Goal: Task Accomplishment & Management: Manage account settings

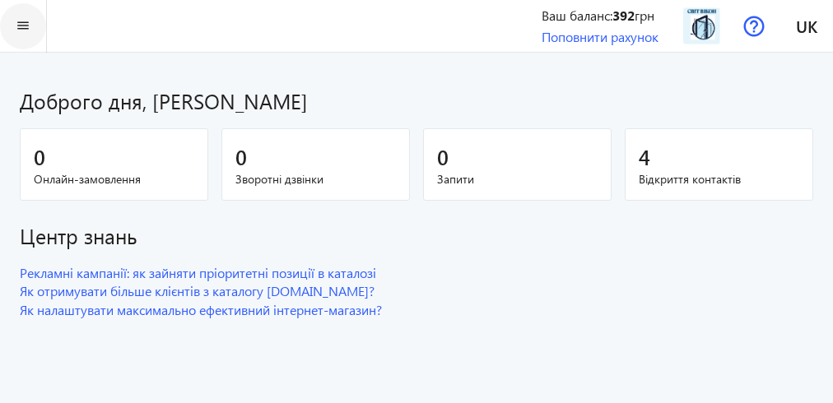
click at [23, 20] on mat-icon "menu" at bounding box center [23, 26] width 21 height 21
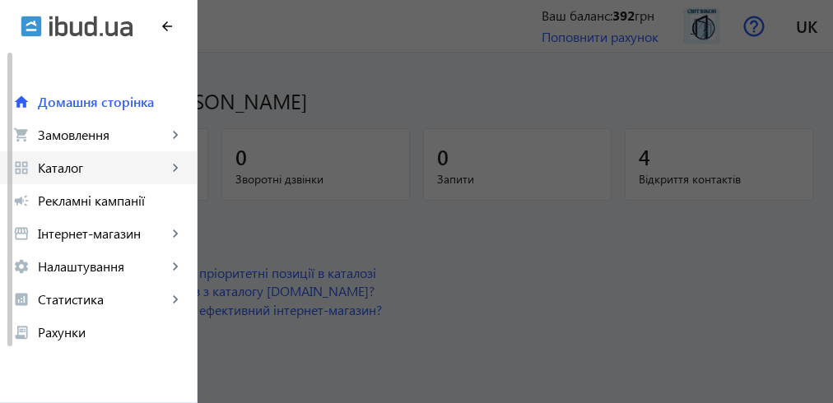
click at [90, 166] on span "Каталог" at bounding box center [102, 168] width 129 height 16
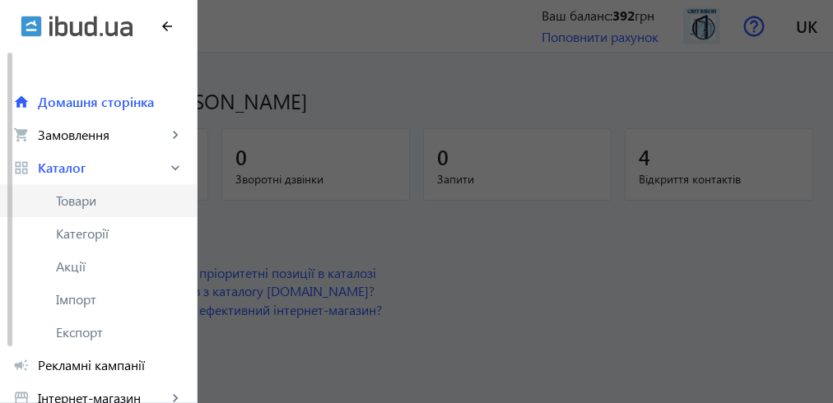
click at [89, 203] on span "Товари" at bounding box center [120, 201] width 128 height 16
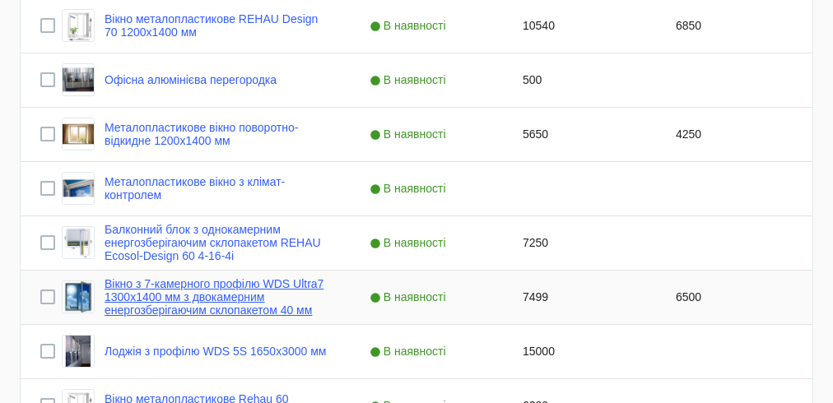
scroll to position [527, 0]
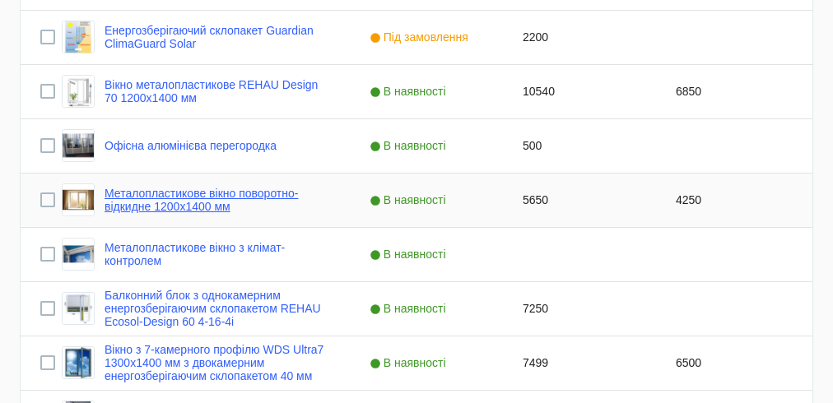
click at [208, 201] on link "Металопластикове вікно поворотно-відкидне 1200x1400 мм" at bounding box center [218, 200] width 226 height 26
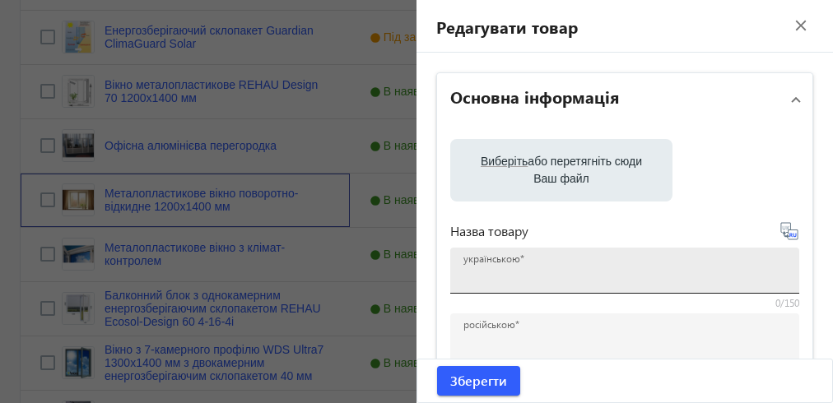
type input "Металопластикове вікно поворотно-відкидне 1200x1400 мм"
type input "Металлопластиковое окно поворотно-откидное 1200x1400 мм"
checkbox input "true"
type input "5650"
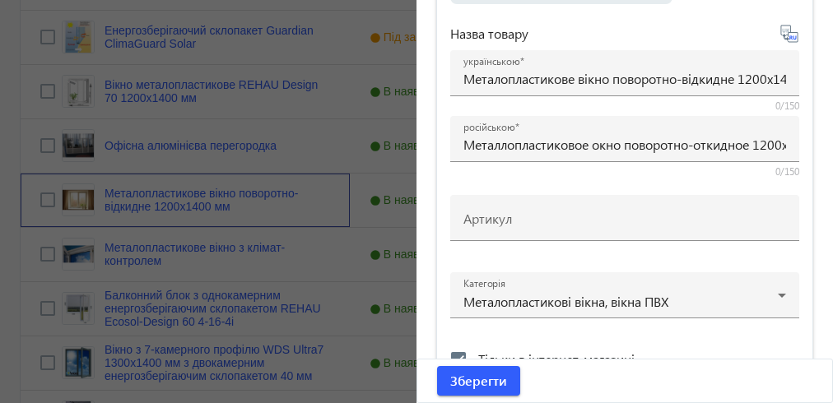
scroll to position [474, 0]
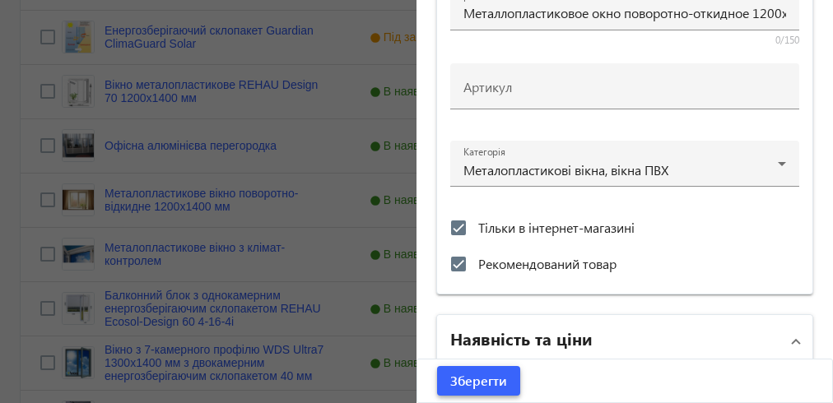
click at [473, 381] on span "Зберегти" at bounding box center [478, 381] width 57 height 18
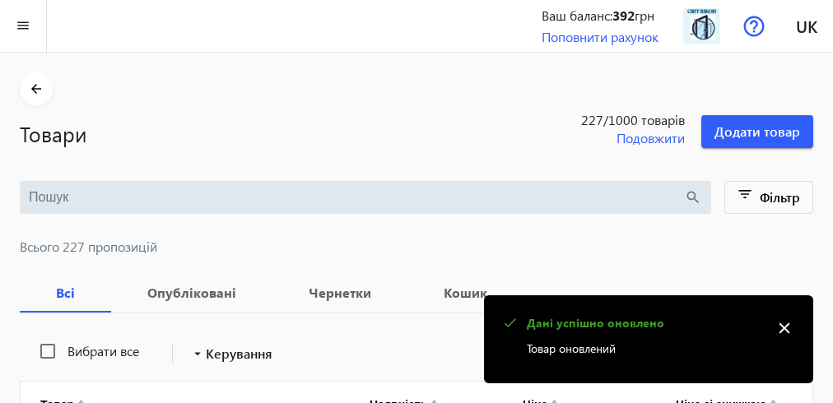
scroll to position [0, 0]
click at [786, 329] on mat-icon "close" at bounding box center [784, 328] width 25 height 25
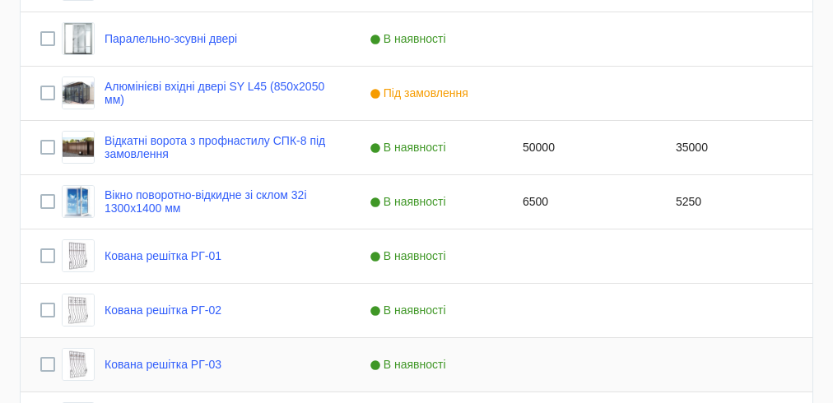
scroll to position [1581, 0]
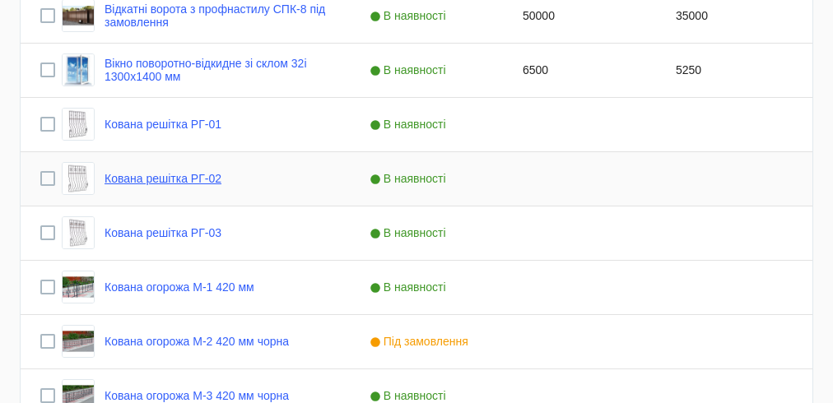
click at [211, 181] on link "Кована решітка РГ-02" at bounding box center [163, 178] width 117 height 13
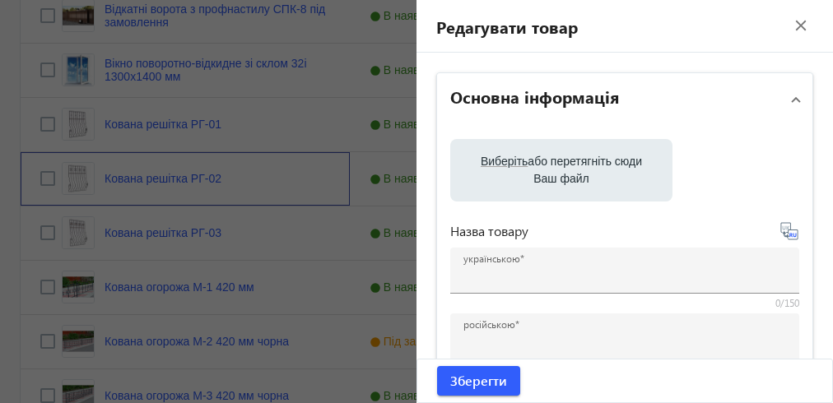
type input "Кована решітка РГ-02"
type input "Кованная решетка РГ-02"
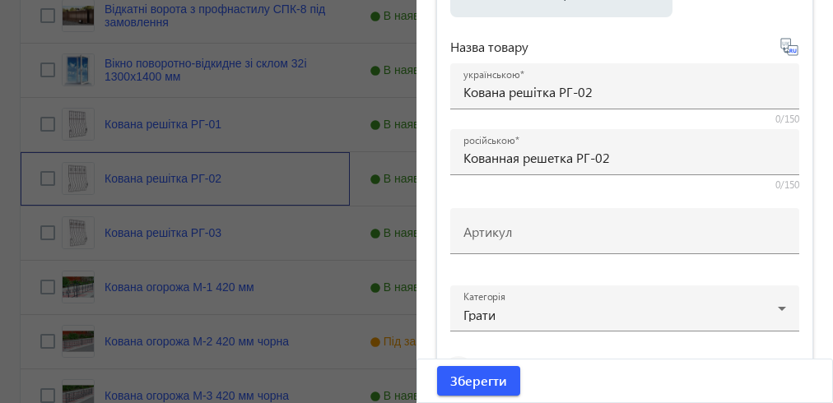
scroll to position [474, 0]
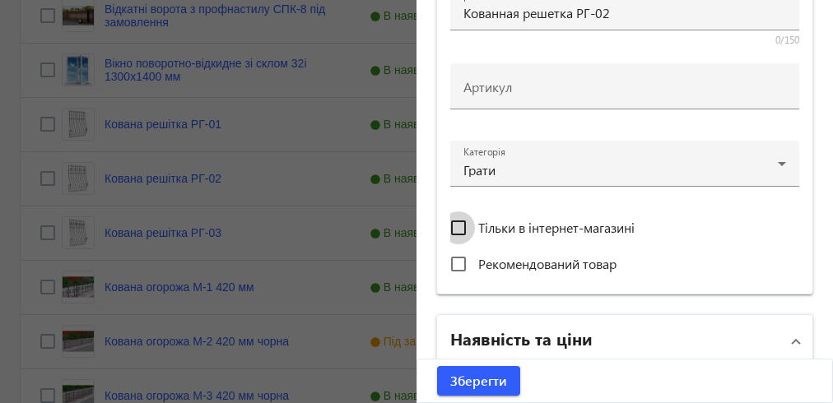
click at [450, 224] on input "Тільки в інтернет-магазині" at bounding box center [458, 228] width 33 height 33
click at [451, 229] on input "Тільки в інтернет-магазині" at bounding box center [458, 228] width 33 height 33
checkbox input "false"
click at [453, 264] on input "Рекомендований товар" at bounding box center [458, 264] width 33 height 33
checkbox input "true"
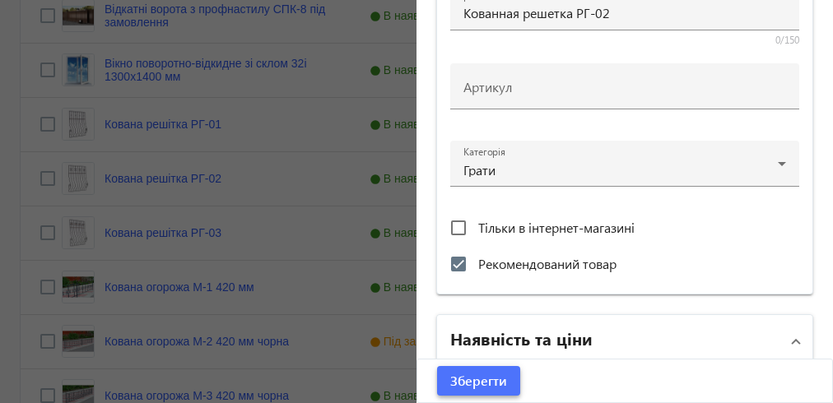
click at [484, 370] on span "submit" at bounding box center [478, 381] width 83 height 40
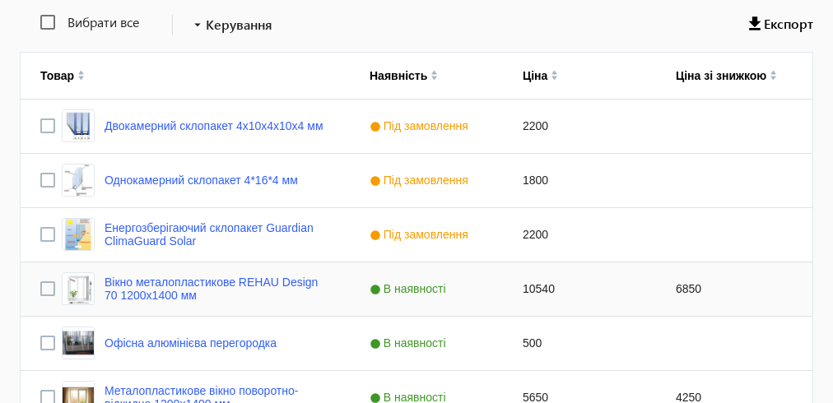
scroll to position [395, 0]
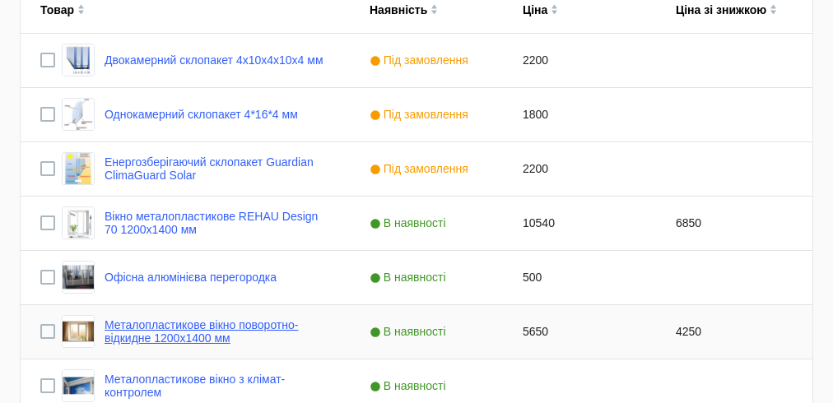
click at [178, 339] on link "Металопластикове вікно поворотно-відкидне 1200x1400 мм" at bounding box center [218, 332] width 226 height 26
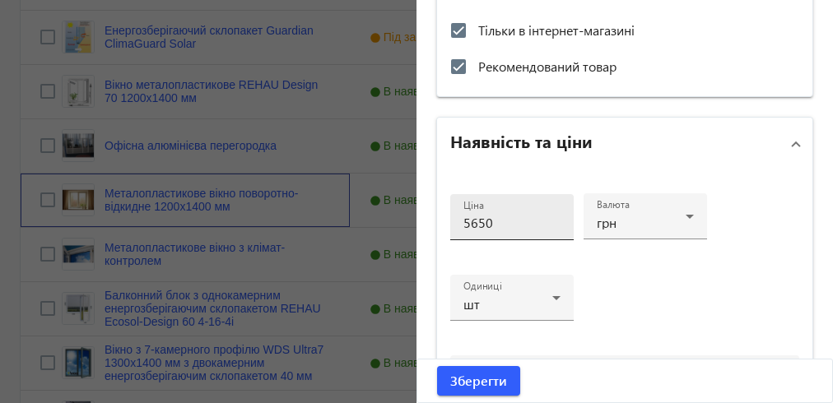
scroll to position [540, 0]
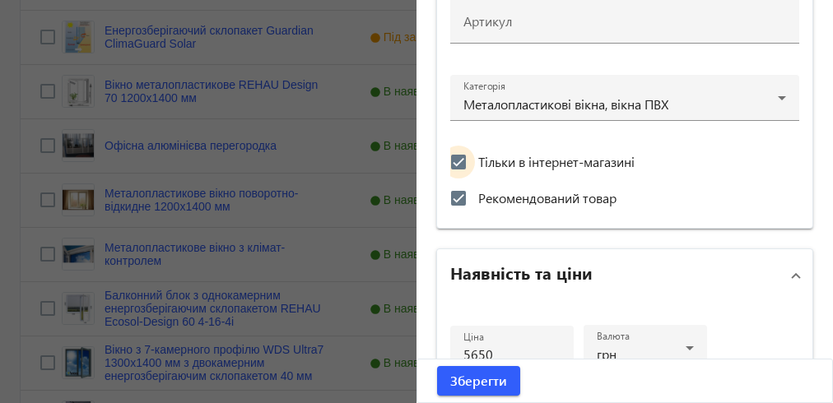
click at [453, 161] on input "Тільки в інтернет-магазині" at bounding box center [458, 162] width 33 height 33
checkbox input "false"
click at [489, 384] on span "Зберегти" at bounding box center [478, 381] width 57 height 18
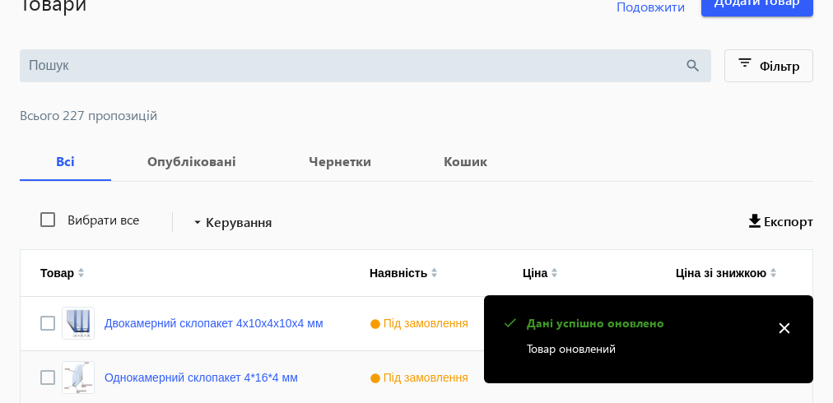
scroll to position [198, 0]
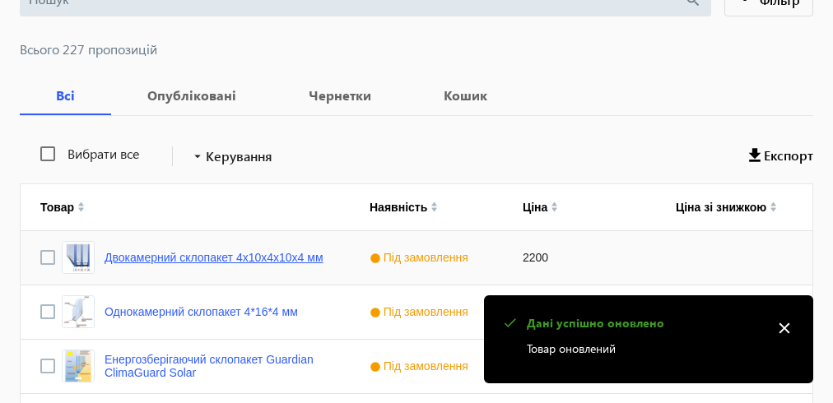
click at [280, 251] on link "Двокамерний склопакет 4x10x4x10x4 мм" at bounding box center [214, 257] width 219 height 13
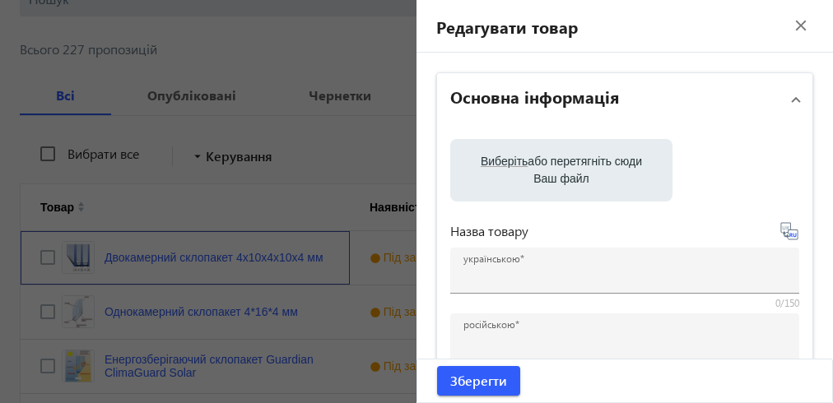
type input "Двокамерний склопакет 4x10x4x10x4 мм"
type input "Двухкамерный стеклопакет 4x10x4x10x4 мм"
checkbox input "true"
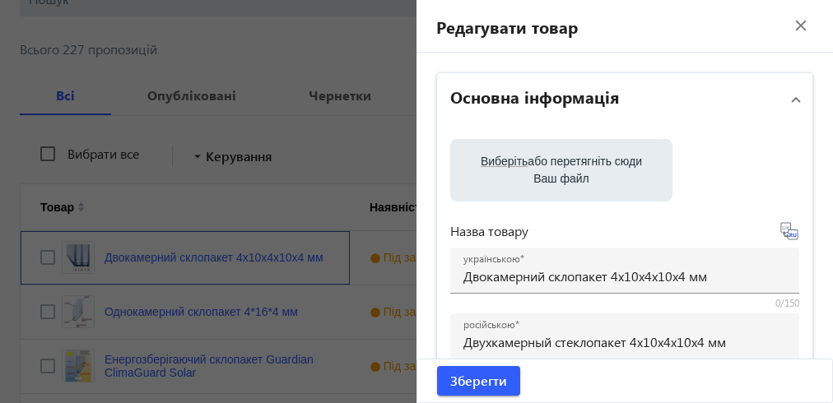
type input "2200"
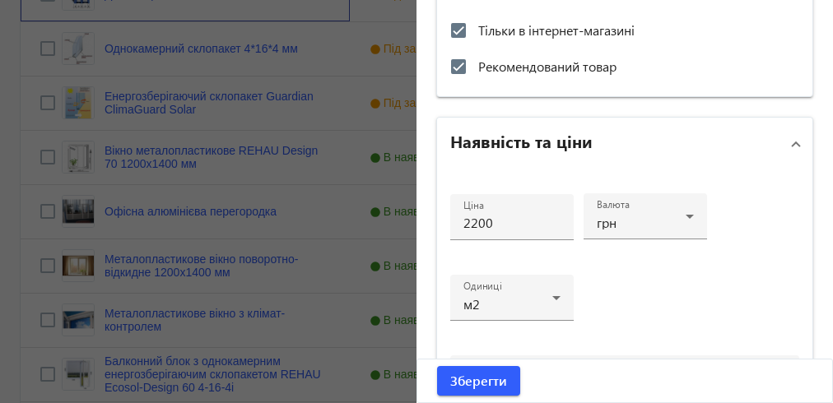
scroll to position [606, 0]
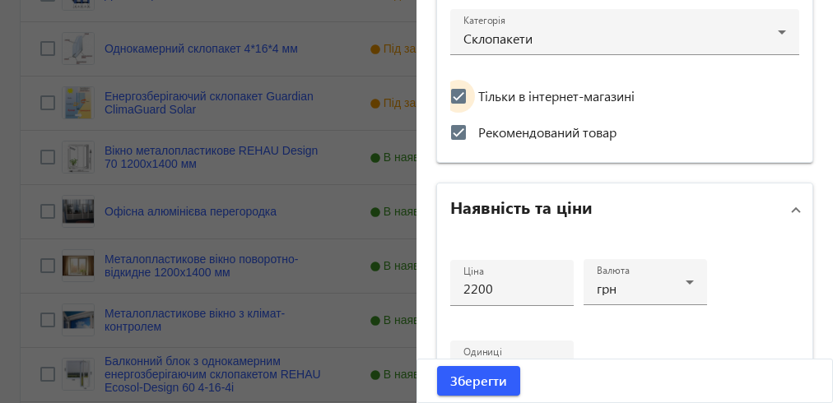
click at [454, 92] on input "Тільки в інтернет-магазині" at bounding box center [458, 96] width 33 height 33
checkbox input "false"
click at [466, 382] on span "Зберегти" at bounding box center [478, 381] width 57 height 18
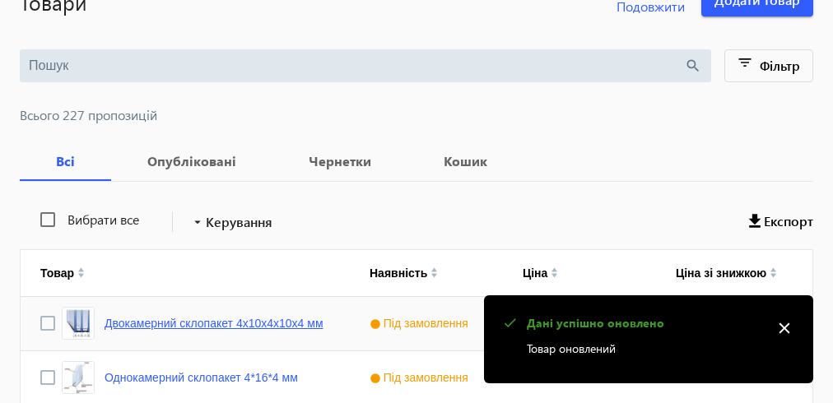
scroll to position [263, 0]
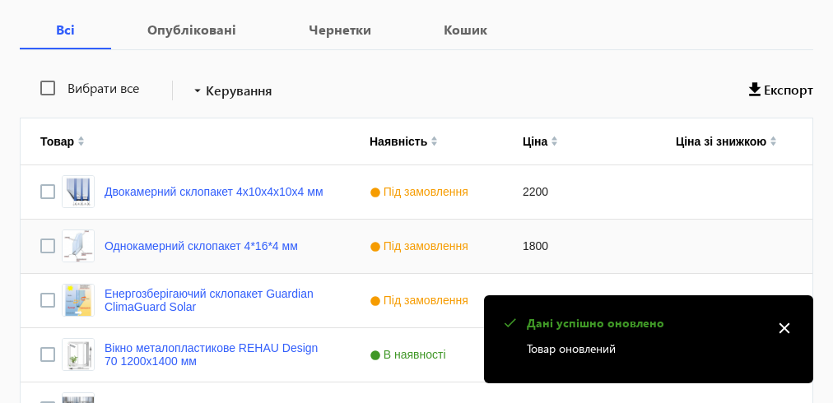
click at [439, 245] on span "Під замовлення" at bounding box center [421, 246] width 103 height 13
click at [438, 244] on span "Під замовлення" at bounding box center [421, 246] width 103 height 13
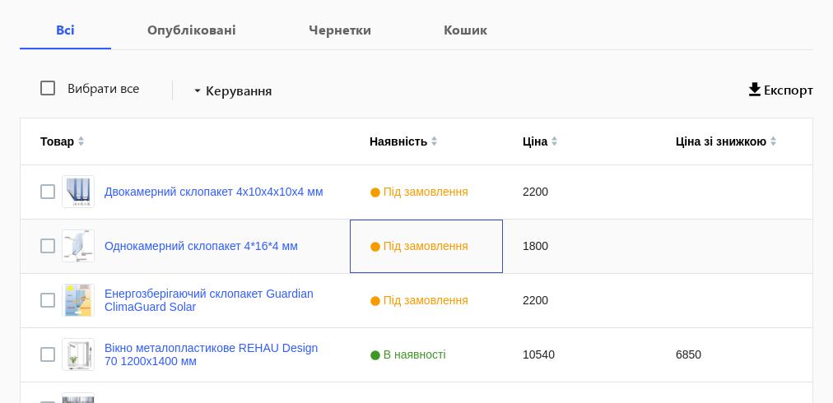
click at [438, 244] on span "Під замовлення" at bounding box center [421, 246] width 103 height 13
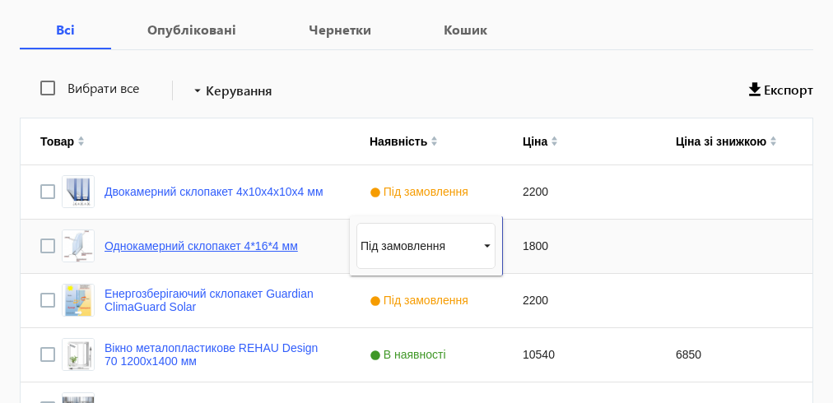
click at [137, 247] on link "Однокамерний склопакет 4*16*4 мм" at bounding box center [202, 246] width 194 height 13
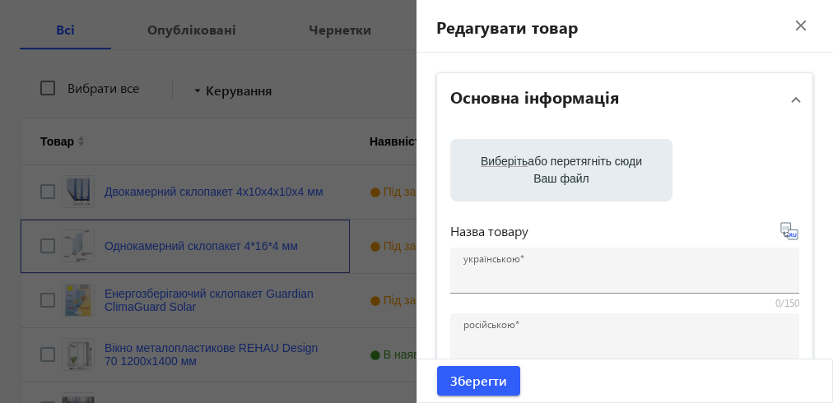
type input "Однокамерний склопакет 4*16*4 мм"
type input "Однокамерный стеклопакет 4*16*4 мм"
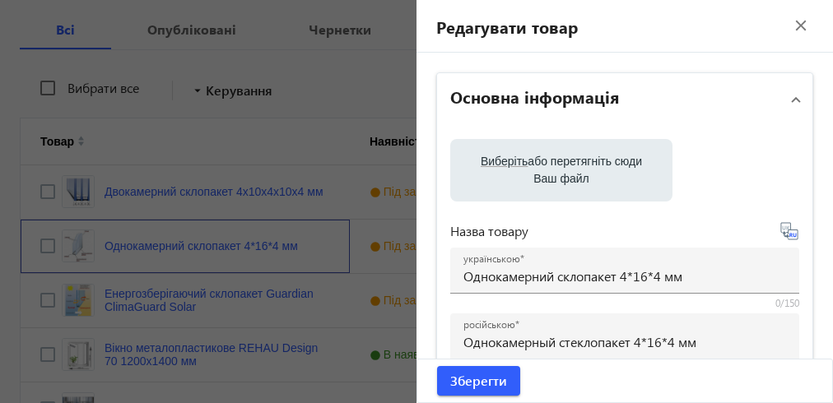
checkbox input "true"
type input "1800"
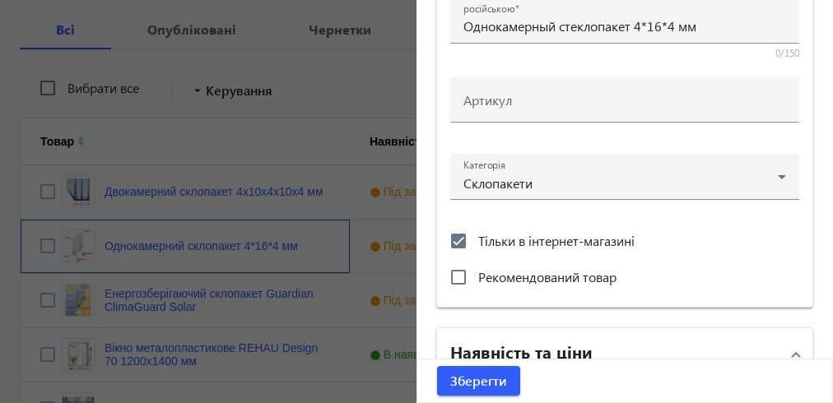
scroll to position [606, 0]
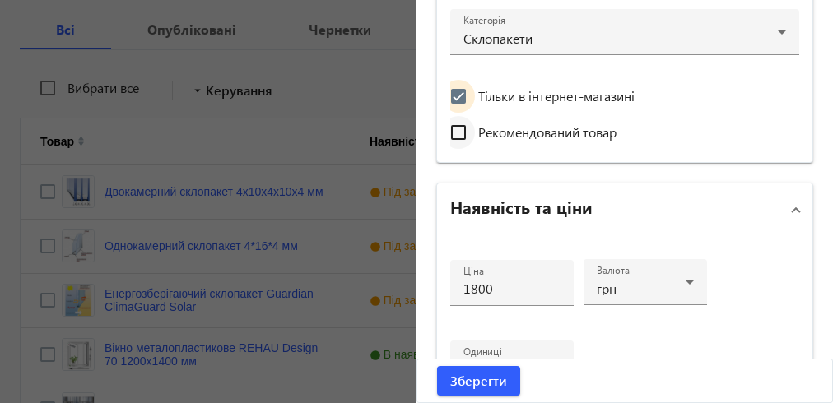
drag, startPoint x: 449, startPoint y: 89, endPoint x: 464, endPoint y: 119, distance: 33.5
click at [450, 89] on input "Тільки в інтернет-магазині" at bounding box center [458, 96] width 33 height 33
checkbox input "false"
click at [455, 129] on input "Рекомендований товар" at bounding box center [458, 132] width 33 height 33
checkbox input "true"
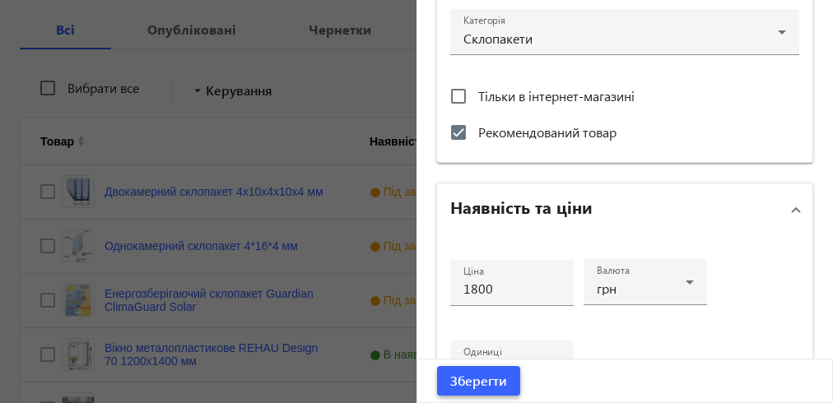
click at [487, 381] on span "Зберегти" at bounding box center [478, 381] width 57 height 18
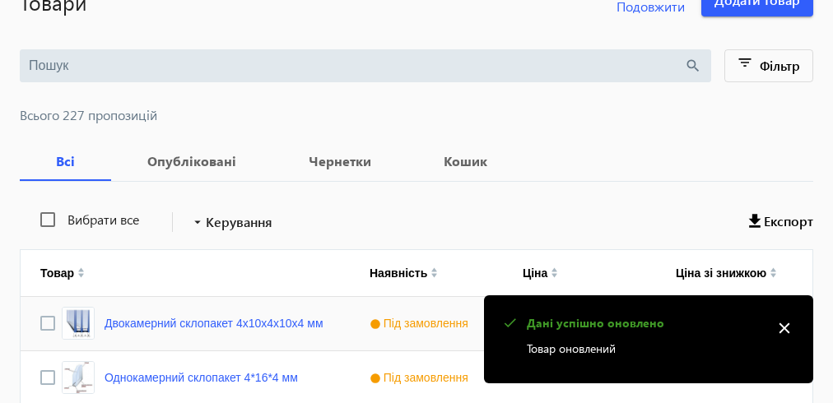
scroll to position [263, 0]
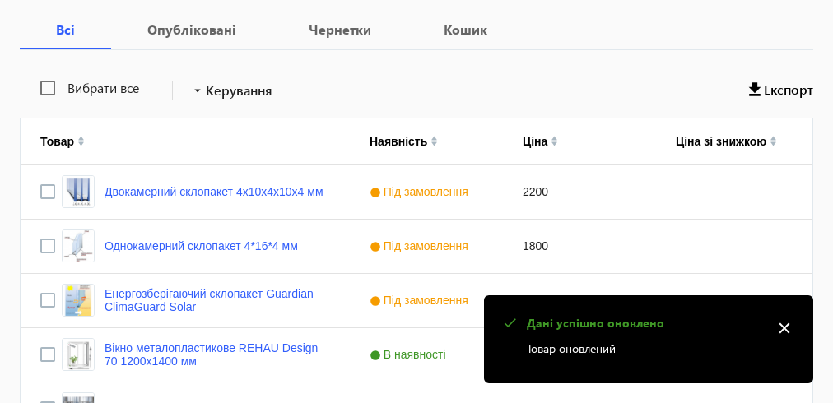
click at [784, 329] on mat-icon "close" at bounding box center [784, 328] width 25 height 25
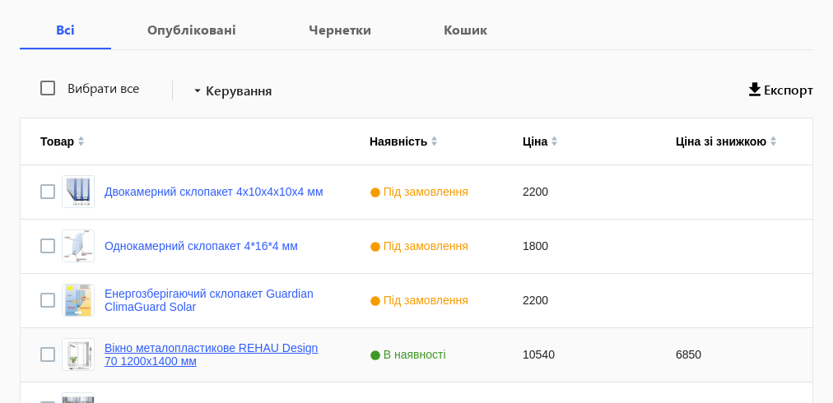
click at [254, 347] on link "Вікно металопластикове REHAU Design 70 1200х1400 мм" at bounding box center [218, 355] width 226 height 26
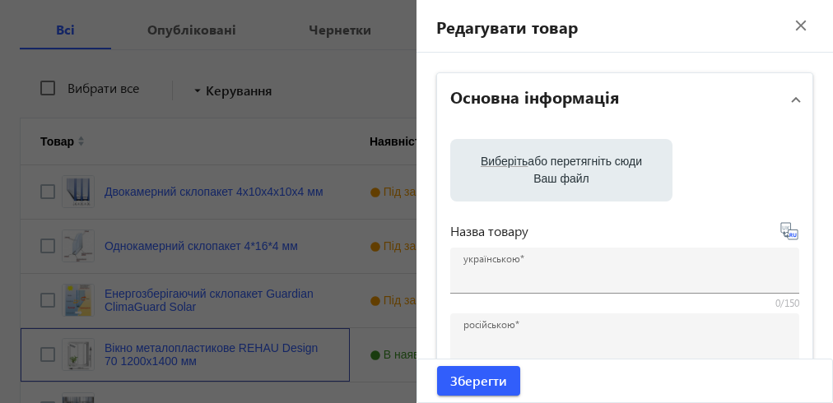
type input "Вікно металопластикове REHAU Design 70 1200х1400 мм"
type input "Окно металлопластиковое REHAU Design 70 1200х1400 мм"
checkbox input "true"
type input "10540"
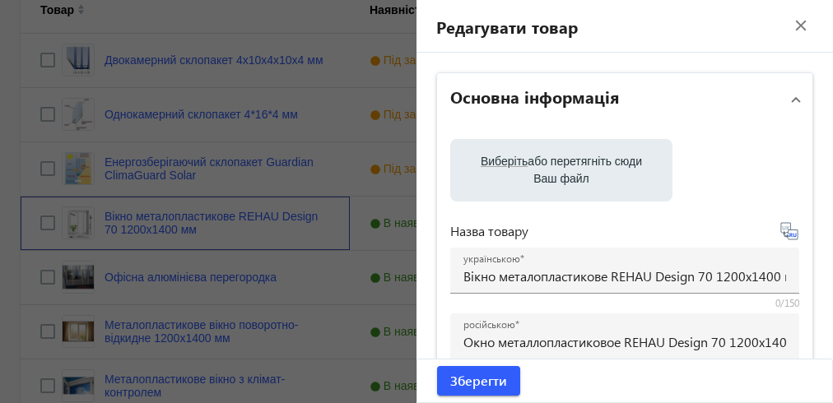
scroll to position [461, 0]
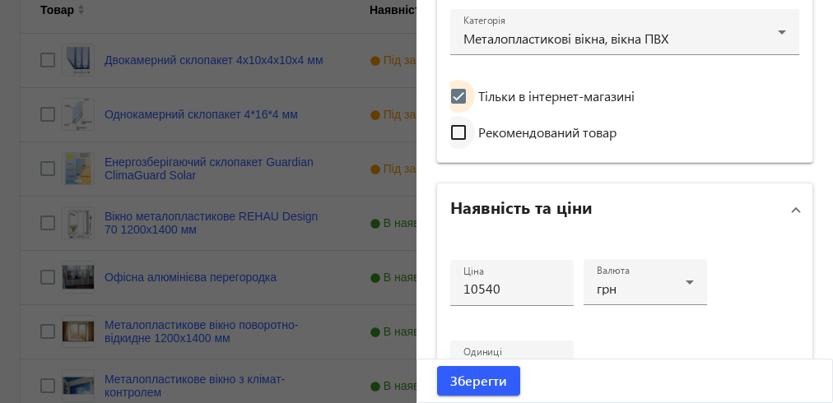
click at [450, 94] on input "Тільки в інтернет-магазині" at bounding box center [458, 96] width 33 height 33
checkbox input "false"
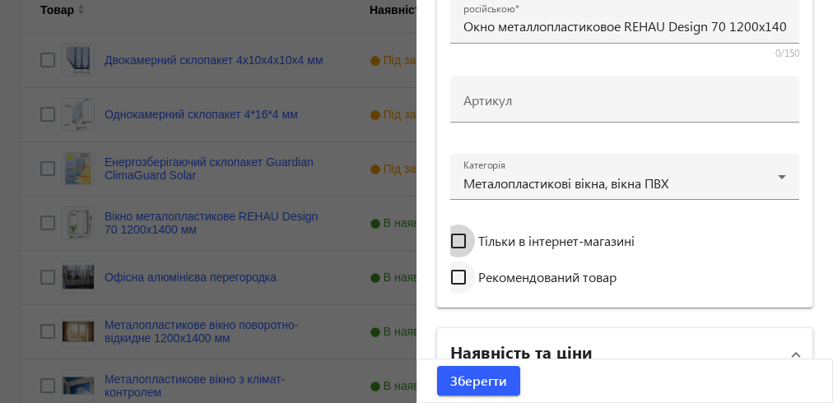
scroll to position [606, 0]
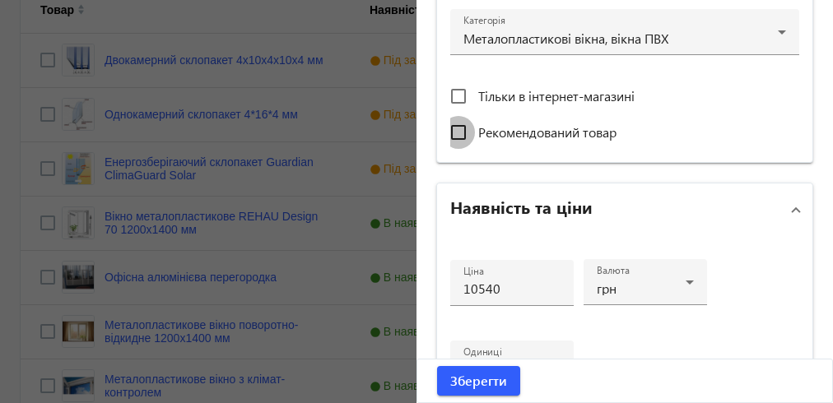
click at [455, 131] on input "Рекомендований товар" at bounding box center [458, 132] width 33 height 33
checkbox input "true"
click at [473, 380] on span "Зберегти" at bounding box center [478, 381] width 57 height 18
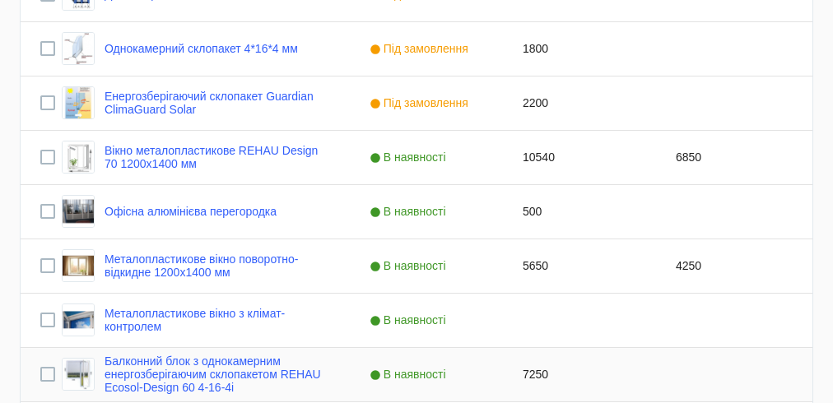
scroll to position [593, 0]
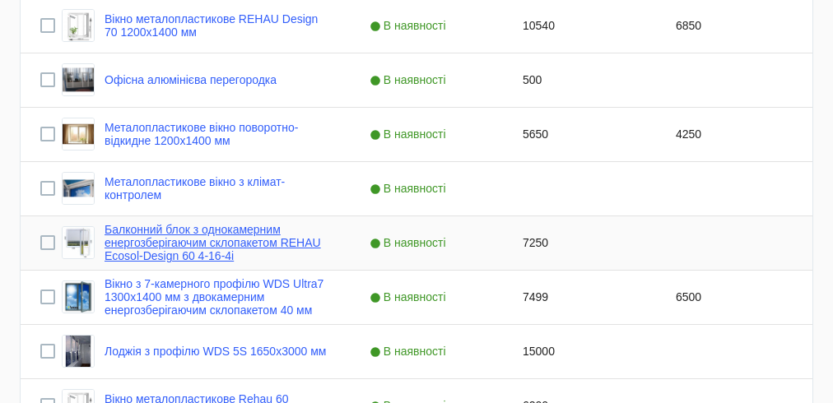
click at [217, 237] on link "Балконний блок з однокамерним енергозберігаючим склопакетом REHAU Ecosol-Design…" at bounding box center [218, 243] width 226 height 40
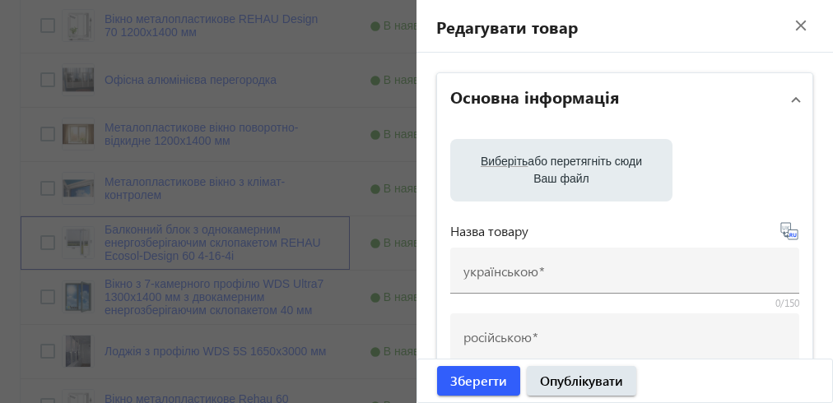
type input "Балконний блок з однокамерним енергозберігаючим склопакетом REHAU Ecosol-Design…"
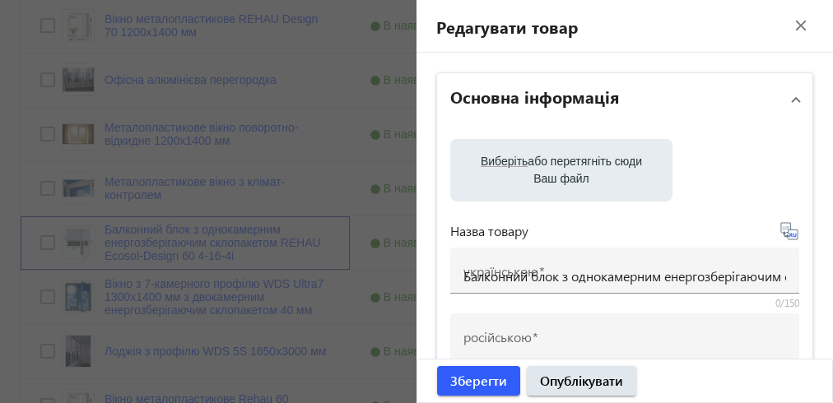
type input "Балконный блок с однокамерным энергосберегающим стеклопакетом REHAU Ecosol-Desi…"
type input "7250"
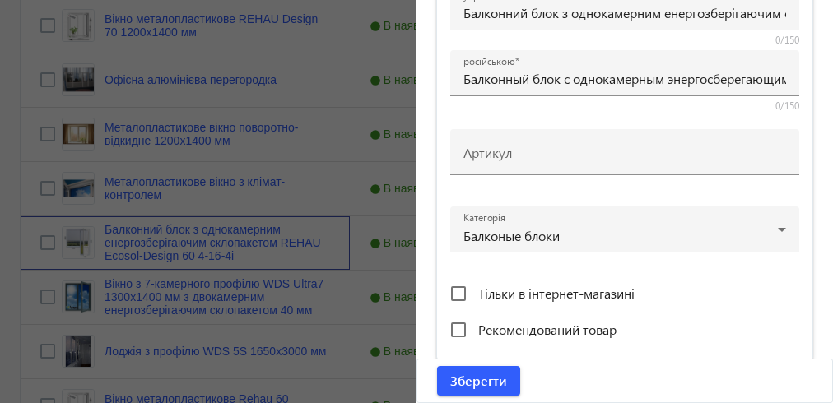
scroll to position [474, 0]
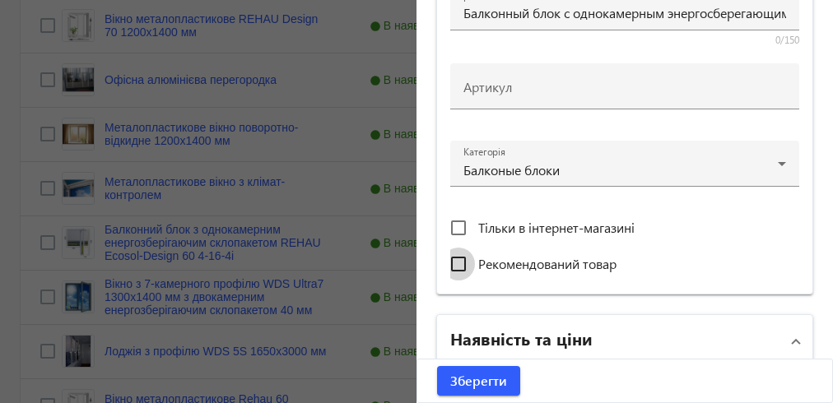
click at [448, 262] on input "Рекомендований товар" at bounding box center [458, 264] width 33 height 33
checkbox input "true"
click at [474, 382] on span "Зберегти" at bounding box center [478, 381] width 57 height 18
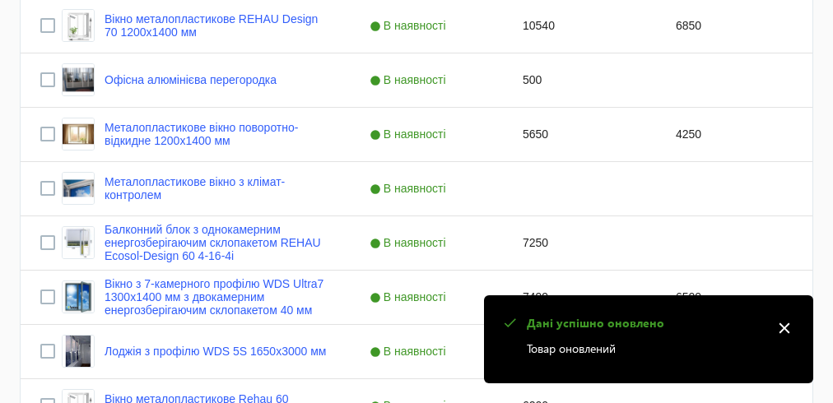
scroll to position [659, 0]
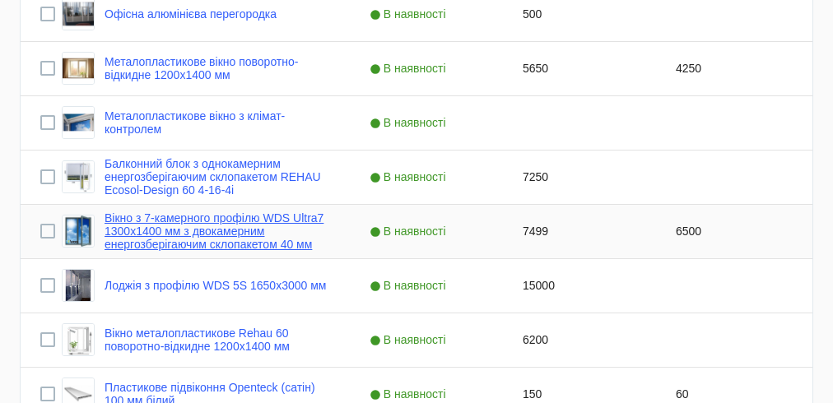
click at [148, 232] on link "Вікно з 7-камерного профілю WDS Ultra7 1300x1400 мм з двокамерним енергозберіга…" at bounding box center [218, 232] width 226 height 40
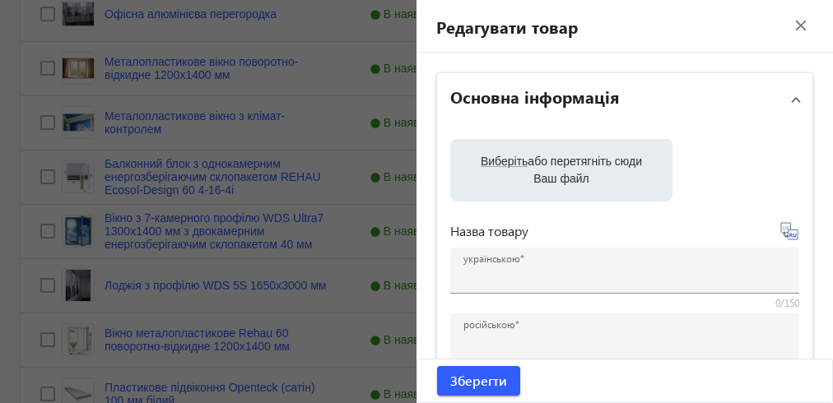
type input "Вікно з 7-камерного профілю WDS Ultra7 1300x1400 мм з двокамерним енергозберіга…"
type input "Окно из 7-камерного профиля WDS Ultra7 1300x1400 мм с двухкамерным энергосберег…"
checkbox input "true"
type input "7499"
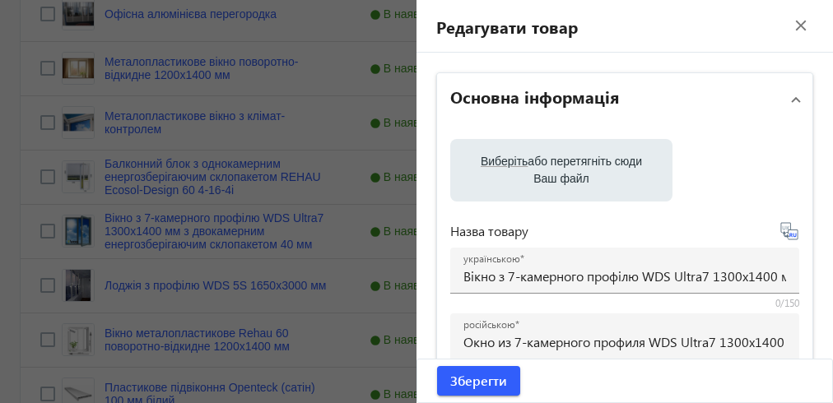
scroll to position [329, 0]
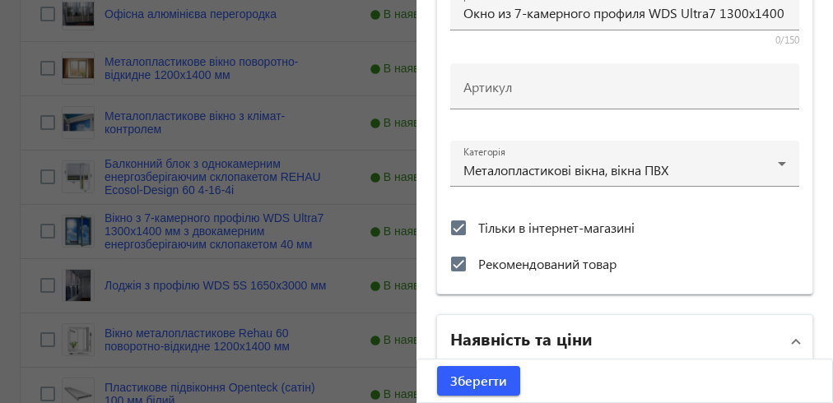
click at [445, 226] on div "Виберіть або перетягніть сюди Ваш файл Назва товару українською Вікно з 7-камер…" at bounding box center [624, 45] width 375 height 497
click at [452, 212] on input "Тільки в інтернет-магазині" at bounding box center [458, 228] width 33 height 33
checkbox input "false"
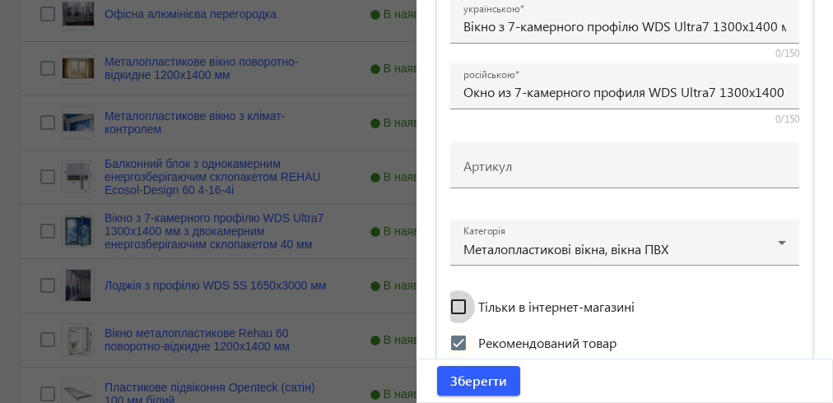
scroll to position [540, 0]
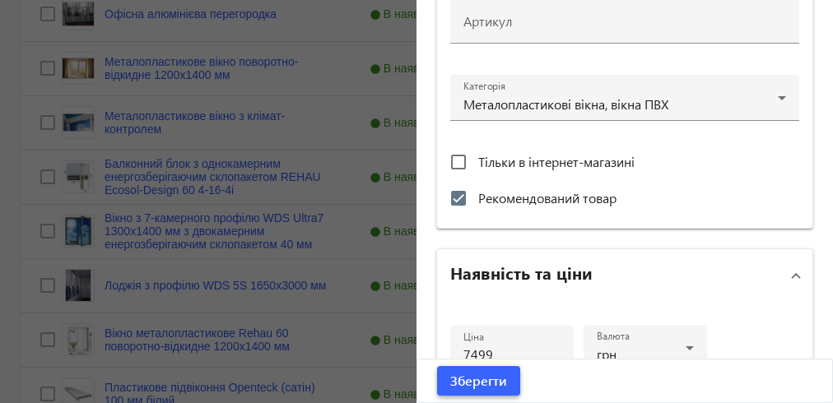
click at [474, 380] on span "Зберегти" at bounding box center [478, 381] width 57 height 18
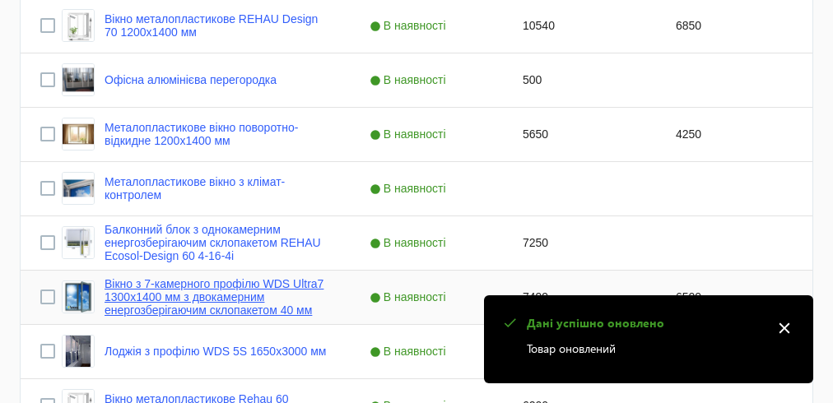
scroll to position [725, 0]
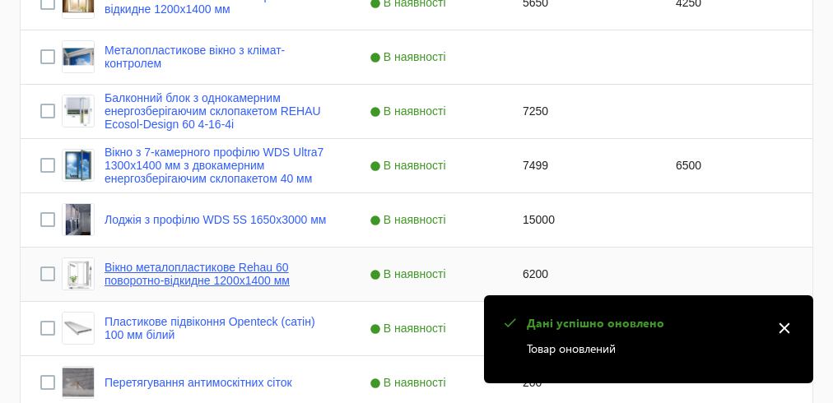
click at [232, 273] on link "Вікно металопластикове Rehau 60 поворотно-відкидне 1200х1400 мм" at bounding box center [218, 274] width 226 height 26
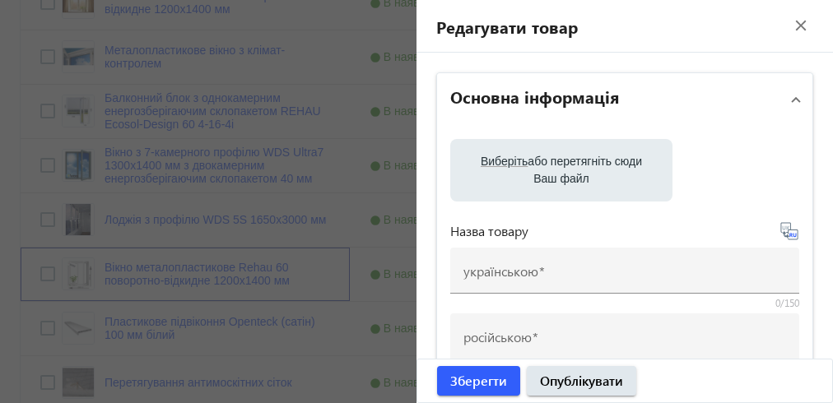
type input "Вікно металопластикове Rehau 60 поворотно-відкидне 1200х1400 мм"
type input "Окно металлопластиковое Rehau 60 поворотно-откидное 1200х1400 мм"
checkbox input "true"
type input "6200"
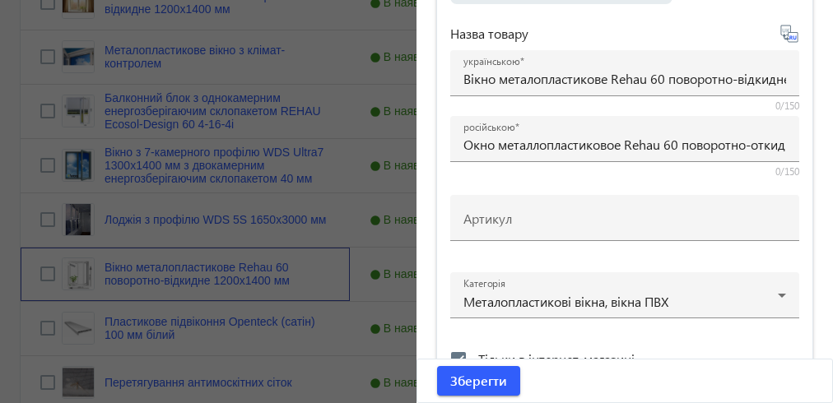
scroll to position [527, 0]
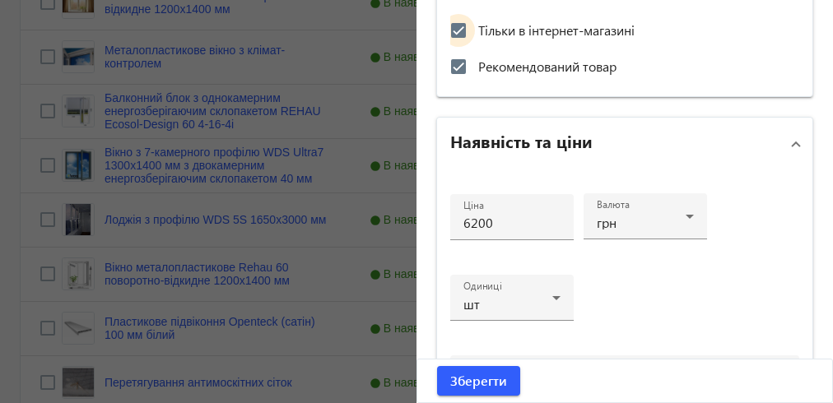
click at [453, 26] on input "Тільки в інтернет-магазині" at bounding box center [458, 30] width 33 height 33
checkbox input "false"
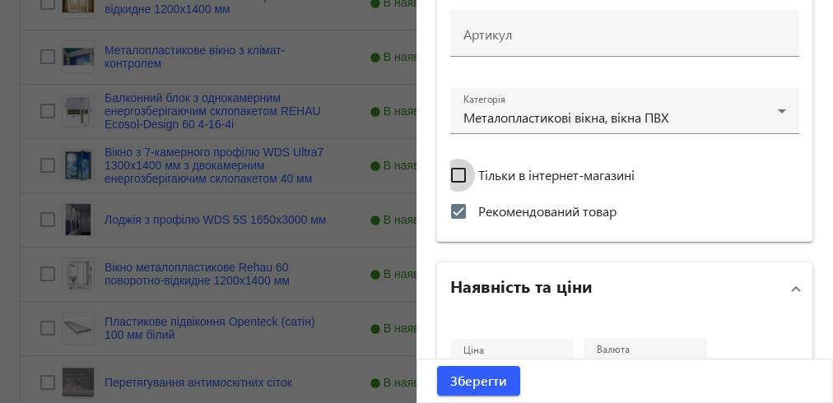
scroll to position [672, 0]
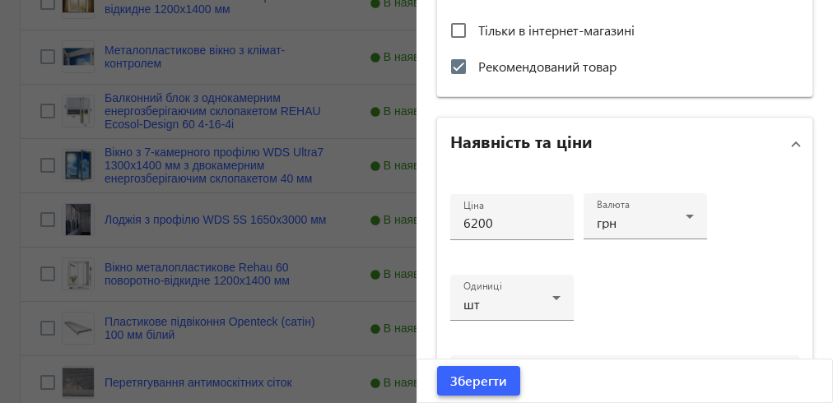
click at [483, 376] on span "Зберегти" at bounding box center [478, 381] width 57 height 18
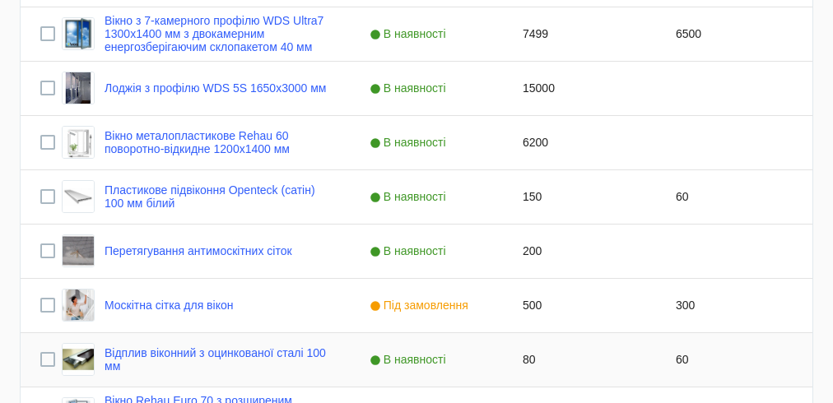
scroll to position [922, 0]
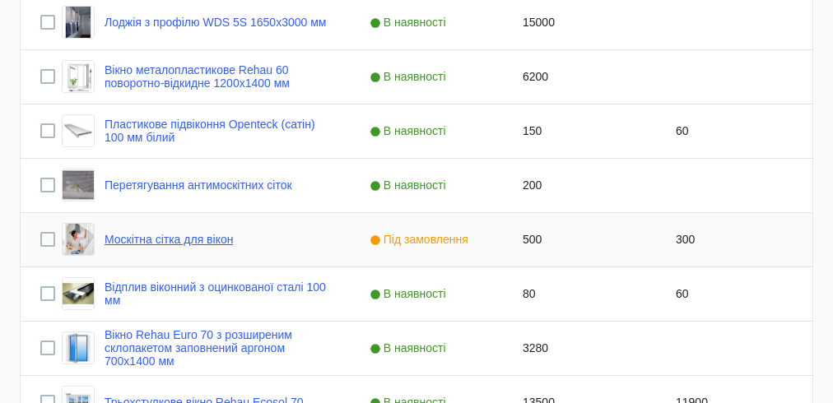
click at [181, 240] on link "Москітна сітка для вікон" at bounding box center [169, 239] width 128 height 13
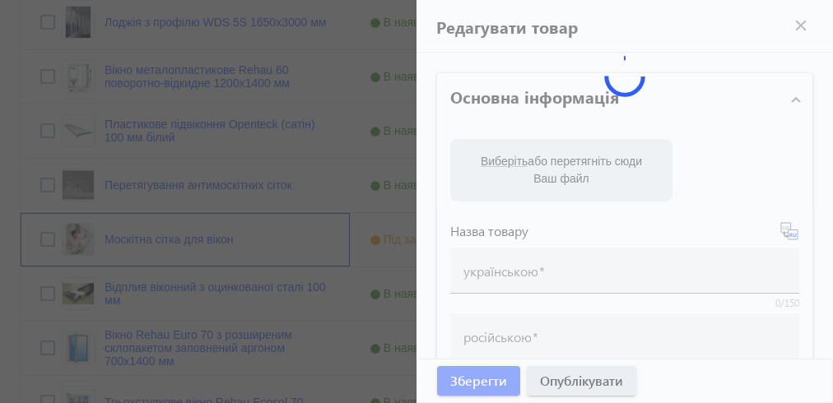
scroll to position [395, 0]
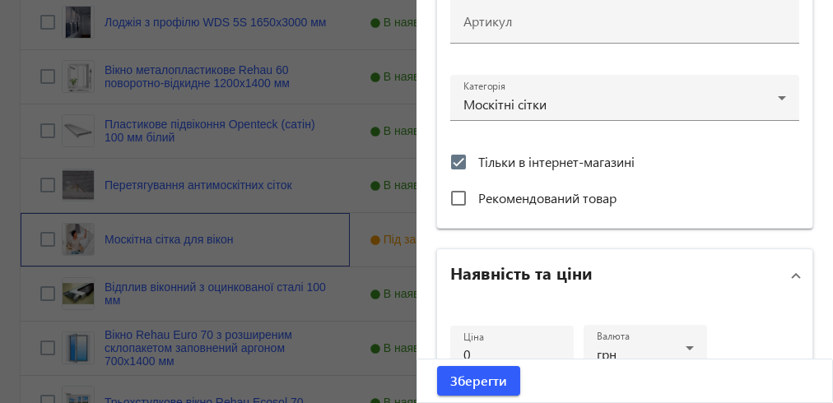
type input "Москітна сітка для вікон"
type input "Москитная сетка для окон"
checkbox input "true"
type input "500"
click at [458, 156] on input "Тільки в інтернет-магазині" at bounding box center [458, 162] width 33 height 33
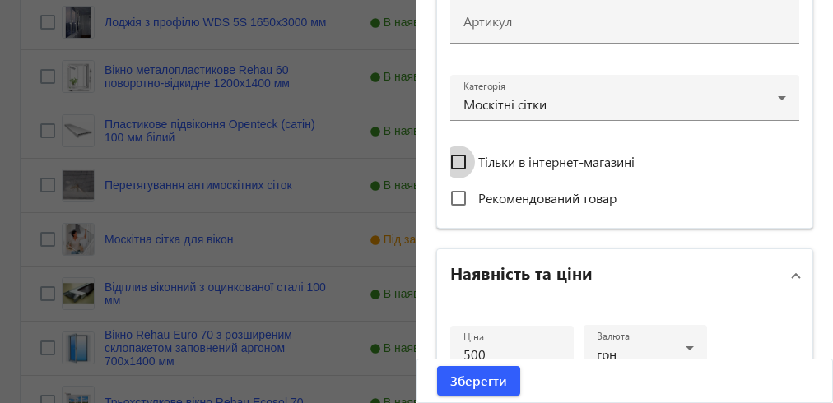
checkbox input "false"
click at [454, 201] on input "Рекомендований товар" at bounding box center [458, 198] width 33 height 33
checkbox input "true"
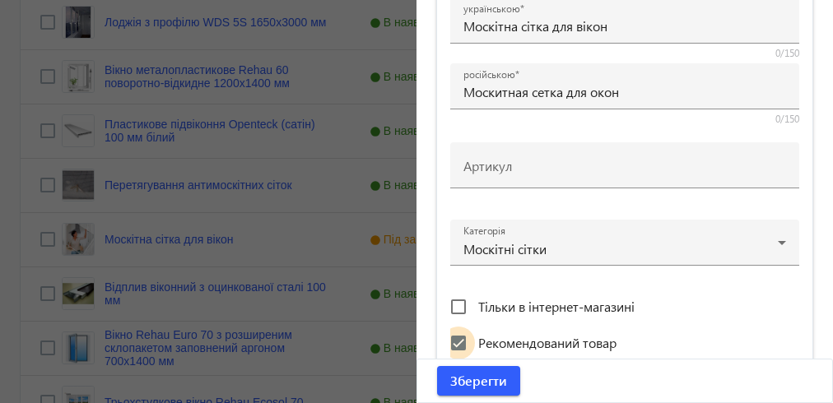
scroll to position [540, 0]
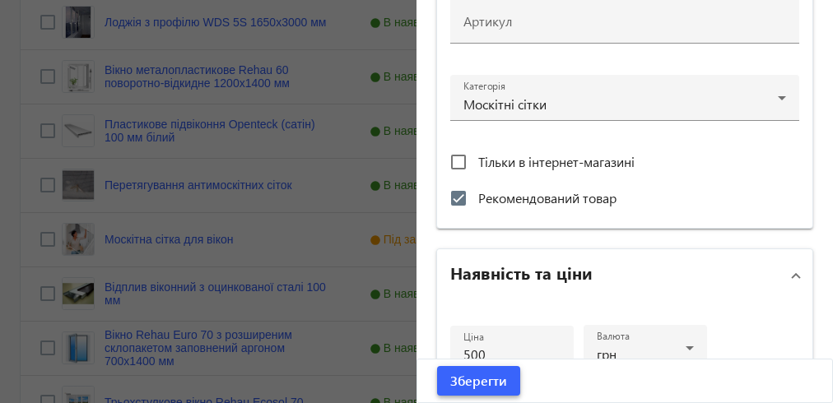
click at [482, 388] on span "Зберегти" at bounding box center [478, 381] width 57 height 18
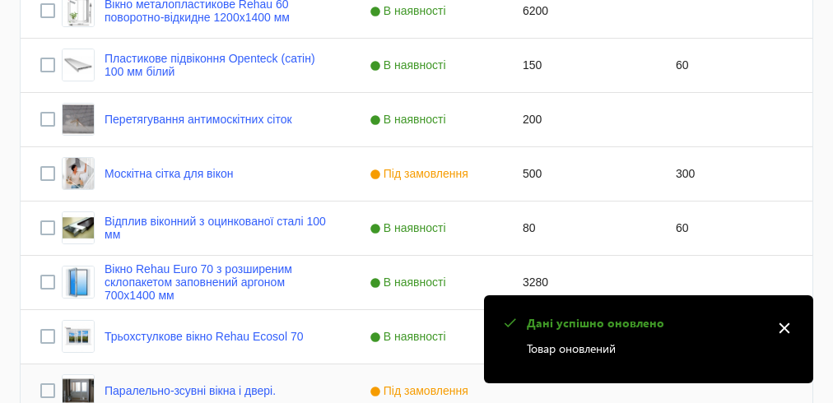
scroll to position [1186, 0]
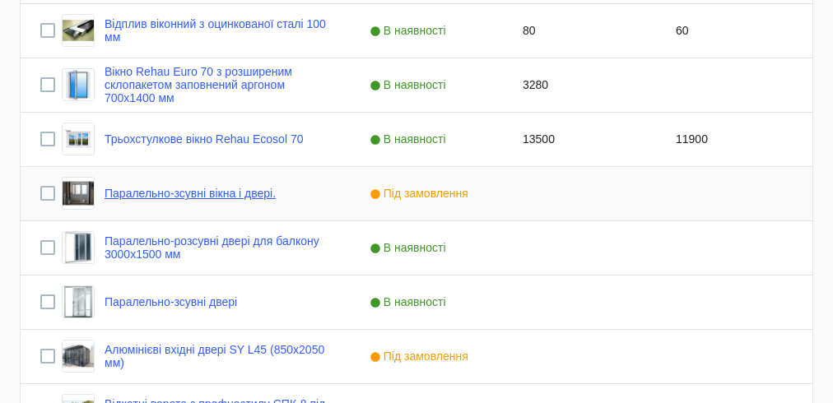
click at [161, 195] on link "Паралельно-зсувні вікна і двері." at bounding box center [190, 193] width 171 height 13
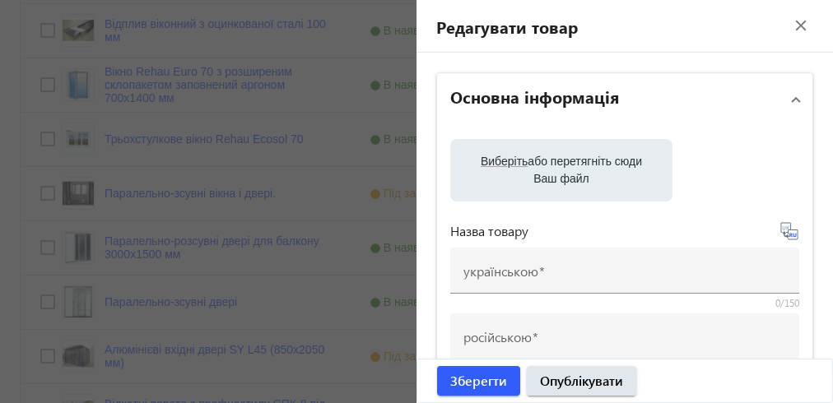
type input "Паралельно-зсувні вікна і двері."
type input "Параллельно-сдвижное окно"
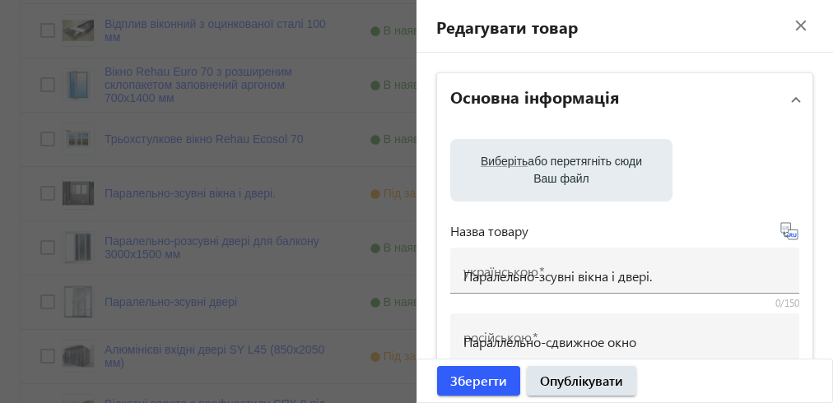
checkbox input "true"
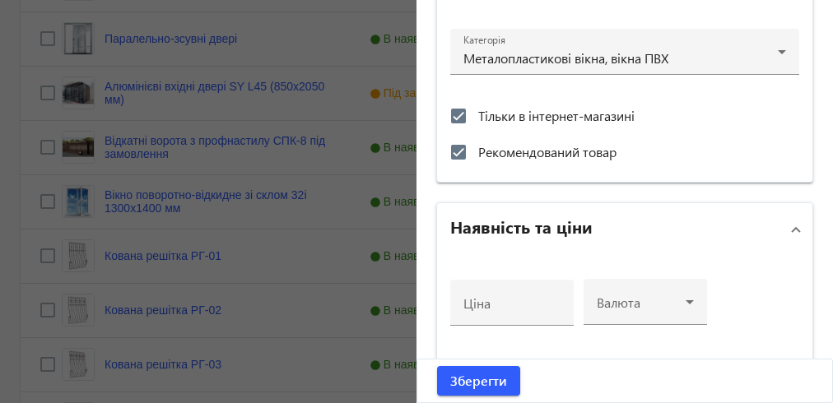
scroll to position [520, 0]
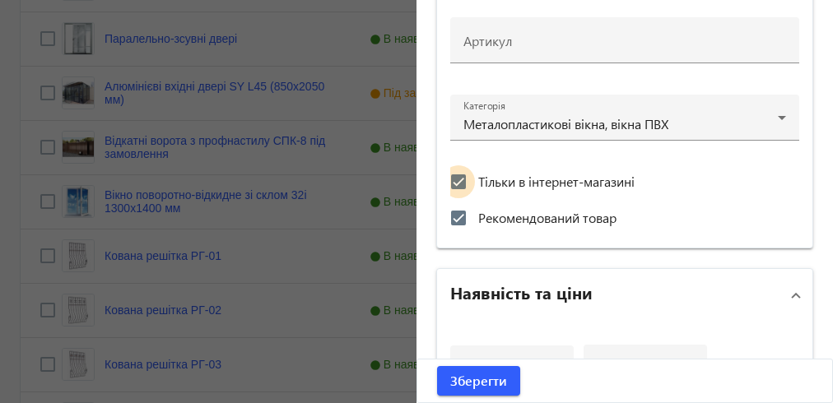
click at [452, 173] on input "Тільки в інтернет-магазині" at bounding box center [458, 182] width 33 height 33
checkbox input "false"
click at [450, 382] on span "Зберегти" at bounding box center [478, 381] width 57 height 18
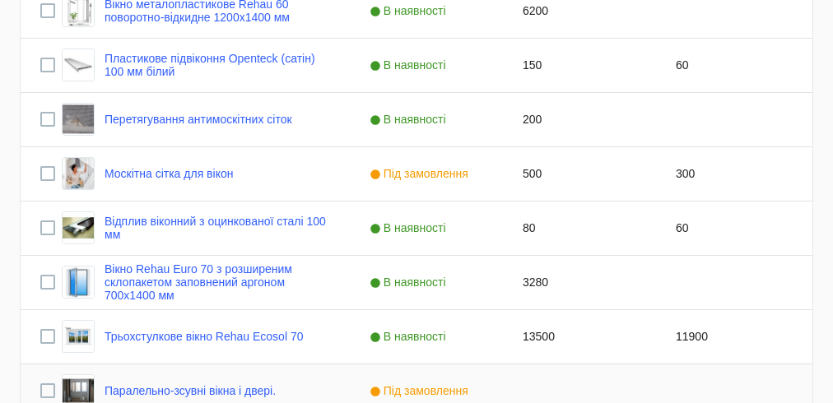
scroll to position [922, 0]
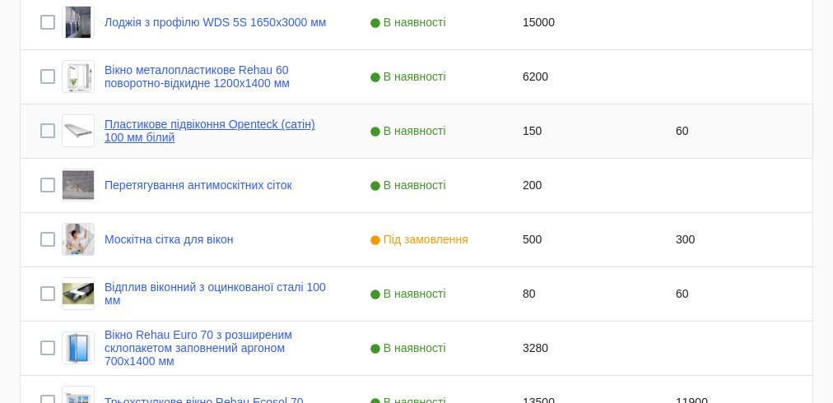
click at [188, 129] on link "Пластикове підвіконня Openteck (сатiн) 100 мм білий" at bounding box center [218, 131] width 226 height 26
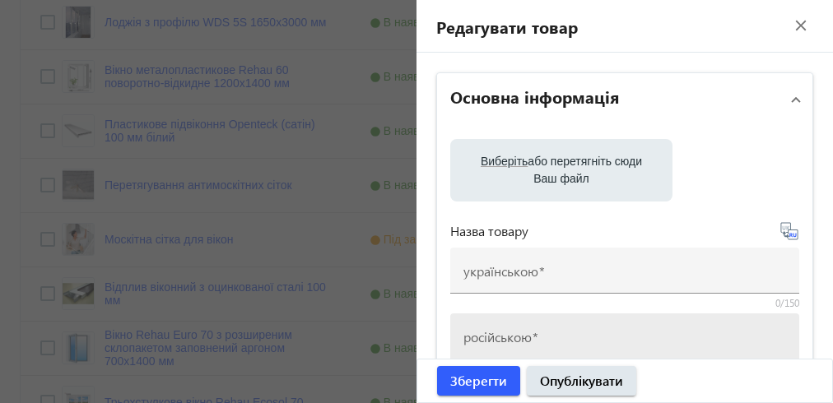
type input "Пластикове підвіконня Openteck (сатiн) 100 мм білий"
type input "Пластиковый подоконник Openteck (сатин) 100 мм белый"
checkbox input "true"
type input "150"
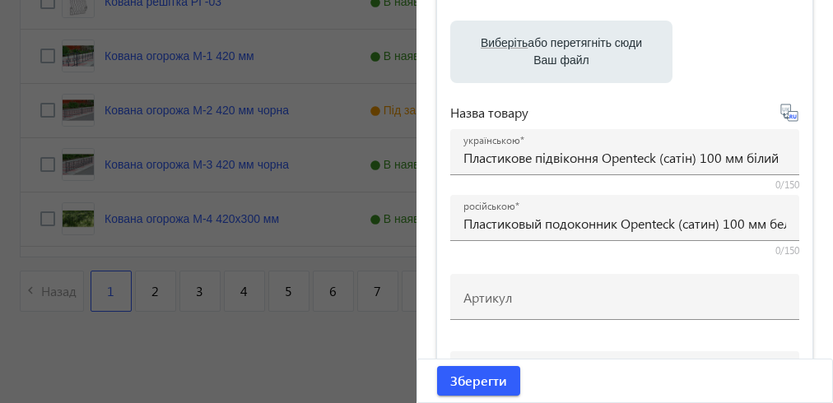
scroll to position [461, 0]
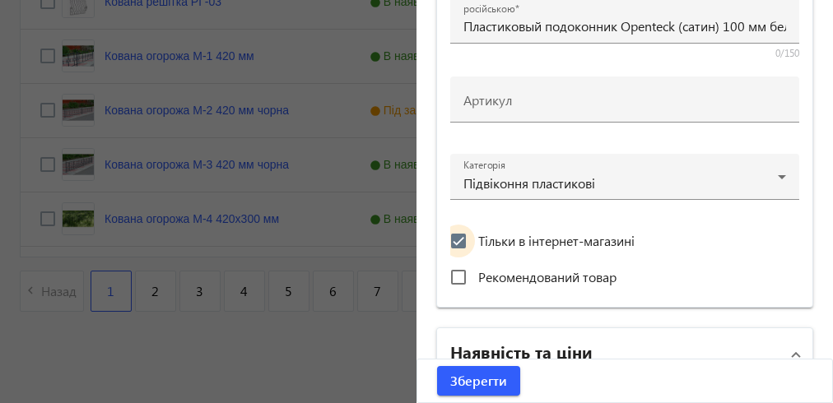
click at [451, 239] on input "Тільки в інтернет-магазині" at bounding box center [458, 241] width 33 height 33
checkbox input "false"
click at [454, 275] on input "Рекомендований товар" at bounding box center [458, 277] width 33 height 33
checkbox input "true"
click at [479, 387] on span "Зберегти" at bounding box center [478, 381] width 57 height 18
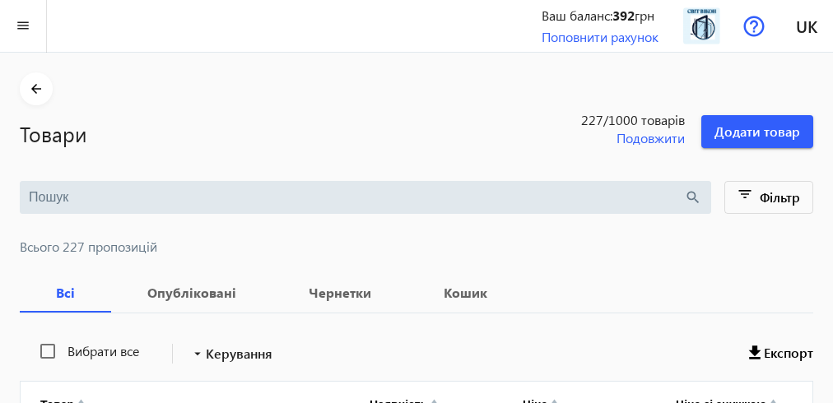
scroll to position [66, 0]
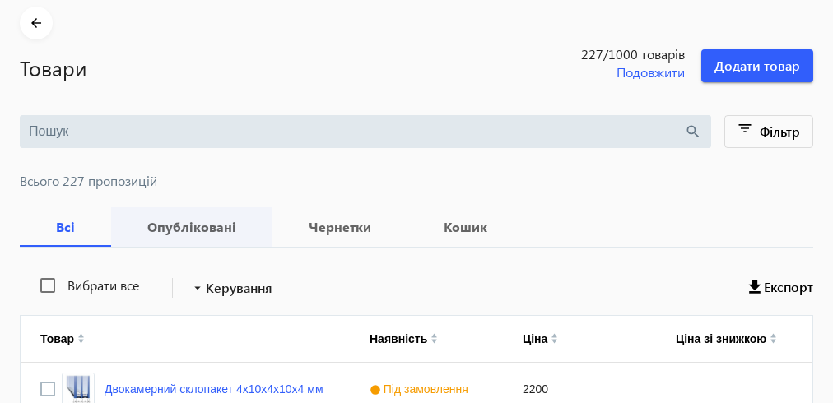
click at [183, 240] on span "Опубліковані" at bounding box center [192, 228] width 122 height 40
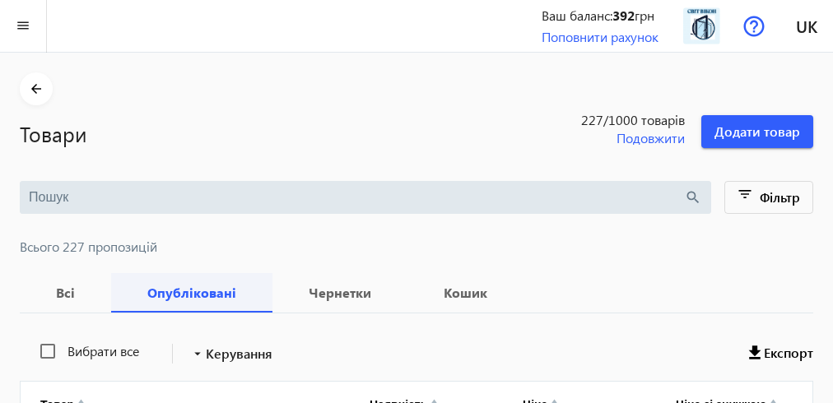
scroll to position [132, 0]
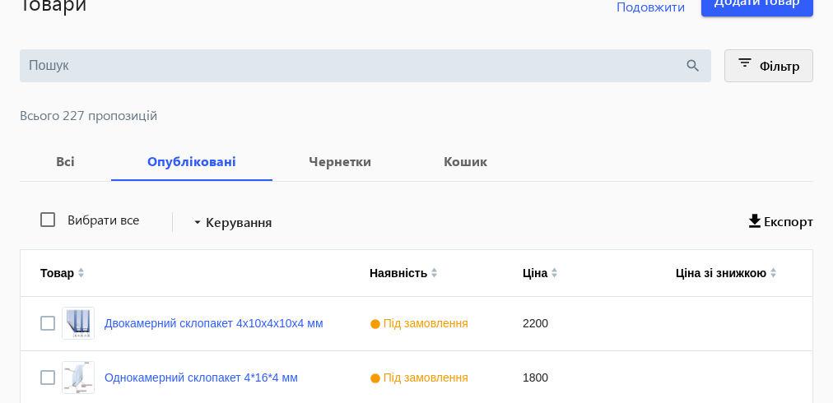
click at [744, 60] on mat-icon "filter_list" at bounding box center [745, 65] width 23 height 23
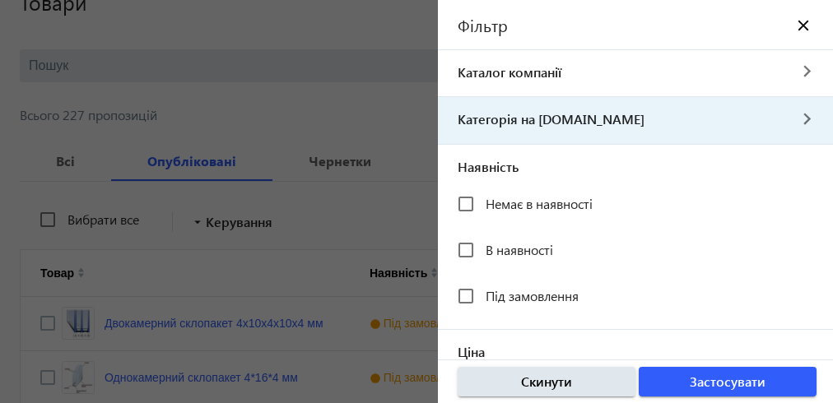
click at [487, 123] on span "Категорія на [DOMAIN_NAME]" at bounding box center [612, 119] width 349 height 18
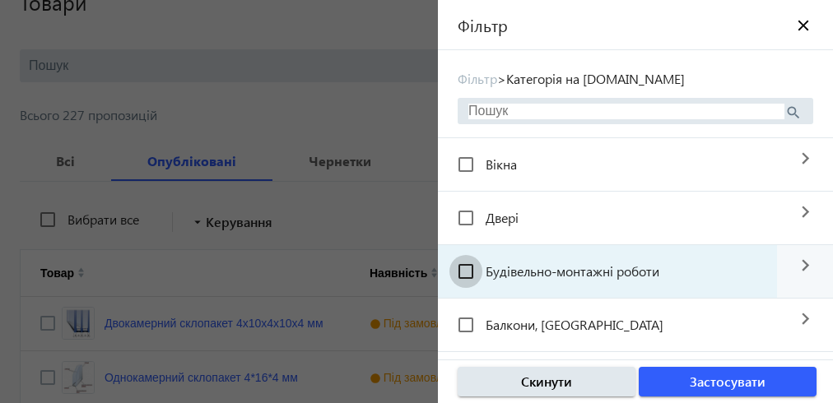
click at [467, 267] on input "Будівельно-монтажні роботи" at bounding box center [466, 271] width 33 height 33
checkbox input "true"
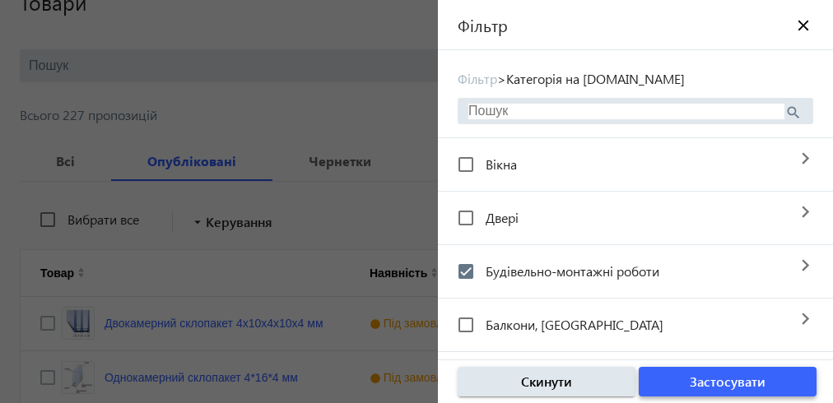
click at [721, 381] on span "Застосувати" at bounding box center [728, 382] width 76 height 18
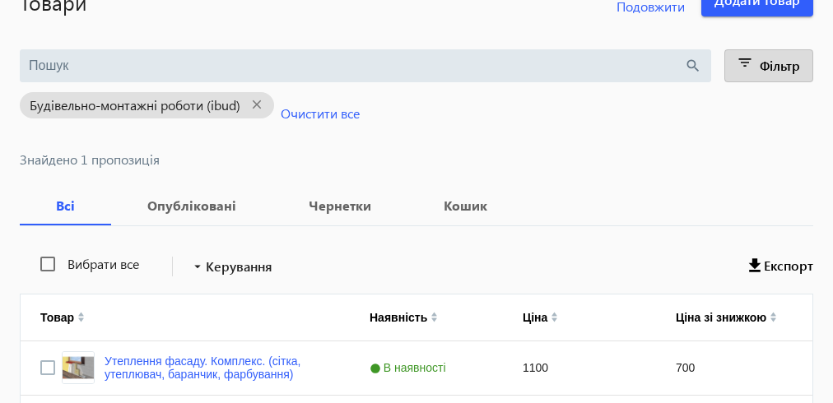
scroll to position [279, 0]
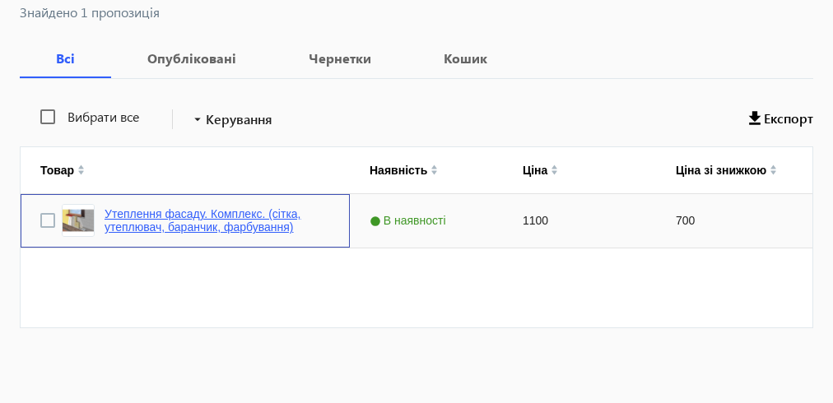
click at [217, 221] on link "Утеплення фасаду. Комплекс. (сітка, утеплювач, баранчик, фарбування)" at bounding box center [218, 221] width 226 height 26
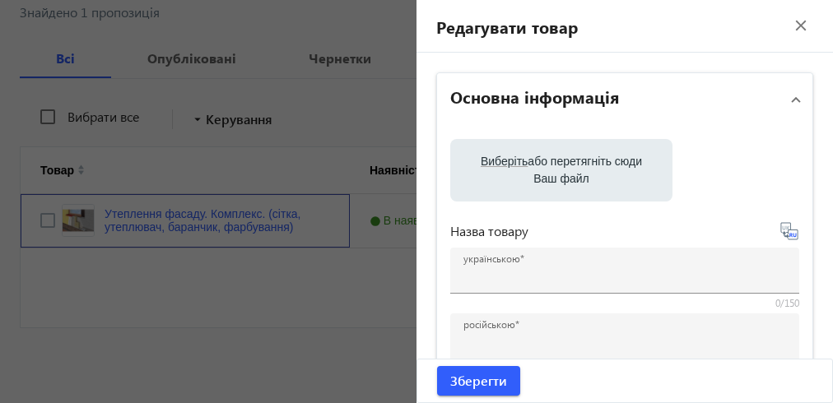
type input "Утеплення фасаду. Комплекс. (сітка, утеплювач, баранчик, фарбування)"
type input "Утепление фасада. Комплекс. (сетка, утеплитель, баранчик, покраска)"
checkbox input "true"
type input "1100"
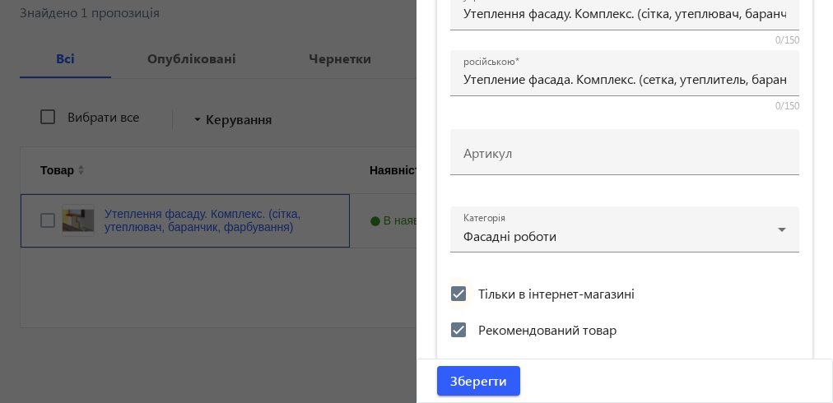
scroll to position [329, 0]
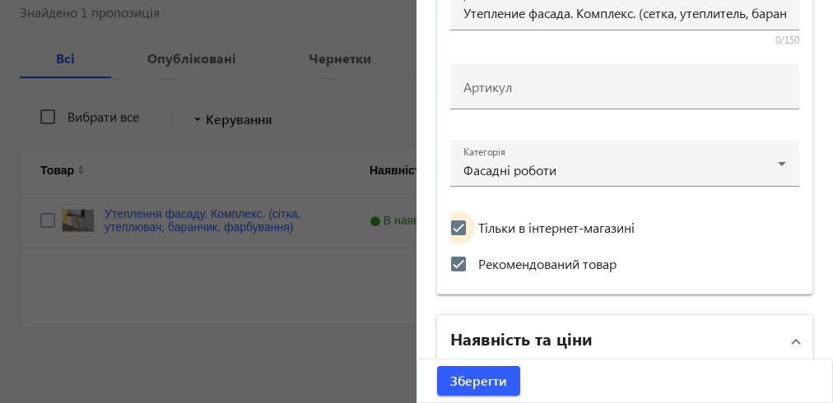
click at [450, 222] on input "Тільки в інтернет-магазині" at bounding box center [458, 228] width 33 height 33
checkbox input "false"
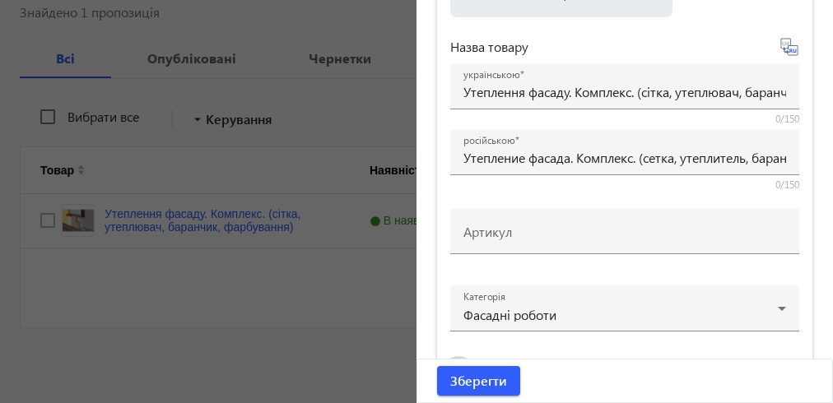
scroll to position [474, 0]
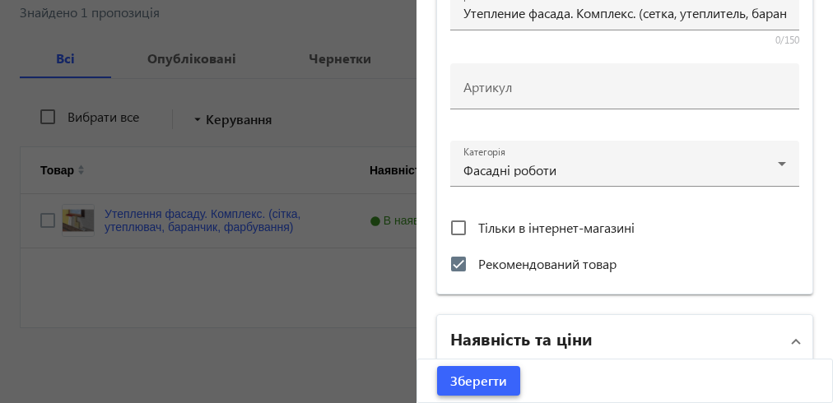
click at [473, 380] on span "Зберегти" at bounding box center [478, 381] width 57 height 18
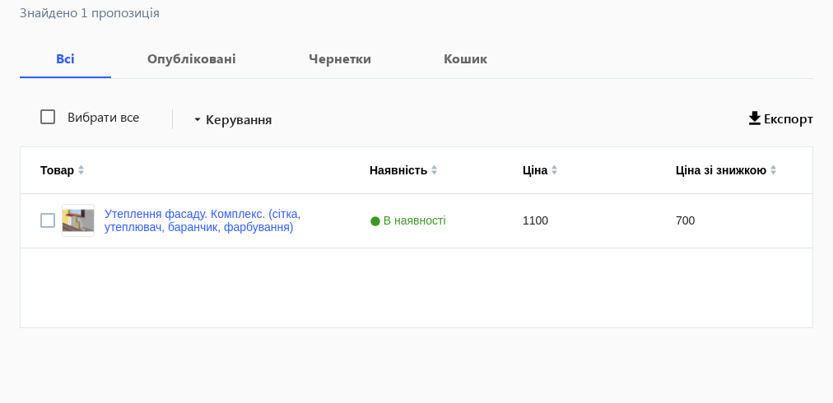
scroll to position [0, 0]
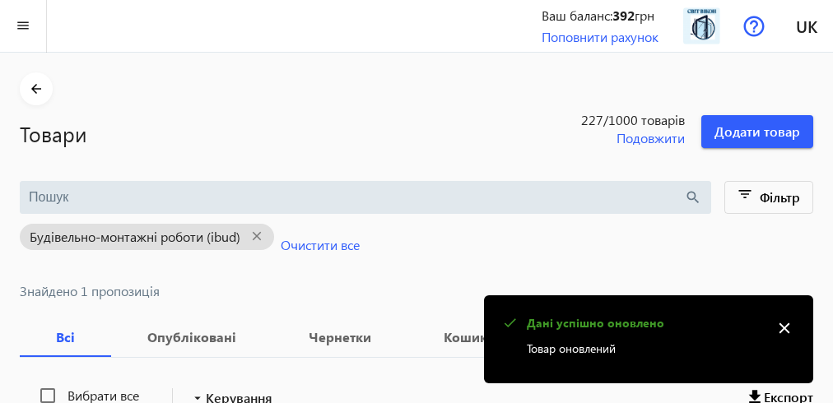
click at [780, 330] on mat-icon "close" at bounding box center [784, 328] width 25 height 25
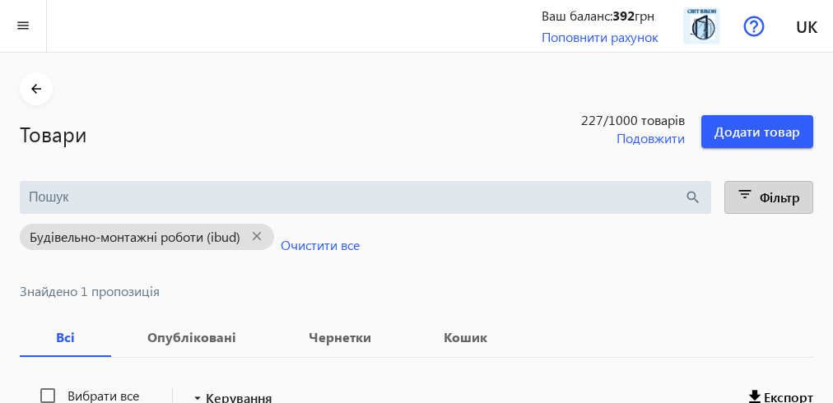
click at [750, 194] on mat-icon "filter_list" at bounding box center [745, 197] width 23 height 23
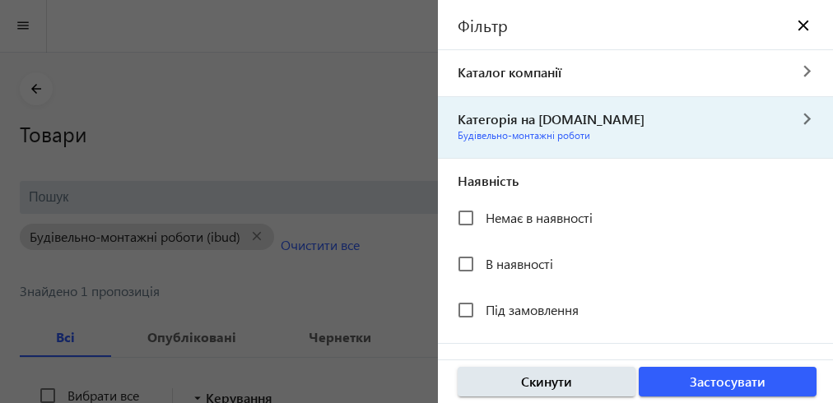
click at [477, 119] on span "Категорія на [DOMAIN_NAME]" at bounding box center [612, 119] width 349 height 18
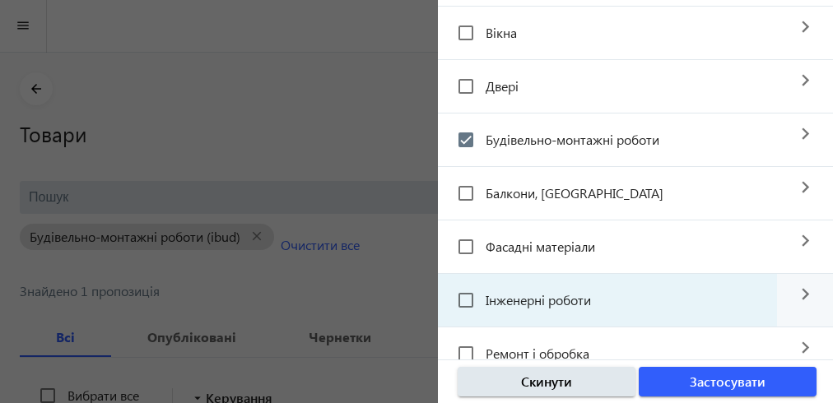
scroll to position [198, 0]
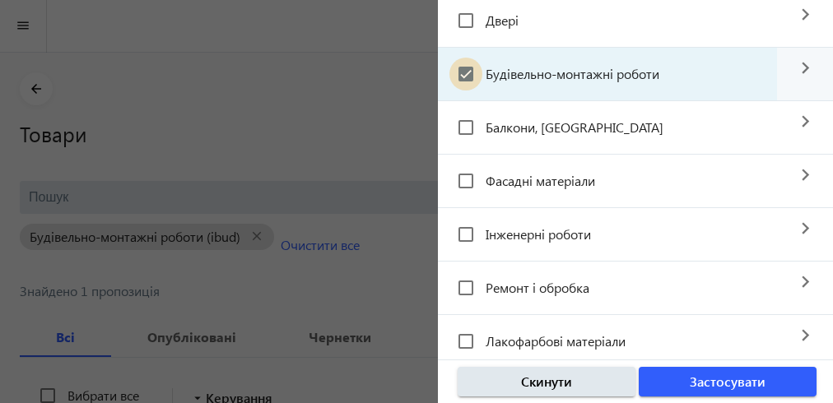
click at [466, 68] on input "Будівельно-монтажні роботи" at bounding box center [466, 74] width 33 height 33
checkbox input "false"
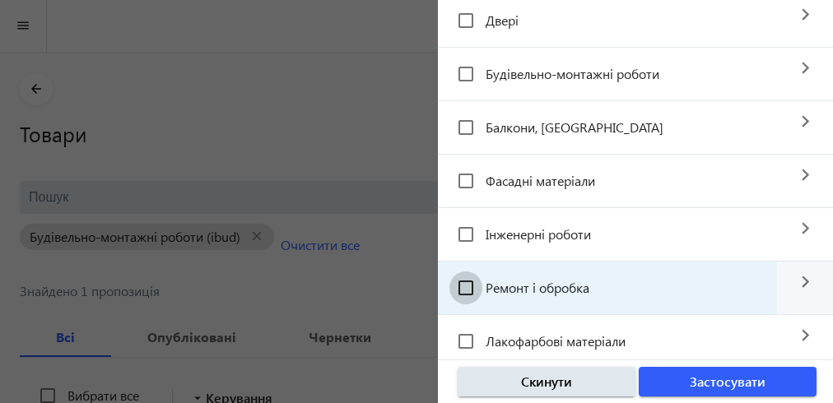
click at [454, 292] on input "Ремонт і обробка" at bounding box center [466, 288] width 33 height 33
checkbox input "true"
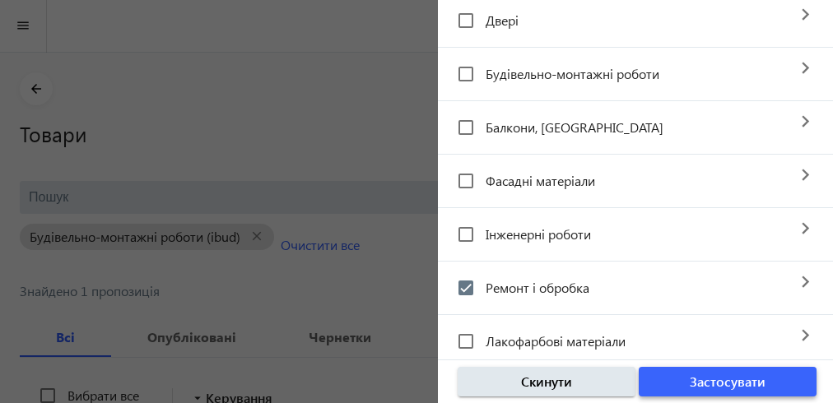
click at [722, 379] on span "Застосувати" at bounding box center [728, 382] width 76 height 18
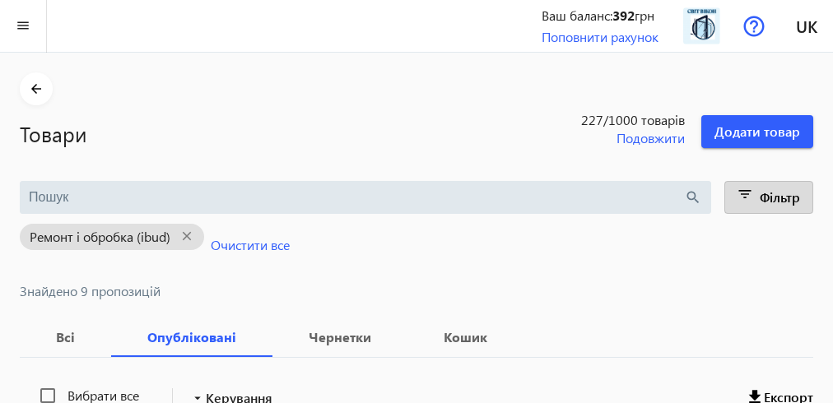
scroll to position [263, 0]
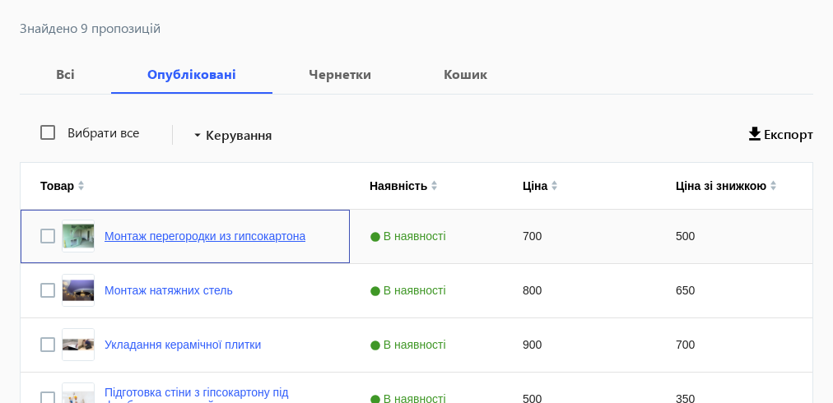
click at [228, 236] on link "Монтаж перегородки из гипсокартона" at bounding box center [205, 236] width 201 height 13
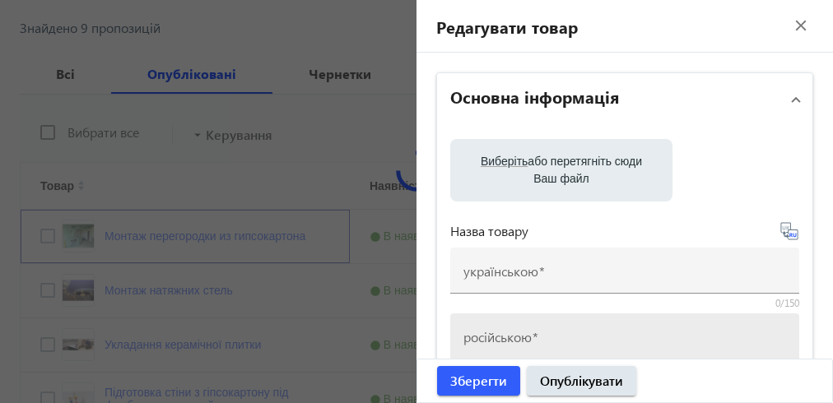
type input "Монтаж перегородки из гипсокартона"
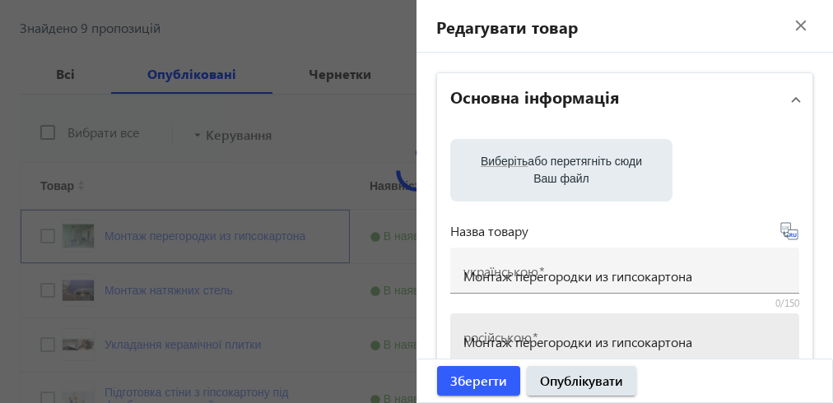
checkbox input "true"
type input "700"
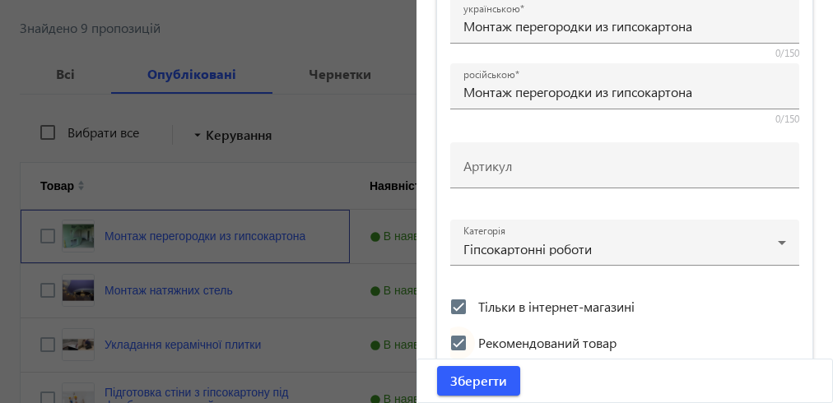
scroll to position [606, 0]
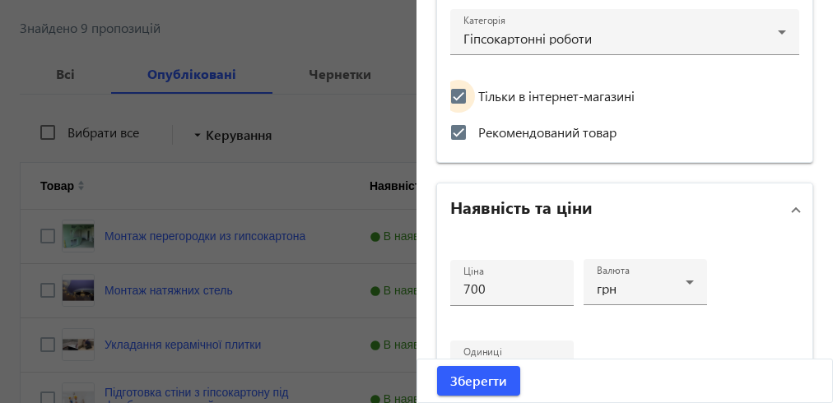
click at [450, 89] on input "Тільки в інтернет-магазині" at bounding box center [458, 96] width 33 height 33
checkbox input "false"
click at [470, 379] on span "Зберегти" at bounding box center [478, 381] width 57 height 18
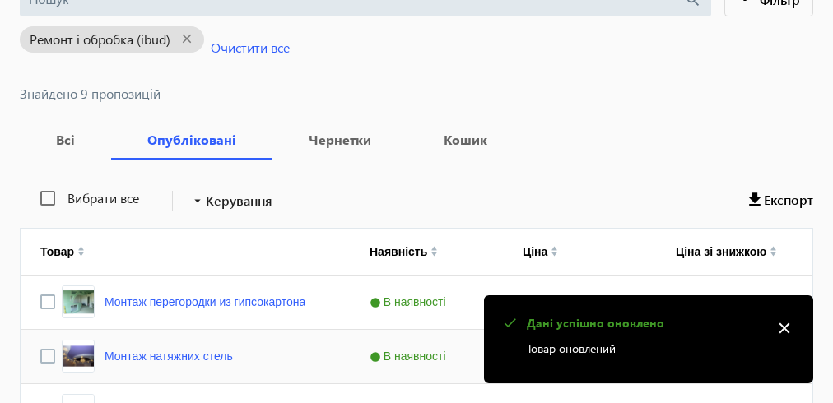
scroll to position [263, 0]
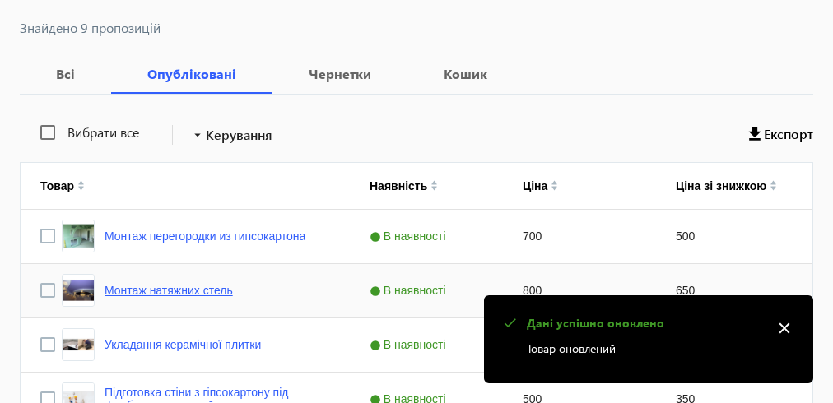
click at [200, 287] on link "Монтаж натяжних стель" at bounding box center [169, 290] width 128 height 13
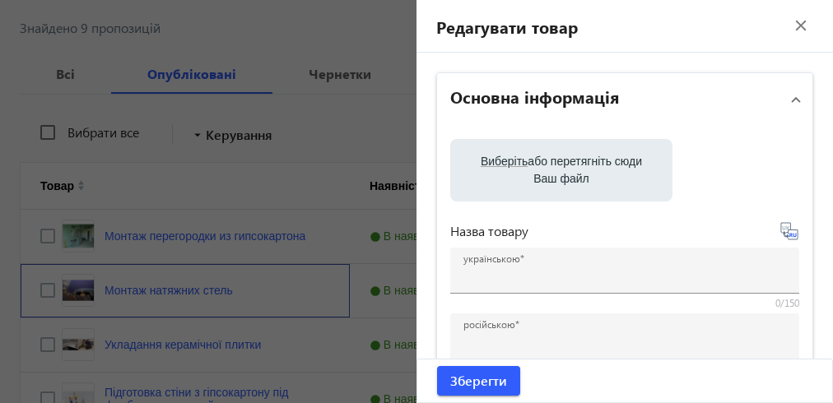
type input "Монтаж натяжних стель"
type input "Монтаж натяжных потолков"
type input "800"
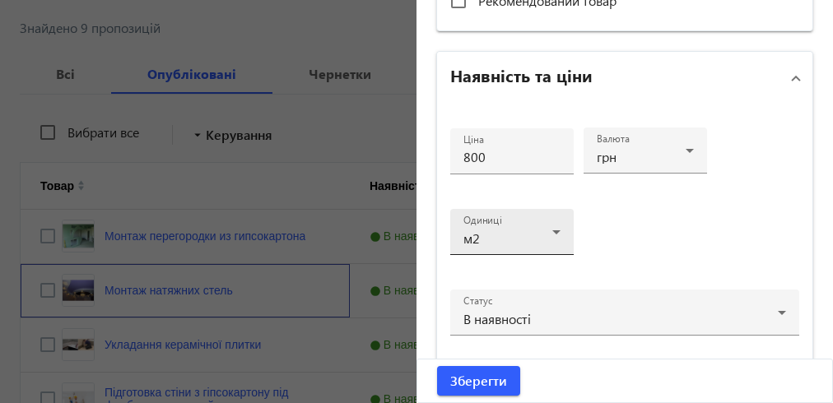
scroll to position [606, 0]
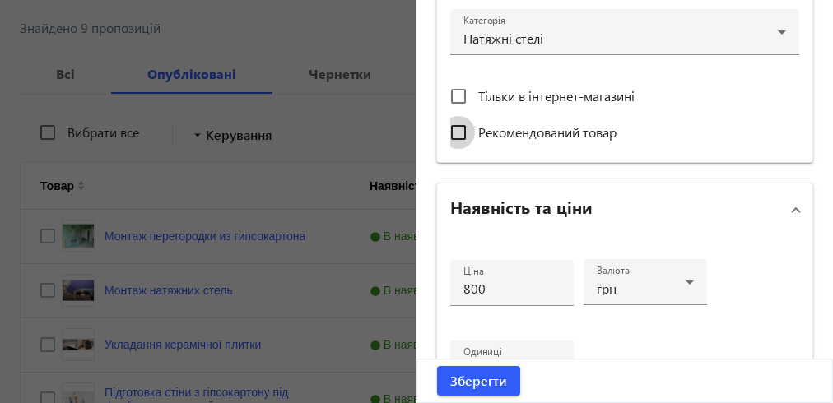
click at [445, 122] on input "Рекомендований товар" at bounding box center [458, 132] width 33 height 33
checkbox input "true"
click at [481, 389] on span "Зберегти" at bounding box center [478, 381] width 57 height 18
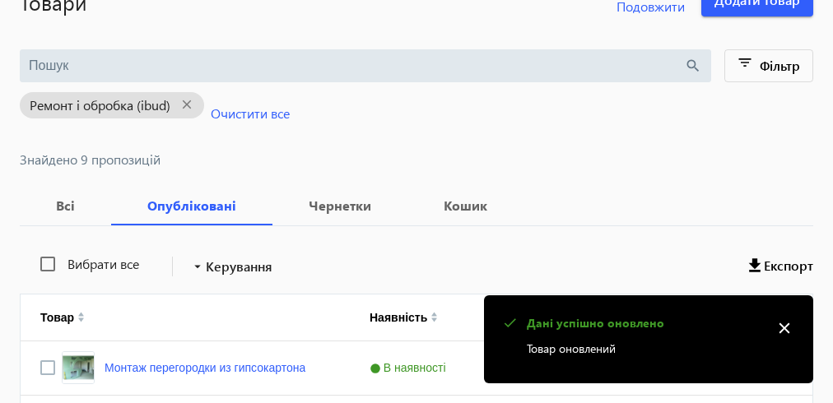
scroll to position [329, 0]
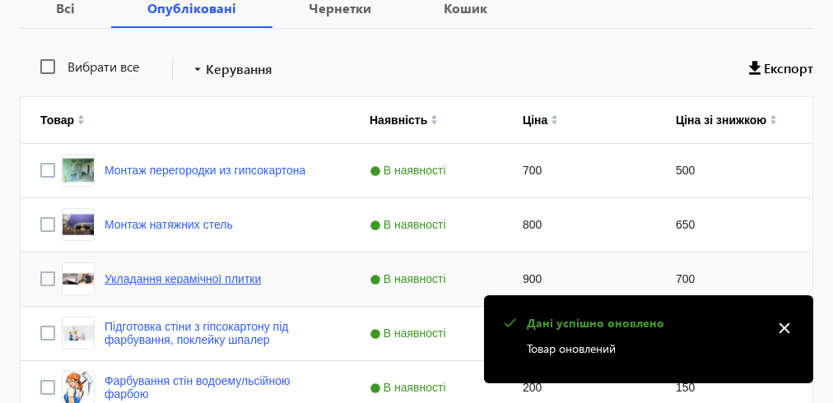
click at [143, 277] on link "Укладання керамічної плитки" at bounding box center [183, 279] width 156 height 13
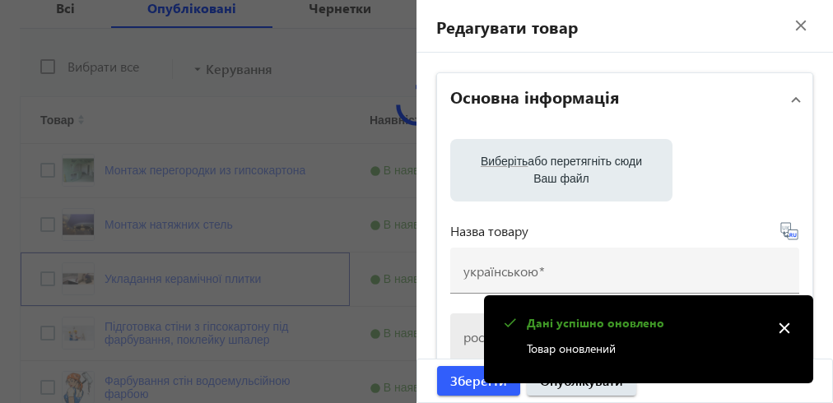
type input "Укладання керамічної плитки"
type input "Укладка керамической плитки"
checkbox input "true"
type input "900"
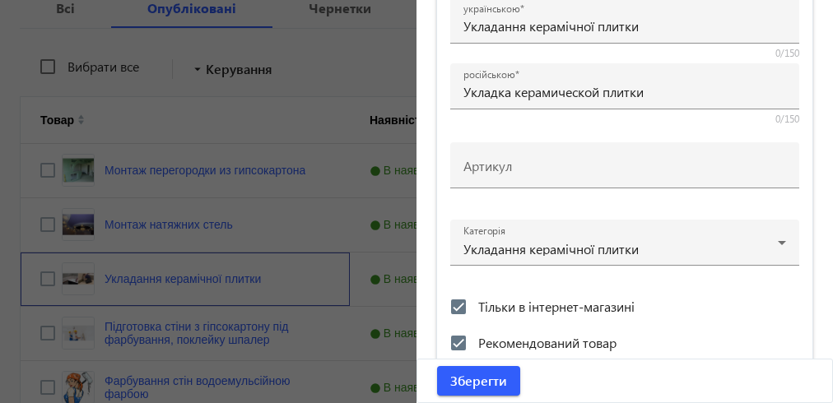
scroll to position [672, 0]
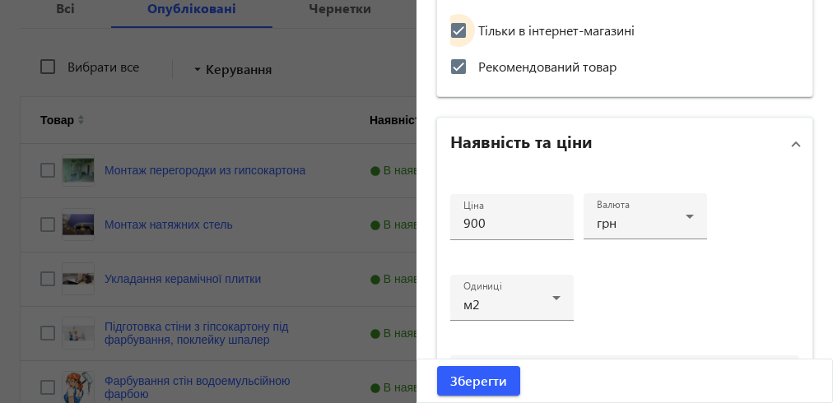
click at [453, 30] on input "Тільки в інтернет-магазині" at bounding box center [458, 30] width 33 height 33
checkbox input "false"
click at [471, 380] on span "Зберегти" at bounding box center [478, 381] width 57 height 18
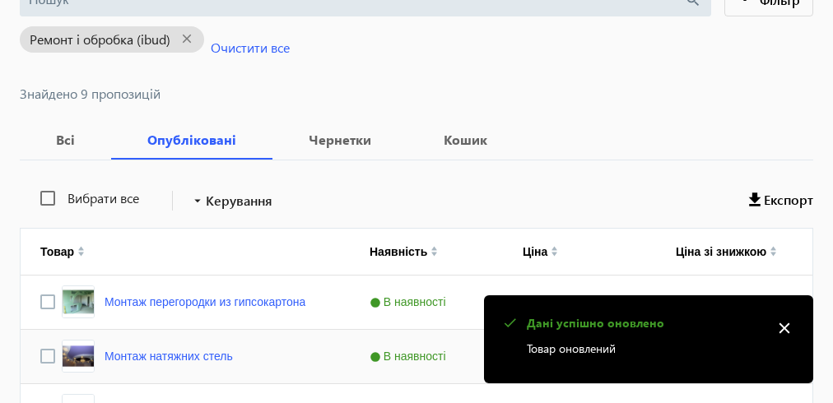
scroll to position [329, 0]
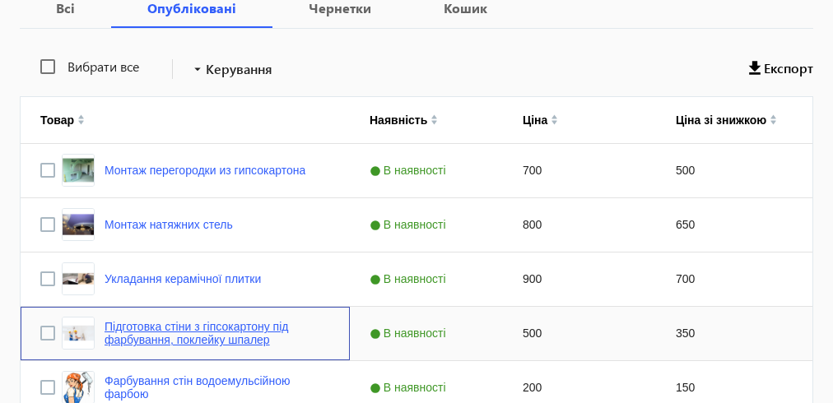
click at [165, 336] on link "Підготовка стіни з гіпсокартону під фарбування, поклейку шпалер" at bounding box center [218, 333] width 226 height 26
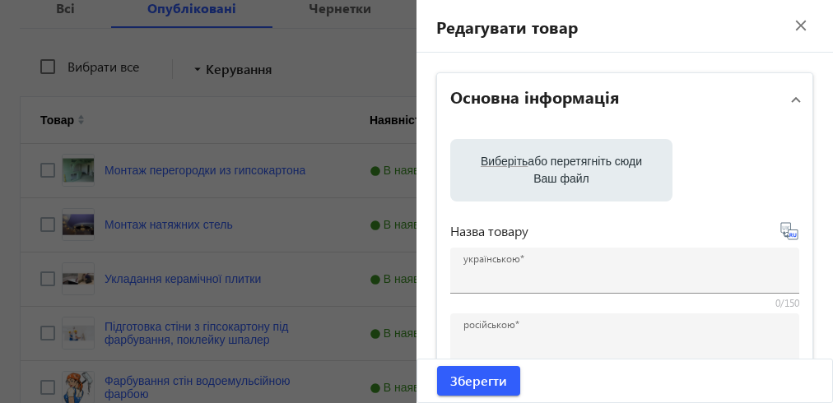
type input "Підготовка стіни з гіпсокартону під фарбування, поклейку шпалер"
type input "Подготовка стены из гипсокартона под покраску, поклейку обоев"
checkbox input "true"
type input "500"
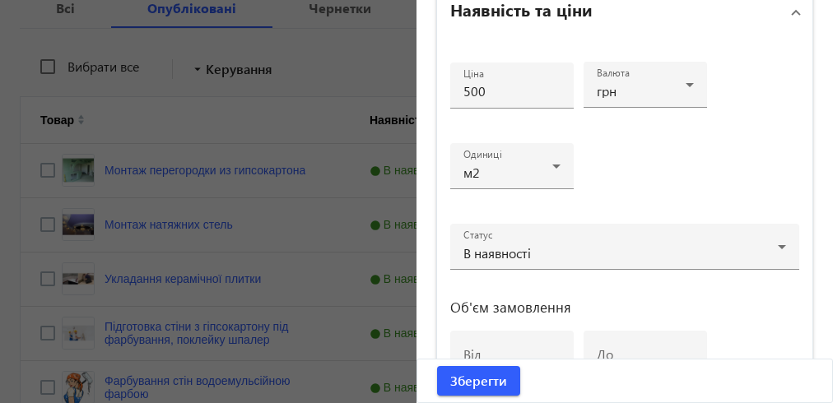
scroll to position [672, 0]
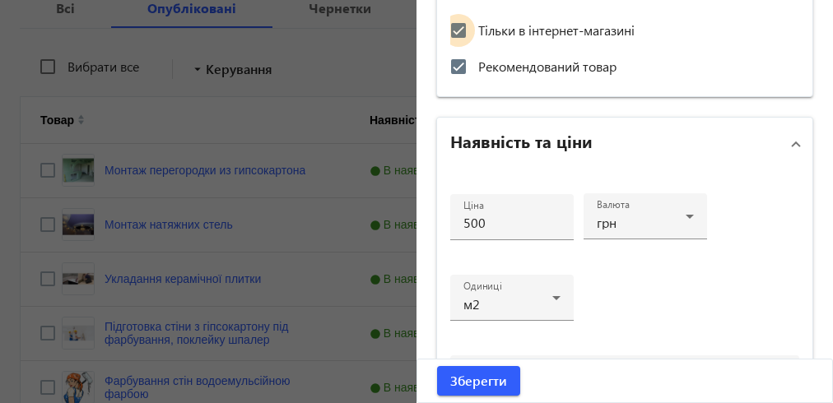
click at [456, 26] on input "Тільки в інтернет-магазині" at bounding box center [458, 30] width 33 height 33
checkbox input "false"
click at [477, 384] on span "Зберегти" at bounding box center [478, 381] width 57 height 18
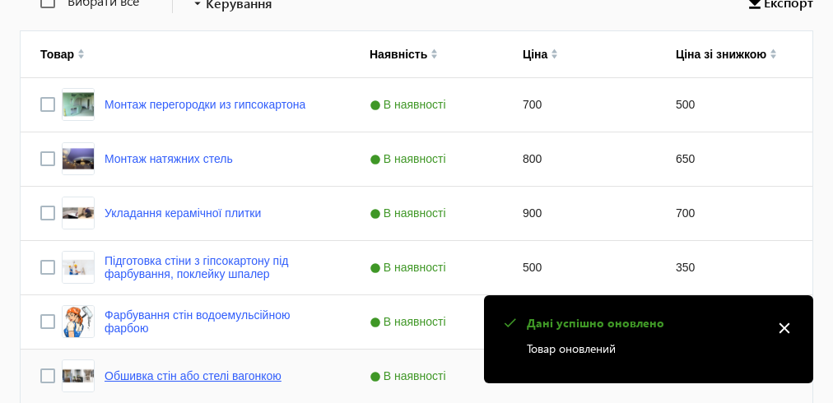
scroll to position [461, 0]
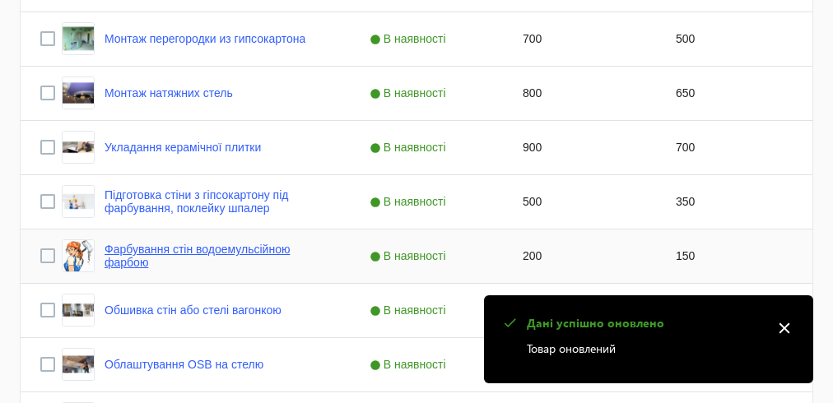
click at [157, 243] on link "Фарбування стін водоемульсійною фарбою" at bounding box center [218, 256] width 226 height 26
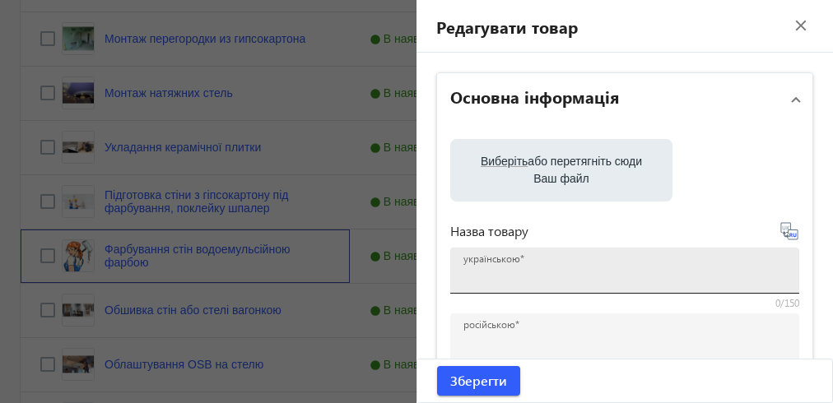
type input "Фарбування стін водоемульсійною фарбою"
type input "Покраска стен водоэмульсионной краской"
checkbox input "true"
type input "200"
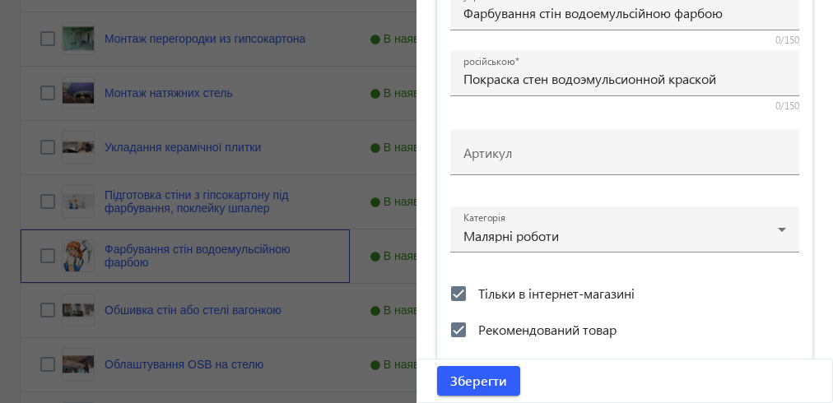
scroll to position [474, 0]
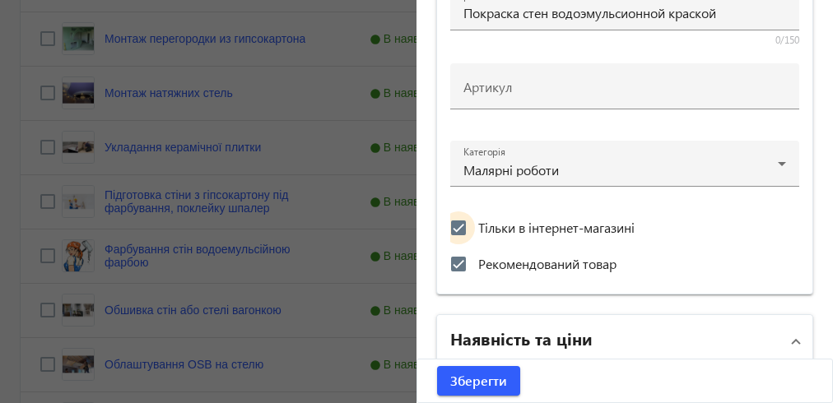
click at [450, 226] on input "Тільки в інтернет-магазині" at bounding box center [458, 228] width 33 height 33
checkbox input "false"
click at [474, 386] on span "Зберегти" at bounding box center [478, 381] width 57 height 18
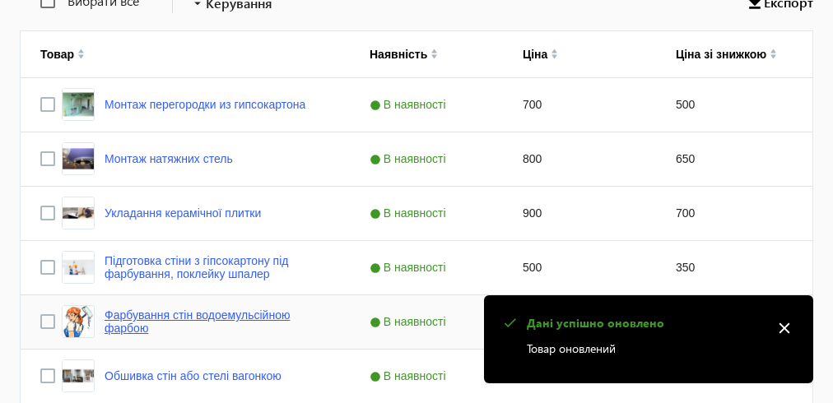
scroll to position [461, 0]
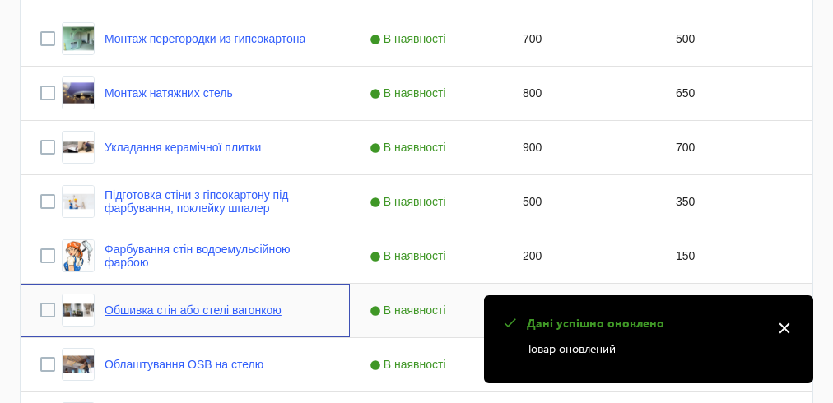
click at [162, 310] on link "Обшивка стін або стелі вагонкою" at bounding box center [193, 310] width 177 height 13
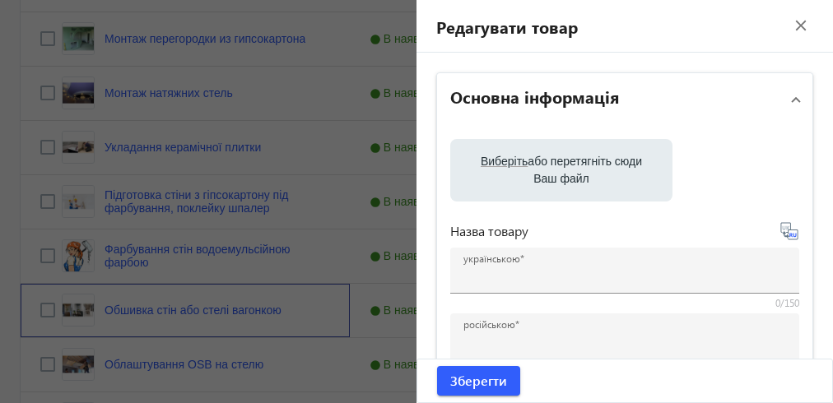
type input "Обшивка стін або стелі вагонкою"
type input "Обшивка стен или потолка вагонкой"
checkbox input "true"
type input "700"
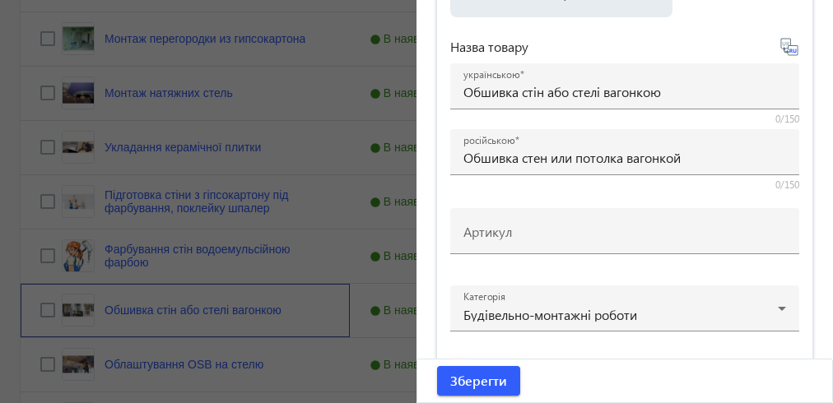
scroll to position [474, 0]
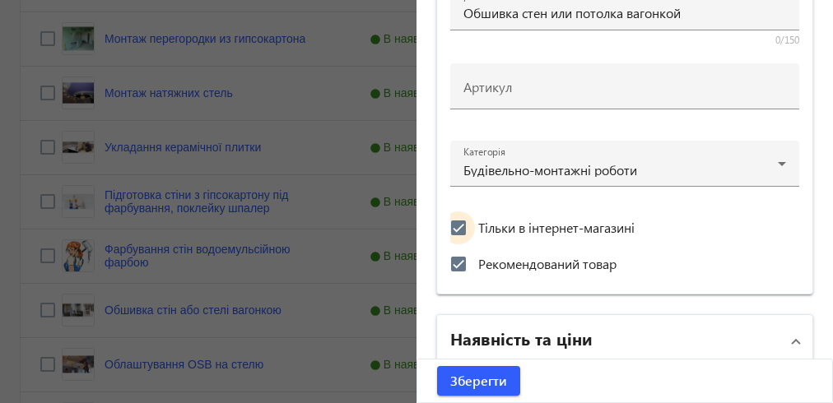
click at [452, 221] on input "Тільки в інтернет-магазині" at bounding box center [458, 228] width 33 height 33
checkbox input "false"
click at [481, 381] on span "Зберегти" at bounding box center [478, 381] width 57 height 18
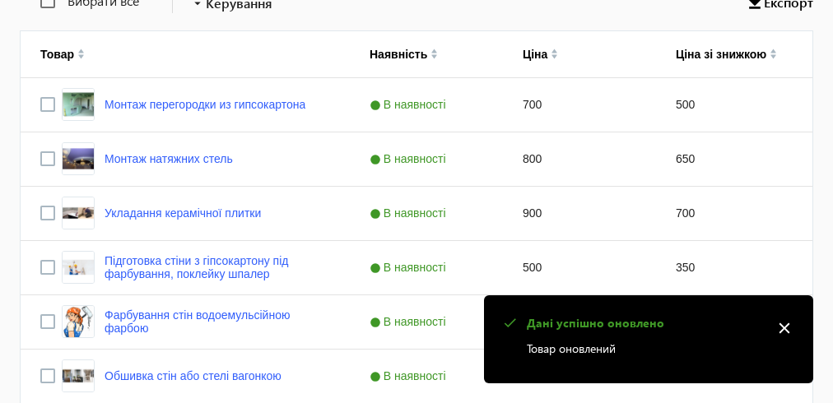
scroll to position [527, 0]
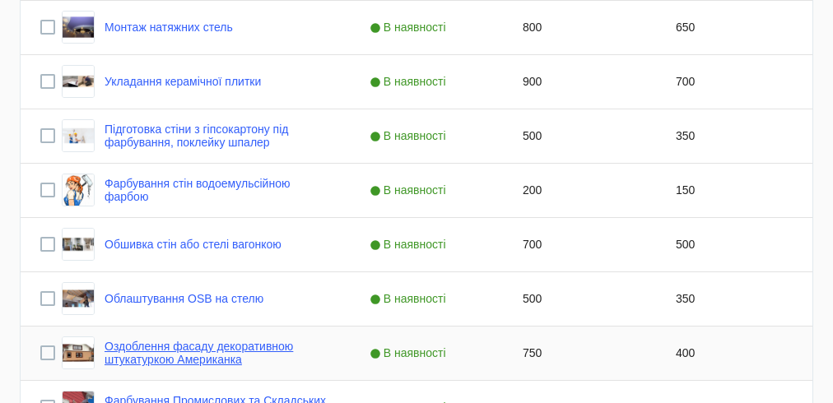
click at [198, 359] on link "Оздоблення фасаду декоративною штукатуркою Американка" at bounding box center [218, 353] width 226 height 26
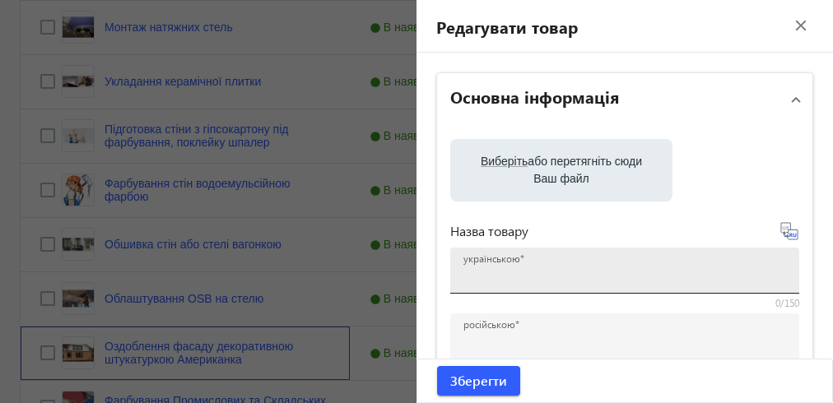
type input "Оздоблення фасаду декоративною штукатуркою Американка"
type input "Отделка фасада декоративной штукатуркой Американка"
checkbox input "true"
type input "750"
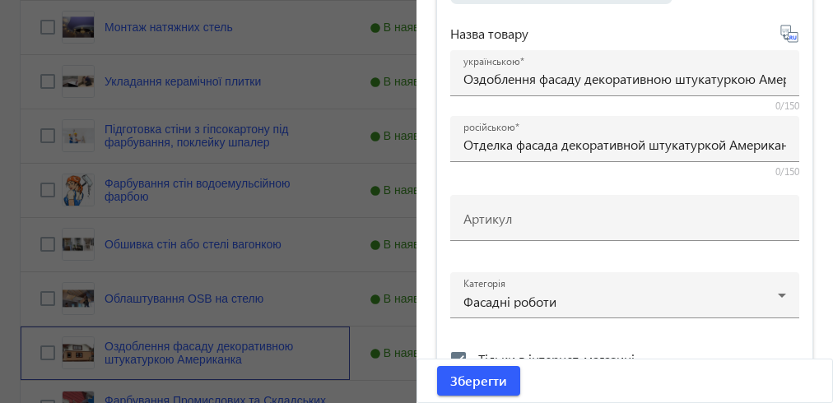
scroll to position [606, 0]
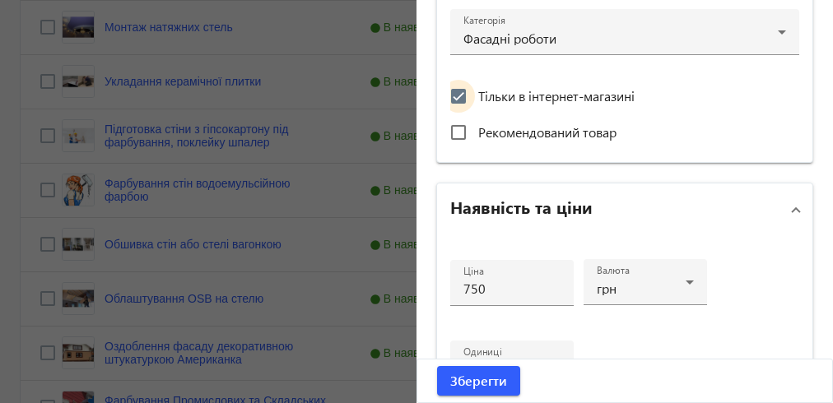
click at [450, 89] on input "Тільки в інтернет-магазині" at bounding box center [458, 96] width 33 height 33
checkbox input "false"
click at [451, 128] on input "Рекомендований товар" at bounding box center [458, 132] width 33 height 33
checkbox input "true"
click at [474, 383] on span "Зберегти" at bounding box center [478, 381] width 57 height 18
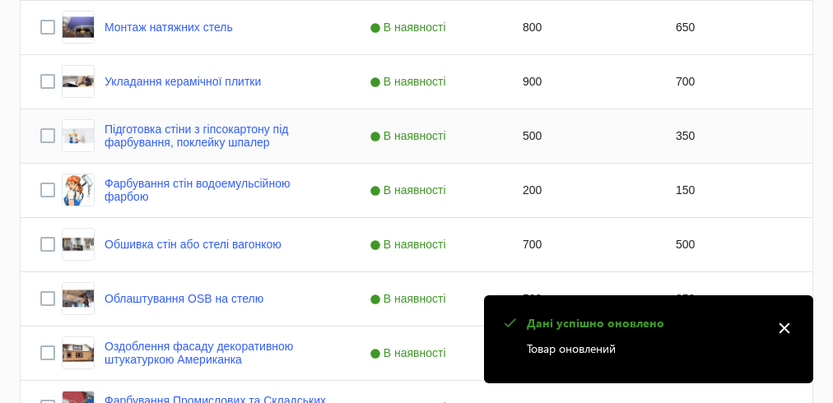
scroll to position [645, 0]
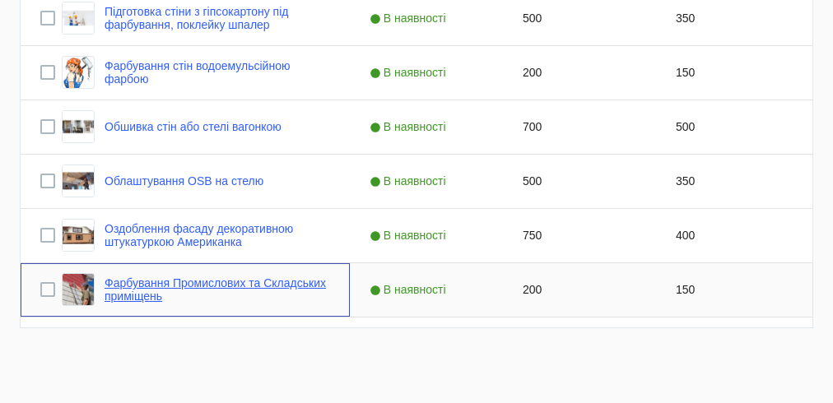
click at [176, 284] on link "Фарбування Промислових та Складських приміщень" at bounding box center [218, 290] width 226 height 26
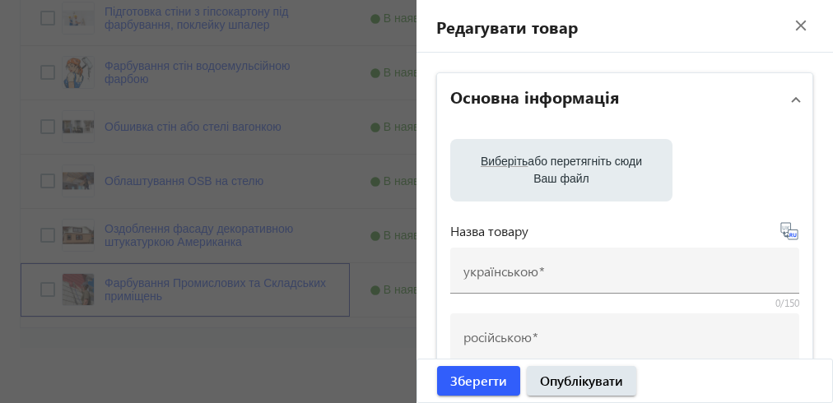
type input "Фарбування Промислових та Складських приміщень"
type input "Покраска Промышленных и Складских помещений"
checkbox input "true"
type input "200"
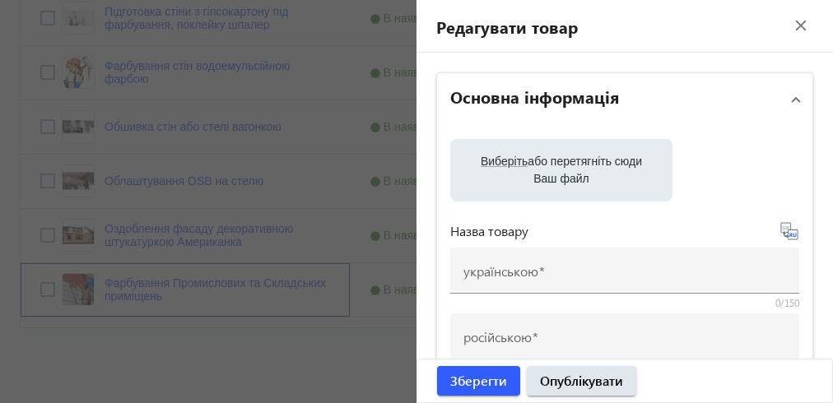
type input "Фарбування Промислових та Складських приміщень"
type input "Покраска Промышленных и Складских помещений"
type textarea "Фарбування Промислових та Складських приміщень"
type textarea "Покраска Промышленных и Складских помещений"
type input "Фарбування Промислових та Складських приміщень"
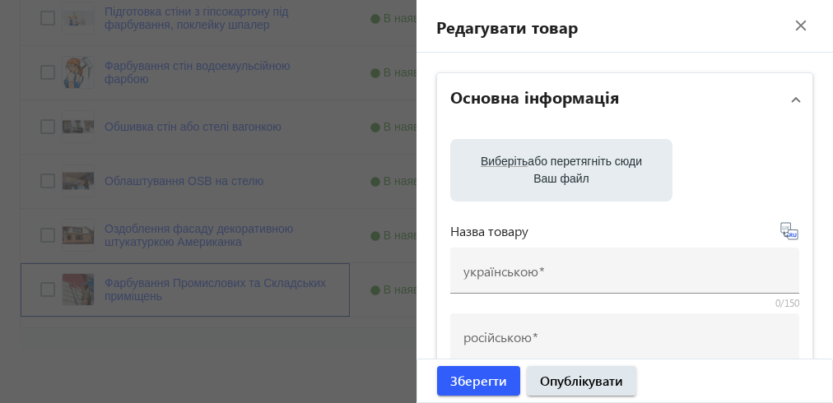
type input "Покраска Промышленных и Складских помещений"
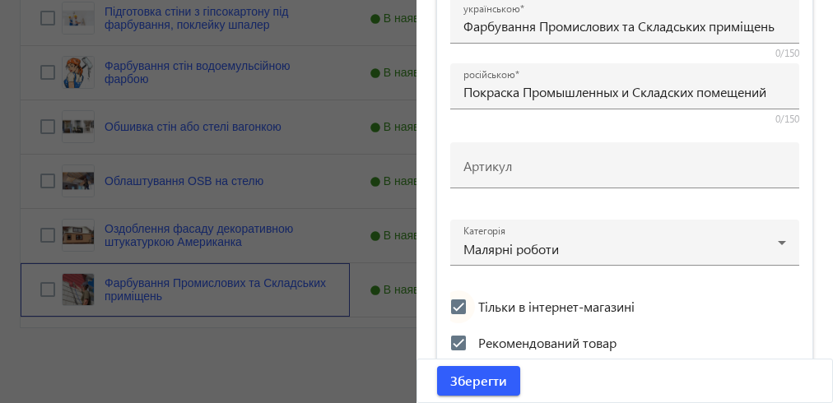
scroll to position [540, 0]
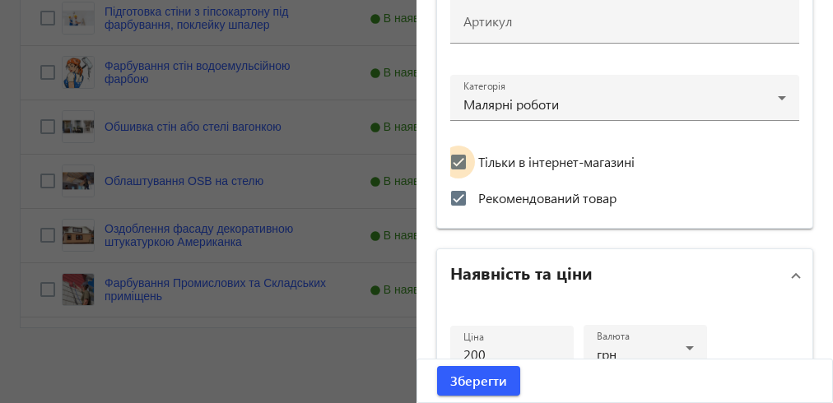
drag, startPoint x: 460, startPoint y: 155, endPoint x: 465, endPoint y: 176, distance: 22.0
click at [460, 154] on input "Тільки в інтернет-магазині" at bounding box center [458, 162] width 33 height 33
checkbox input "false"
click at [485, 380] on span "Зберегти" at bounding box center [478, 381] width 57 height 18
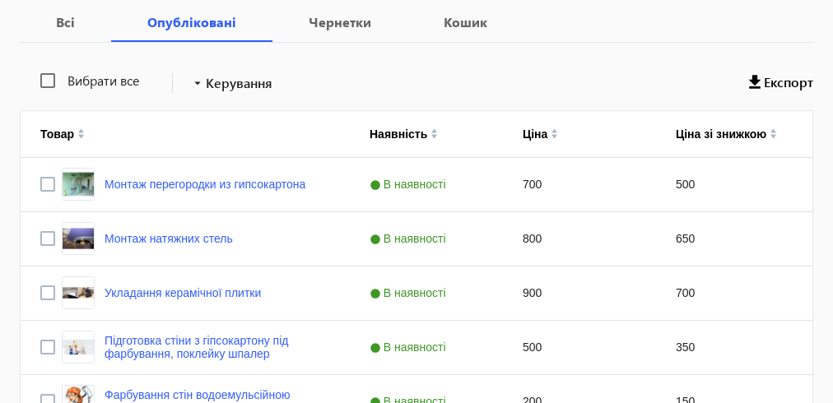
scroll to position [0, 0]
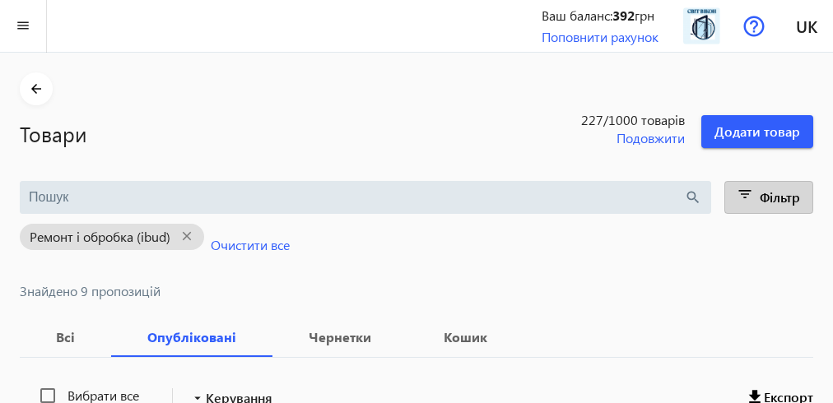
click at [750, 194] on mat-icon "filter_list" at bounding box center [745, 197] width 23 height 23
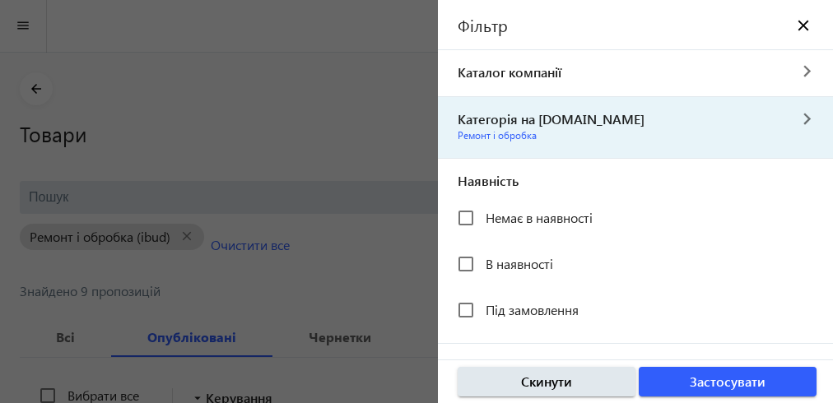
click at [518, 119] on span "Категорія на [DOMAIN_NAME]" at bounding box center [612, 119] width 349 height 18
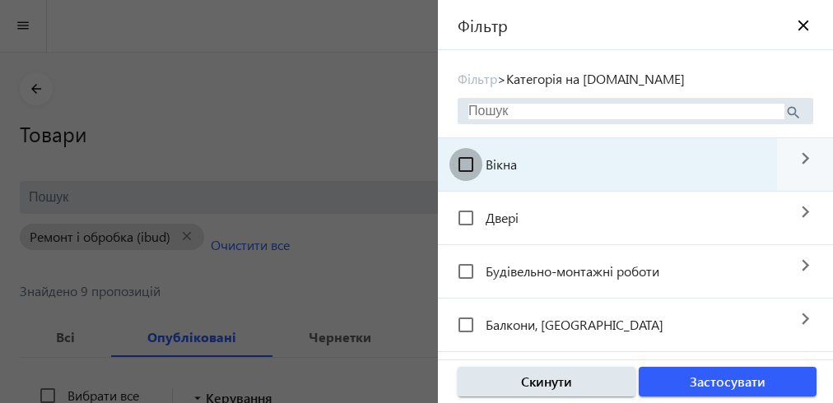
click at [468, 165] on input "Вікна" at bounding box center [466, 164] width 33 height 33
checkbox input "true"
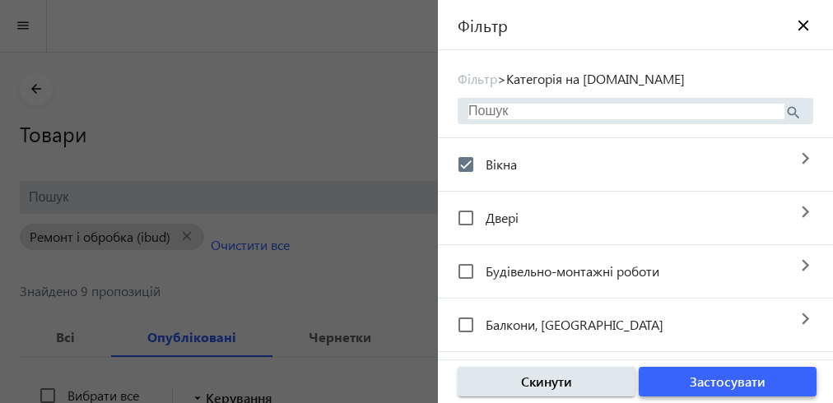
click at [694, 380] on span "Застосувати" at bounding box center [728, 382] width 76 height 18
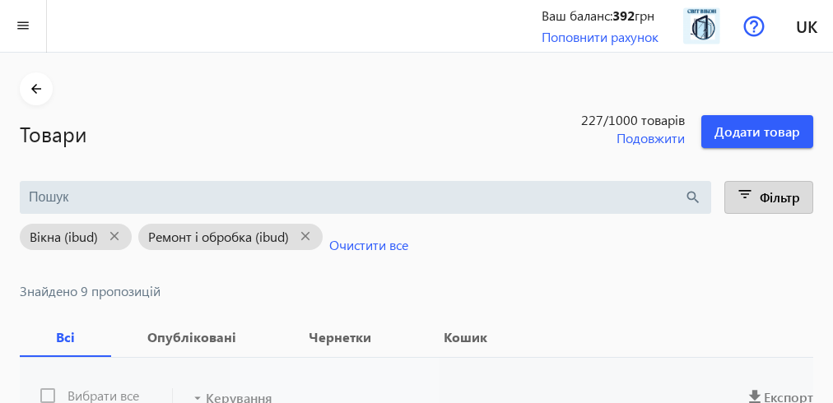
scroll to position [198, 0]
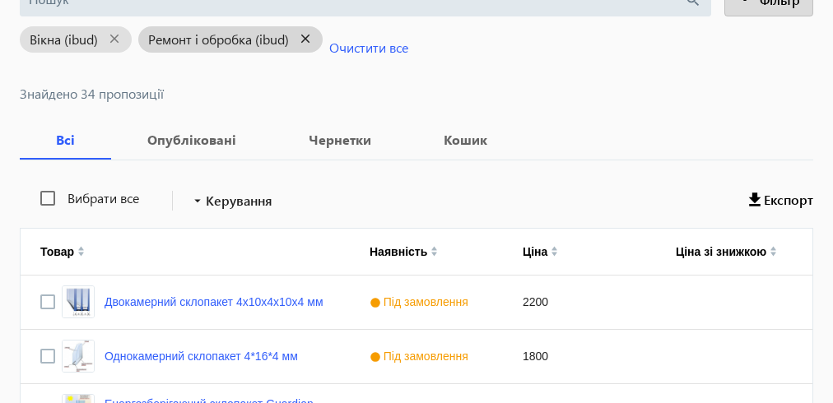
click at [307, 36] on mat-icon "close" at bounding box center [306, 39] width 34 height 21
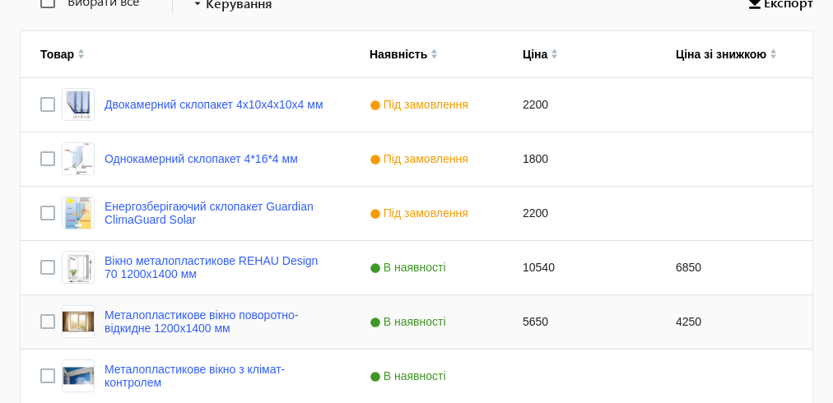
scroll to position [461, 0]
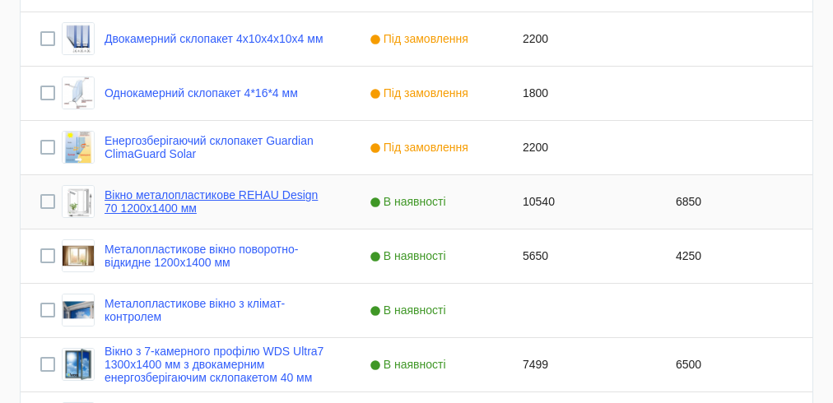
click at [286, 198] on link "Вікно металопластикове REHAU Design 70 1200х1400 мм" at bounding box center [218, 202] width 226 height 26
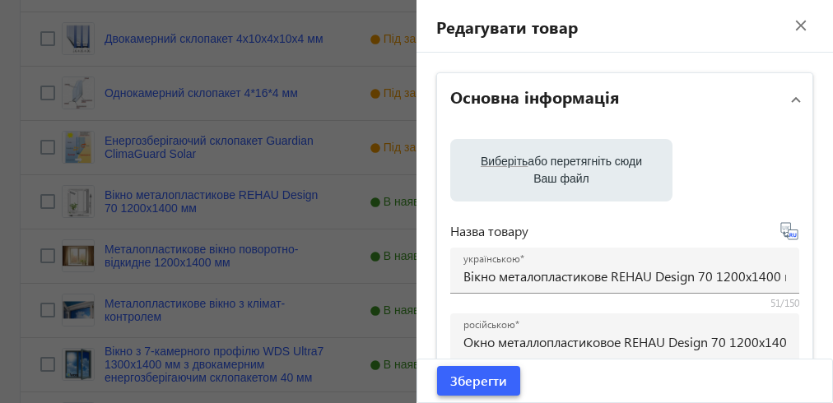
click at [484, 381] on span "Зберегти" at bounding box center [478, 381] width 57 height 18
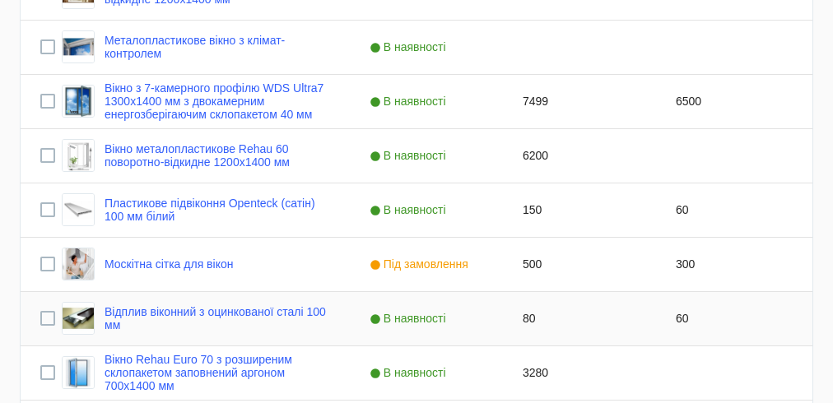
scroll to position [790, 0]
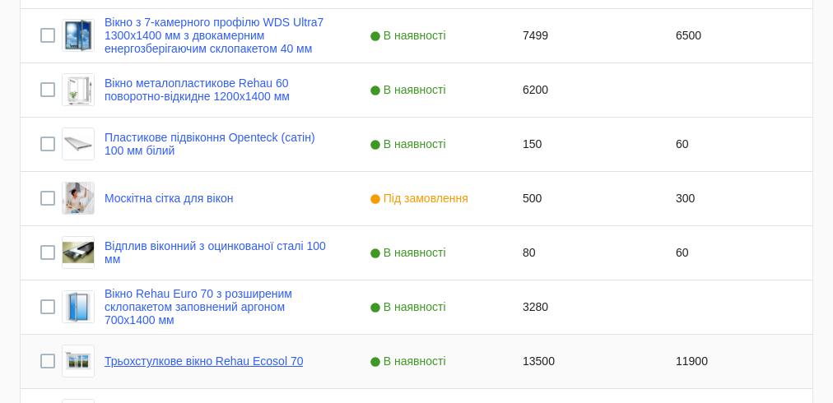
click at [253, 357] on link "Трьохстулкове вікно Rehau Ecosol 70" at bounding box center [204, 361] width 198 height 13
click at [253, 357] on div "Вибрати все arrow_drop_down Керування Експорт Товар Наявність Ціна Ціна зі зниж…" at bounding box center [417, 320] width 794 height 1504
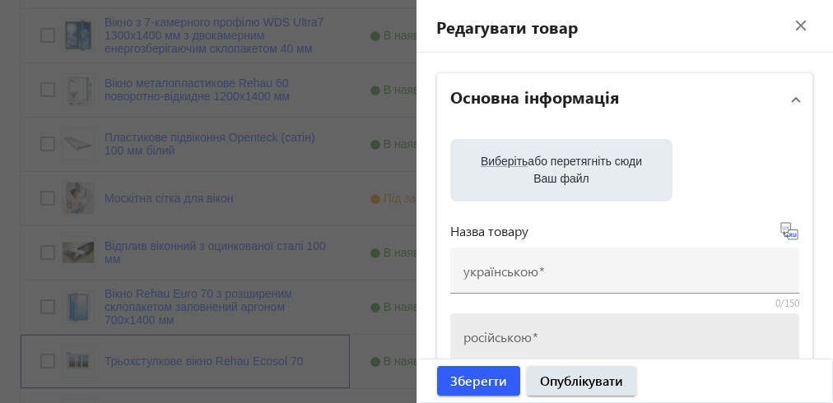
type input "Трьохстулкове вікно Rehau Ecosol 70"
type input "Трехстворчатое окно Rehau Ecosol 70"
checkbox input "true"
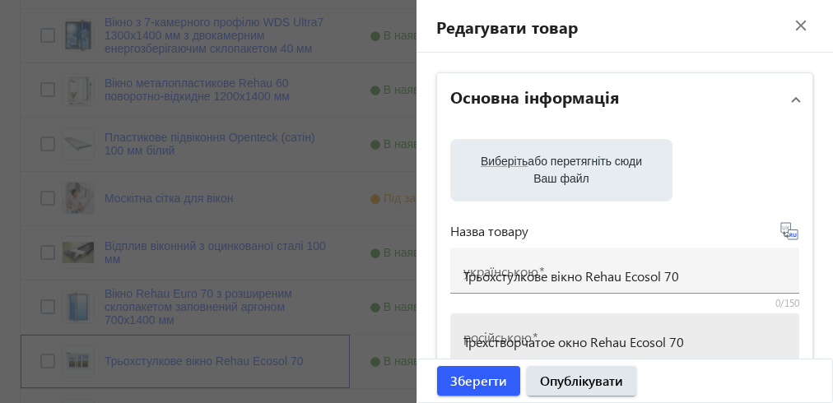
type input "13500"
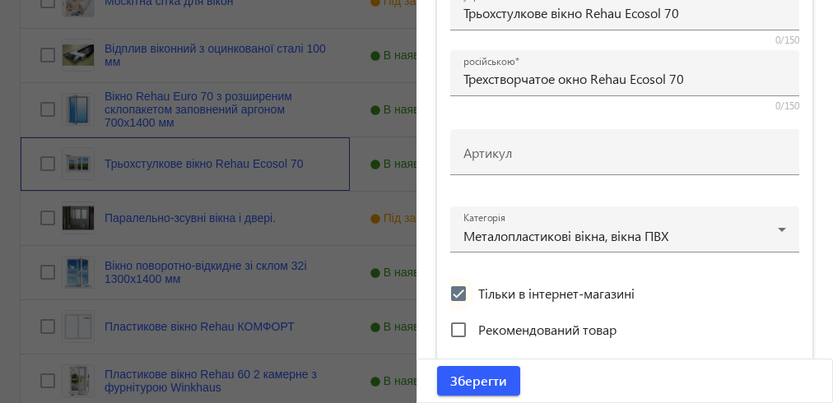
scroll to position [395, 0]
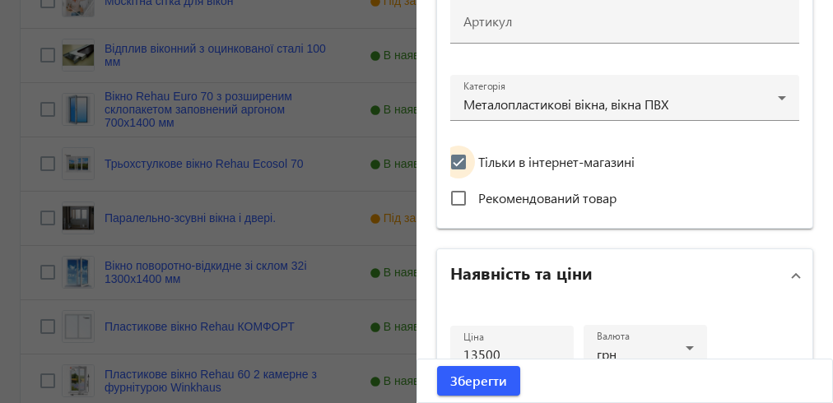
click at [453, 161] on input "Тільки в інтернет-магазині" at bounding box center [458, 162] width 33 height 33
checkbox input "false"
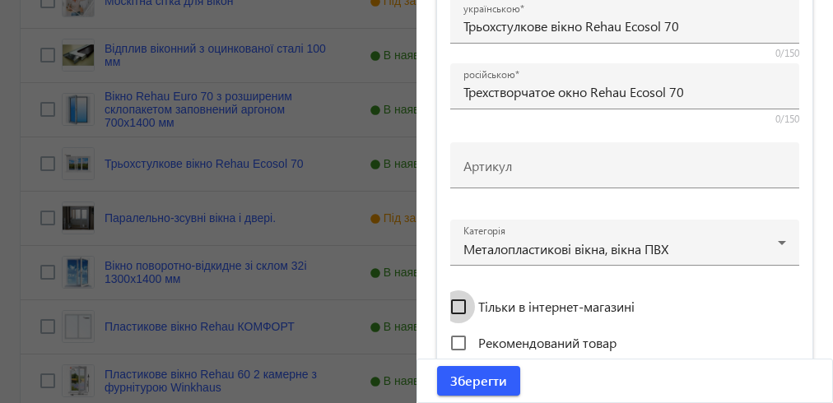
scroll to position [540, 0]
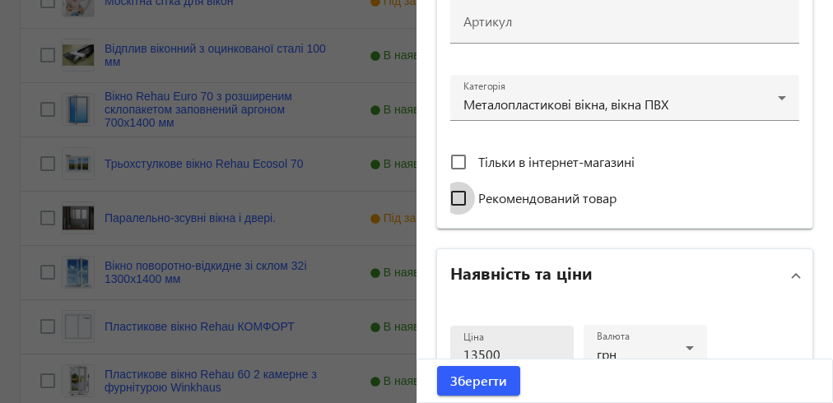
click at [448, 194] on input "Рекомендований товар" at bounding box center [458, 198] width 33 height 33
checkbox input "true"
click at [461, 379] on span "Зберегти" at bounding box center [478, 381] width 57 height 18
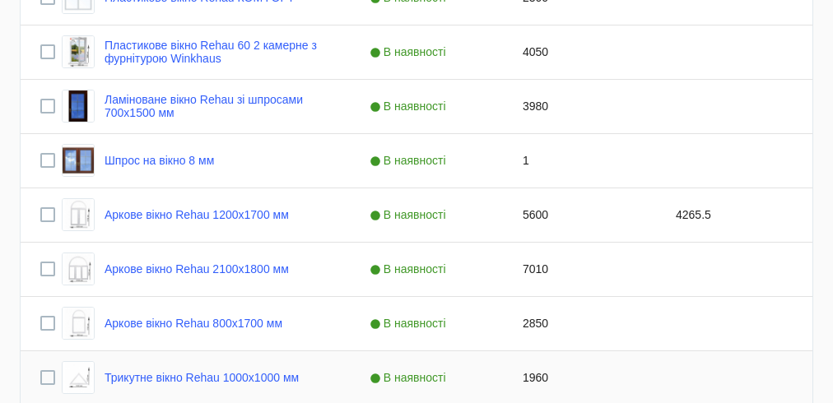
scroll to position [1383, 0]
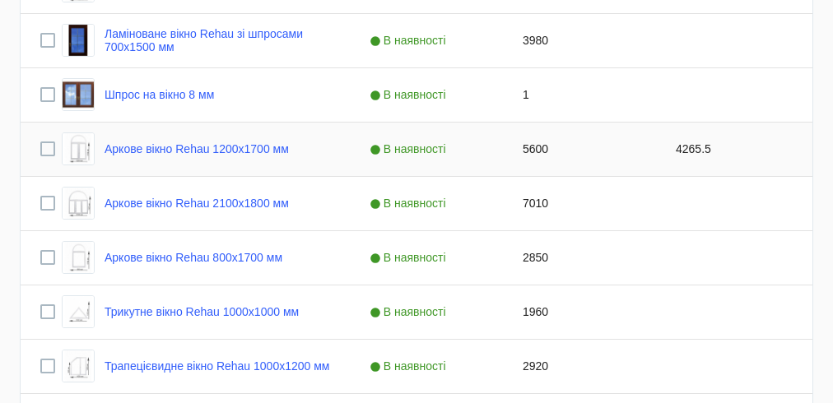
click at [204, 156] on div "Аркове вікно Rehau 1200х1700 мм" at bounding box center [175, 149] width 227 height 33
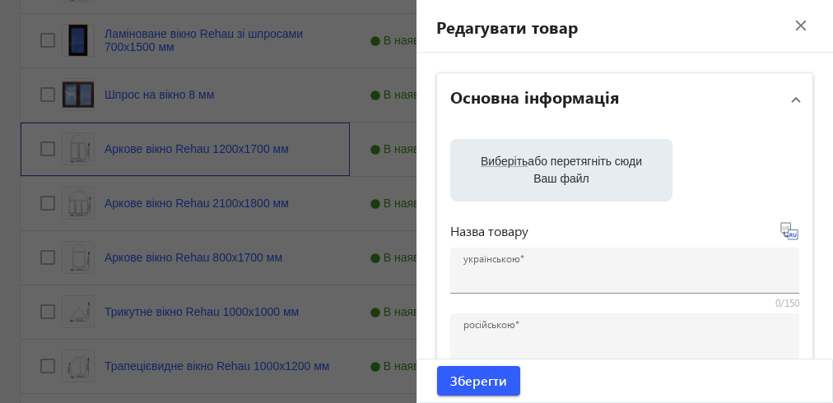
type input "Аркове вікно Rehau 1200х1700 мм"
type input "Арочное окно Rehau 1200х1700 мм"
checkbox input "true"
type input "5600"
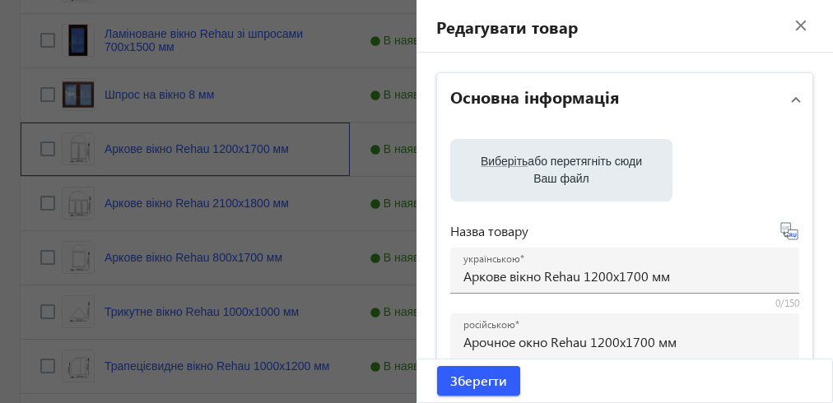
scroll to position [527, 0]
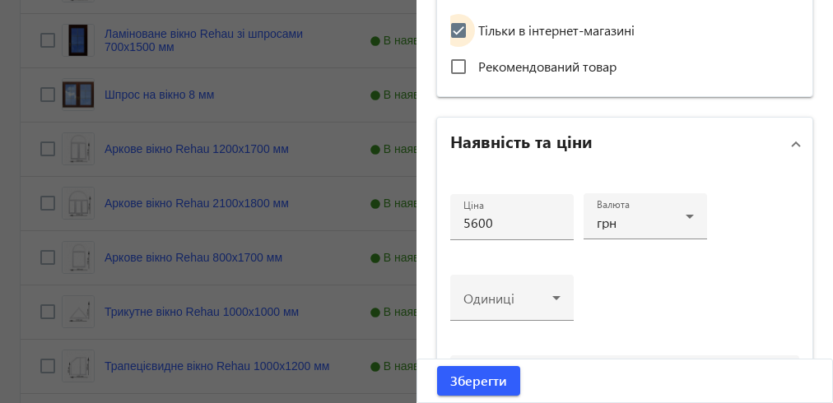
click at [450, 28] on input "Тільки в інтернет-магазині" at bounding box center [458, 30] width 33 height 33
checkbox input "false"
click at [449, 64] on input "Рекомендований товар" at bounding box center [458, 66] width 33 height 33
checkbox input "true"
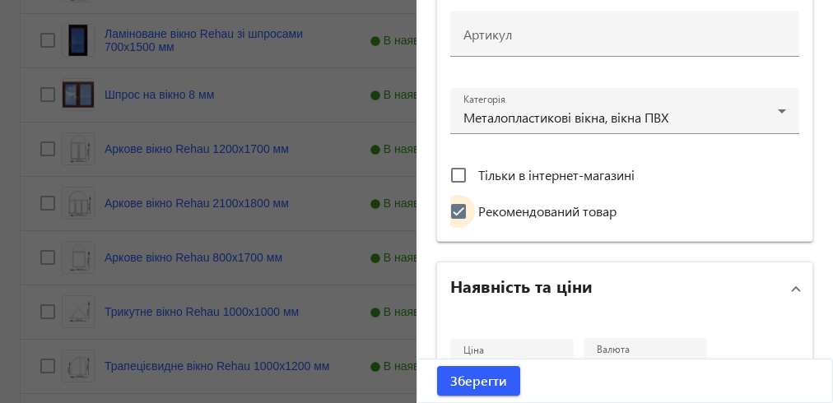
scroll to position [672, 0]
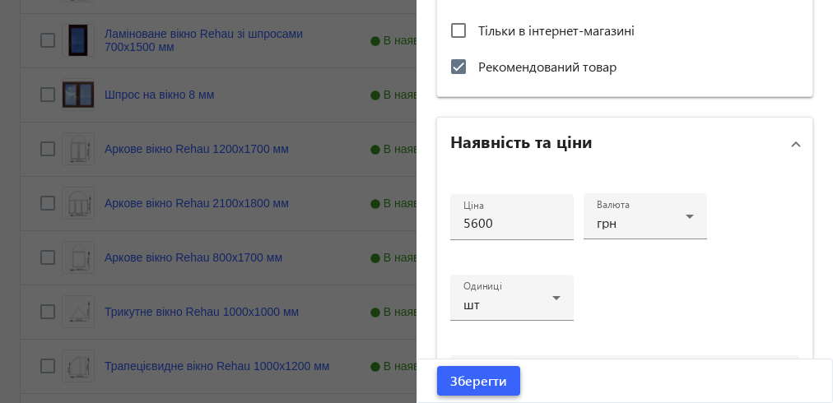
click at [463, 381] on span "Зберегти" at bounding box center [478, 381] width 57 height 18
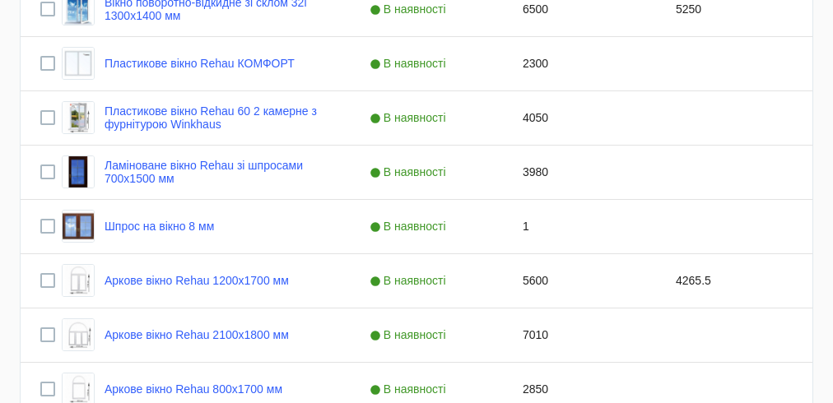
scroll to position [1514, 0]
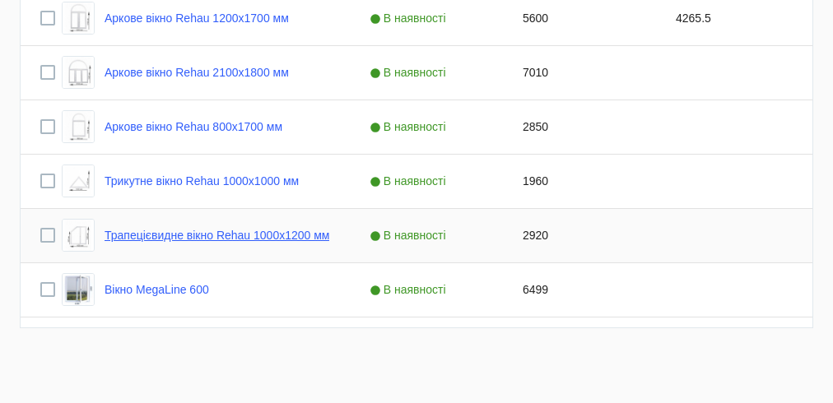
click at [219, 236] on link "Трапецієвидне вікно Rehau 1000х1200 мм" at bounding box center [217, 235] width 225 height 13
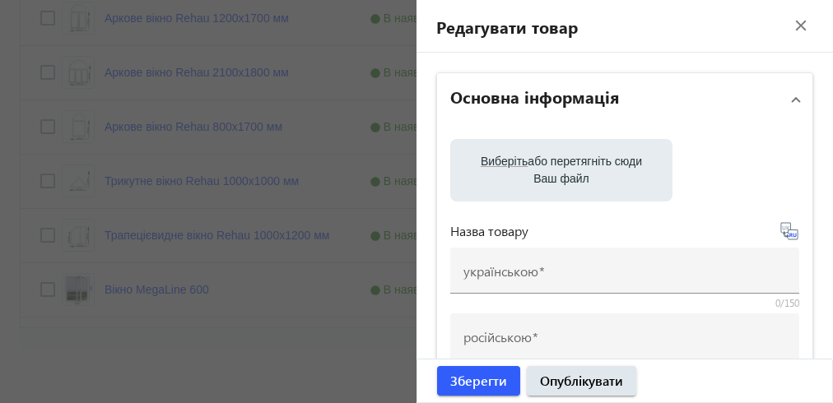
type input "Трапецієвидне вікно Rehau 1000х1200 мм"
type input "Трапециевидное окно Rehau 1000х1200 мм"
checkbox input "true"
type input "2920"
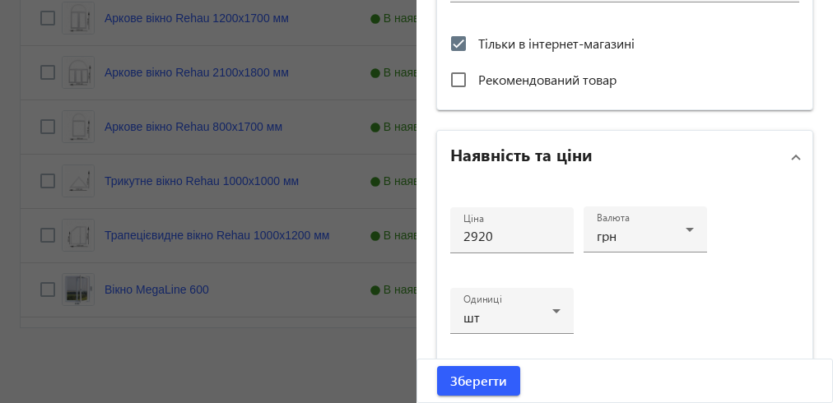
scroll to position [540, 0]
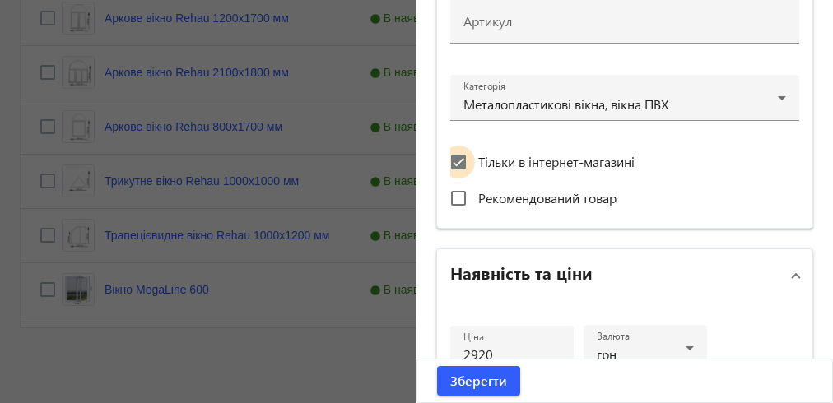
click at [455, 163] on input "Тільки в інтернет-магазині" at bounding box center [458, 162] width 33 height 33
checkbox input "false"
click at [455, 198] on input "Рекомендований товар" at bounding box center [458, 198] width 33 height 33
checkbox input "true"
click at [480, 386] on span "Зберегти" at bounding box center [478, 381] width 57 height 18
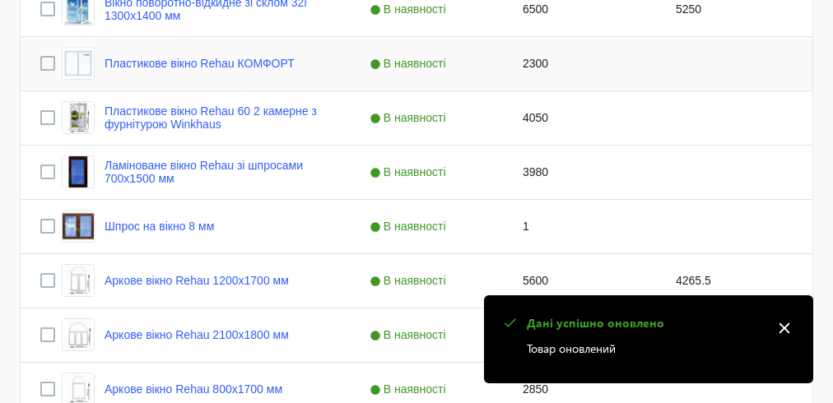
scroll to position [1449, 0]
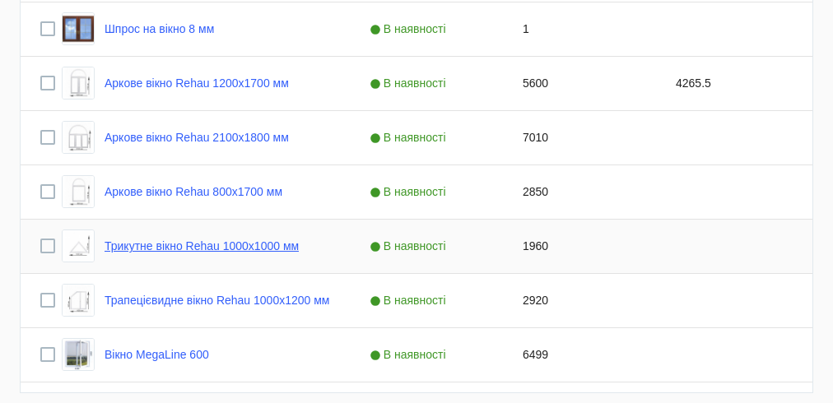
click at [149, 247] on link "Трикутне вікно Rehau 1000х1000 мм" at bounding box center [202, 246] width 194 height 13
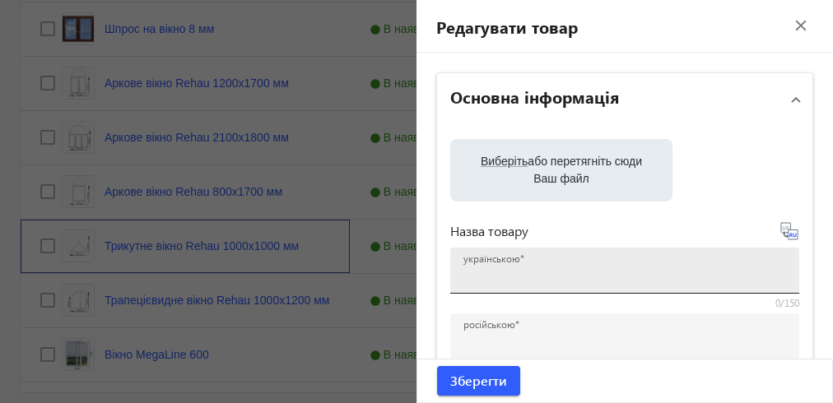
type input "Трикутне вікно Rehau 1000х1000 мм"
type input "Треугольное окно Rehau 1000х1000 мм"
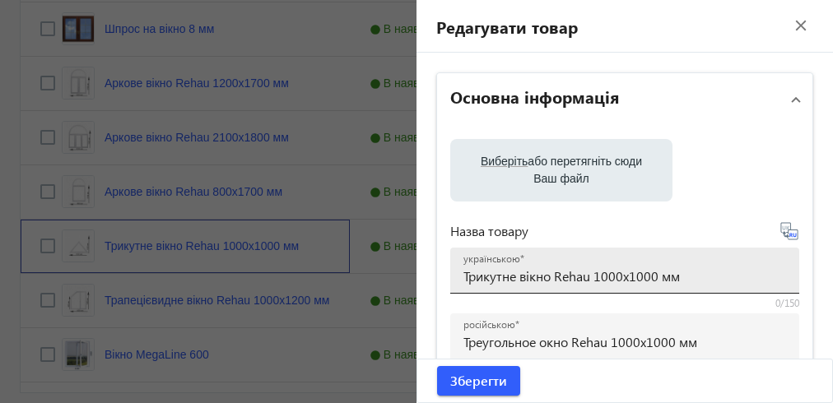
checkbox input "true"
type input "1960"
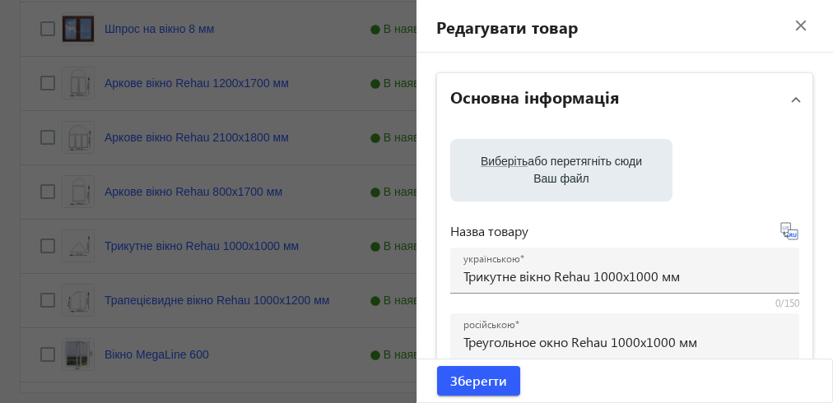
checkbox input "false"
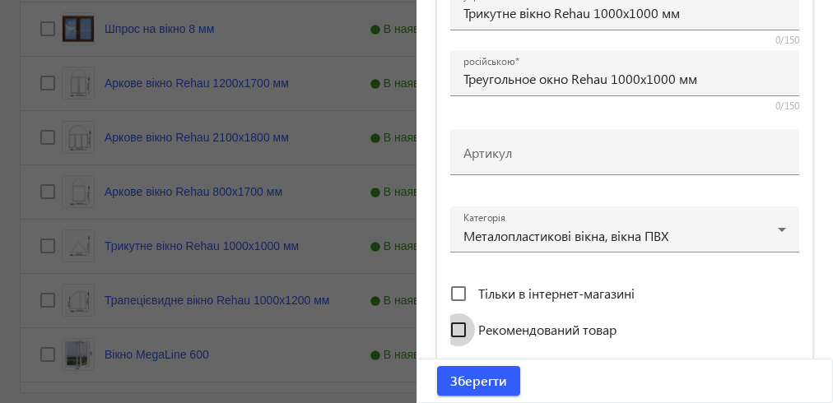
click at [455, 329] on input "Рекомендований товар" at bounding box center [458, 330] width 33 height 33
checkbox input "true"
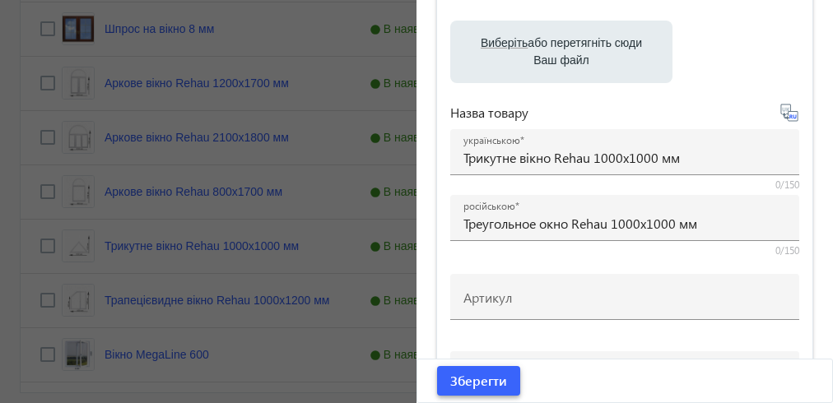
scroll to position [408, 0]
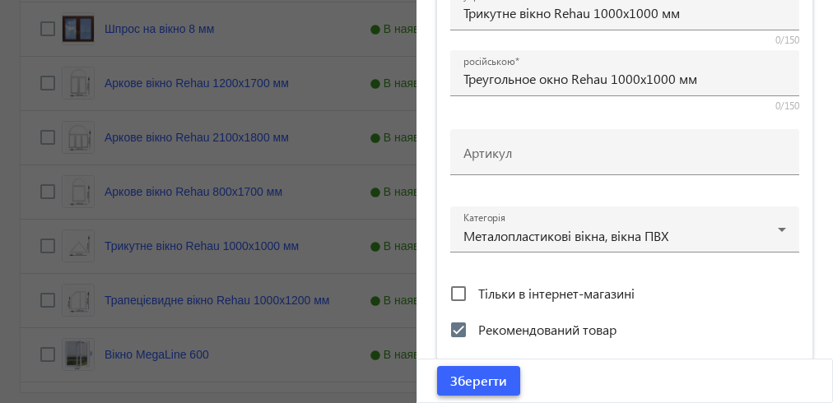
click at [477, 385] on span "Зберегти" at bounding box center [478, 381] width 57 height 18
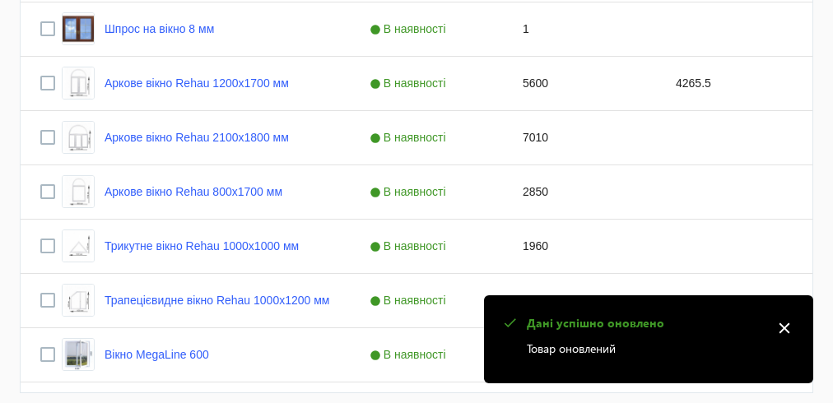
scroll to position [0, 0]
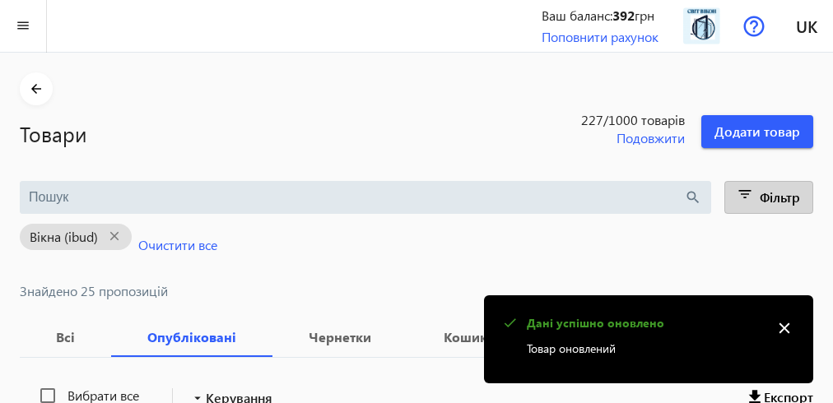
click at [750, 188] on mat-icon "filter_list" at bounding box center [745, 197] width 23 height 23
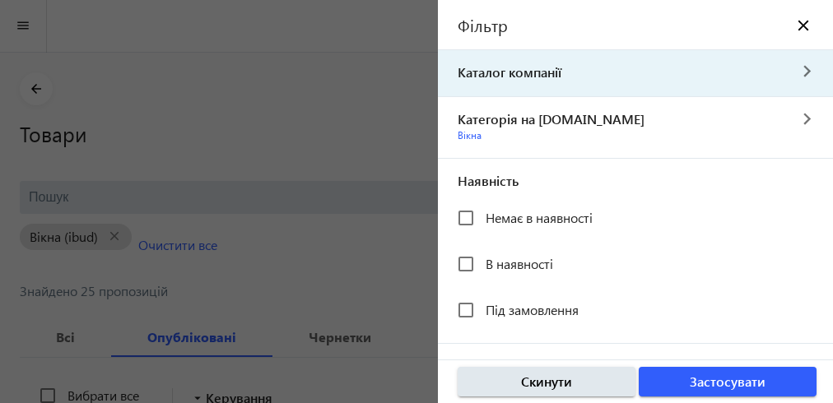
click at [511, 74] on span "Каталог компанії" at bounding box center [612, 72] width 349 height 18
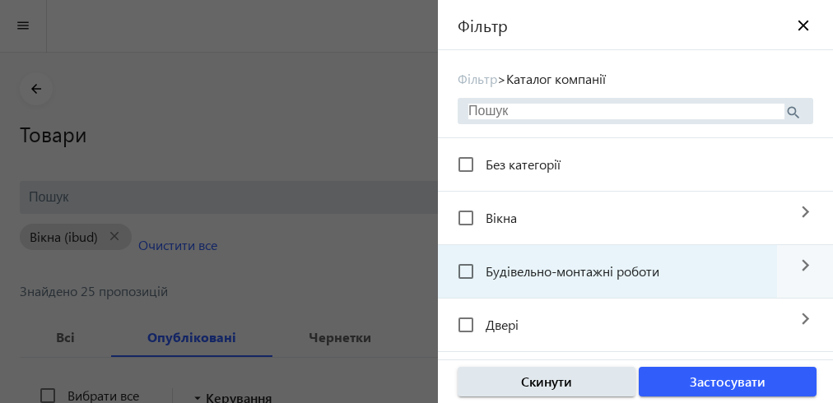
click at [525, 273] on span "Будівельно-монтажні роботи" at bounding box center [573, 271] width 174 height 17
click at [483, 273] on input "Будівельно-монтажні роботи" at bounding box center [466, 271] width 33 height 33
checkbox input "true"
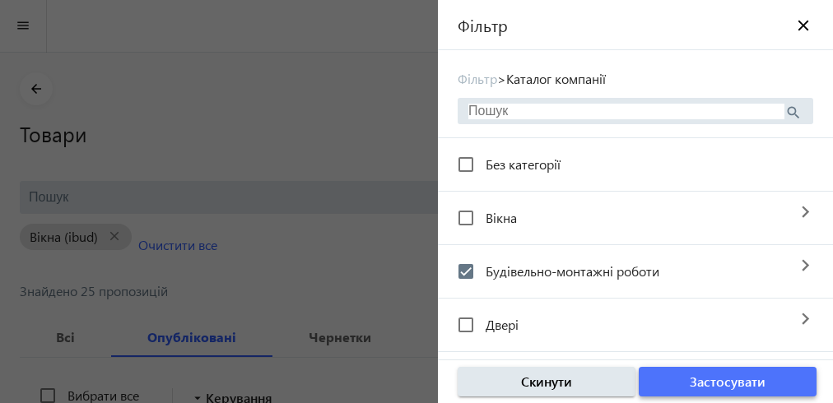
click at [706, 380] on span "Застосувати" at bounding box center [728, 382] width 76 height 18
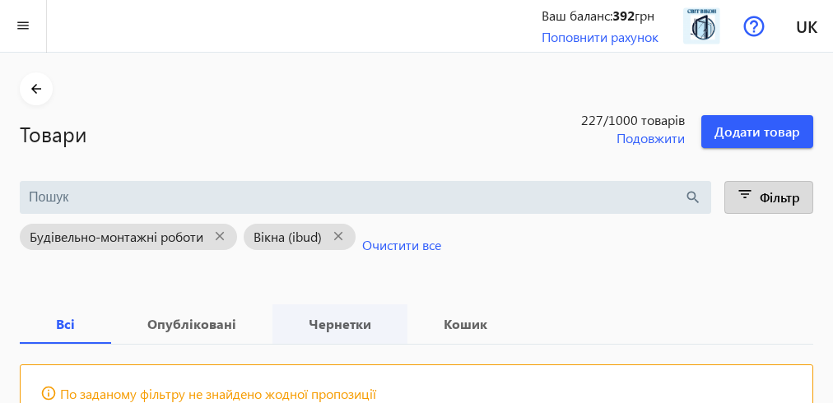
scroll to position [122, 0]
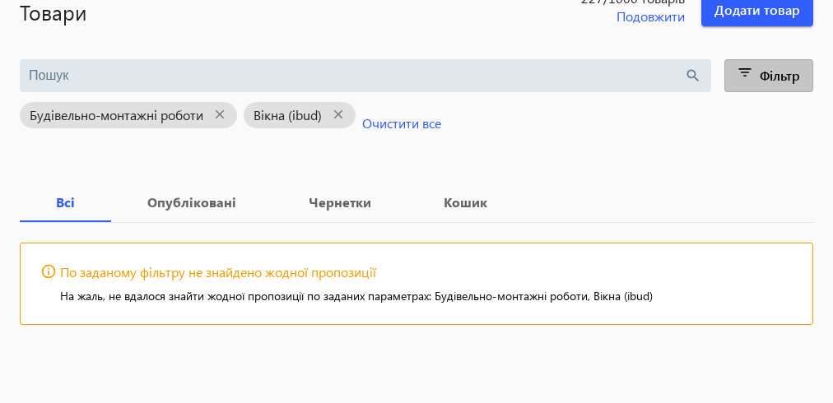
click at [762, 79] on span "Фільтр" at bounding box center [780, 75] width 40 height 17
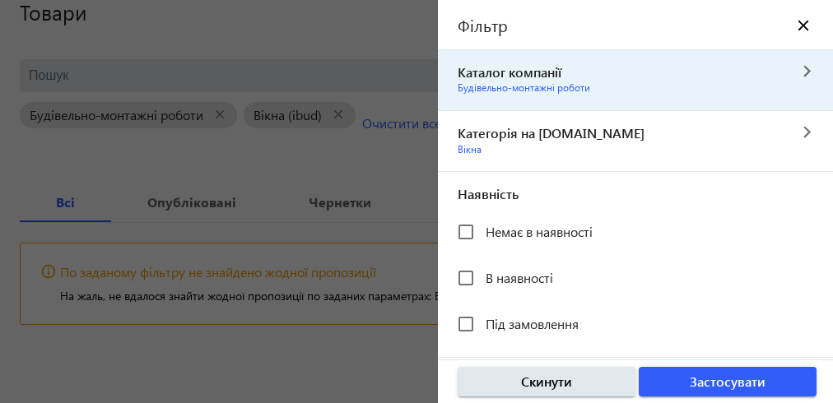
click at [518, 76] on span "Каталог компанії" at bounding box center [612, 72] width 349 height 18
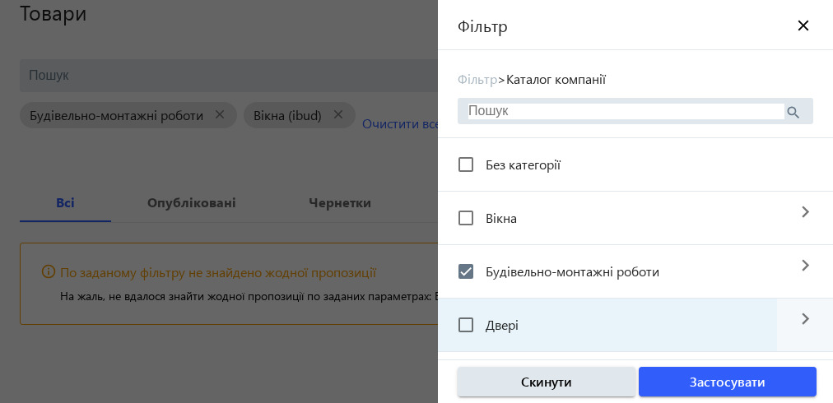
scroll to position [132, 0]
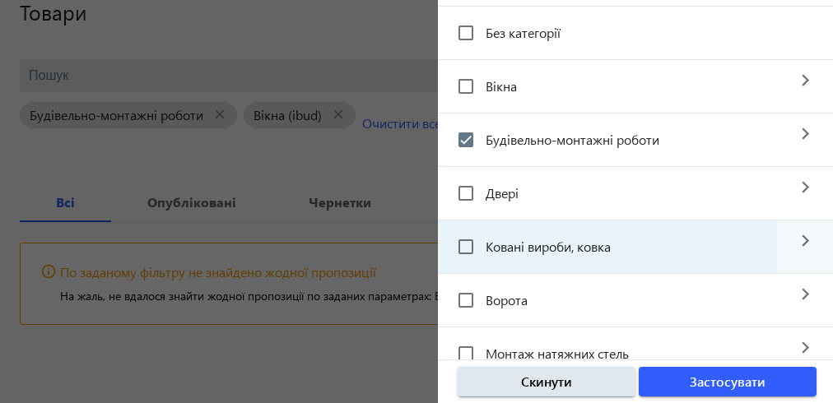
click at [577, 246] on span "Ковані вироби, ковка" at bounding box center [548, 246] width 125 height 17
click at [483, 246] on input "Ковані вироби, ковка" at bounding box center [466, 247] width 33 height 33
checkbox input "true"
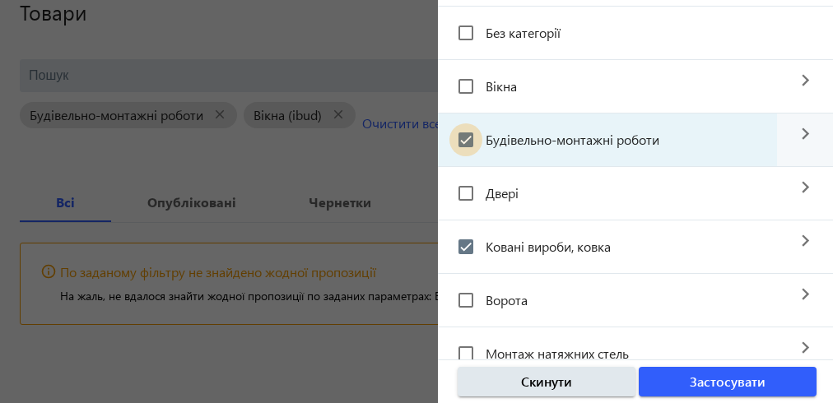
click at [471, 138] on input "Будівельно-монтажні роботи" at bounding box center [466, 140] width 33 height 33
checkbox input "false"
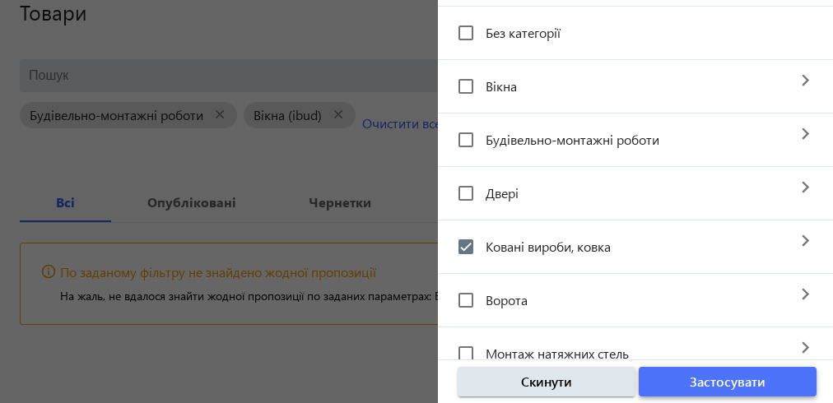
click at [695, 387] on span "Застосувати" at bounding box center [728, 382] width 76 height 18
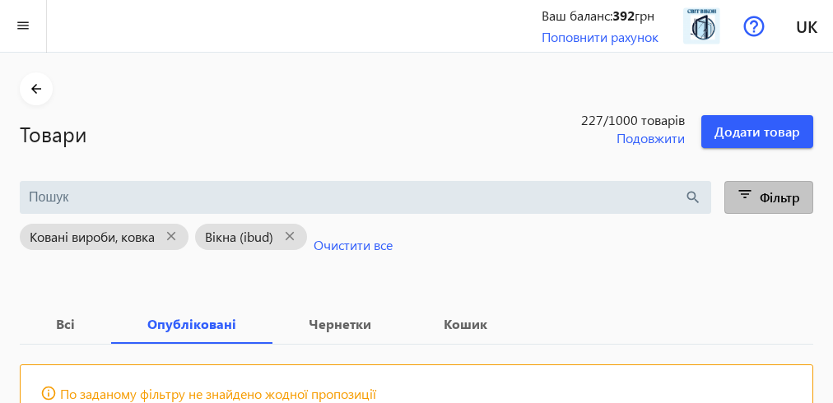
click at [741, 193] on mat-icon "filter_list" at bounding box center [745, 197] width 23 height 23
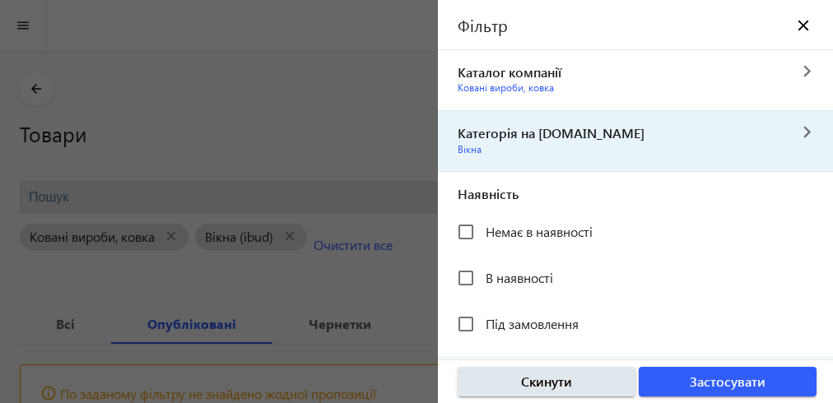
click at [502, 140] on span "Категорія на [DOMAIN_NAME]" at bounding box center [612, 133] width 349 height 18
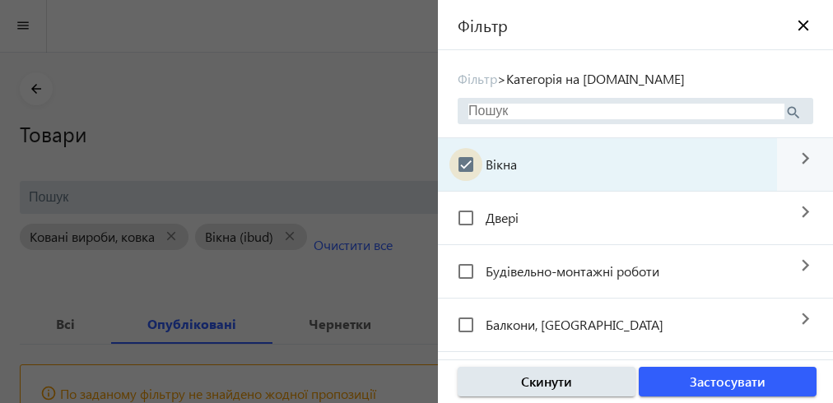
click at [466, 163] on input "Вікна" at bounding box center [466, 164] width 33 height 33
checkbox input "false"
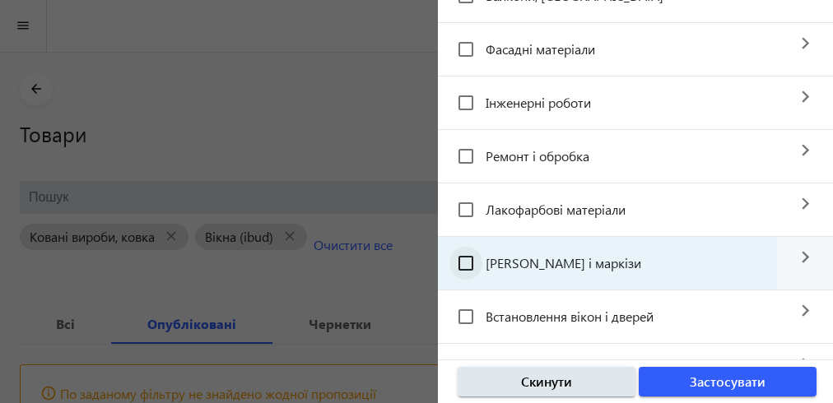
scroll to position [461, 0]
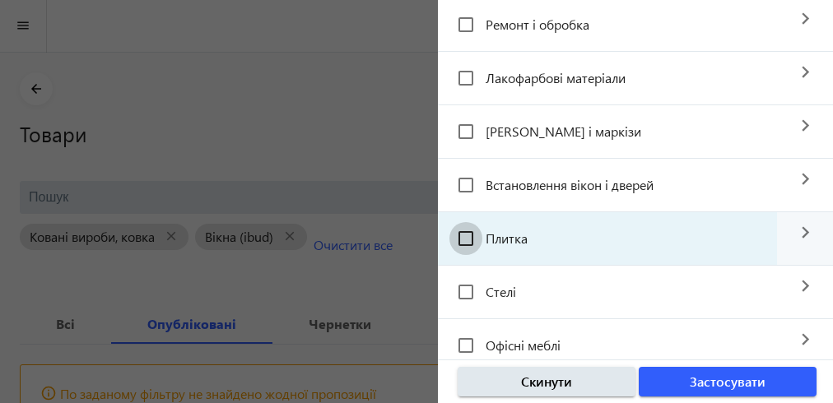
click at [468, 232] on input "Плитка" at bounding box center [466, 238] width 33 height 33
checkbox input "true"
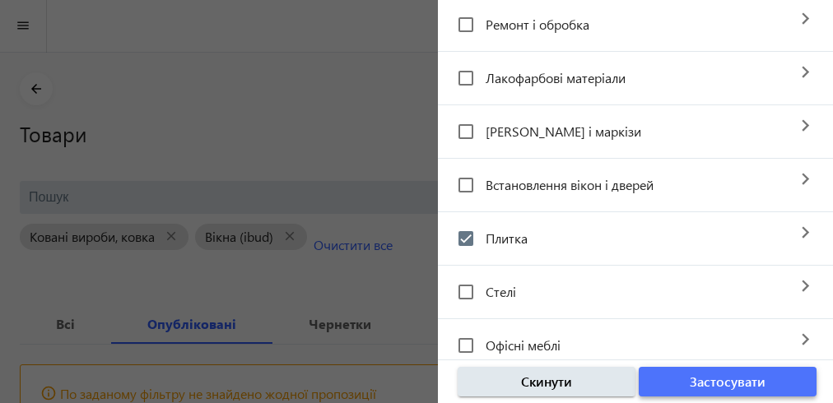
click at [719, 383] on span "Застосувати" at bounding box center [728, 382] width 76 height 18
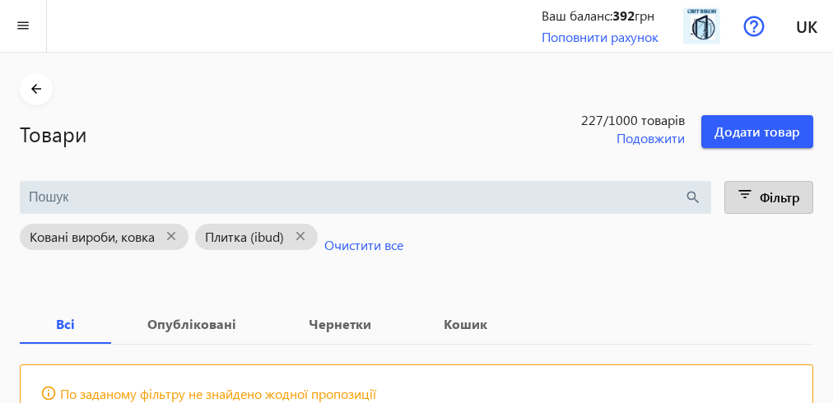
scroll to position [122, 0]
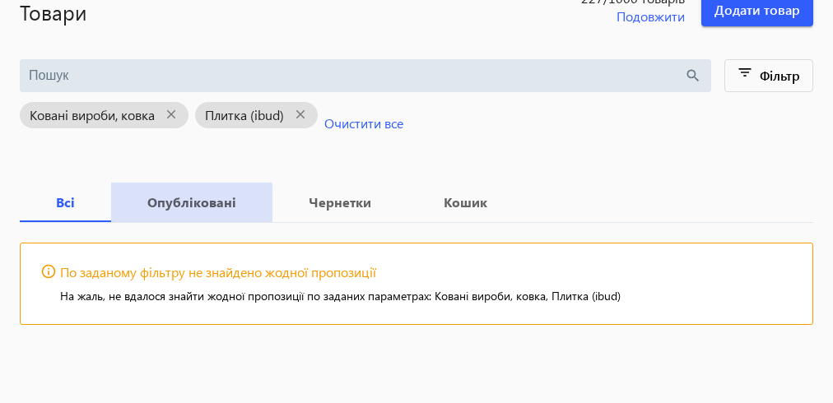
click at [191, 204] on b "Опубліковані" at bounding box center [192, 202] width 122 height 13
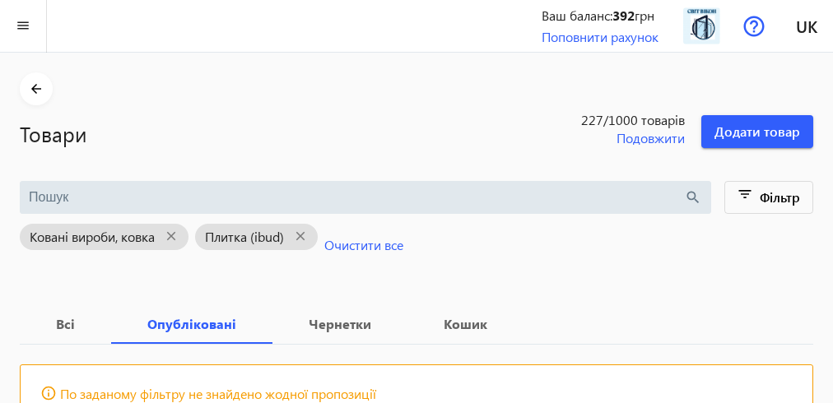
scroll to position [122, 0]
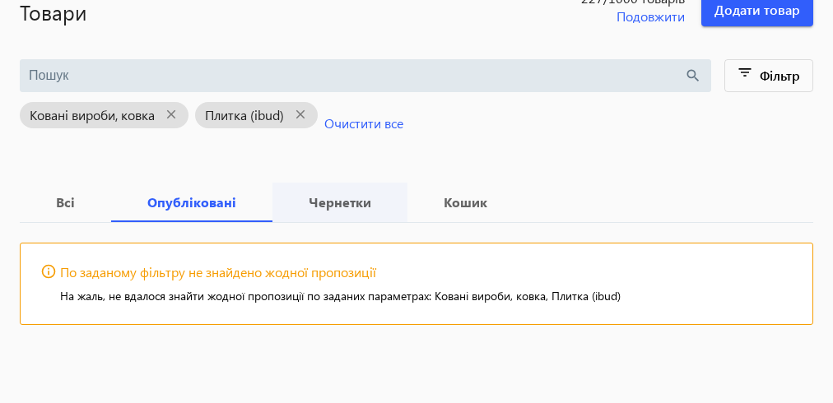
click at [346, 202] on b "Чернетки" at bounding box center [340, 202] width 96 height 13
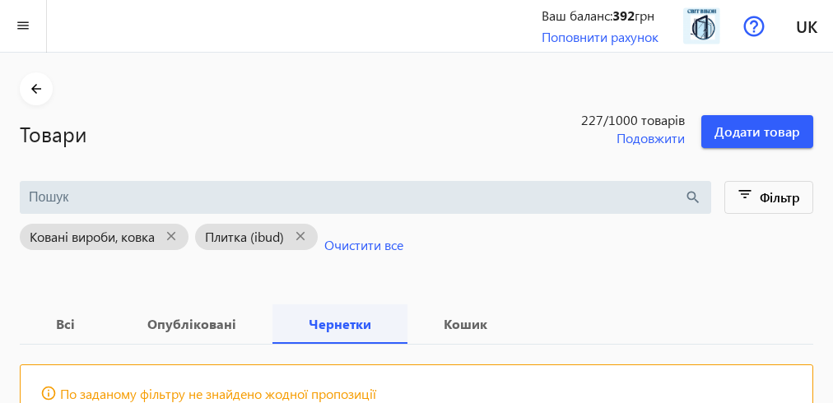
scroll to position [122, 0]
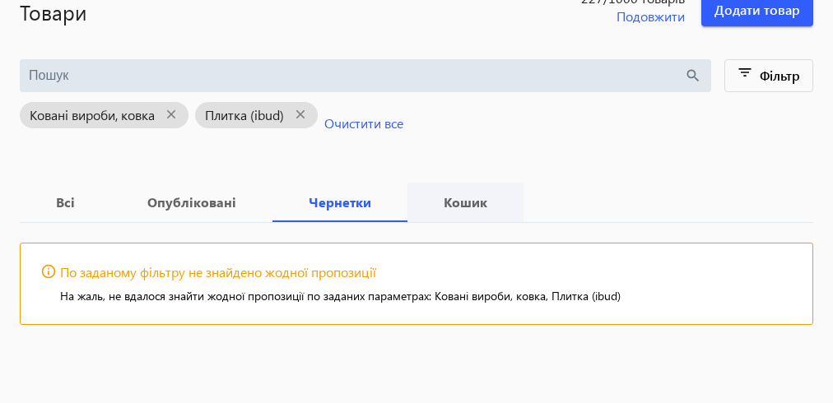
click at [464, 203] on b "Кошик" at bounding box center [465, 202] width 77 height 13
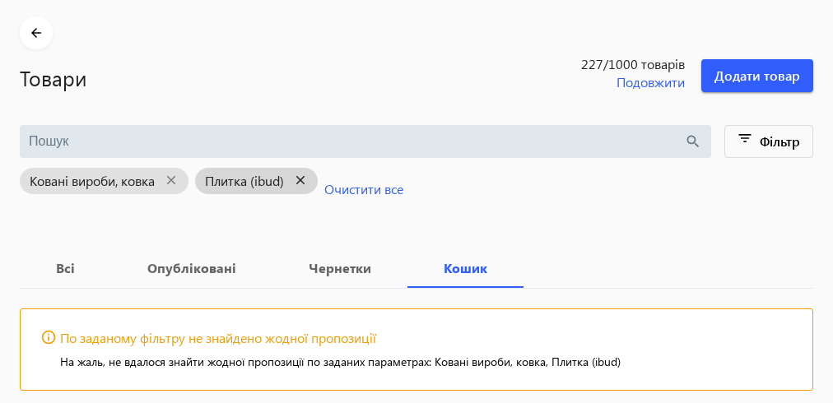
click at [302, 180] on mat-icon "close" at bounding box center [301, 180] width 34 height 21
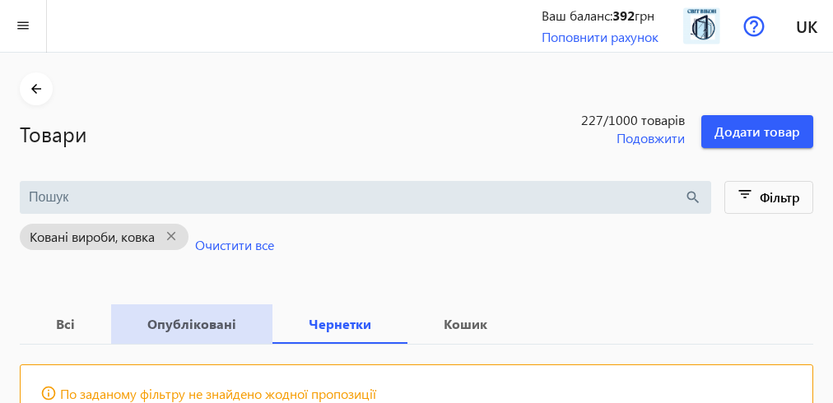
click at [194, 328] on b "Опубліковані" at bounding box center [192, 324] width 122 height 13
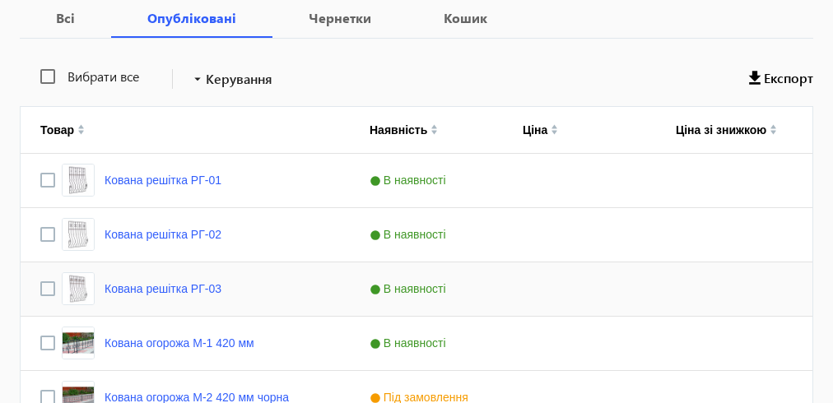
scroll to position [254, 0]
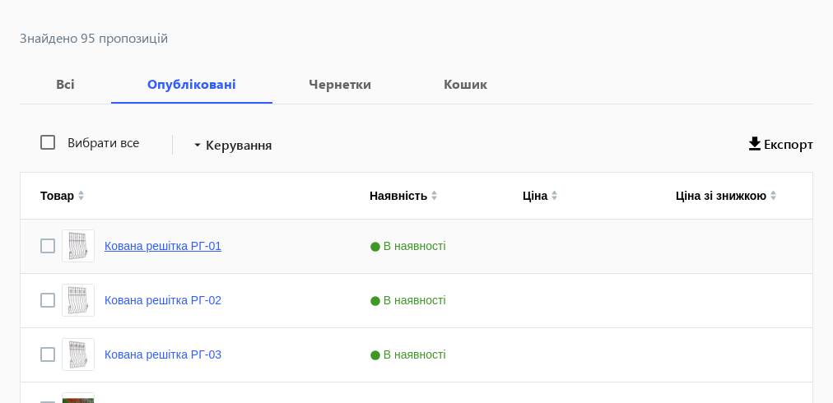
click at [148, 245] on link "Кована решітка РГ-01" at bounding box center [163, 246] width 117 height 13
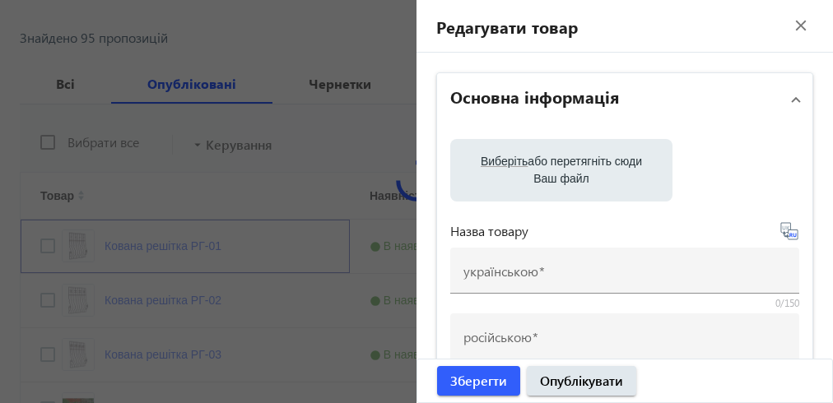
scroll to position [319, 0]
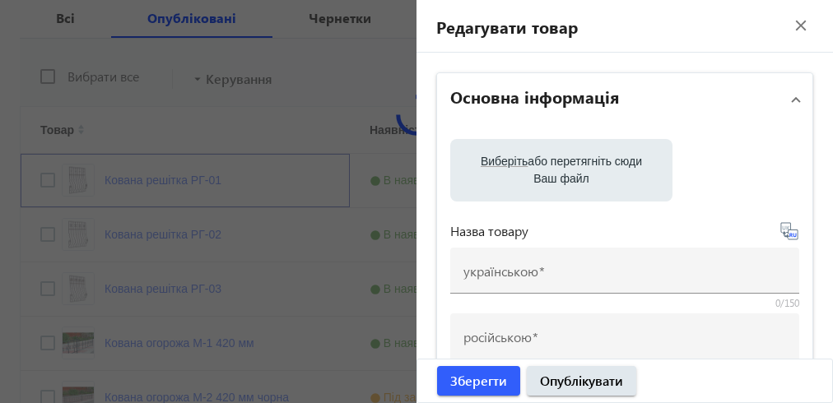
type input "Кована решітка РГ-01"
type input "Кованная решетка РГ-01"
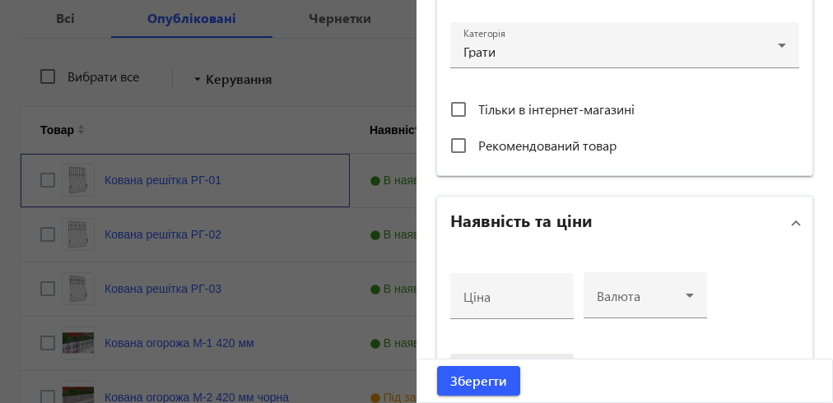
scroll to position [540, 0]
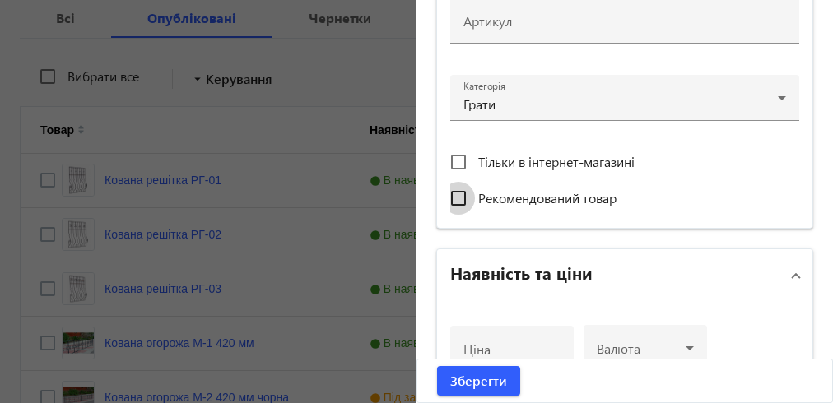
click at [451, 191] on input "Рекомендований товар" at bounding box center [458, 198] width 33 height 33
checkbox input "true"
click at [466, 381] on span "Зберегти" at bounding box center [478, 381] width 57 height 18
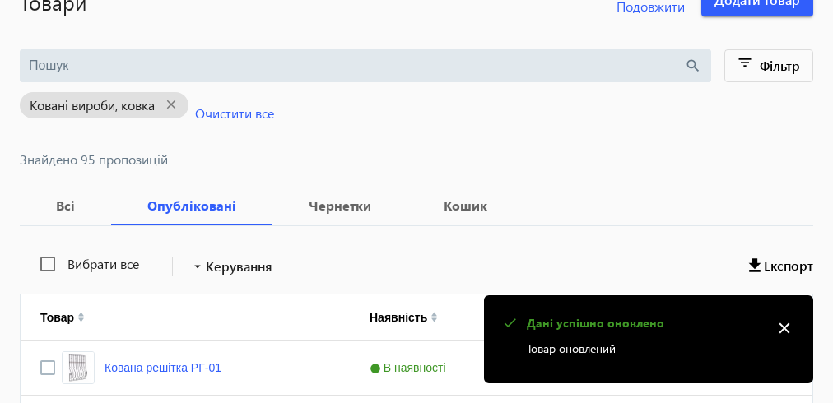
scroll to position [263, 0]
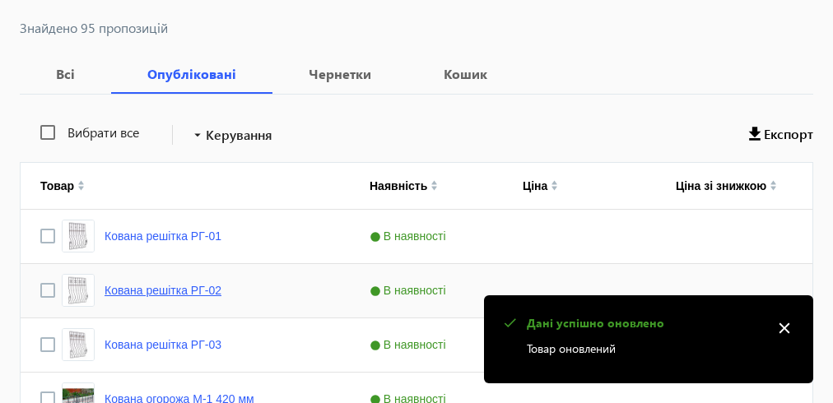
click at [188, 289] on link "Кована решітка РГ-02" at bounding box center [163, 290] width 117 height 13
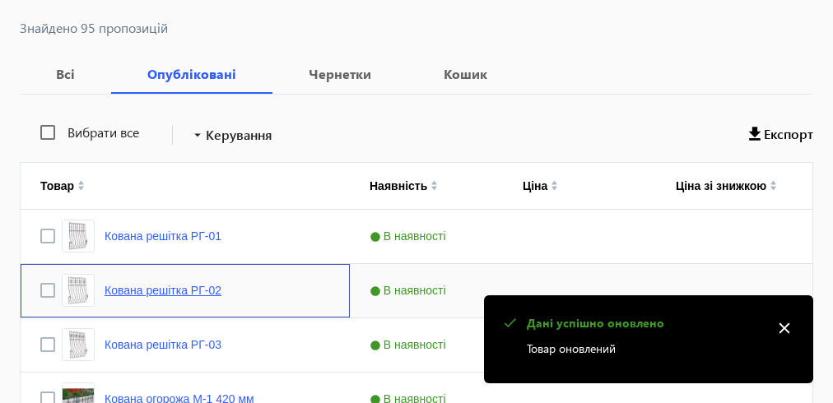
click at [188, 289] on link "Кована решітка РГ-02" at bounding box center [163, 290] width 117 height 13
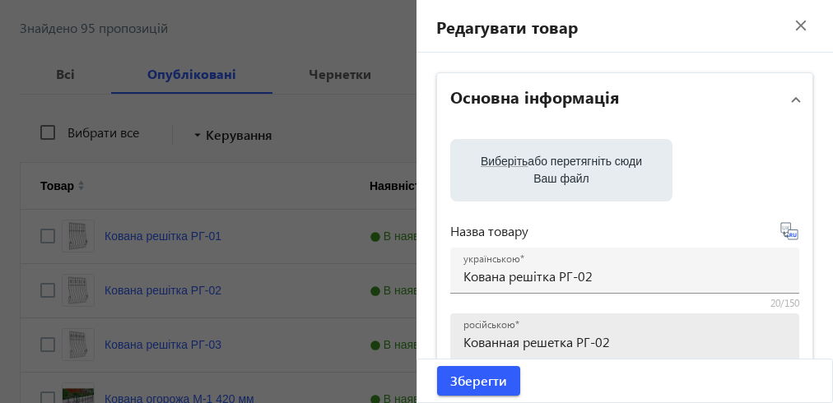
click at [787, 329] on mat-icon "close" at bounding box center [784, 328] width 25 height 25
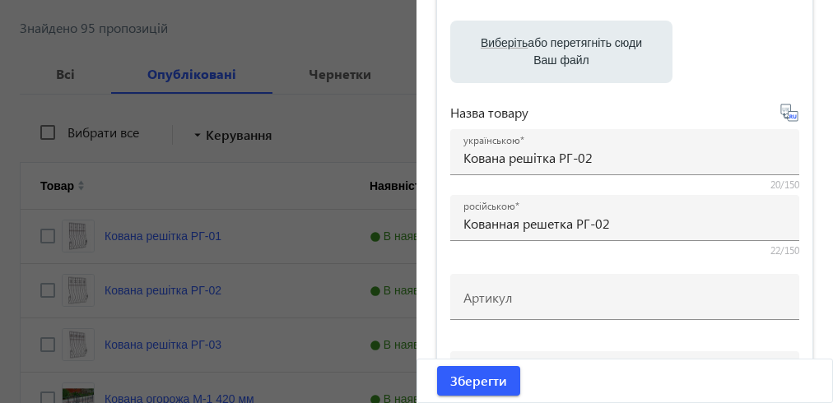
scroll to position [474, 0]
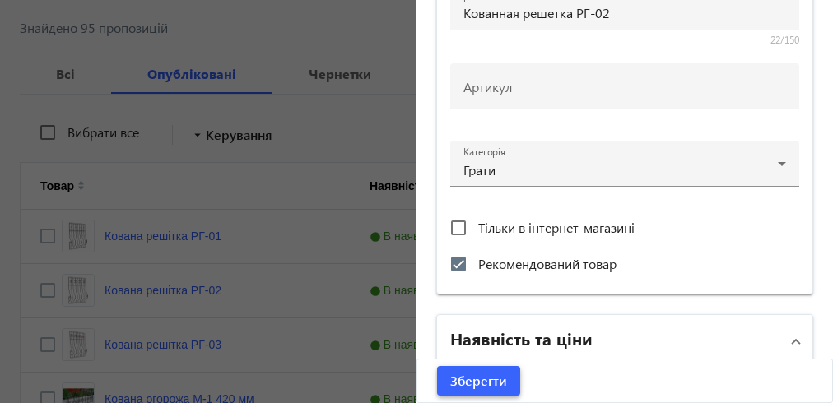
click at [485, 380] on span "Зберегти" at bounding box center [478, 381] width 57 height 18
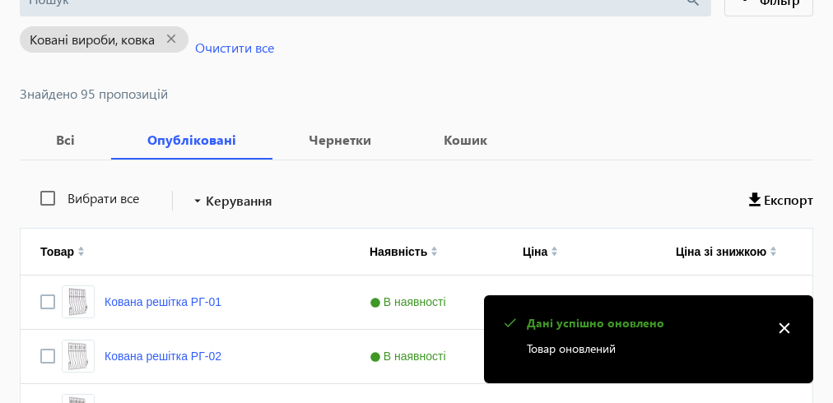
scroll to position [329, 0]
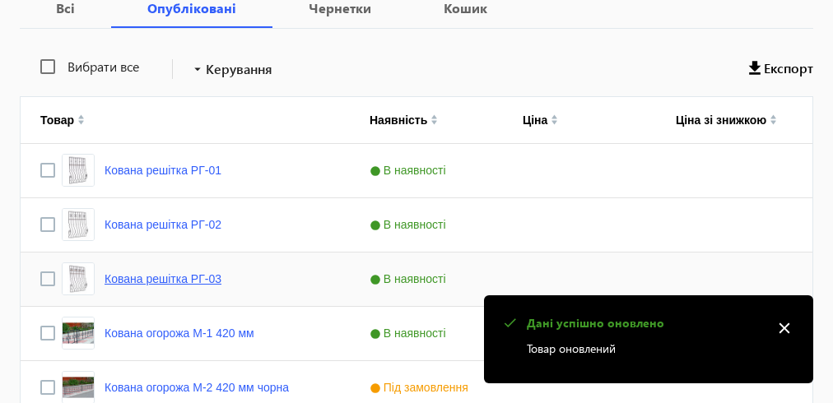
click at [137, 277] on link "Кована решітка РГ-03" at bounding box center [163, 279] width 117 height 13
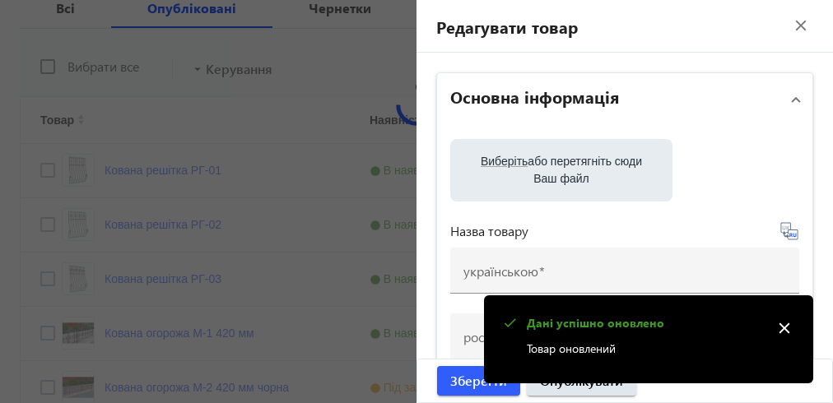
click at [793, 327] on mat-icon "close" at bounding box center [784, 328] width 25 height 25
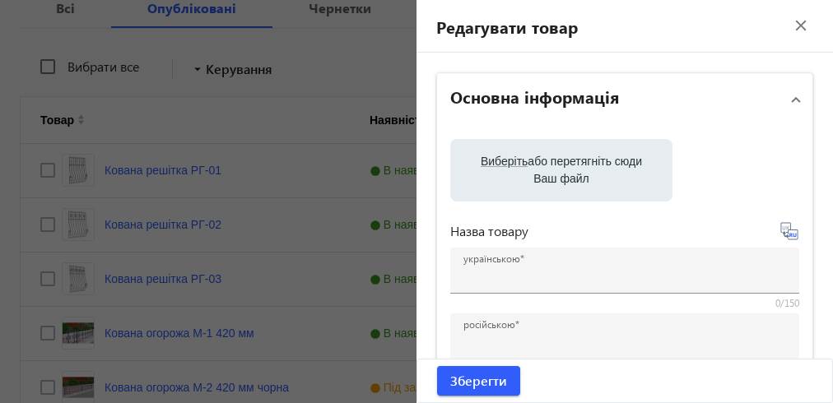
type input "Кована решітка РГ-03"
type input "Кованная решетка РГ-03"
checkbox input "true"
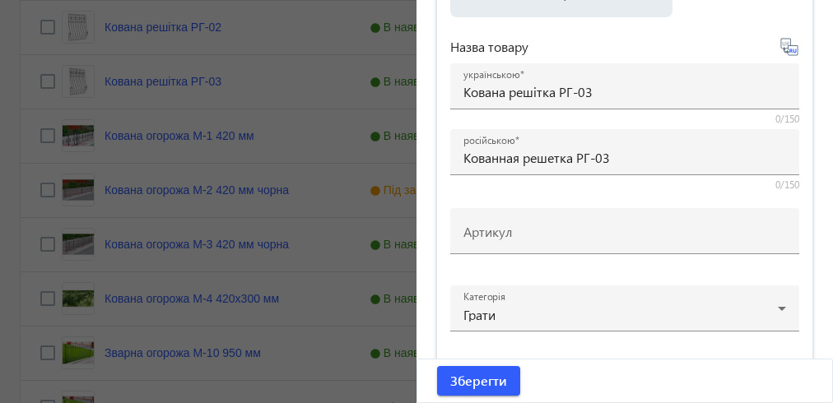
scroll to position [606, 0]
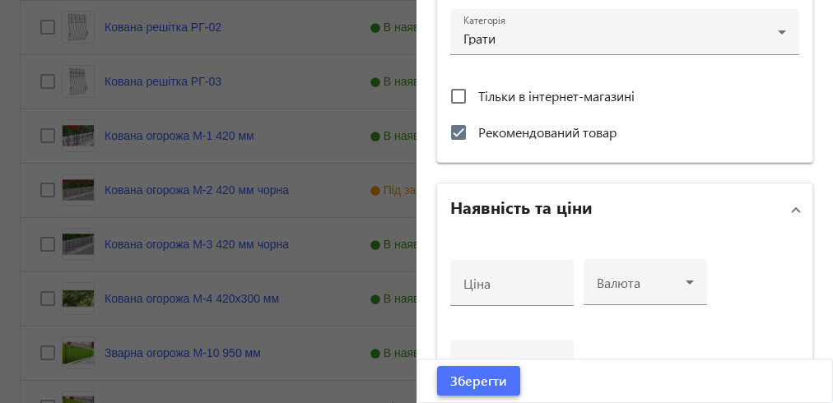
click at [473, 380] on span "Зберегти" at bounding box center [478, 381] width 57 height 18
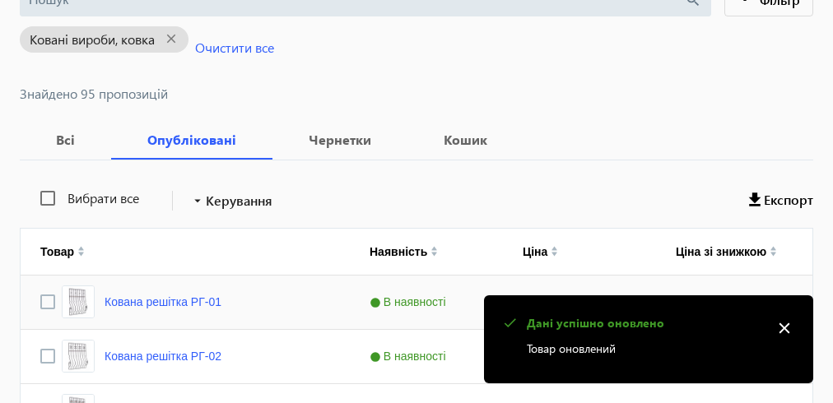
scroll to position [395, 0]
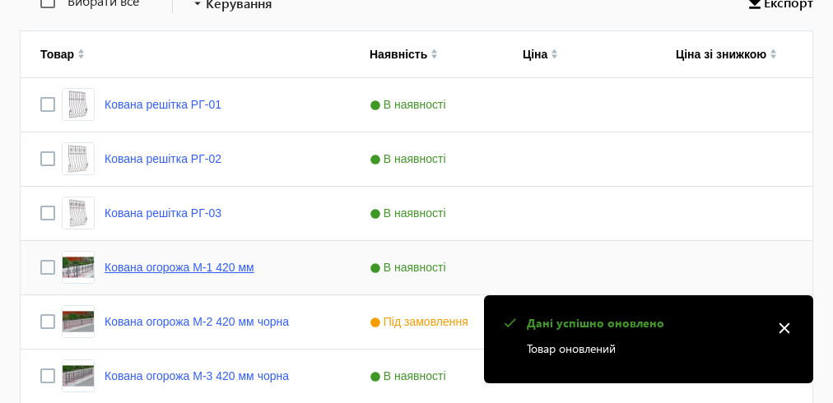
click at [179, 272] on link "Кована огорожа М-1 420 мм" at bounding box center [180, 267] width 150 height 13
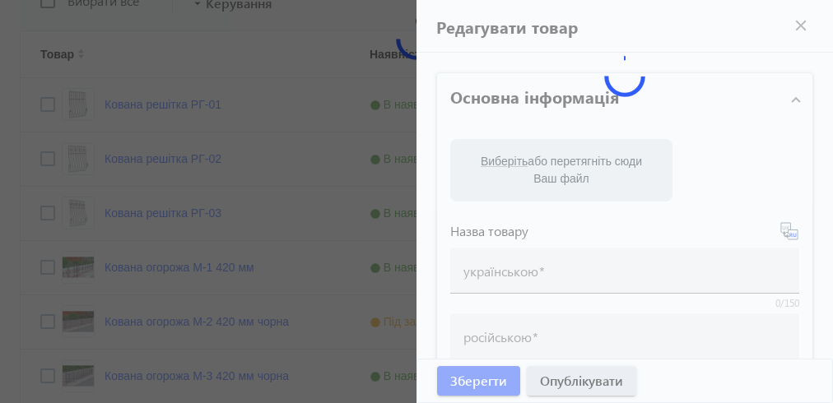
click at [789, 326] on div "російською" at bounding box center [624, 337] width 349 height 46
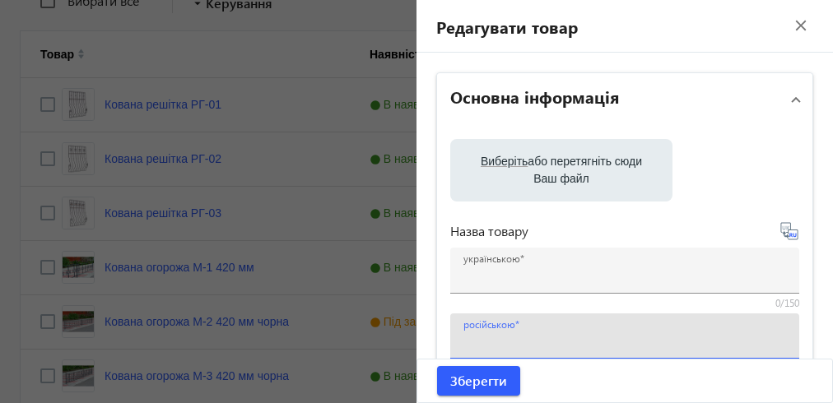
type input "Кована огорожа М-1 420 мм"
type input "Кованое ограждение М-1 420 мм"
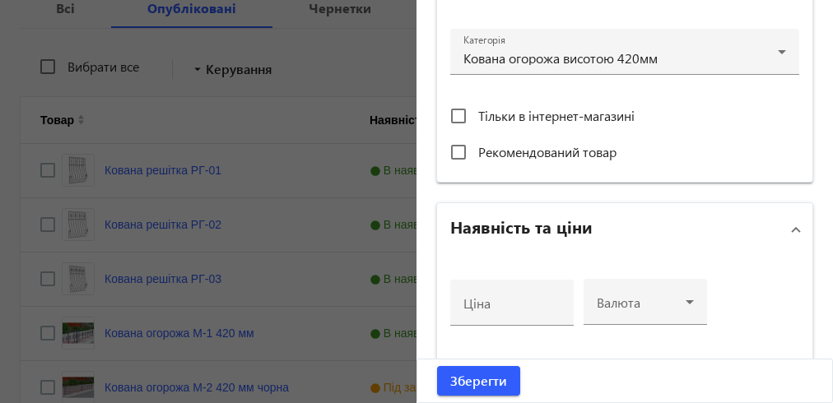
scroll to position [520, 0]
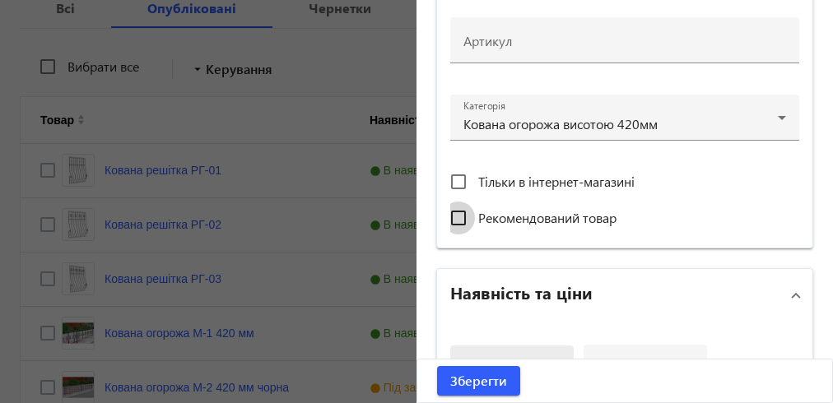
click at [455, 214] on input "Рекомендований товар" at bounding box center [458, 218] width 33 height 33
checkbox input "true"
click at [485, 379] on span "Зберегти" at bounding box center [478, 381] width 57 height 18
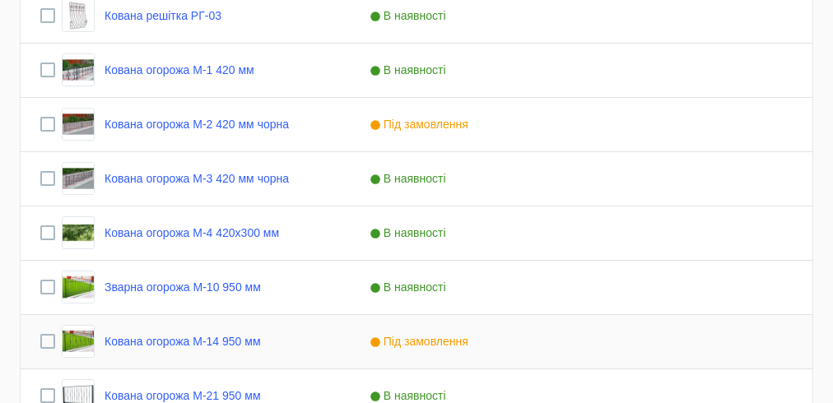
scroll to position [790, 0]
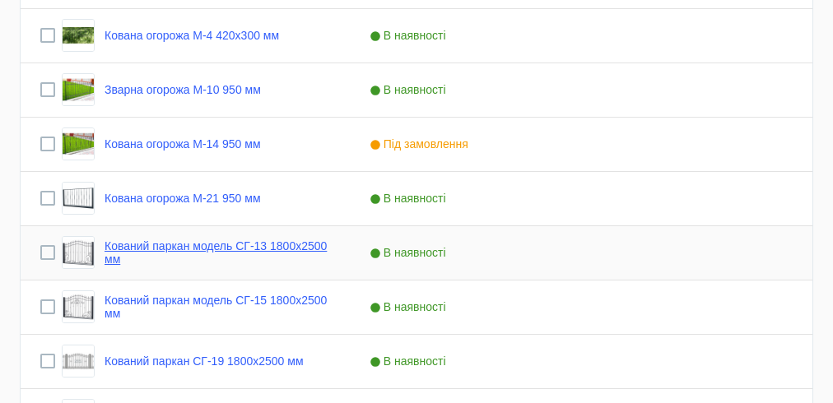
click at [212, 245] on link "Кований паркан модель СГ-13 1800х2500 мм" at bounding box center [218, 253] width 226 height 26
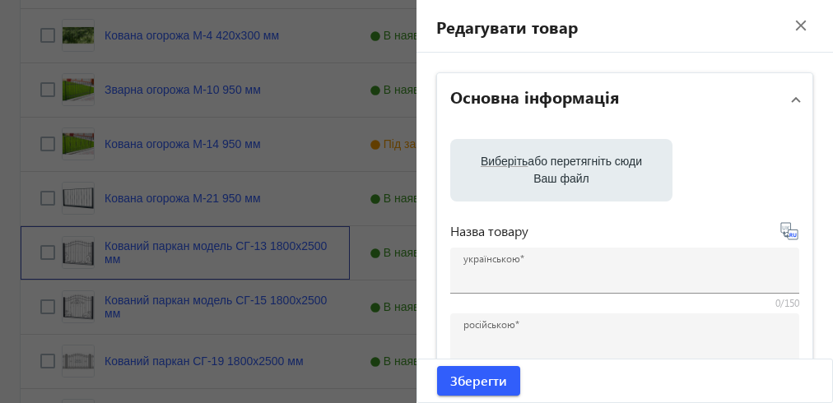
type input "Кований паркан модель СГ-13 1800х2500 мм"
type input "Кованый забор модель СГ-13 1800х2500 мм"
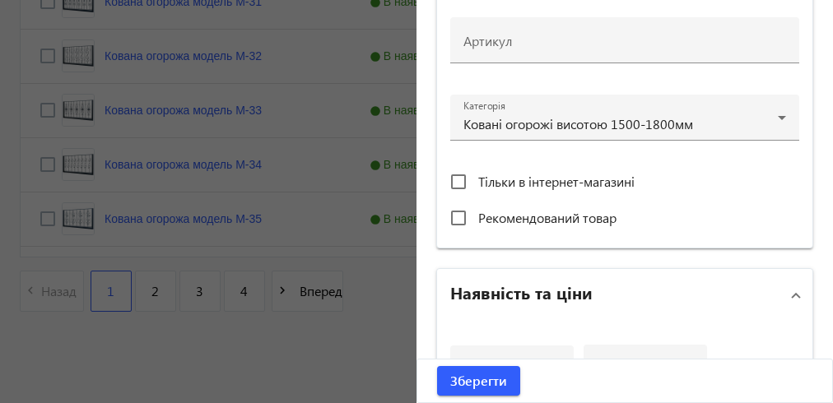
scroll to position [586, 0]
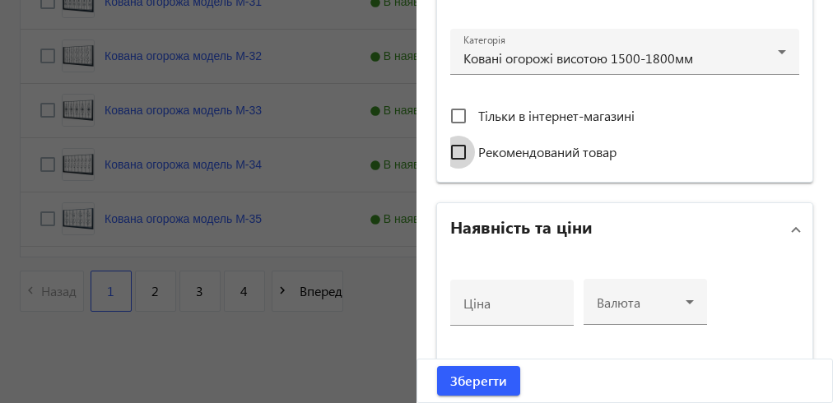
click at [455, 150] on input "Рекомендований товар" at bounding box center [458, 152] width 33 height 33
checkbox input "true"
click at [473, 383] on span "Зберегти" at bounding box center [478, 381] width 57 height 18
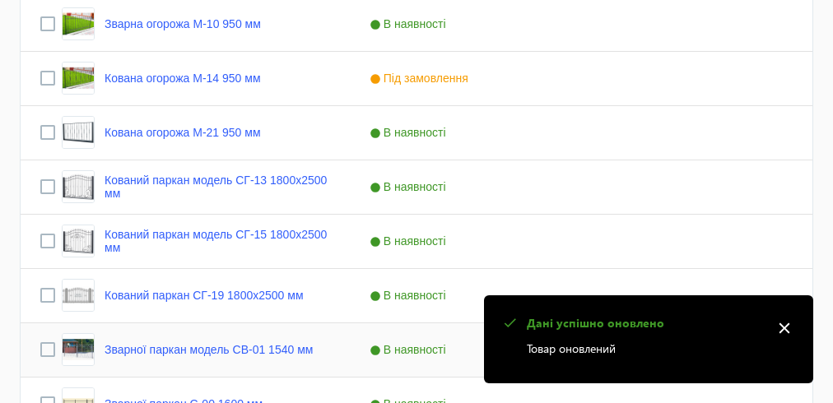
scroll to position [922, 0]
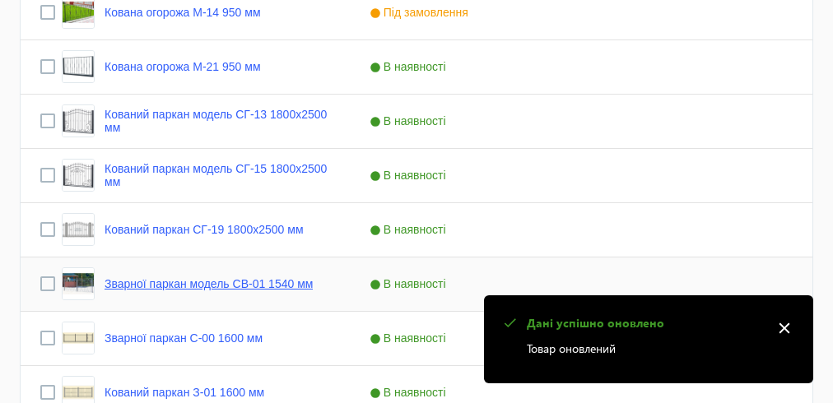
click at [184, 279] on link "Зварної паркан модель СВ-01 1540 мм" at bounding box center [209, 283] width 208 height 13
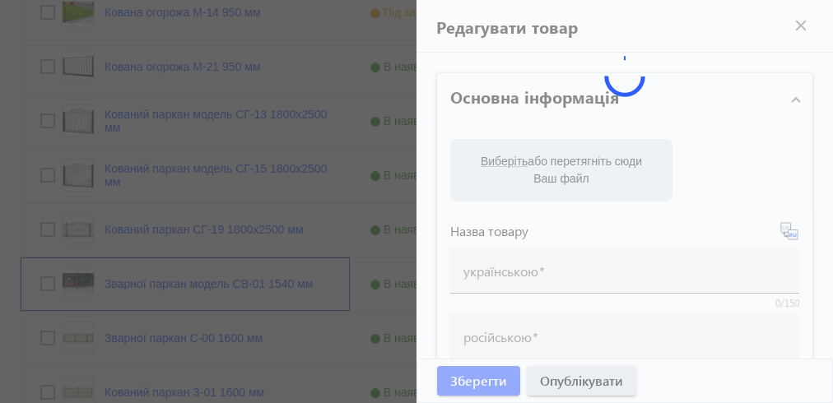
scroll to position [263, 0]
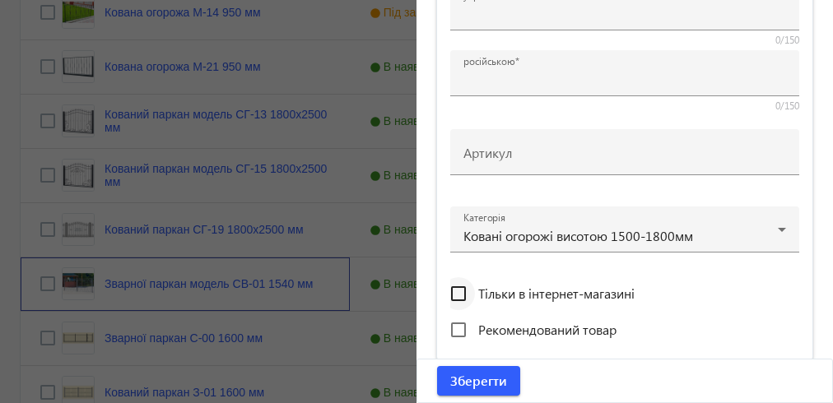
type input "Зварної паркан модель СВ-01 1540 мм"
type input "Сварной забор модель СВ-01 1540 мм"
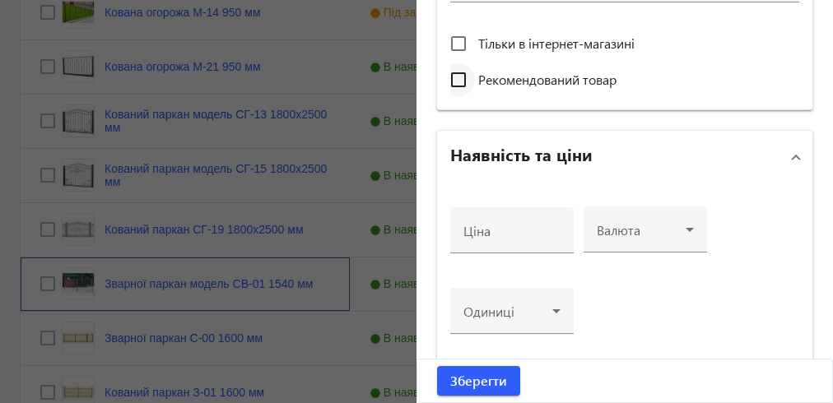
scroll to position [606, 0]
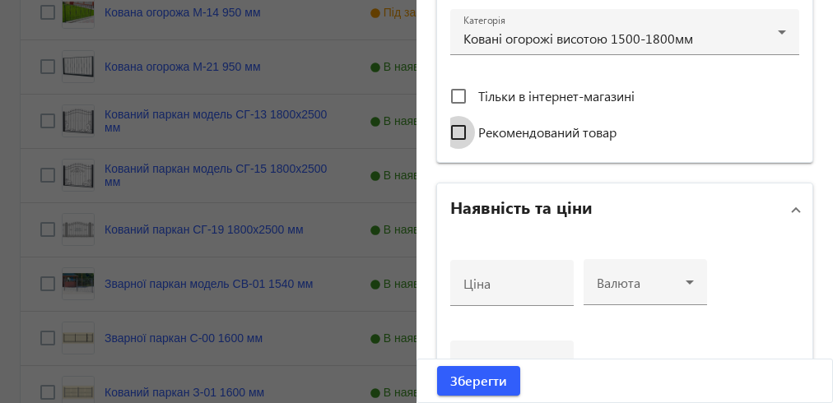
click at [454, 126] on input "Рекомендований товар" at bounding box center [458, 132] width 33 height 33
checkbox input "true"
click at [496, 373] on span "Зберегти" at bounding box center [478, 381] width 57 height 18
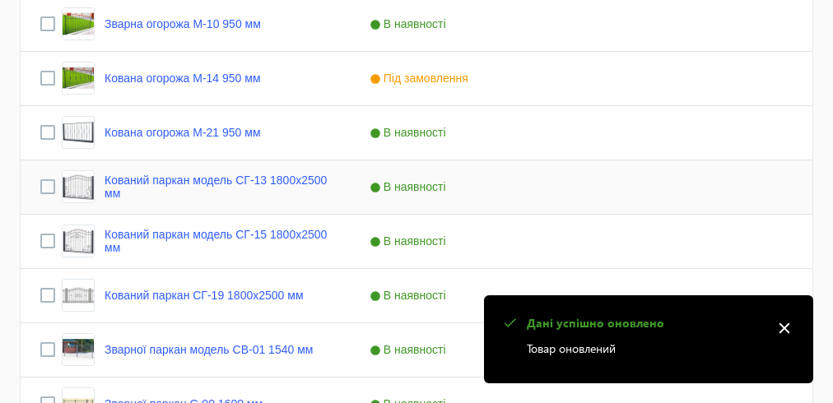
scroll to position [988, 0]
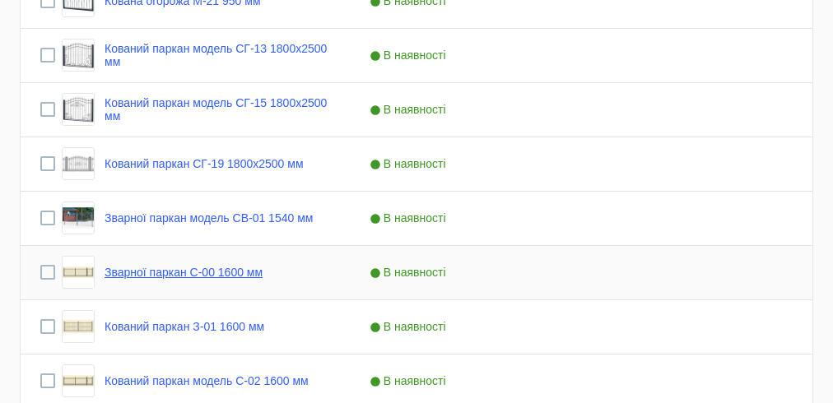
click at [183, 273] on link "Зварної паркан С-00 1600 мм" at bounding box center [184, 272] width 158 height 13
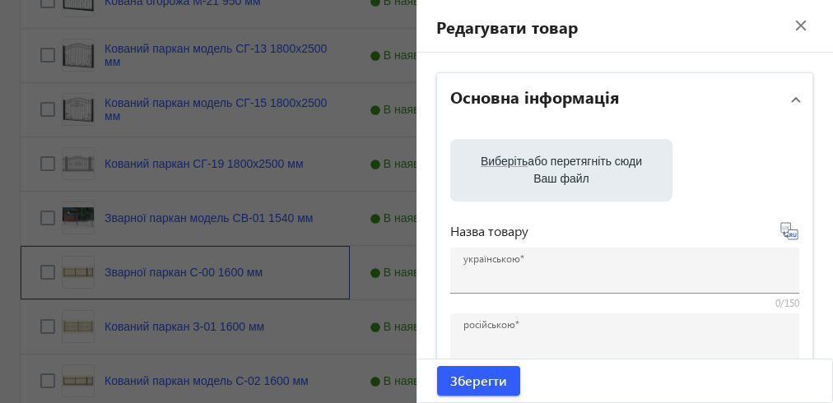
type input "Зварної паркан С-00 1600 мм"
type input "Сварной забор С-00 1600 мм"
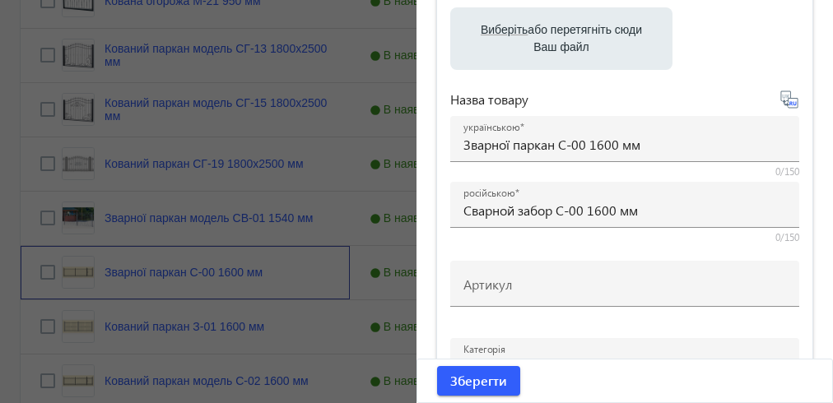
scroll to position [329, 0]
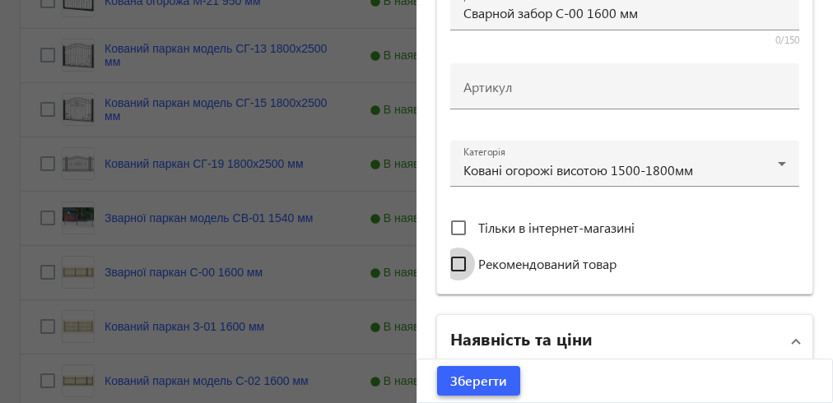
click at [449, 260] on input "Рекомендований товар" at bounding box center [458, 264] width 33 height 33
checkbox input "true"
click at [481, 382] on span "Зберегти" at bounding box center [478, 381] width 57 height 18
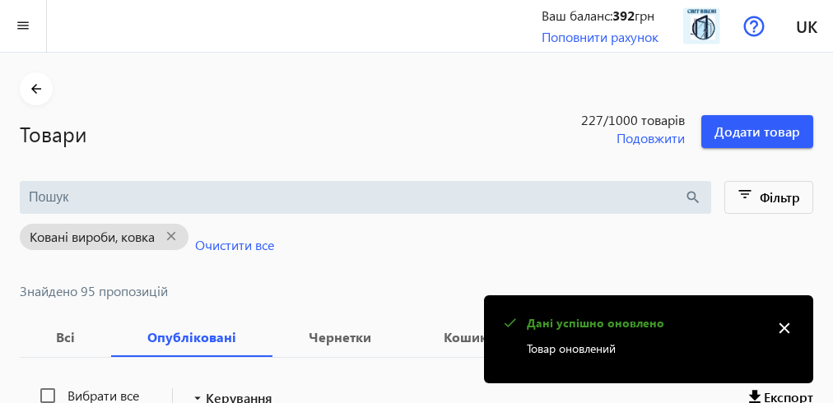
scroll to position [0, 0]
click at [790, 335] on mat-icon "close" at bounding box center [784, 328] width 25 height 25
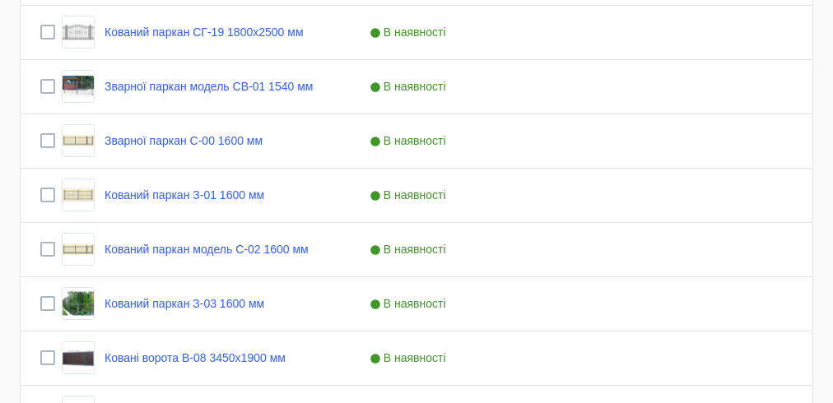
scroll to position [1383, 0]
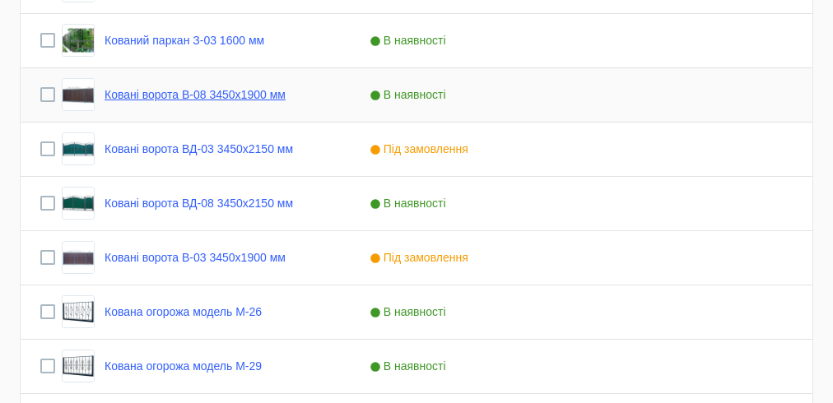
click at [201, 97] on link "Ковані ворота В-08 3450х1900 мм" at bounding box center [195, 94] width 181 height 13
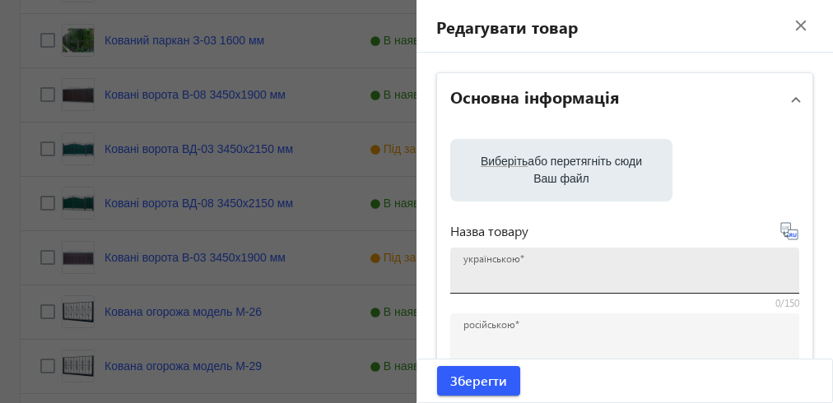
type input "Ковані ворота В-08 3450х1900 мм"
type input "Кованые ворота В-08 3450х1900 мм"
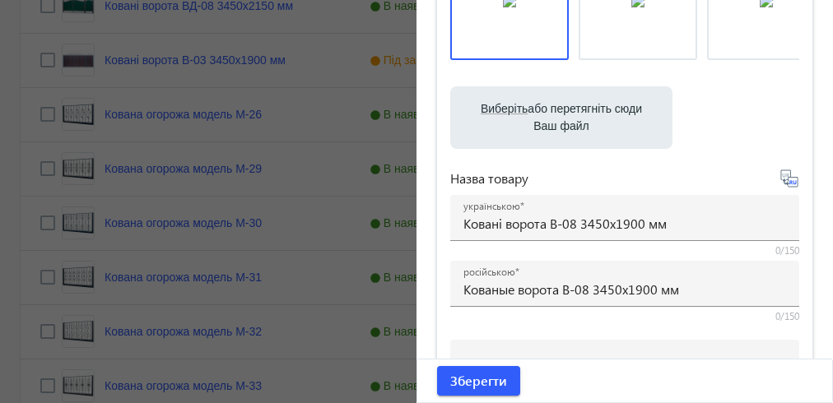
scroll to position [395, 0]
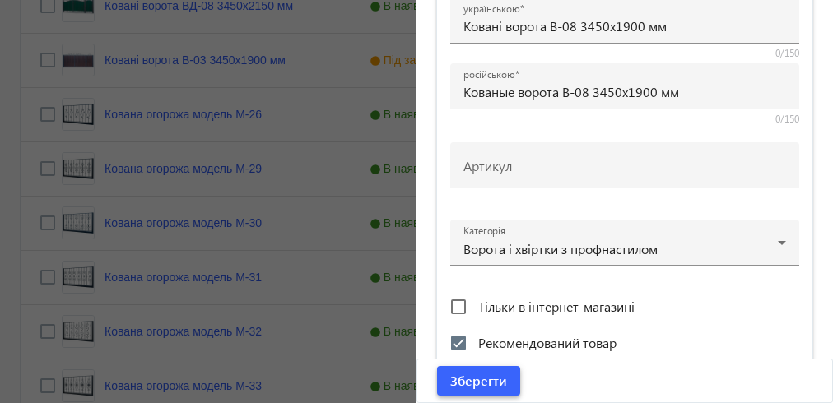
click at [474, 383] on span "Зберегти" at bounding box center [478, 381] width 57 height 18
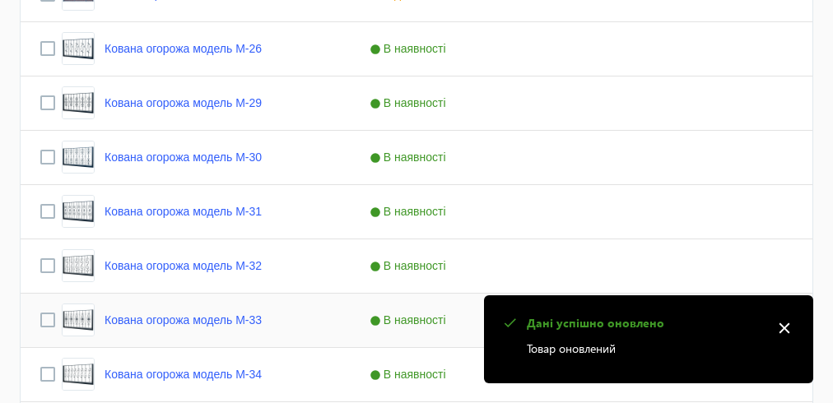
scroll to position [1857, 0]
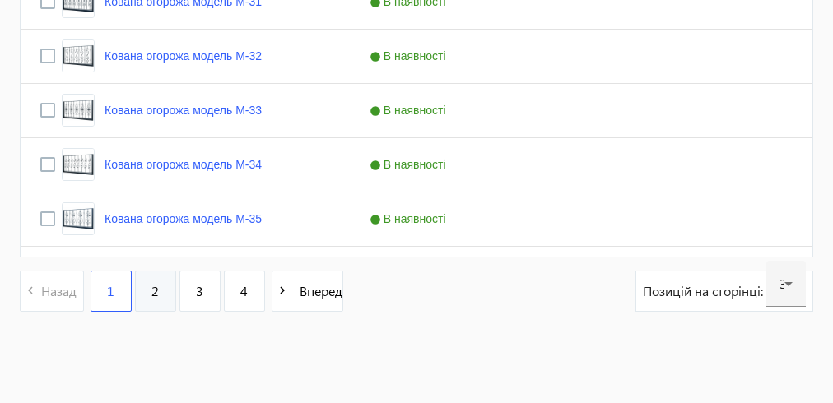
click at [151, 287] on link "2" at bounding box center [155, 291] width 41 height 41
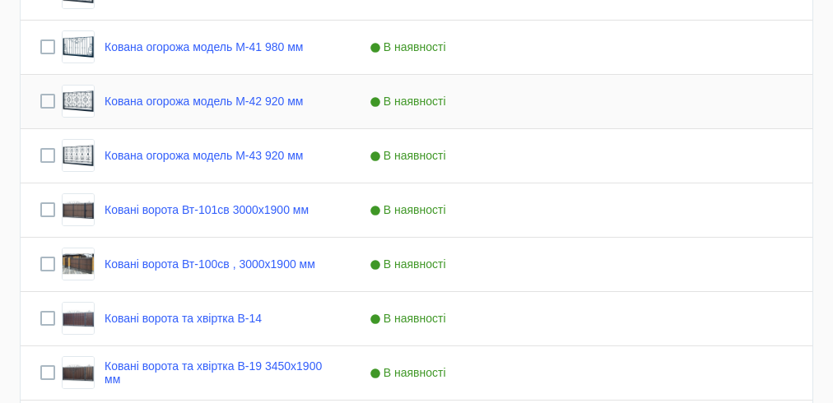
scroll to position [922, 0]
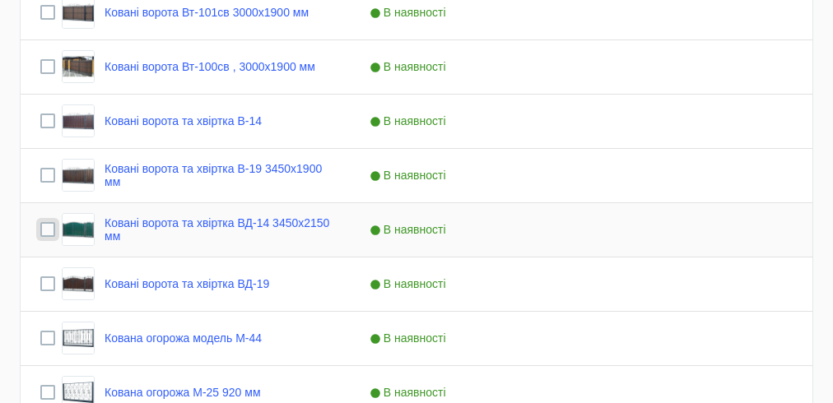
click at [40, 226] on input "Press Space to toggle row selection (unchecked)" at bounding box center [47, 229] width 15 height 15
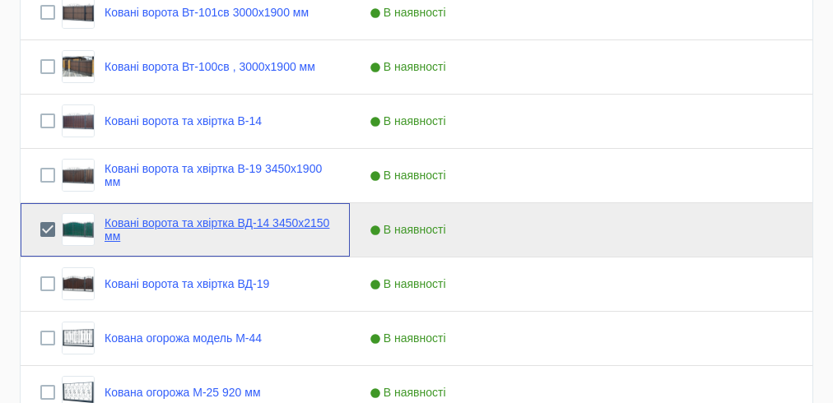
click at [184, 231] on link "Ковані ворота та хвіртка ВД-14 3450x2150 мм" at bounding box center [218, 230] width 226 height 26
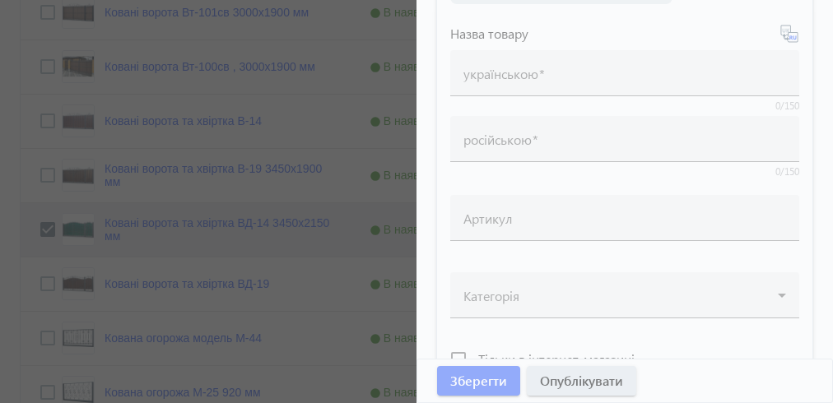
scroll to position [395, 0]
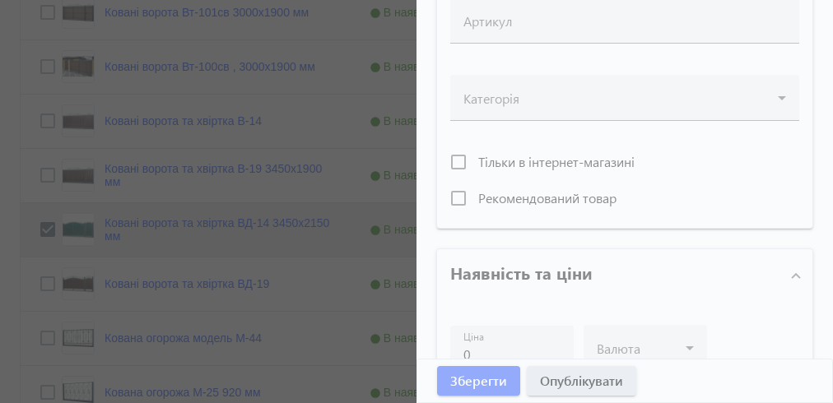
click at [453, 198] on div at bounding box center [625, 260] width 417 height 1310
click at [448, 195] on div at bounding box center [625, 260] width 417 height 1310
click at [700, 287] on mat-panel-title "Наявність та ціни" at bounding box center [614, 276] width 329 height 30
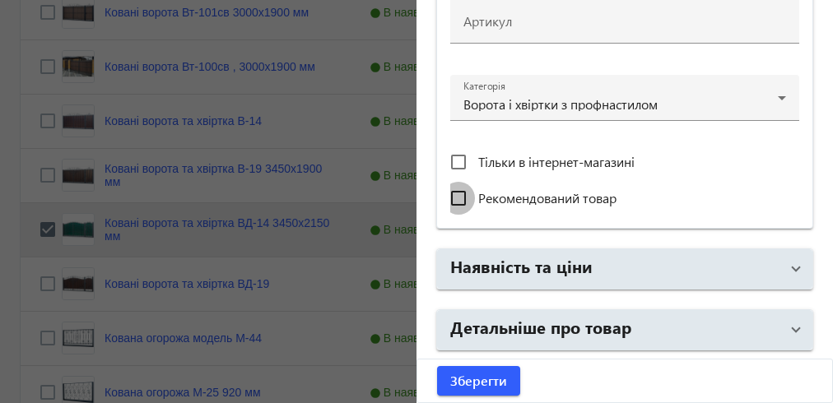
click at [449, 198] on input "Рекомендований товар" at bounding box center [458, 198] width 33 height 33
click at [484, 389] on span "Зберегти" at bounding box center [478, 381] width 57 height 18
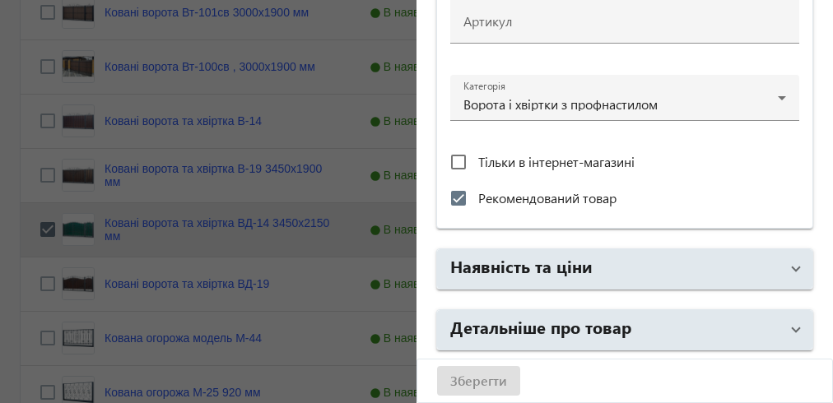
scroll to position [514, 0]
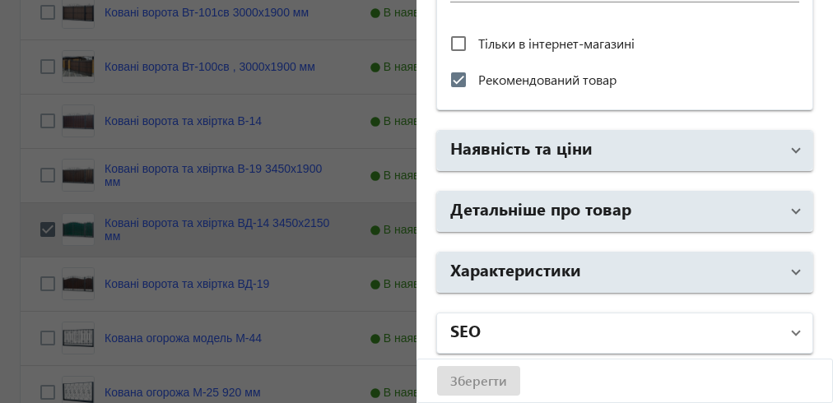
click at [534, 323] on mat-panel-title "SEO" at bounding box center [614, 334] width 329 height 30
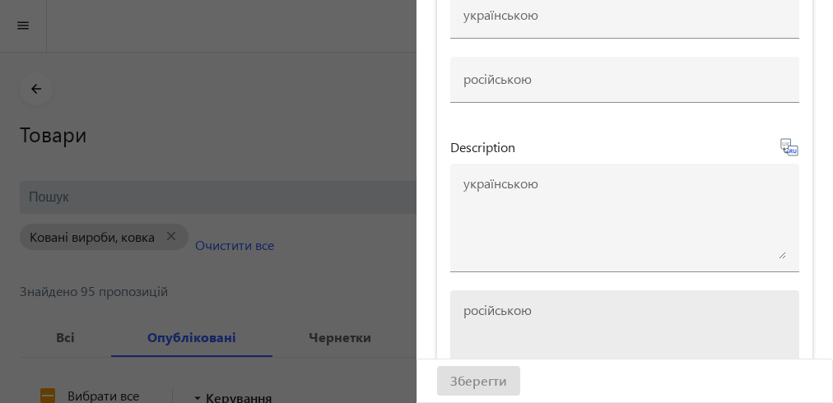
scroll to position [1316, 0]
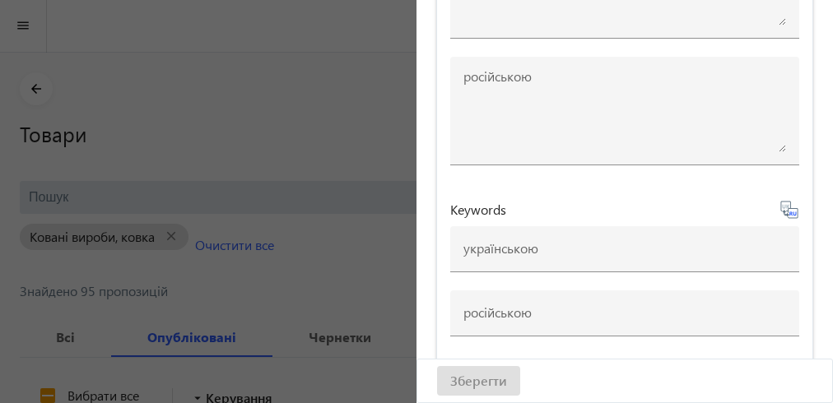
click at [478, 387] on div "Зберегти" at bounding box center [624, 381] width 415 height 43
click at [455, 384] on div "Зберегти" at bounding box center [624, 381] width 415 height 43
click at [455, 383] on div "Зберегти" at bounding box center [624, 381] width 415 height 43
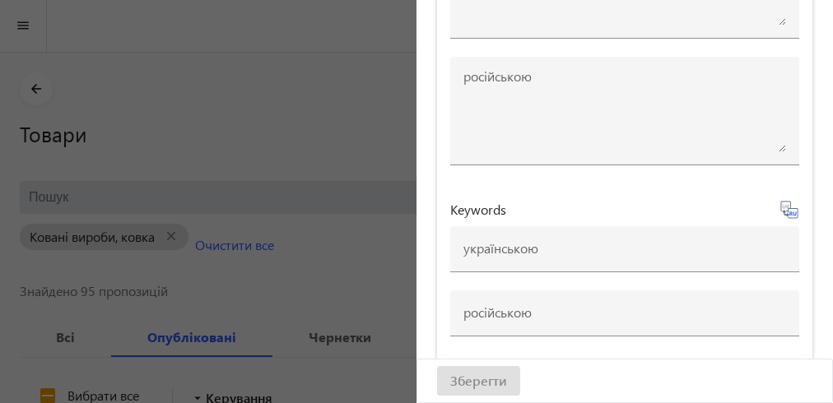
click at [455, 379] on div "Зберегти" at bounding box center [624, 381] width 415 height 43
click at [484, 372] on div "Зберегти" at bounding box center [624, 381] width 415 height 43
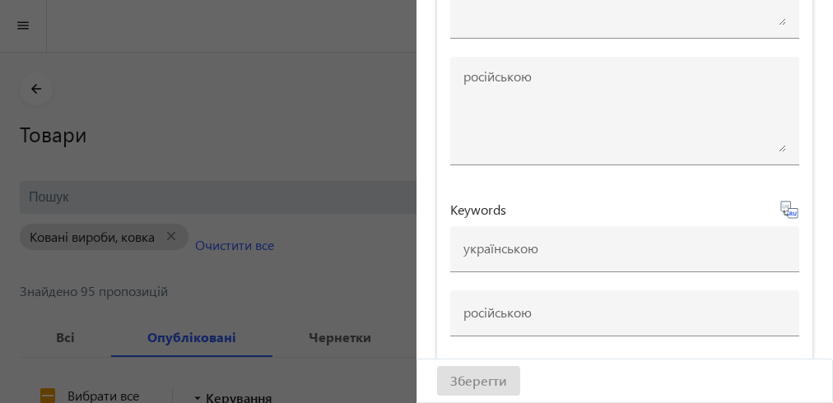
click at [472, 389] on div "Зберегти" at bounding box center [624, 381] width 415 height 43
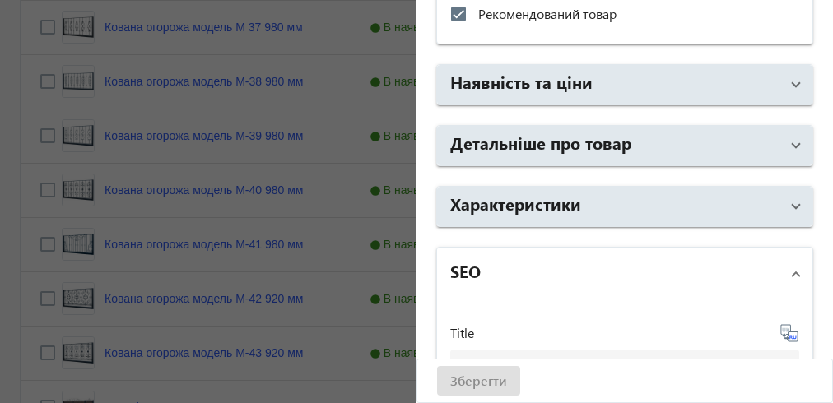
scroll to position [1054, 0]
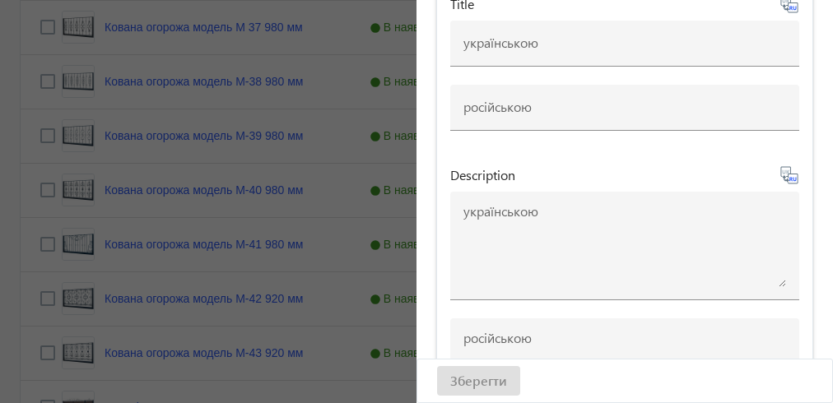
click at [464, 394] on div "Зберегти" at bounding box center [624, 381] width 415 height 43
click at [464, 390] on div "Зберегти" at bounding box center [624, 381] width 415 height 43
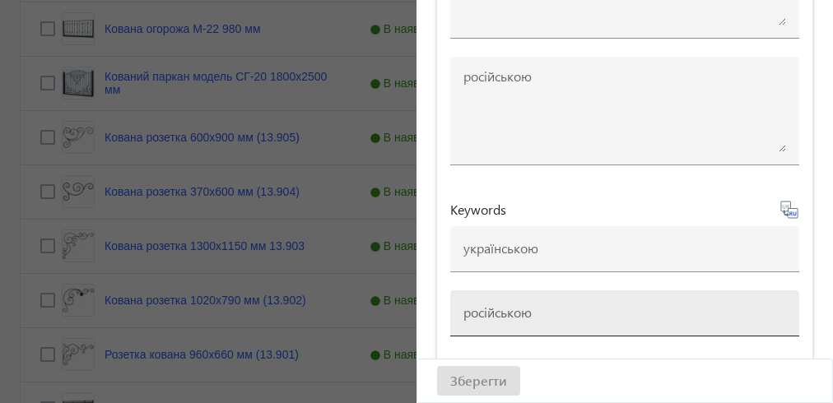
scroll to position [1581, 0]
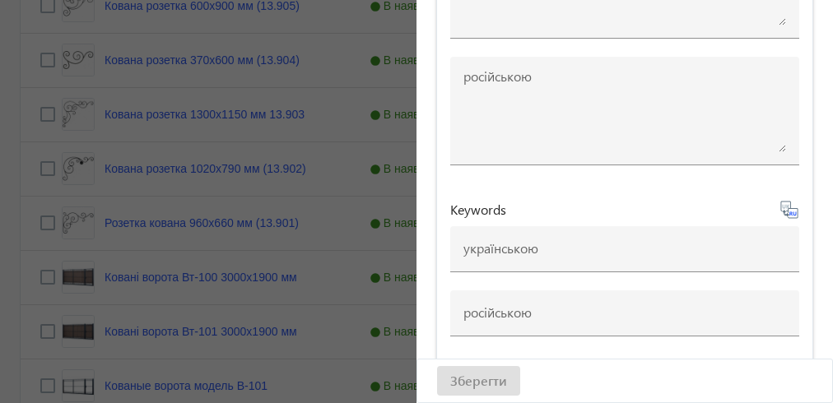
click at [471, 389] on div "Зберегти" at bounding box center [624, 381] width 415 height 43
click at [471, 386] on div "Зберегти" at bounding box center [624, 381] width 415 height 43
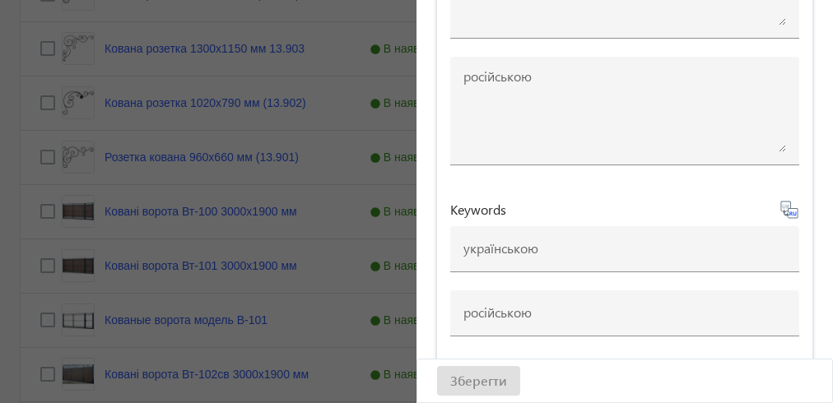
scroll to position [1857, 0]
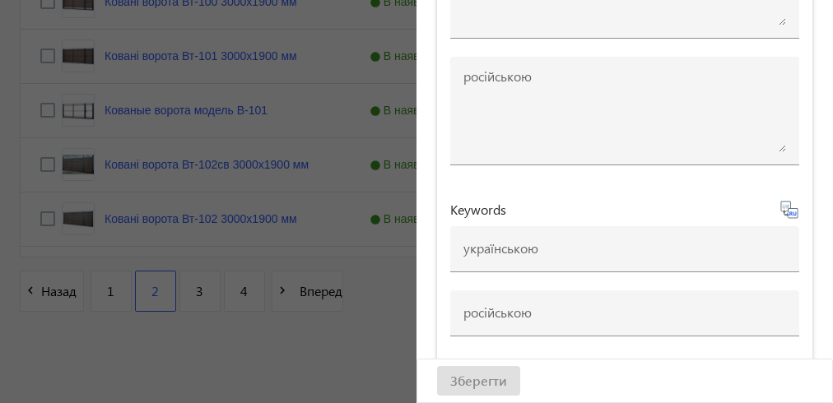
click at [481, 381] on div "Зберегти" at bounding box center [624, 381] width 415 height 43
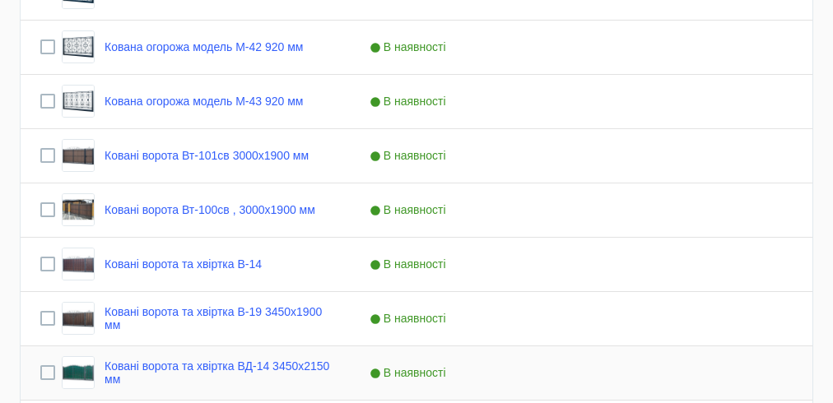
scroll to position [977, 0]
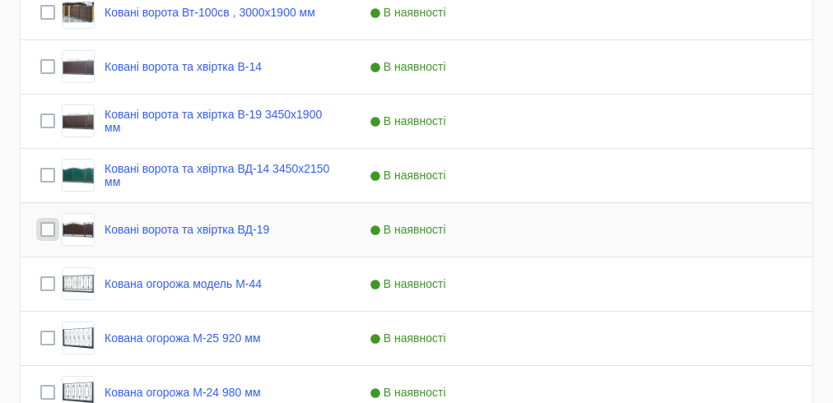
click at [46, 228] on input "Press Space to toggle row selection (unchecked)" at bounding box center [47, 229] width 15 height 15
checkbox input "true"
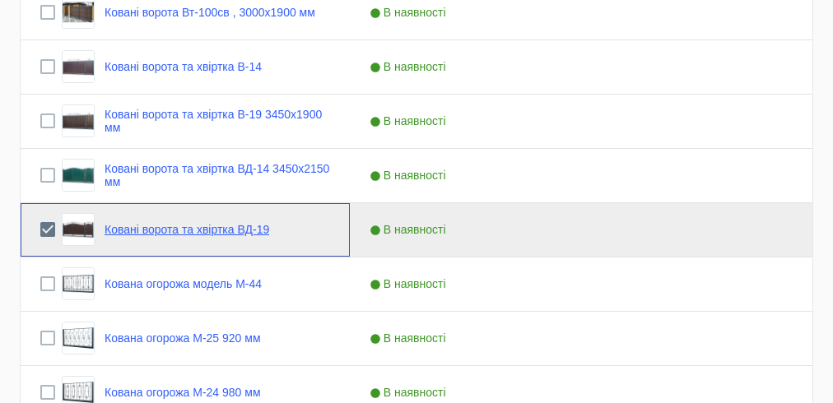
click at [177, 229] on link "Ковані ворота та хвіртка ВД-19" at bounding box center [187, 229] width 165 height 13
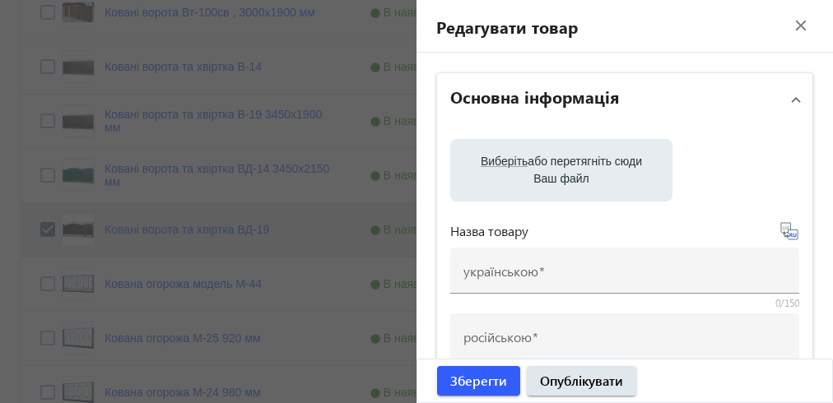
scroll to position [263, 0]
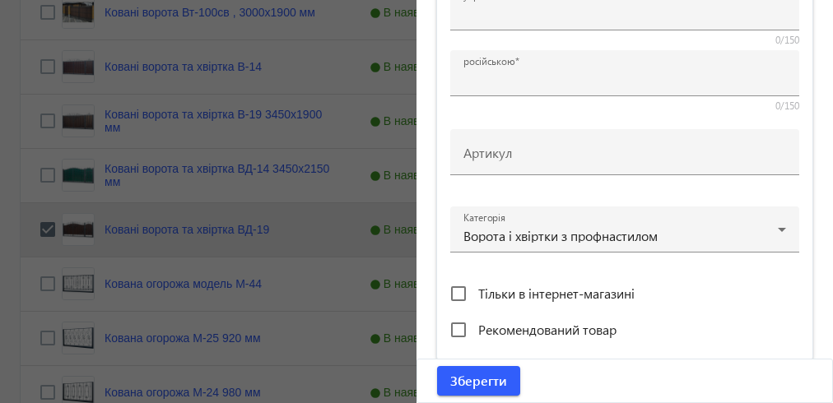
type input "Ковані ворота та хвіртка ВД-19"
type input "Кованые ворота и калитка ВД-19"
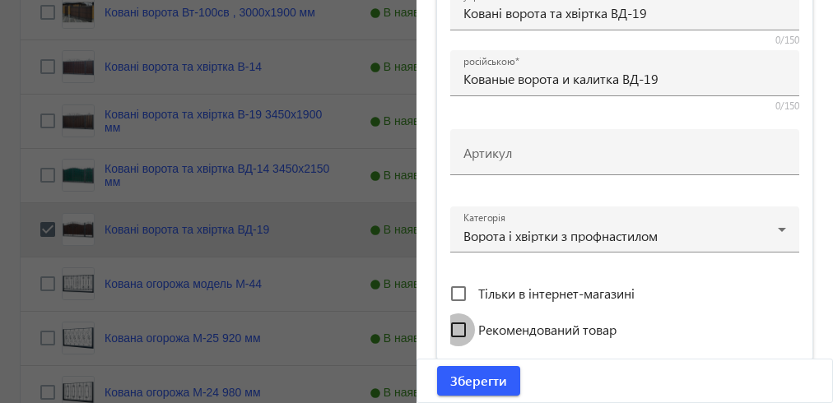
click at [448, 314] on input "Рекомендований товар" at bounding box center [458, 330] width 33 height 33
checkbox input "true"
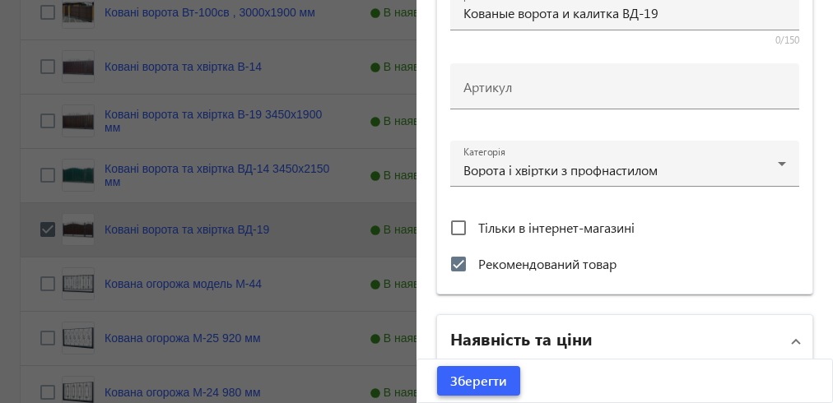
click at [475, 384] on span "Зберегти" at bounding box center [478, 381] width 57 height 18
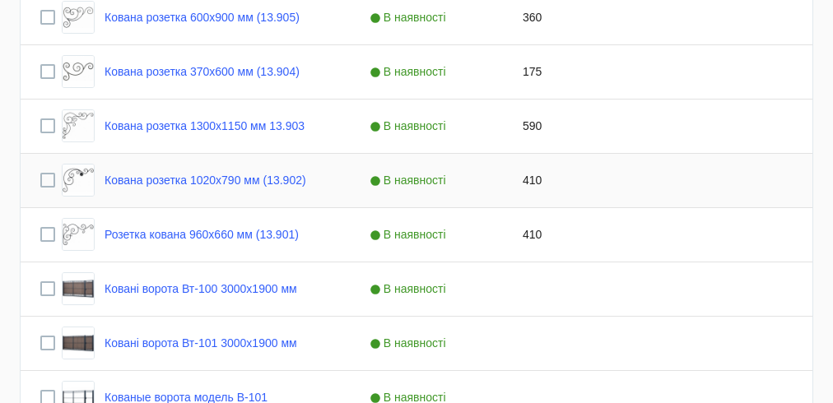
scroll to position [1767, 0]
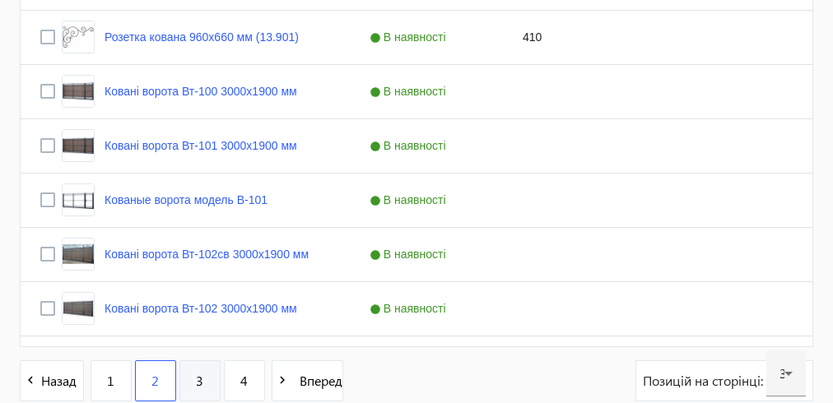
click at [191, 378] on link "3" at bounding box center [200, 381] width 41 height 41
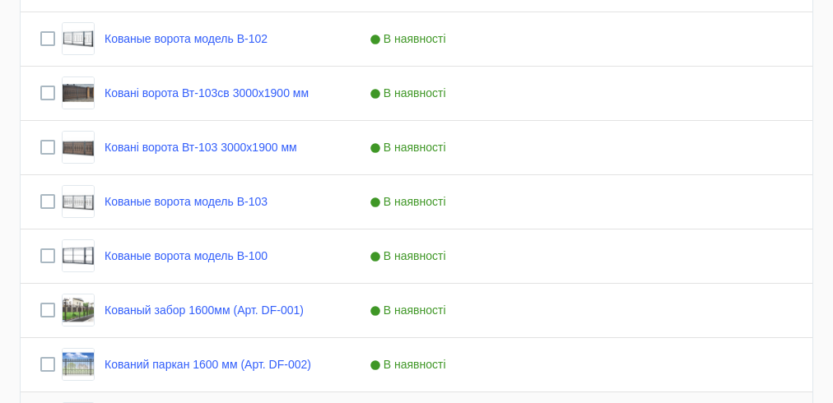
scroll to position [593, 0]
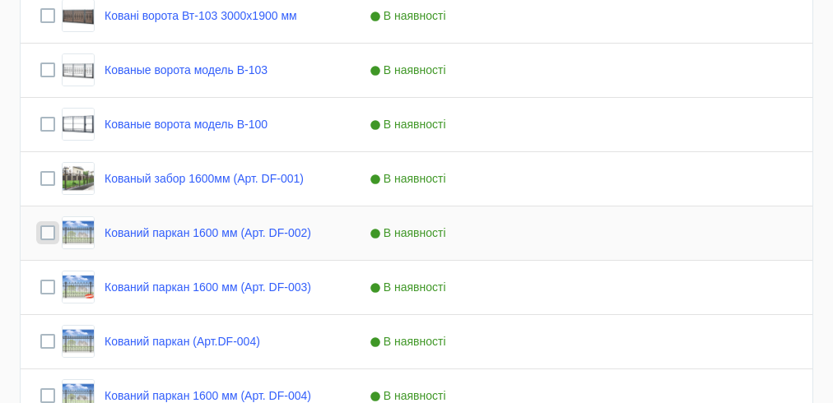
click at [43, 231] on input "Press Space to toggle row selection (unchecked)" at bounding box center [47, 233] width 15 height 15
checkbox input "true"
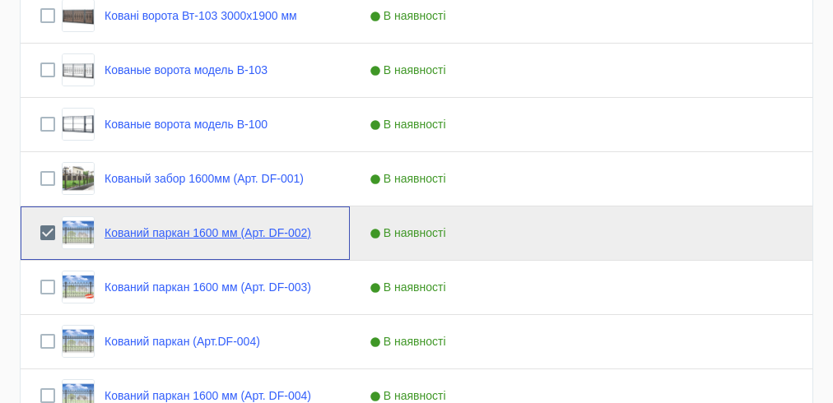
click at [232, 236] on link "Кований паркан 1600 мм (Арт. DF-002)" at bounding box center [208, 232] width 207 height 13
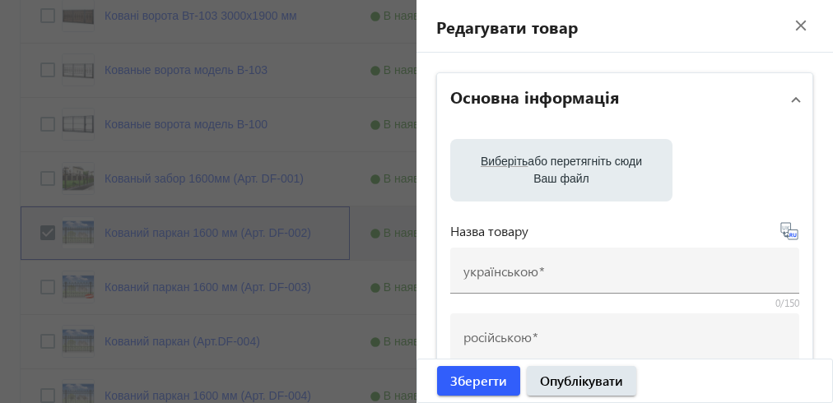
type input "Кований паркан 1600 мм (Арт. DF-002)"
type input "Кованый забор 1600 мм (Арт. DF-002)"
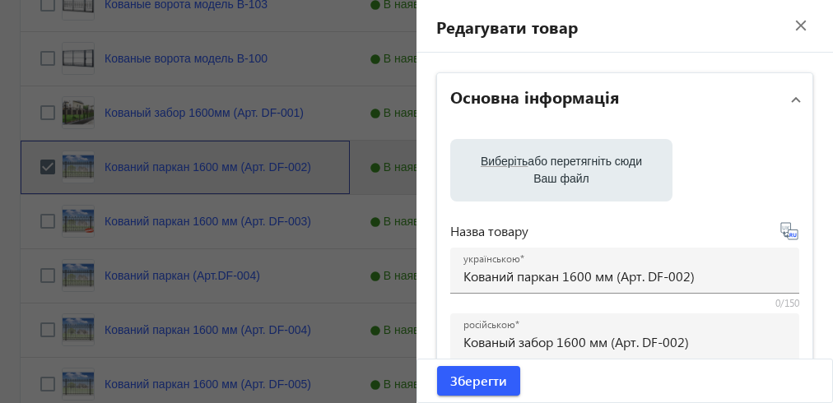
scroll to position [263, 0]
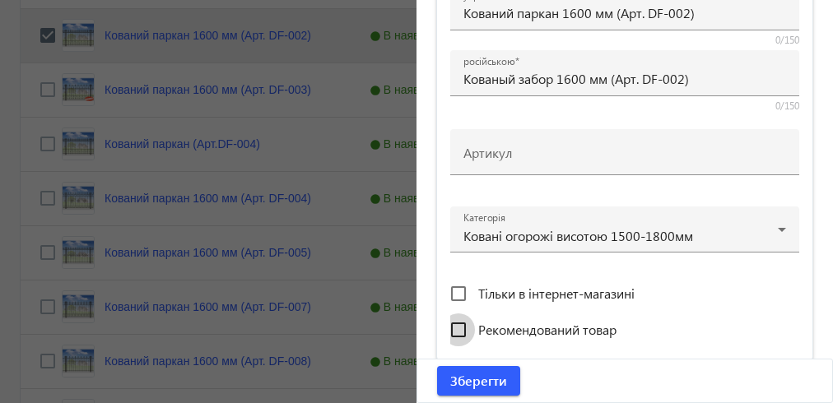
click at [452, 328] on input "Рекомендований товар" at bounding box center [458, 330] width 33 height 33
checkbox input "true"
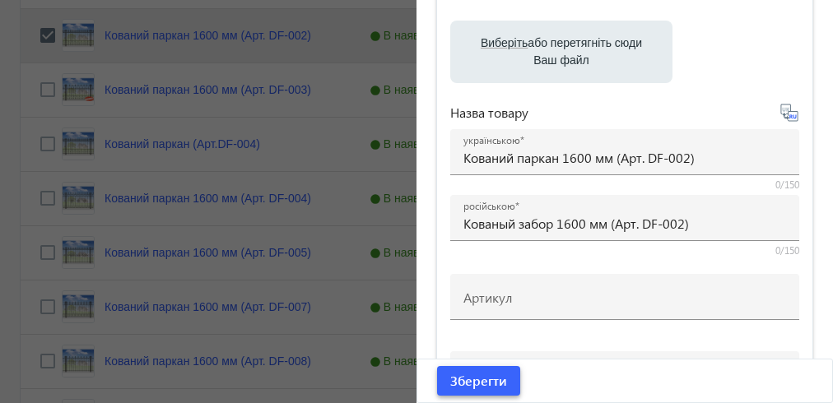
scroll to position [408, 0]
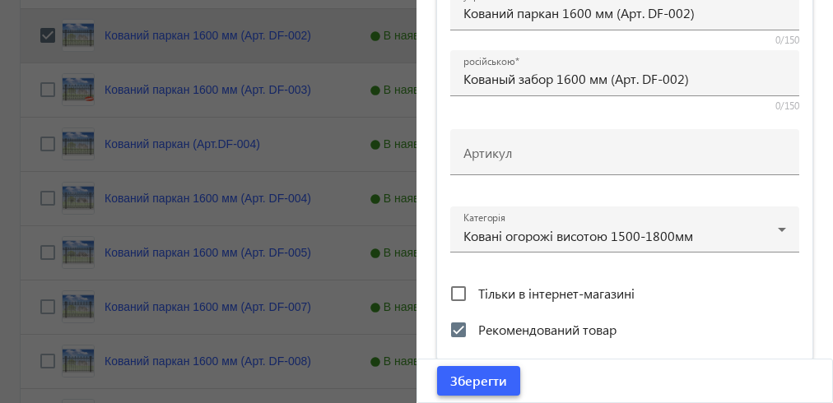
click at [490, 385] on span "Зберегти" at bounding box center [478, 381] width 57 height 18
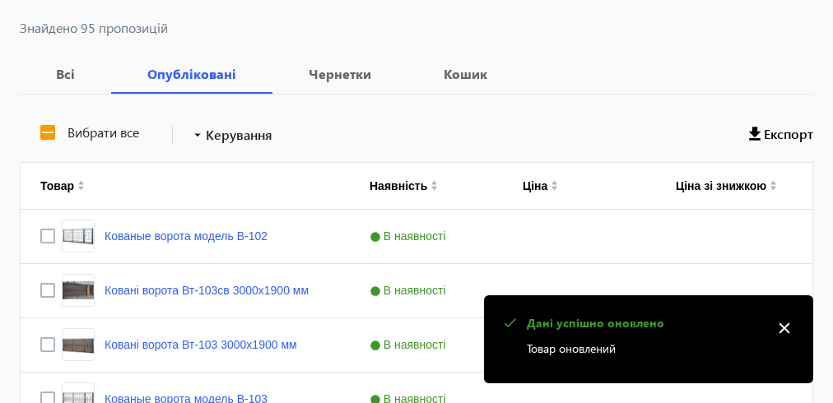
scroll to position [461, 0]
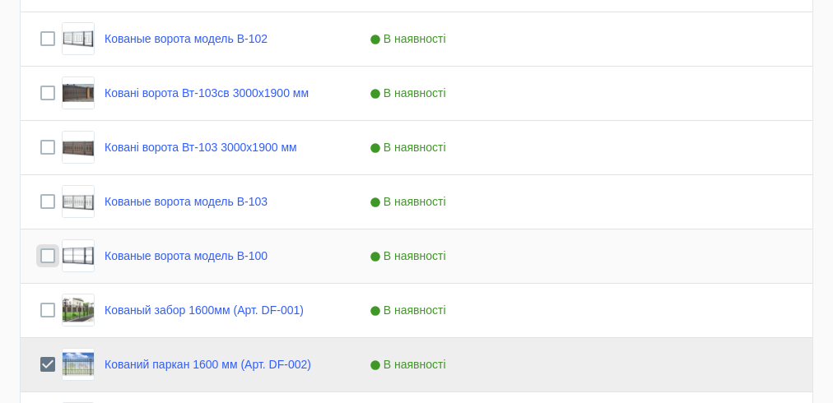
click at [46, 253] on input "Press Space to toggle row selection (unchecked)" at bounding box center [47, 256] width 15 height 15
checkbox input "true"
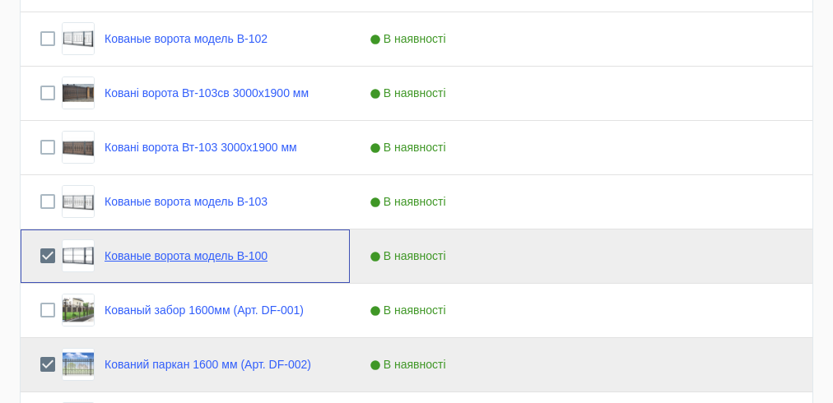
click at [211, 257] on link "Кованые ворота модель В-100" at bounding box center [186, 255] width 163 height 13
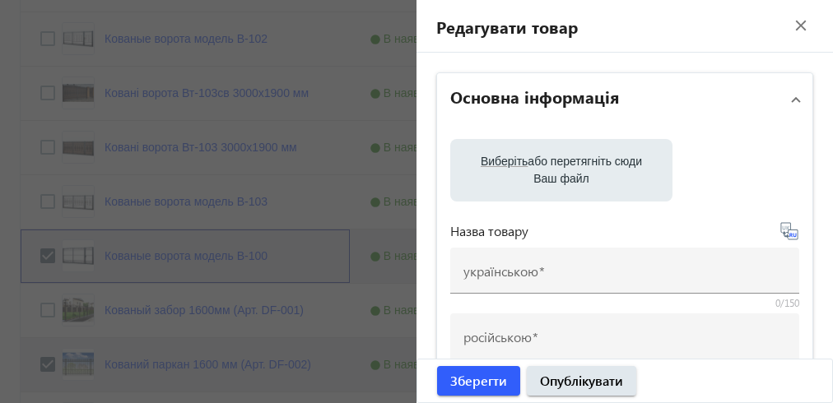
type input "Кованые ворота модель В-100"
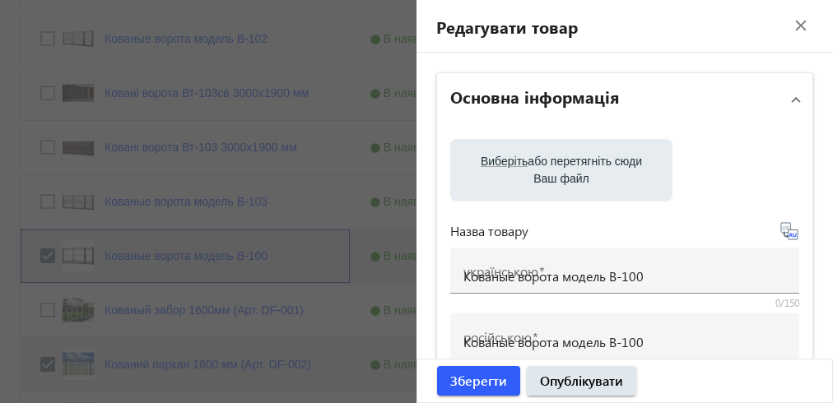
checkbox input "true"
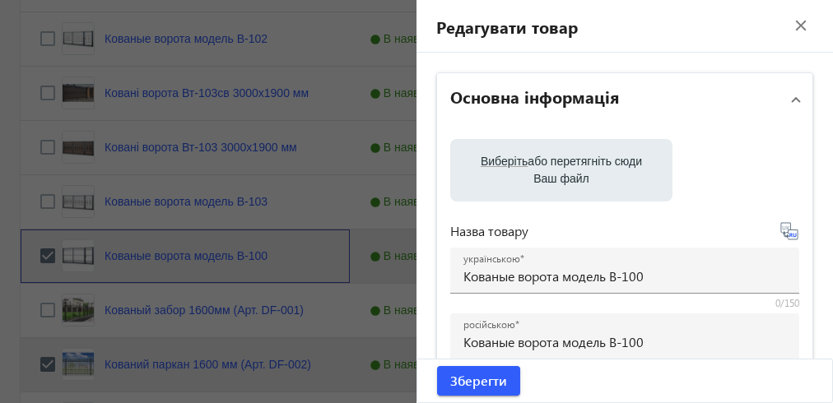
scroll to position [329, 0]
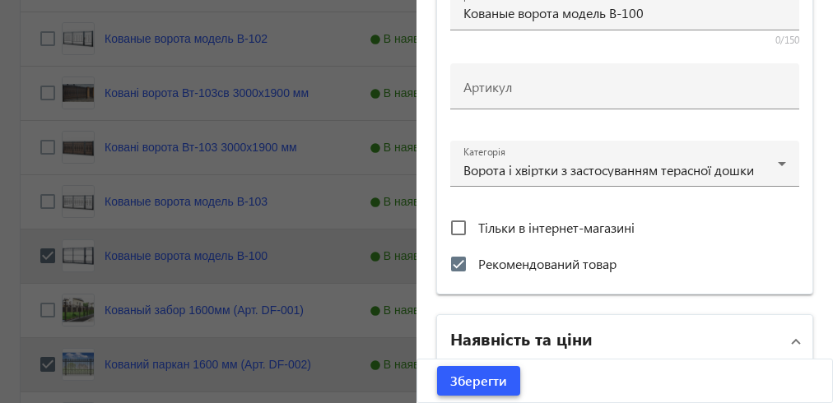
click at [465, 379] on span "Зберегти" at bounding box center [478, 381] width 57 height 18
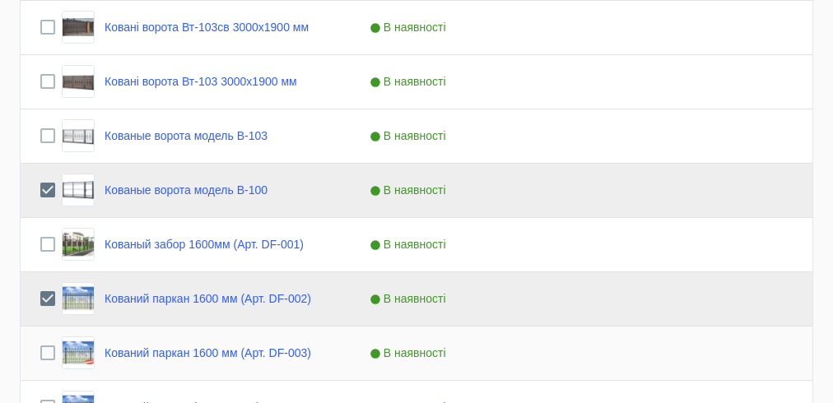
scroll to position [593, 0]
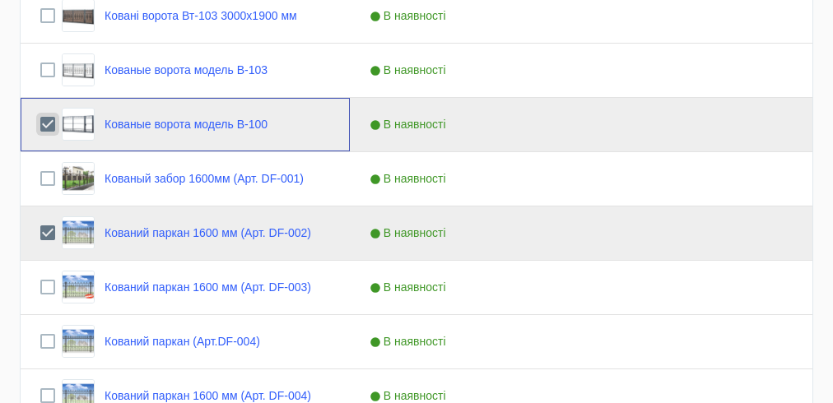
click at [48, 122] on input "Press Space to toggle row selection (checked)" at bounding box center [47, 124] width 15 height 15
checkbox input "false"
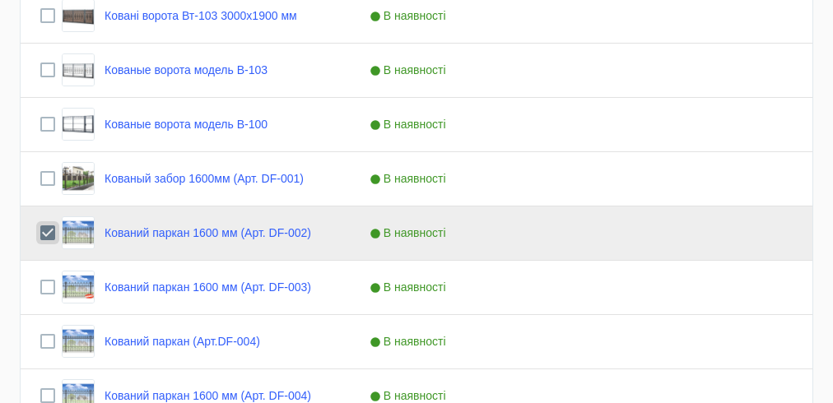
click at [48, 228] on input "Press Space to toggle row selection (checked)" at bounding box center [47, 233] width 15 height 15
checkbox input "false"
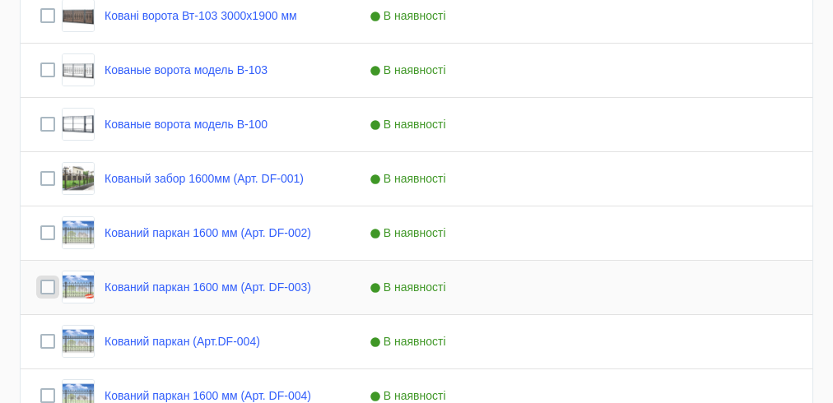
click at [46, 287] on input "Press Space to toggle row selection (unchecked)" at bounding box center [47, 287] width 15 height 15
checkbox input "true"
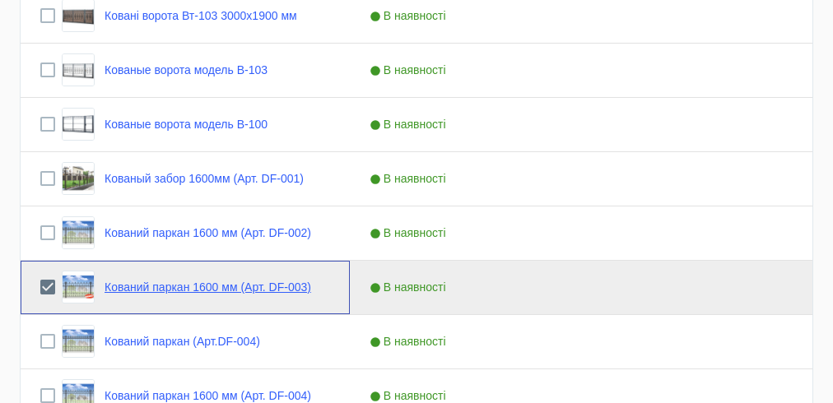
click at [159, 285] on link "Кований паркан 1600 мм (Арт. DF-003)" at bounding box center [208, 287] width 207 height 13
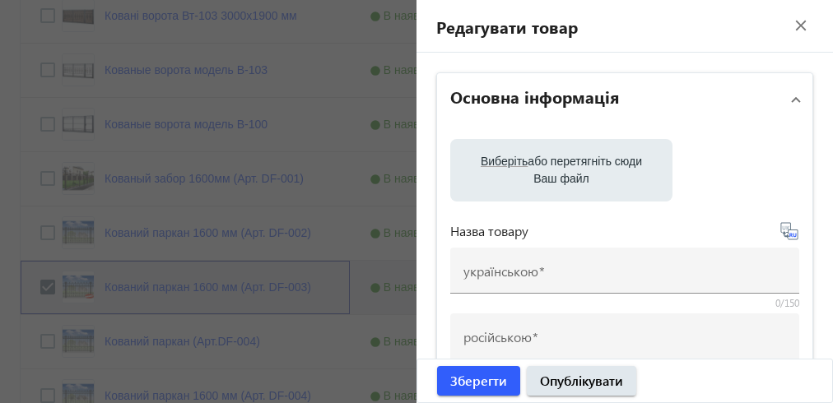
type input "Кований паркан 1600 мм (Арт. DF-003)"
type input "Кованый забор 1600 мм (Арт. DF-003)"
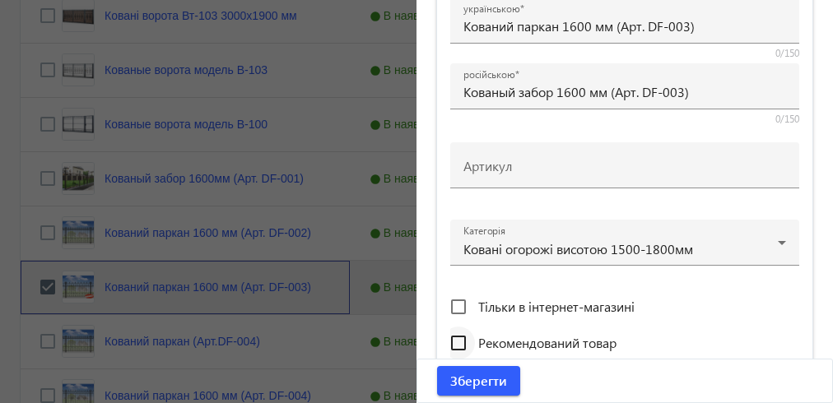
scroll to position [540, 0]
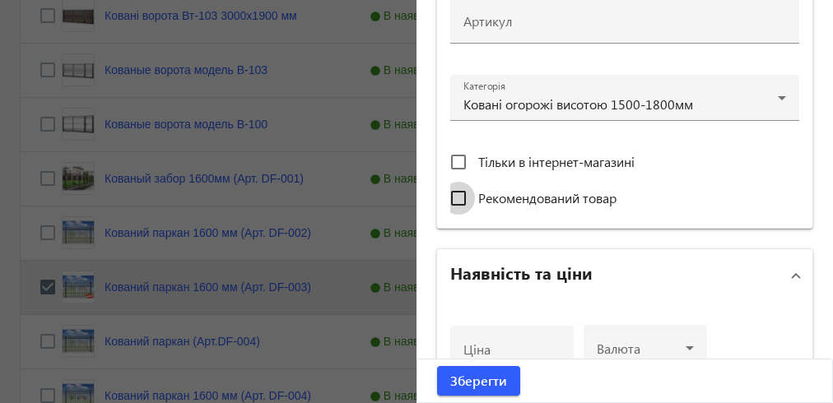
click at [450, 194] on input "Рекомендований товар" at bounding box center [458, 198] width 33 height 33
checkbox input "true"
click at [481, 382] on span "Зберегти" at bounding box center [478, 381] width 57 height 18
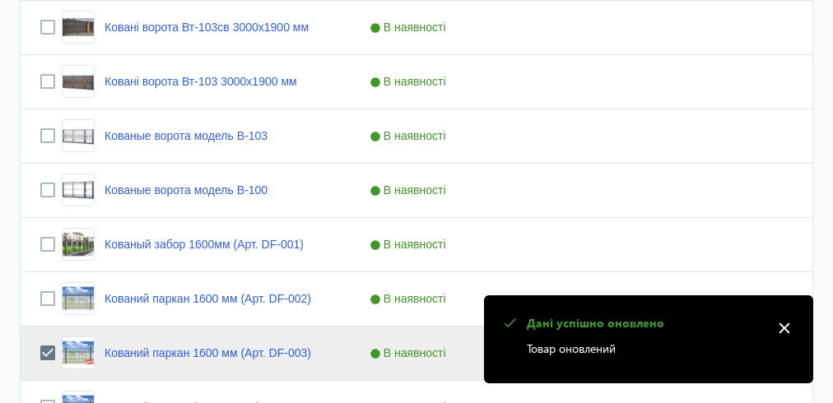
scroll to position [659, 0]
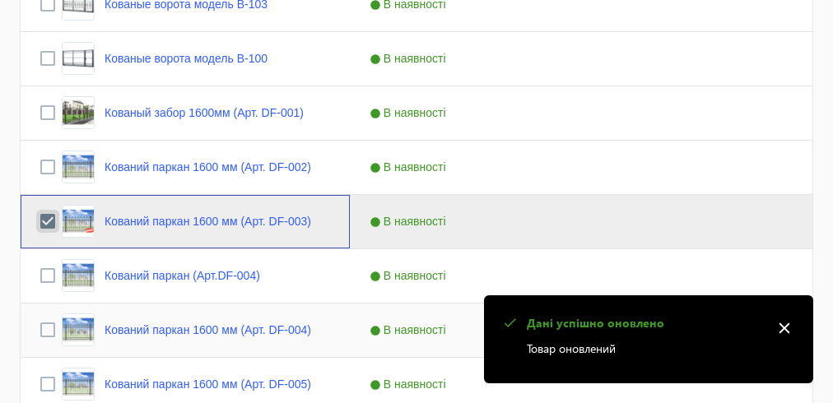
click at [46, 217] on input "Press Space to toggle row selection (checked)" at bounding box center [47, 221] width 15 height 15
checkbox input "false"
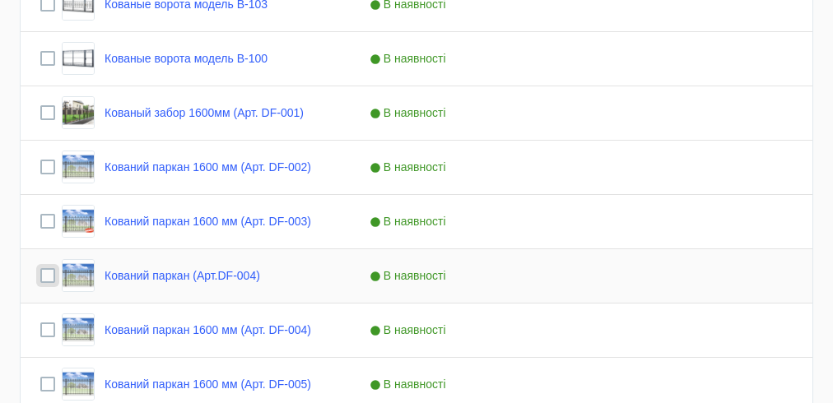
click at [49, 269] on input "Press Space to toggle row selection (unchecked)" at bounding box center [47, 275] width 15 height 15
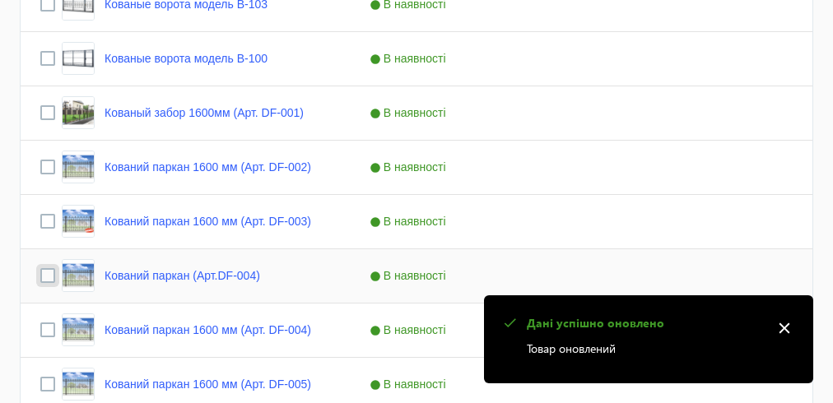
click at [49, 269] on input "Press Space to toggle row selection (unchecked)" at bounding box center [47, 275] width 15 height 15
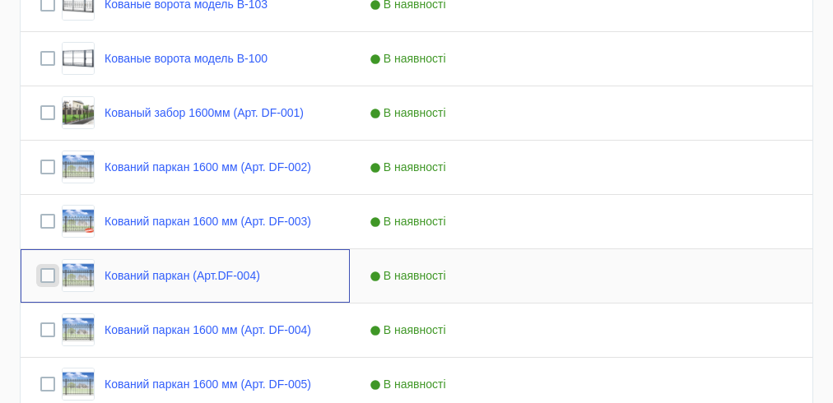
click at [49, 269] on input "Press Space to toggle row selection (unchecked)" at bounding box center [47, 275] width 15 height 15
checkbox input "true"
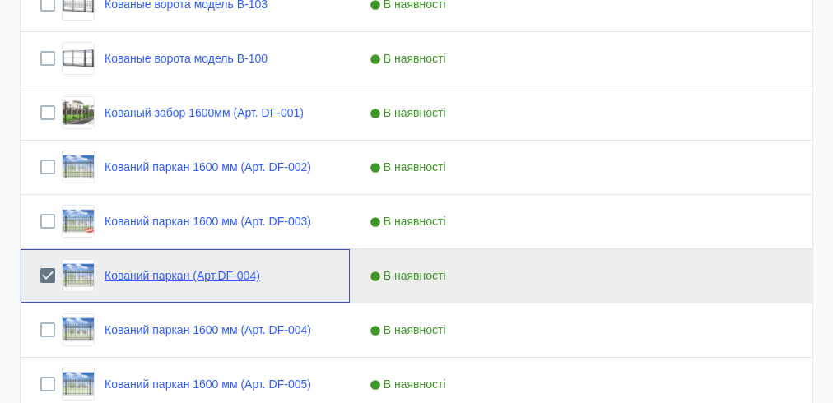
click at [117, 274] on link "Кований паркан (Арт.DF-004)" at bounding box center [183, 275] width 156 height 13
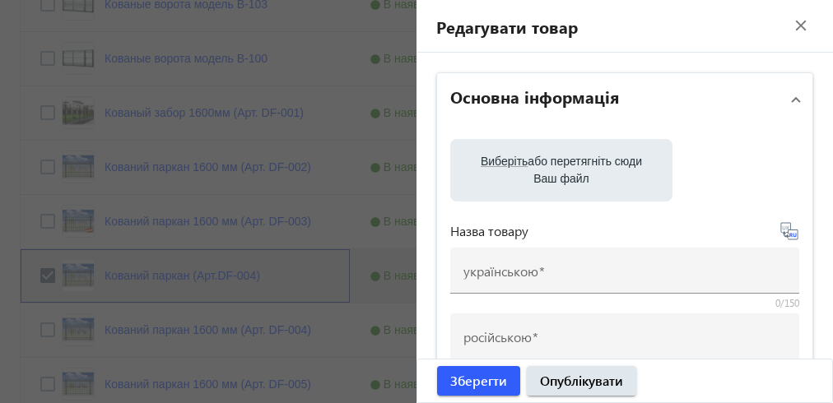
type input "Кований паркан (Арт.DF-004)"
type input "Кованый забор (Арт.DF-004)"
type input "Арт.DF-004"
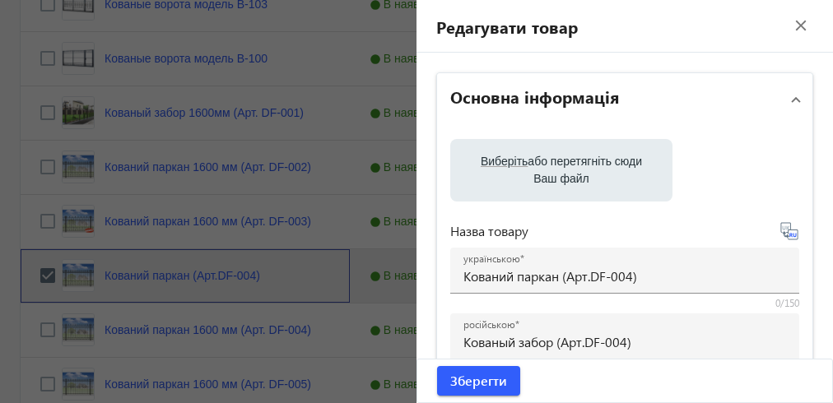
scroll to position [329, 0]
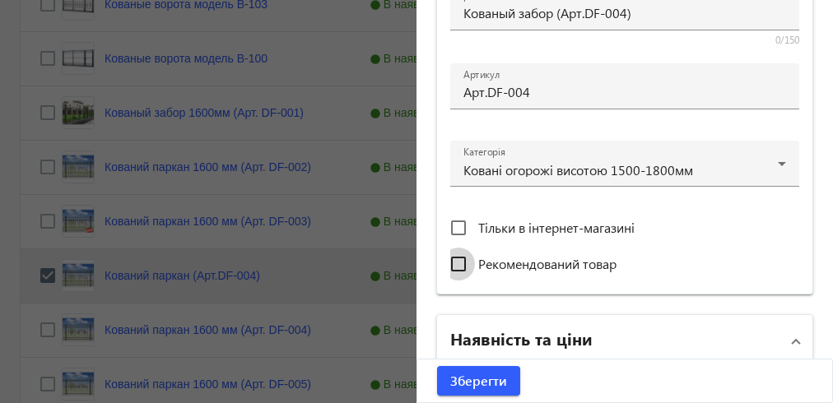
click at [449, 260] on input "Рекомендований товар" at bounding box center [458, 264] width 33 height 33
checkbox input "true"
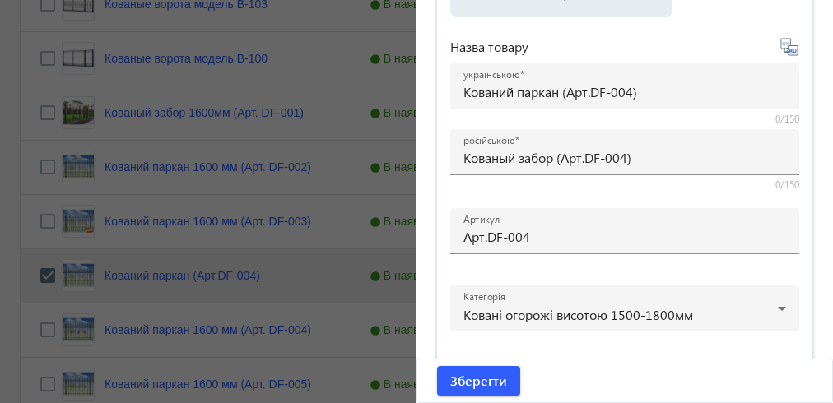
scroll to position [474, 0]
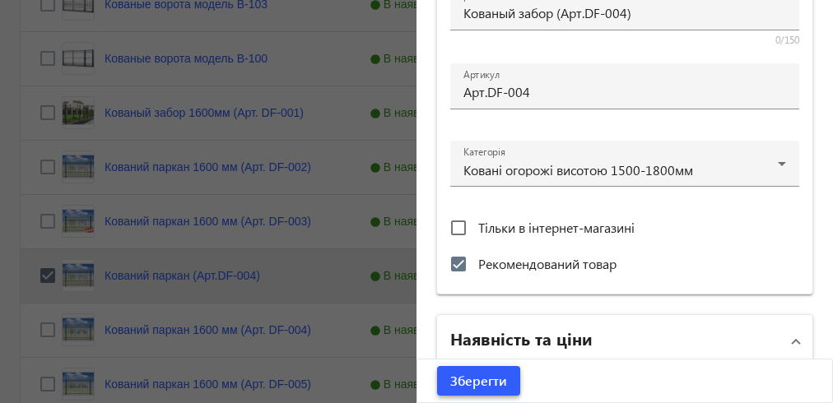
click at [473, 382] on span "Зберегти" at bounding box center [478, 381] width 57 height 18
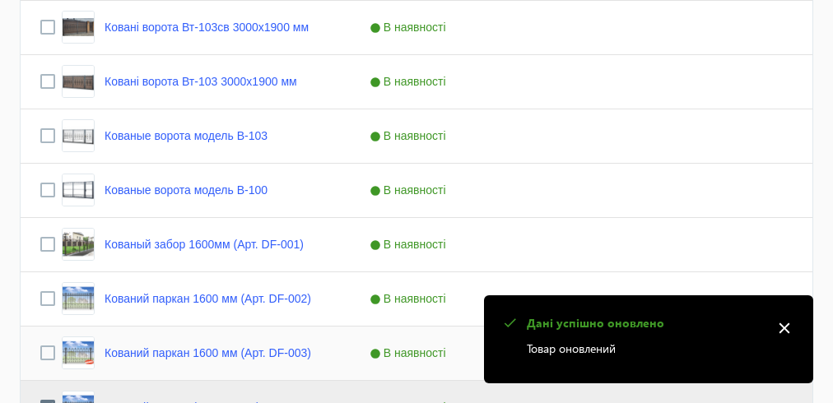
scroll to position [659, 0]
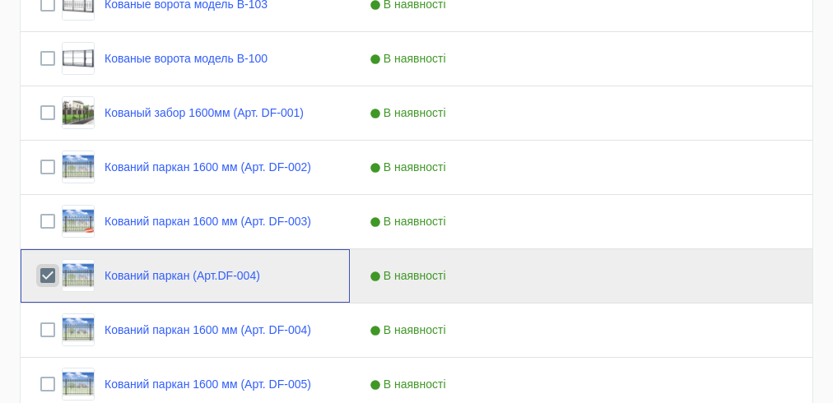
click at [45, 275] on input "Press Space to toggle row selection (checked)" at bounding box center [47, 275] width 15 height 15
checkbox input "false"
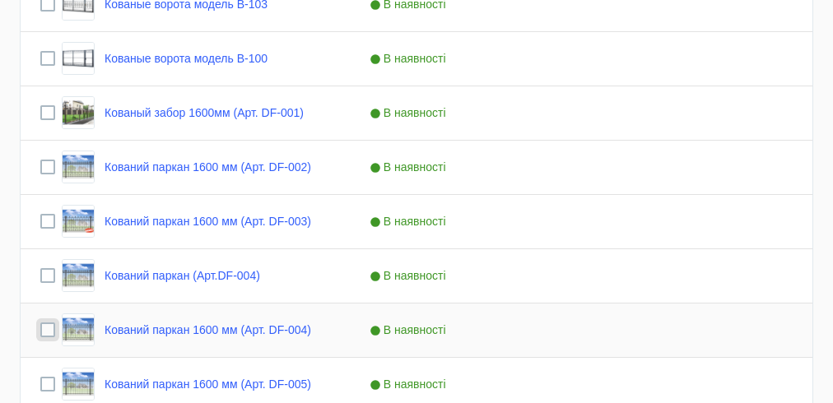
click at [46, 333] on input "Press Space to toggle row selection (unchecked)" at bounding box center [47, 330] width 15 height 15
checkbox input "true"
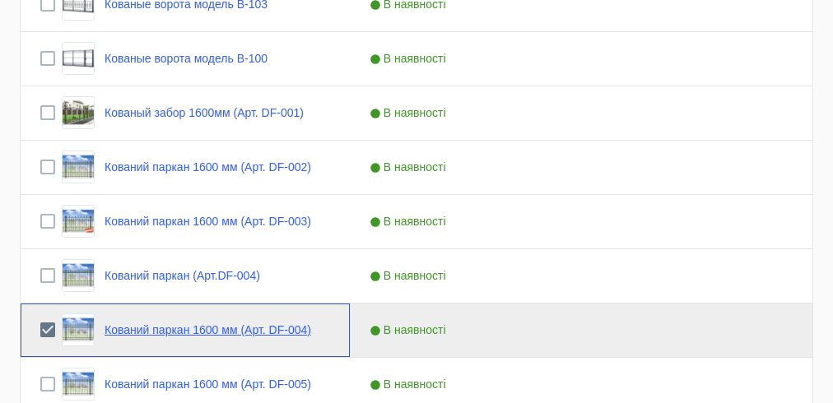
click at [118, 328] on link "Кований паркан 1600 мм (Арт. DF-004)" at bounding box center [208, 330] width 207 height 13
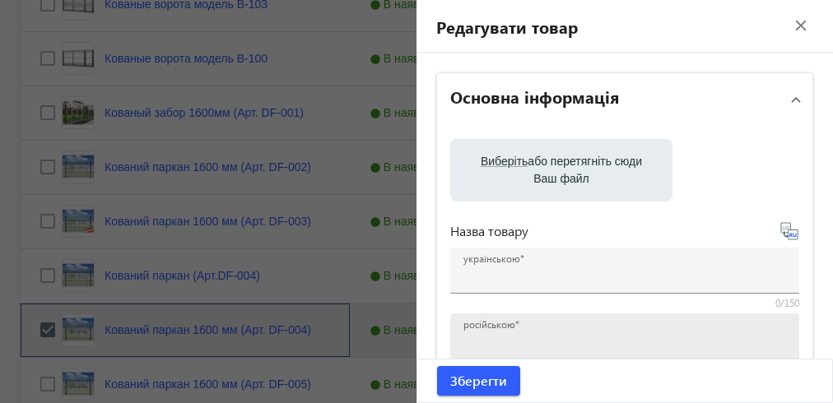
type input "Кований паркан 1600 мм (Арт. DF-004)"
type input "Кованый забор 1600 мм (Арт. DF-004)"
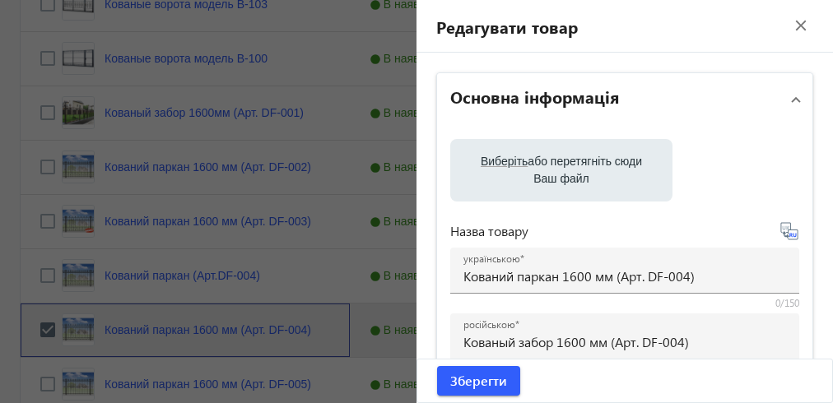
scroll to position [263, 0]
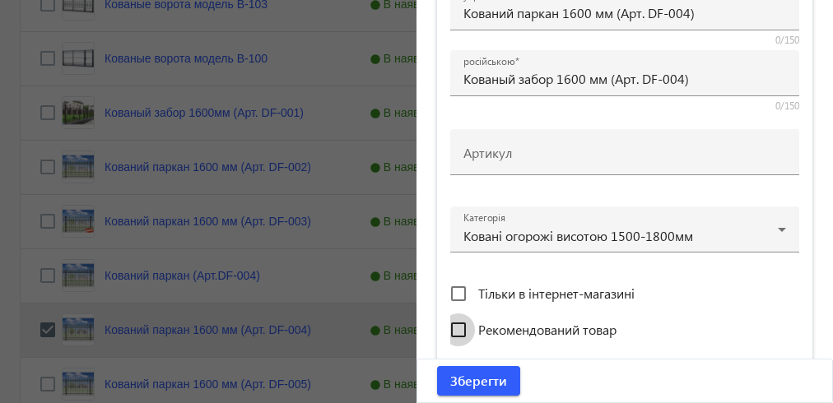
click at [453, 333] on input "Рекомендований товар" at bounding box center [458, 330] width 33 height 33
checkbox input "true"
click at [486, 374] on span "Зберегти" at bounding box center [478, 381] width 57 height 18
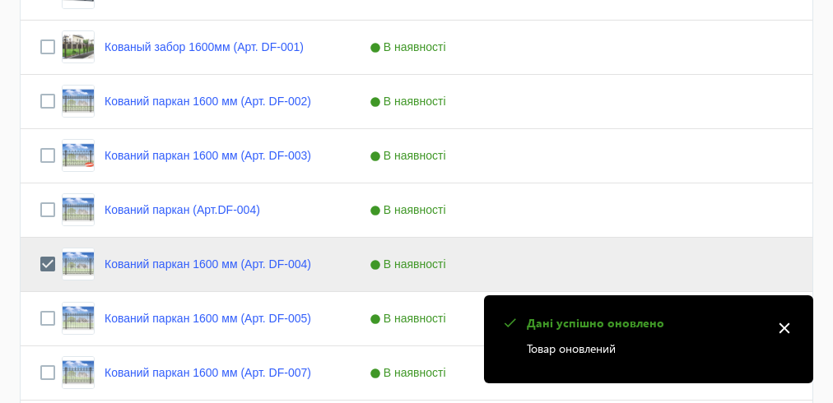
scroll to position [856, 0]
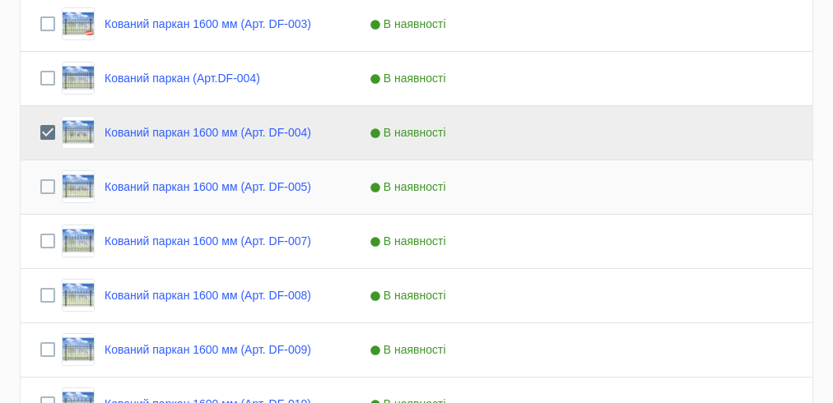
click at [43, 194] on div "Press SPACE to select this row." at bounding box center [47, 187] width 15 height 39
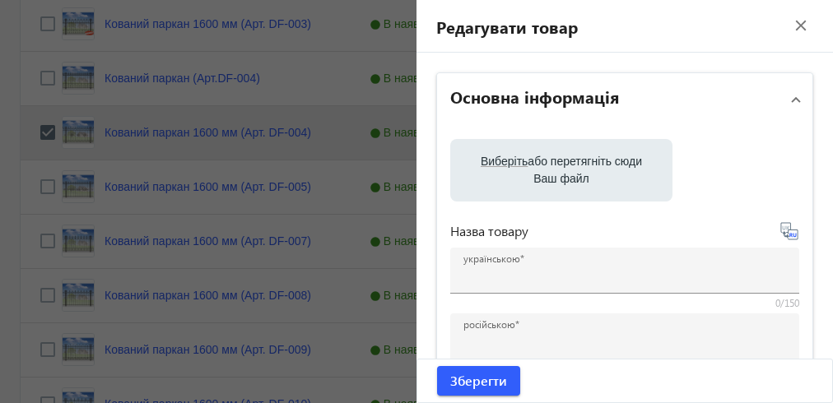
type input "Кований паркан 1600 мм (Арт. DF-005)"
type input "Кованый забор 1600 мм (Арт. DF-005)"
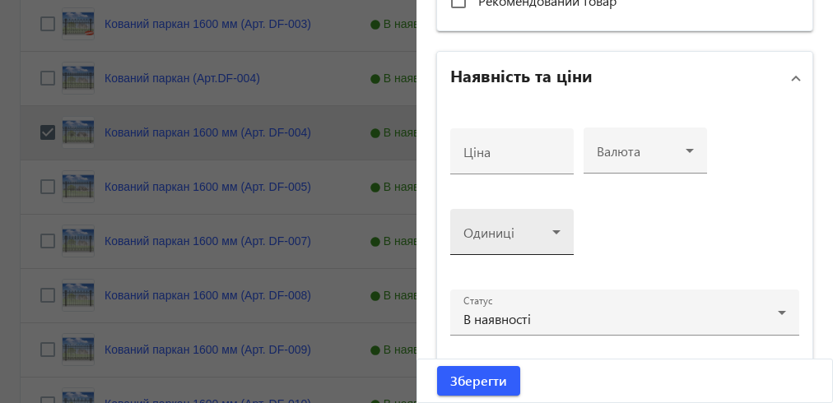
scroll to position [672, 0]
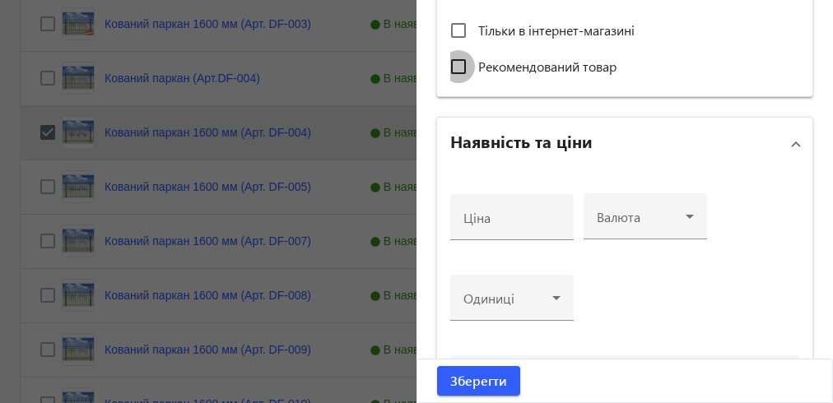
click at [455, 69] on input "Рекомендований товар" at bounding box center [458, 66] width 33 height 33
checkbox input "true"
click at [469, 385] on span "Зберегти" at bounding box center [478, 381] width 57 height 18
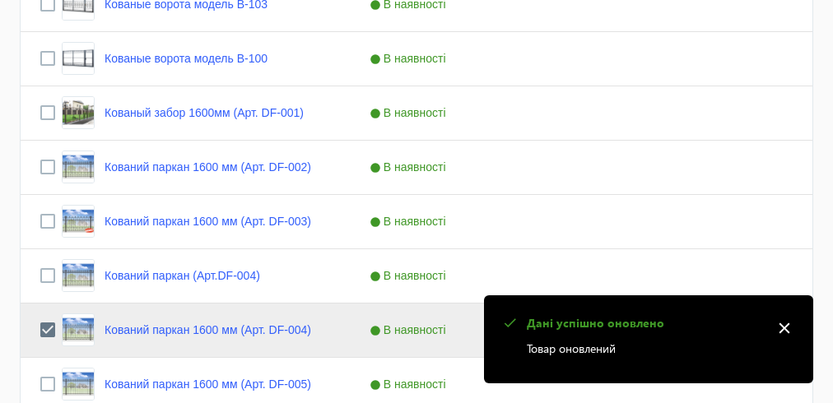
scroll to position [922, 0]
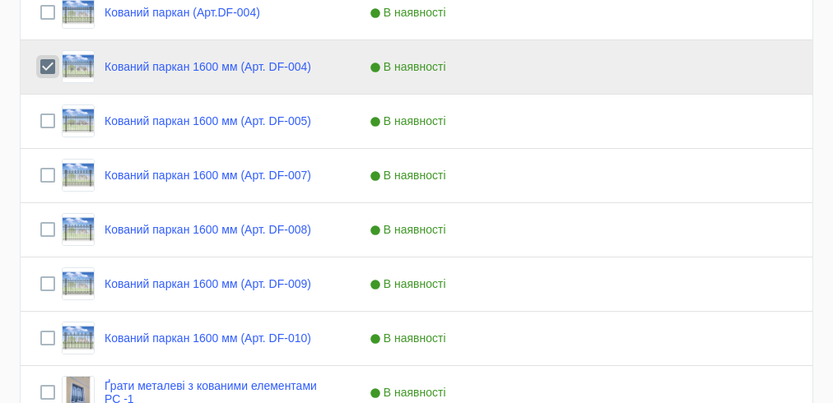
click at [47, 62] on input "Press Space to toggle row selection (checked)" at bounding box center [47, 66] width 15 height 15
checkbox input "false"
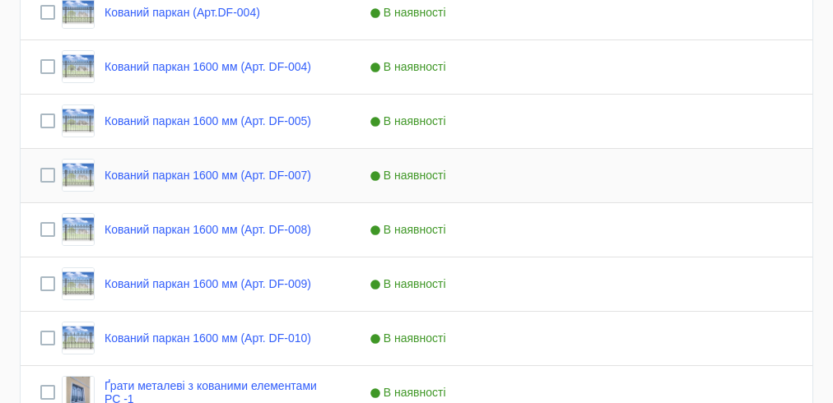
click at [40, 166] on div "Press SPACE to select this row." at bounding box center [47, 175] width 15 height 39
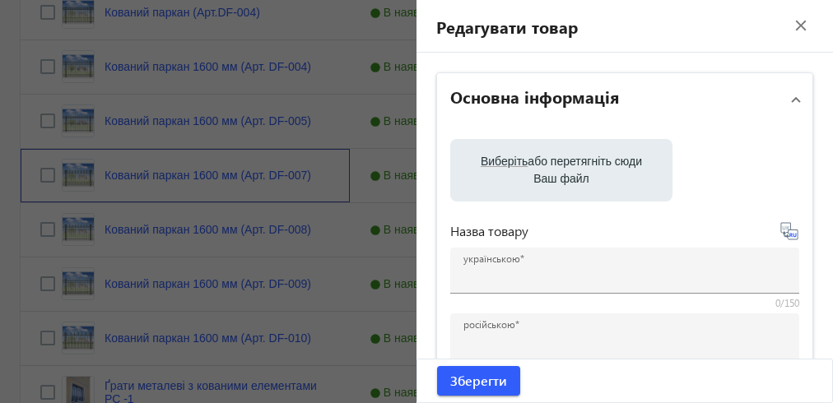
type input "Кований паркан 1600 мм (Арт. DF-007)"
type input "Кованый забор 1600 мм (Арт. DF-007)"
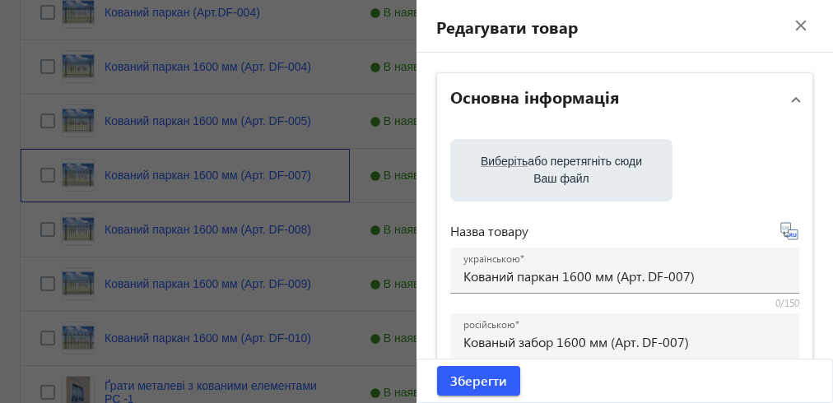
checkbox input "true"
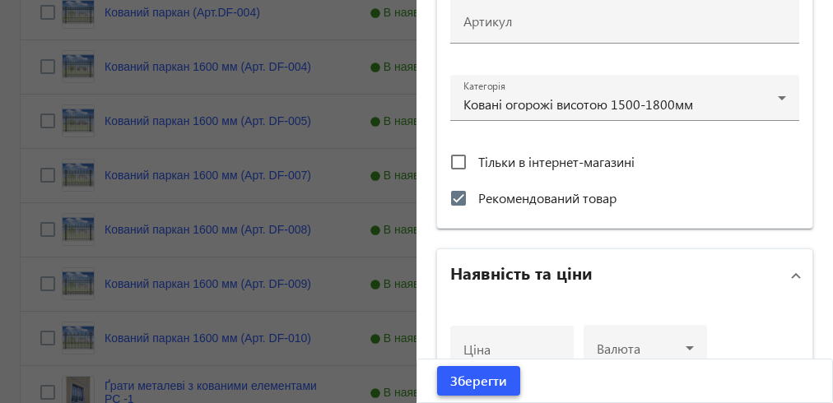
click at [487, 386] on span "Зберегти" at bounding box center [478, 381] width 57 height 18
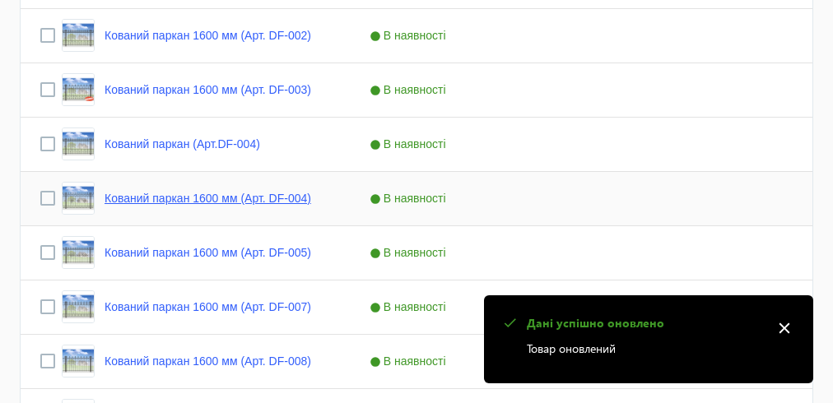
scroll to position [988, 0]
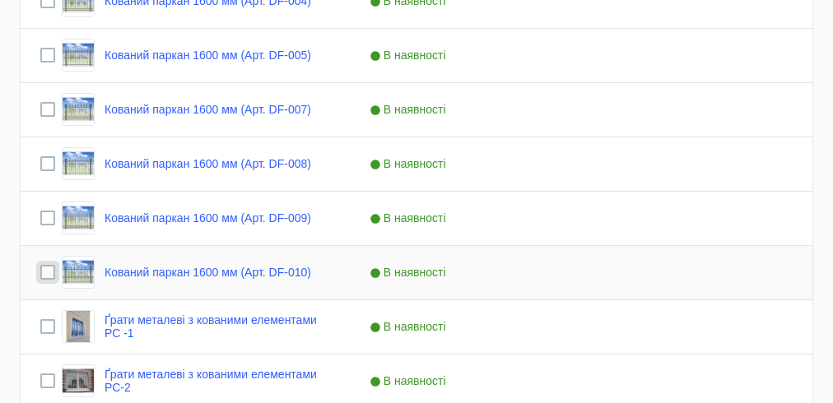
click at [49, 271] on input "Press Space to toggle row selection (unchecked)" at bounding box center [47, 272] width 15 height 15
checkbox input "true"
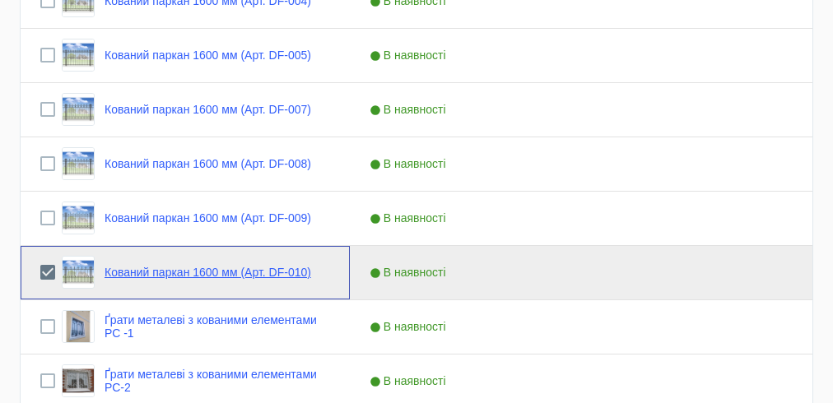
click at [293, 277] on link "Кований паркан 1600 мм (Арт. DF-010)" at bounding box center [208, 272] width 207 height 13
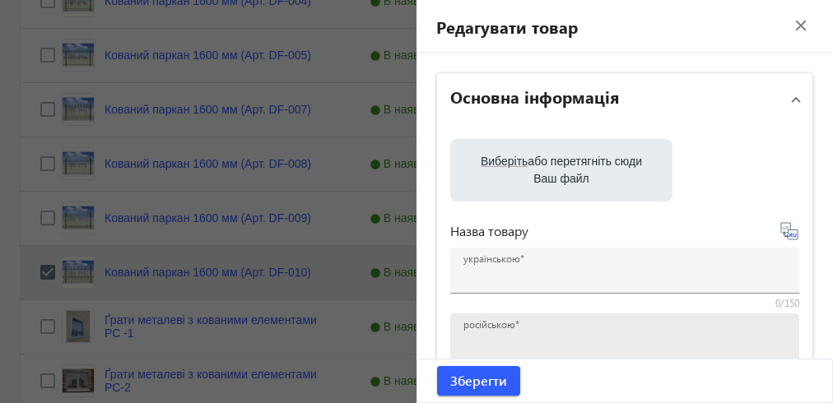
type input "Кований паркан 1600 мм (Арт. DF-010)"
type input "Кованый забор 1600 мм (Арт. DF-010)"
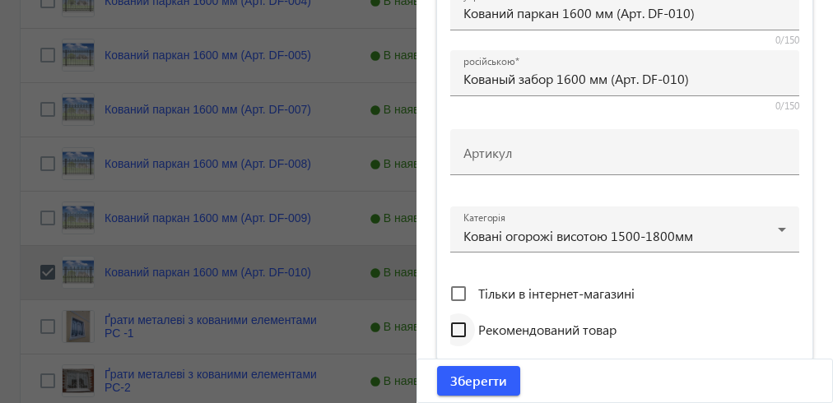
scroll to position [329, 0]
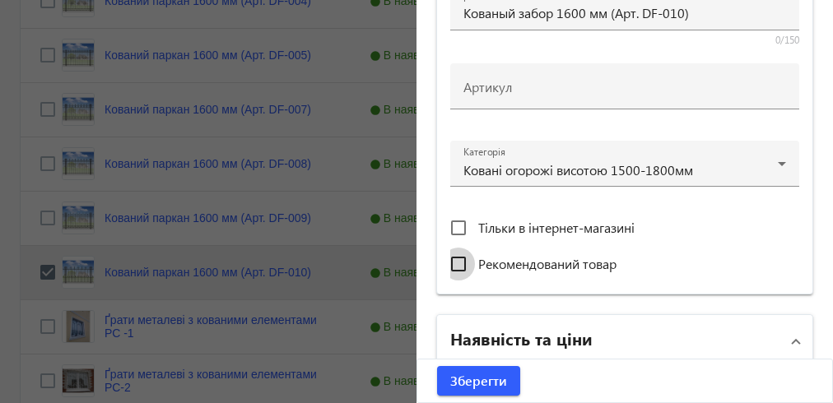
click at [455, 260] on input "Рекомендований товар" at bounding box center [458, 264] width 33 height 33
checkbox input "true"
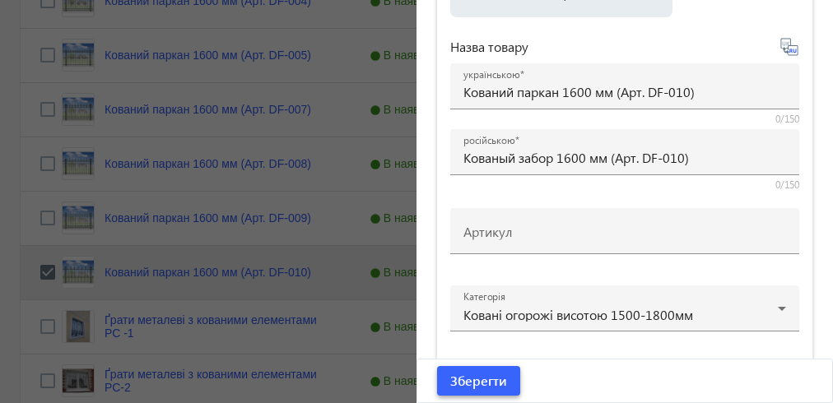
scroll to position [474, 0]
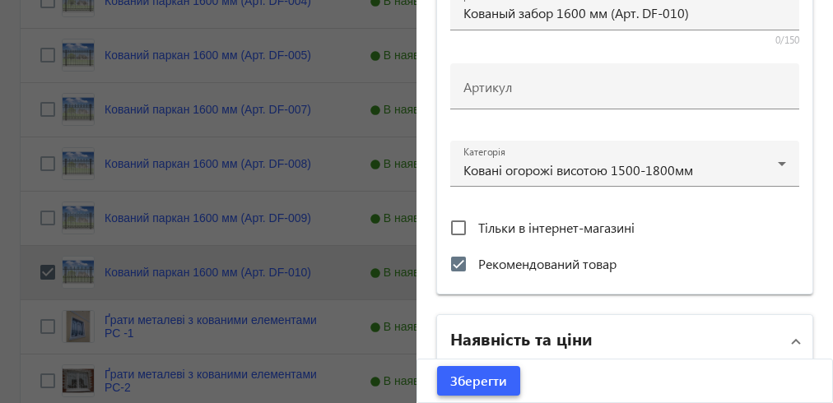
click at [451, 385] on span "Зберегти" at bounding box center [478, 381] width 57 height 18
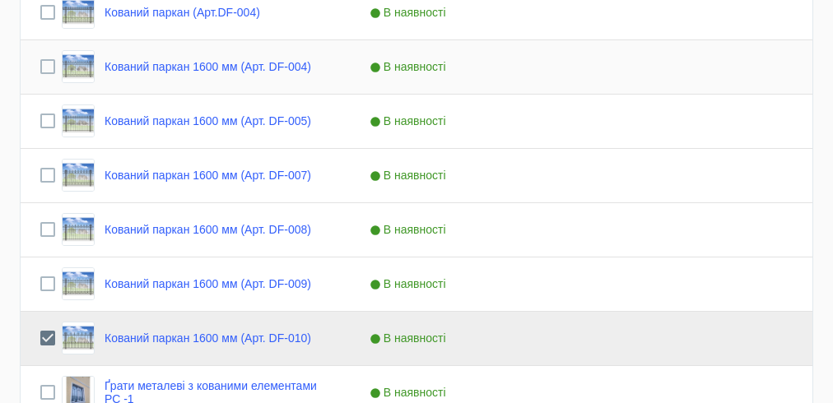
scroll to position [1186, 0]
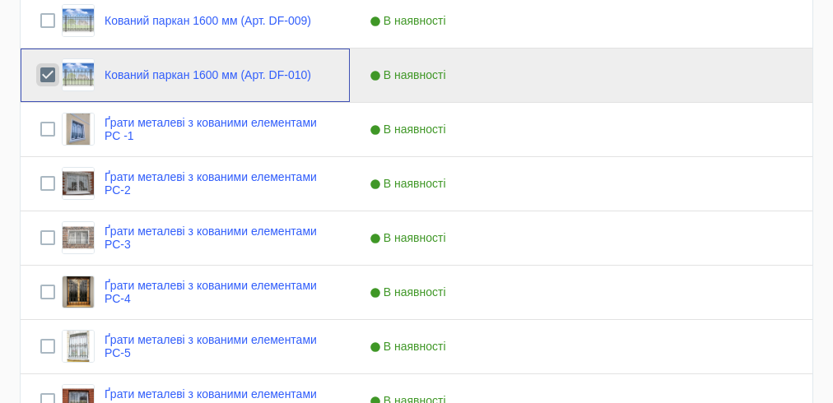
click at [54, 74] on input "Press Space to toggle row selection (checked)" at bounding box center [47, 75] width 15 height 15
checkbox input "false"
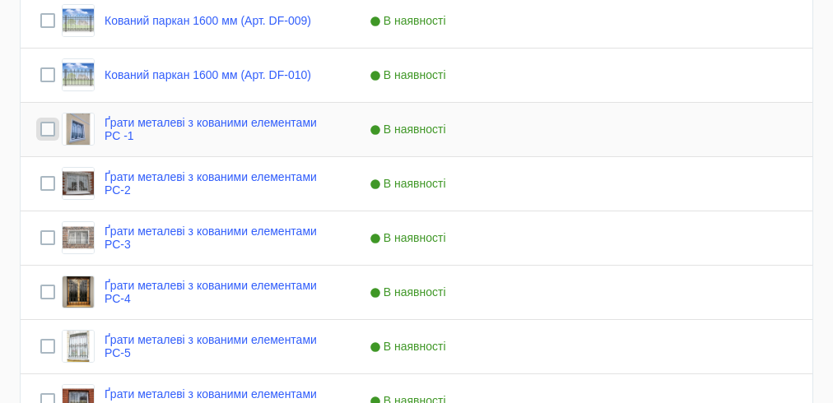
click at [49, 123] on input "Press Space to toggle row selection (unchecked)" at bounding box center [47, 129] width 15 height 15
checkbox input "true"
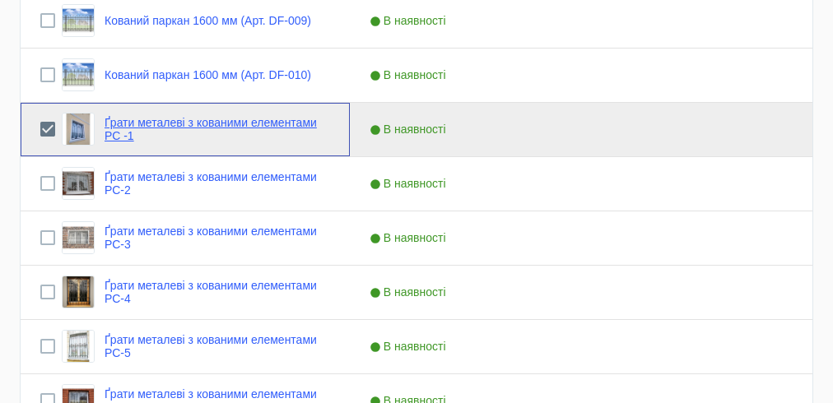
click at [167, 126] on link "Ґрати металеві з кованими елементами РС -1" at bounding box center [218, 129] width 226 height 26
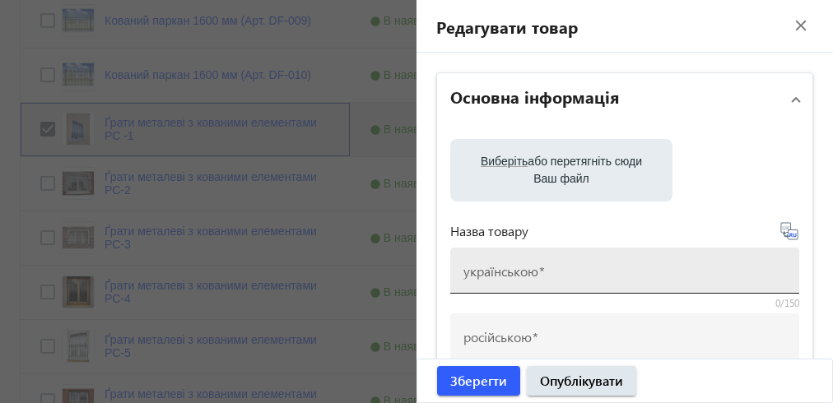
type input "Ґрати металеві з кованими елементами РС -1"
type input "Решетка металлическая с коваными элементами РС -1"
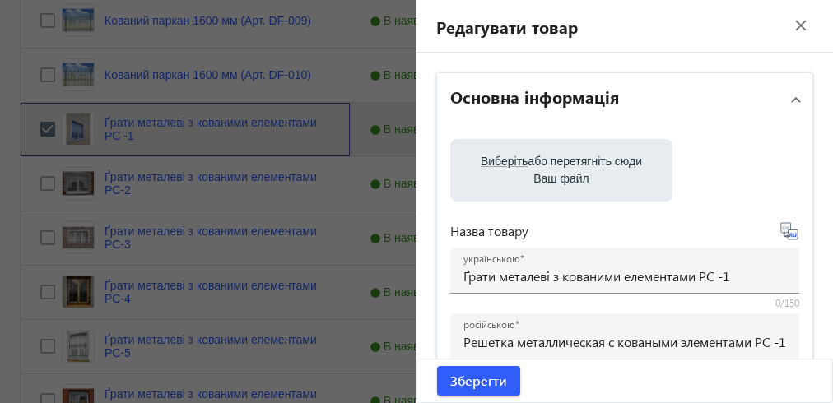
scroll to position [395, 0]
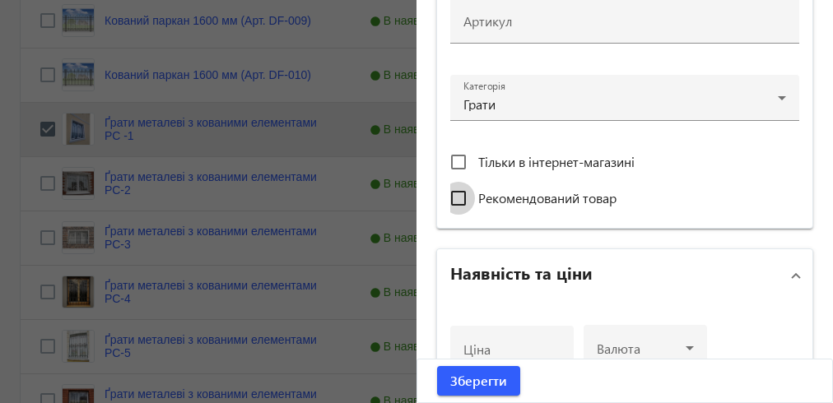
click at [449, 198] on input "Рекомендований товар" at bounding box center [458, 198] width 33 height 33
checkbox input "true"
click at [462, 383] on span "Зберегти" at bounding box center [478, 381] width 57 height 18
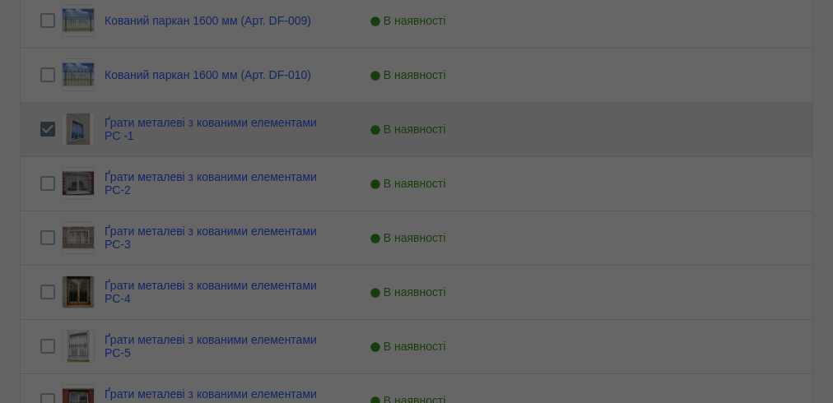
scroll to position [0, 0]
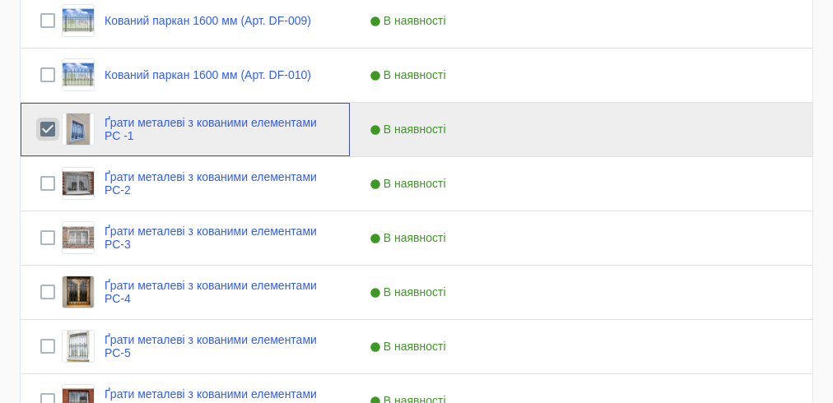
click at [46, 132] on input "Press Space to toggle row selection (checked)" at bounding box center [47, 129] width 15 height 15
checkbox input "false"
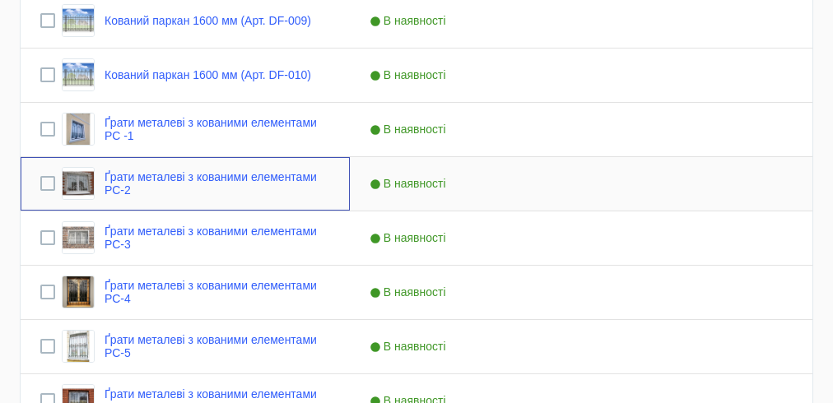
click at [39, 184] on div "Ґрати металеві з кованими елементами РС-2" at bounding box center [185, 184] width 329 height 54
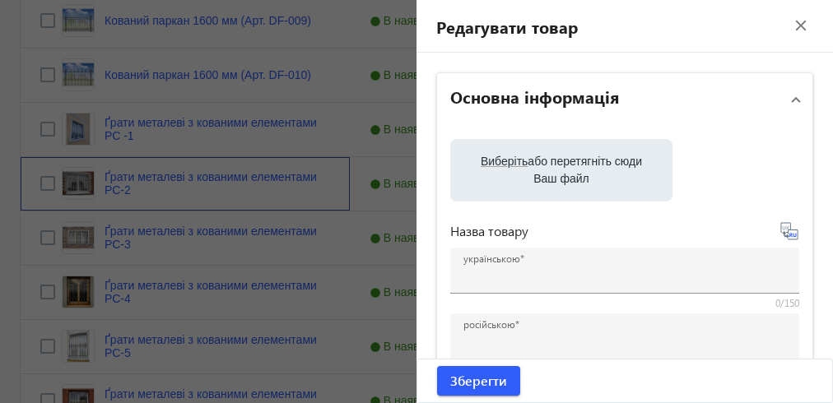
type input "Ґрати металеві з кованими елементами РС-2"
type input "Решетка металлическая с коваными элементами РС-2"
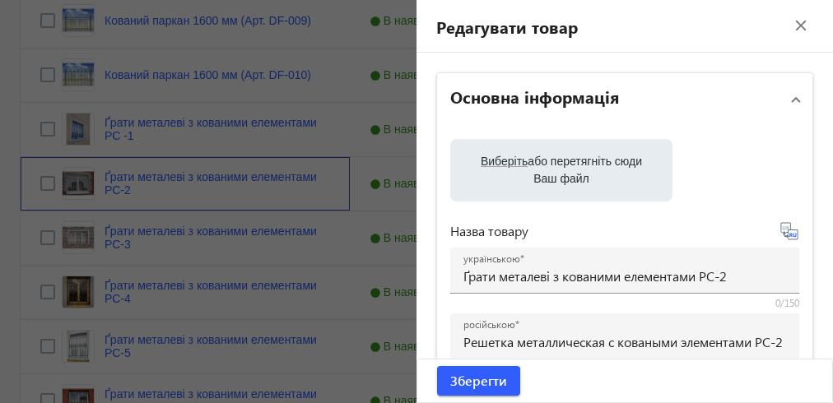
scroll to position [395, 0]
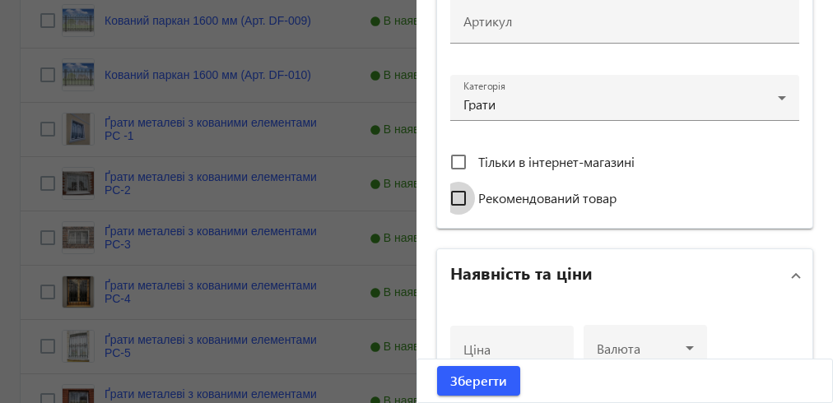
click at [449, 182] on input "Рекомендований товар" at bounding box center [458, 198] width 33 height 33
checkbox input "true"
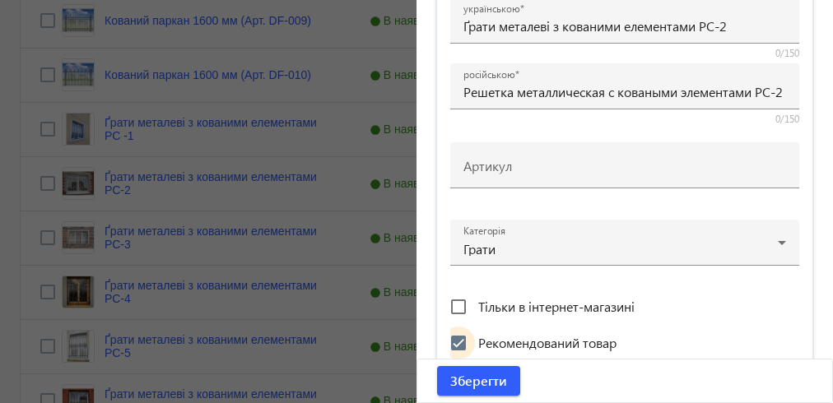
scroll to position [606, 0]
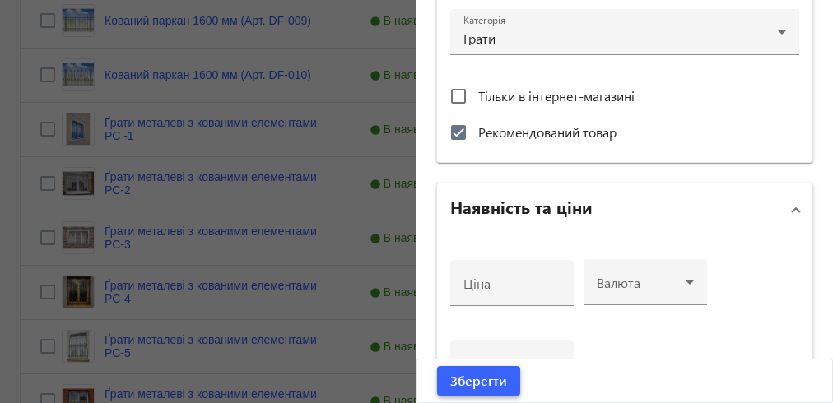
click at [469, 382] on span "Зберегти" at bounding box center [478, 381] width 57 height 18
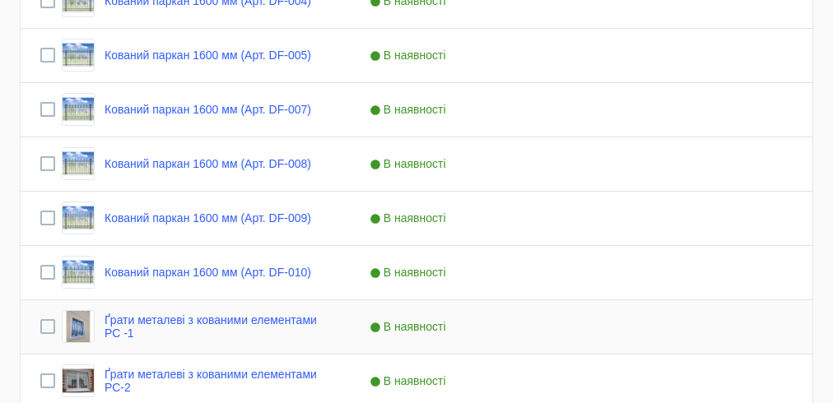
scroll to position [1186, 0]
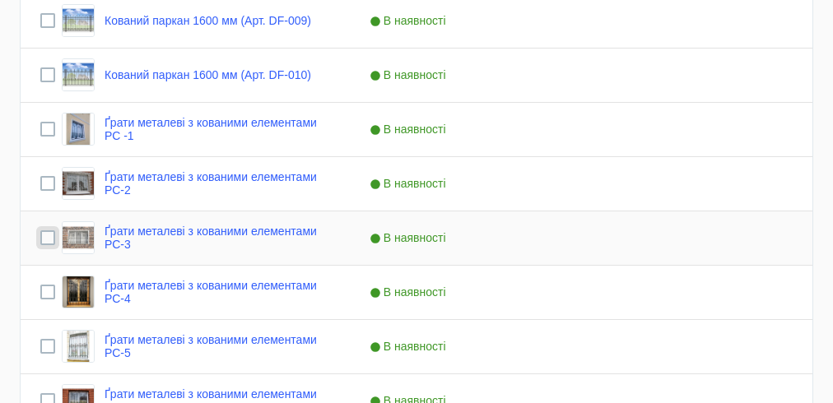
click at [40, 236] on input "Press Space to toggle row selection (unchecked)" at bounding box center [47, 238] width 15 height 15
checkbox input "true"
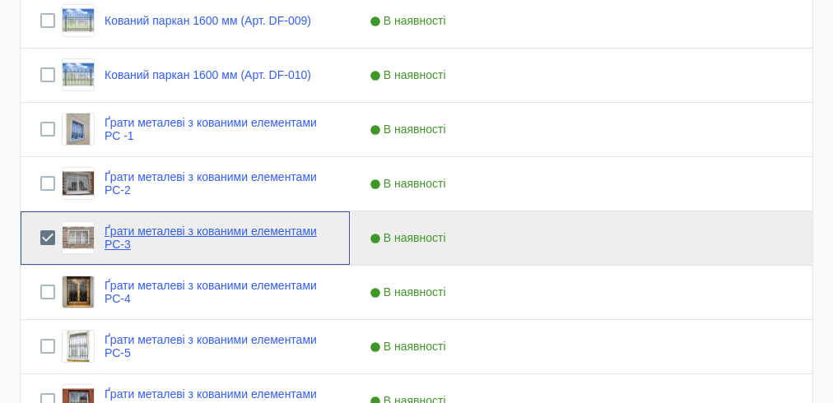
click at [128, 226] on link "Ґрати металеві з кованими елементами РС-3" at bounding box center [218, 238] width 226 height 26
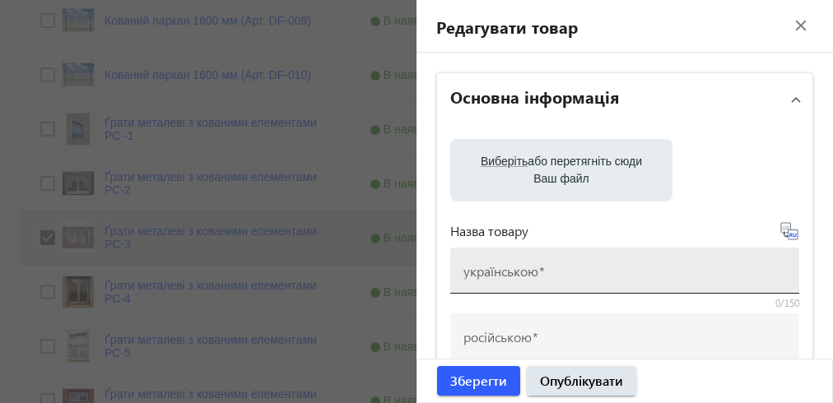
type input "Ґрати металеві з кованими елементами РС-3"
type input "Решетка металлическая с коваными элементами РС-3"
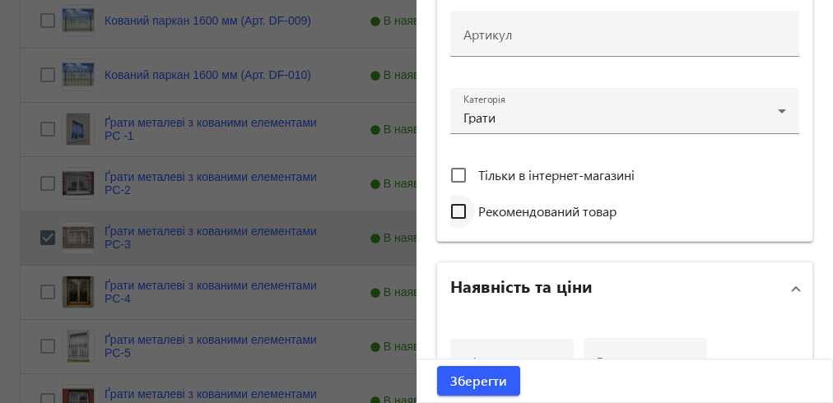
scroll to position [672, 0]
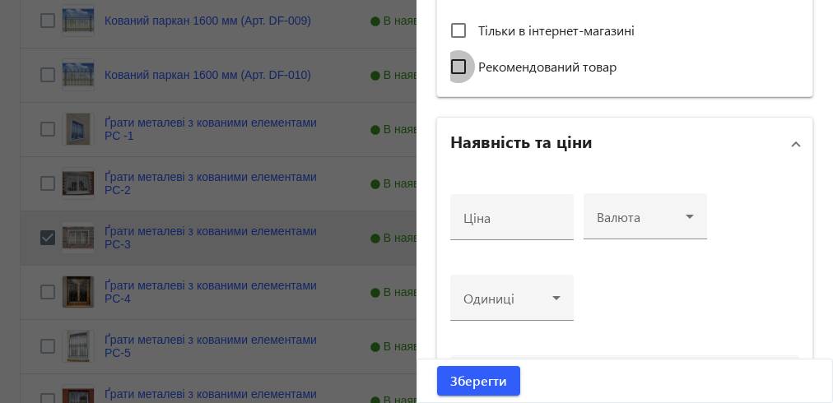
click at [450, 68] on input "Рекомендований товар" at bounding box center [458, 66] width 33 height 33
checkbox input "true"
click at [473, 384] on span "Зберегти" at bounding box center [478, 381] width 57 height 18
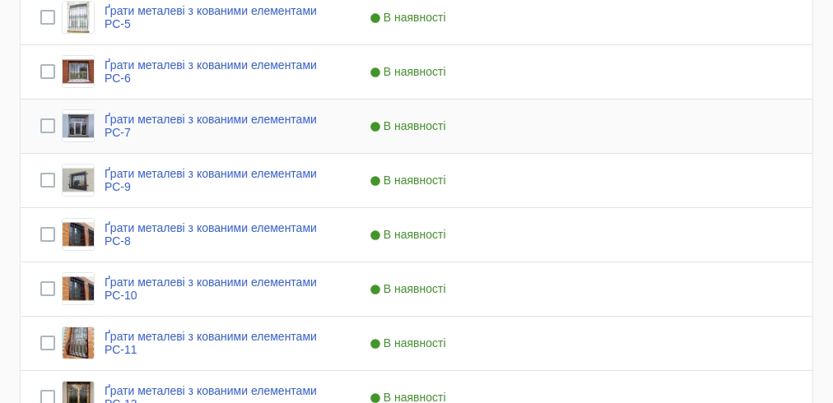
scroll to position [1317, 0]
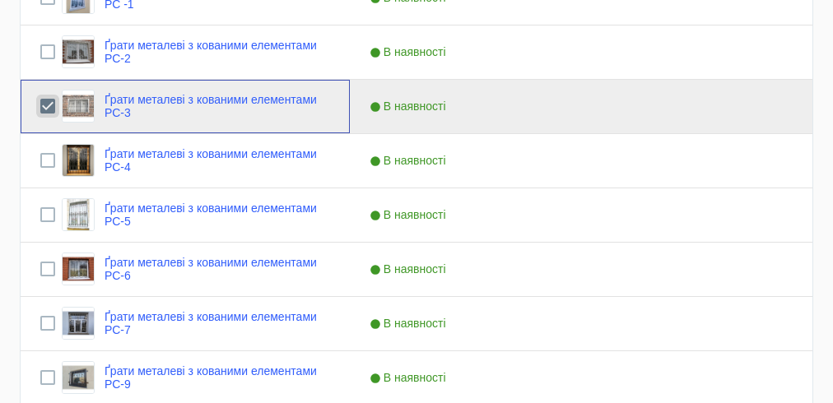
click at [43, 104] on input "Press Space to toggle row selection (checked)" at bounding box center [47, 106] width 15 height 15
checkbox input "false"
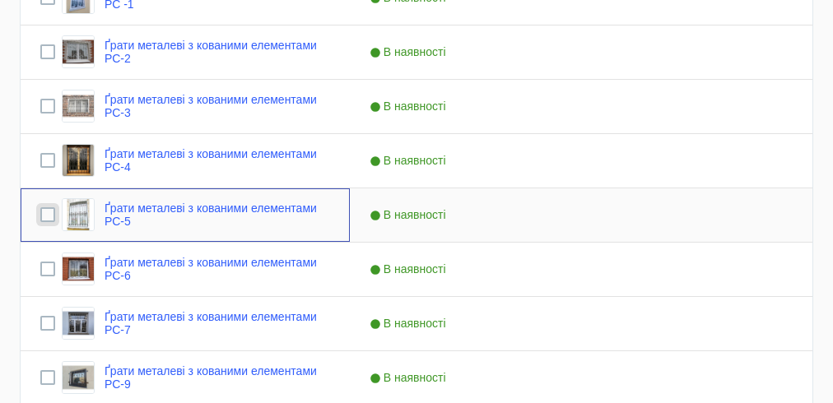
click at [44, 212] on input "Press Space to toggle row selection (unchecked)" at bounding box center [47, 215] width 15 height 15
checkbox input "true"
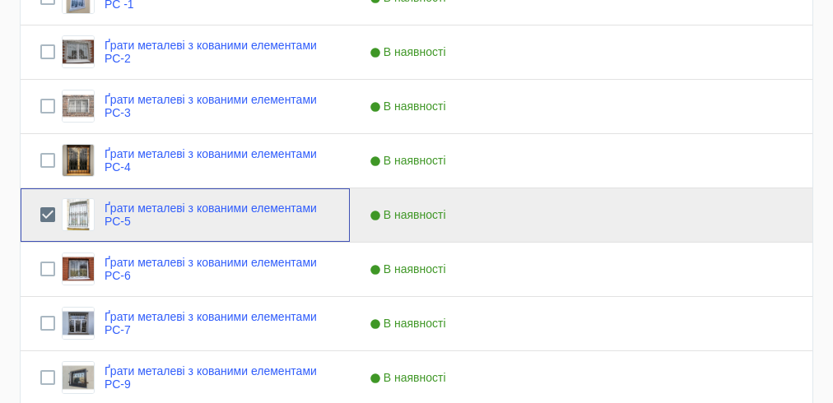
click at [179, 230] on div "Ґрати металеві з кованими елементами РС-5" at bounding box center [196, 214] width 268 height 33
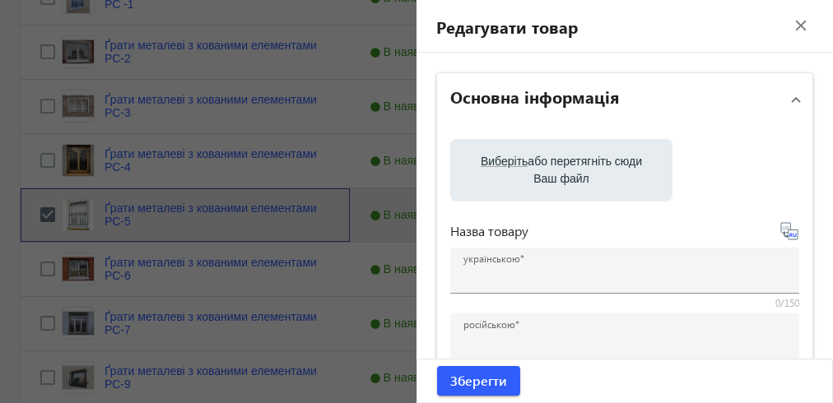
type input "Ґрати металеві з кованими елементами РС-5"
type input "Решетка металлическая с коваными элементами РС-5"
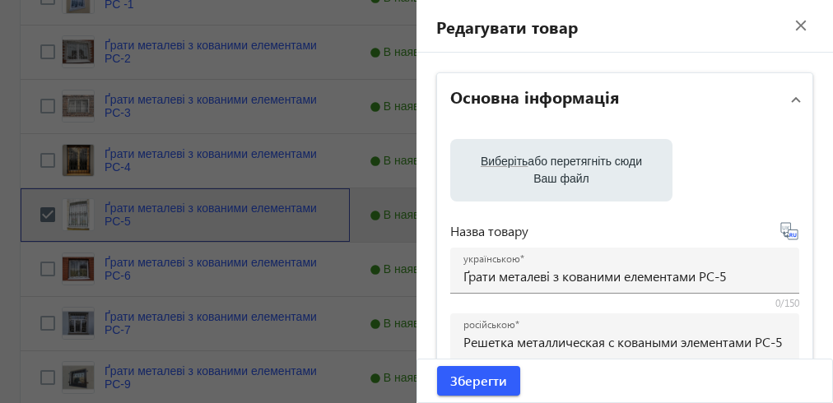
scroll to position [461, 0]
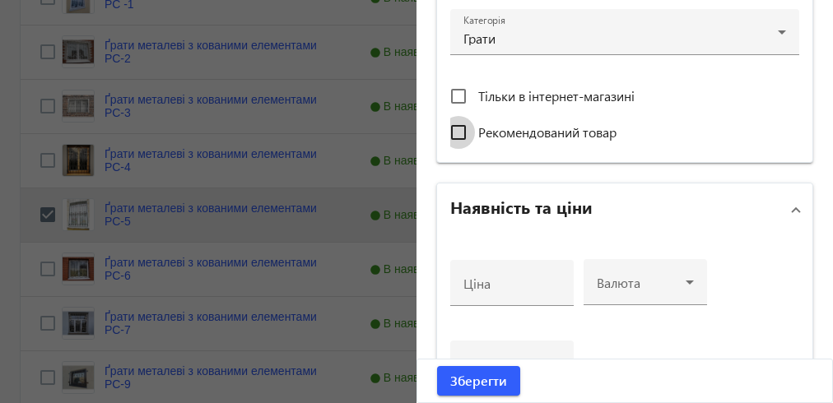
click at [453, 133] on input "Рекомендований товар" at bounding box center [458, 132] width 33 height 33
checkbox input "true"
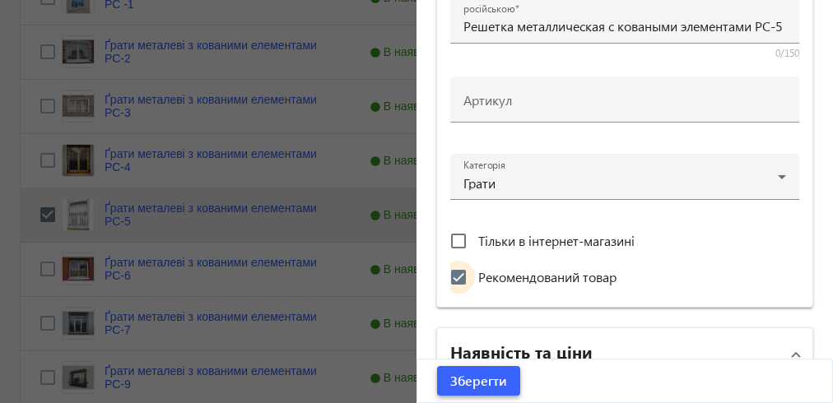
scroll to position [606, 0]
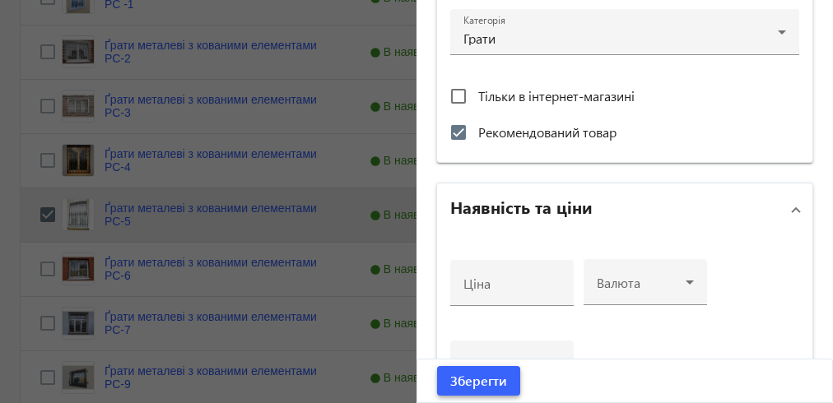
click at [441, 384] on span "submit" at bounding box center [478, 381] width 83 height 40
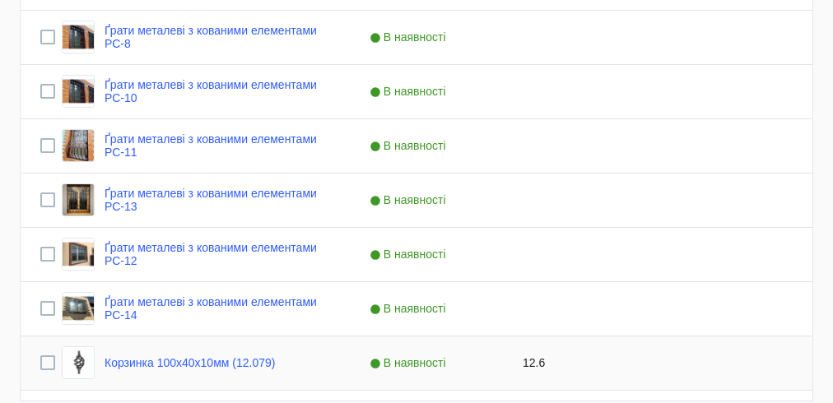
scroll to position [1857, 0]
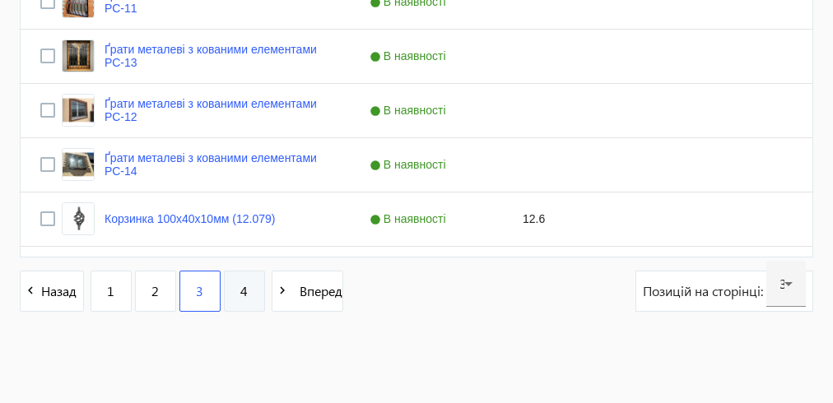
click at [243, 296] on span "4" at bounding box center [243, 291] width 7 height 18
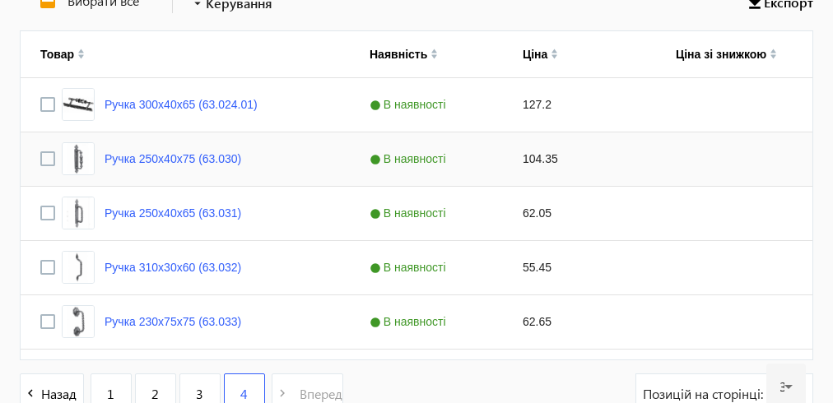
scroll to position [498, 0]
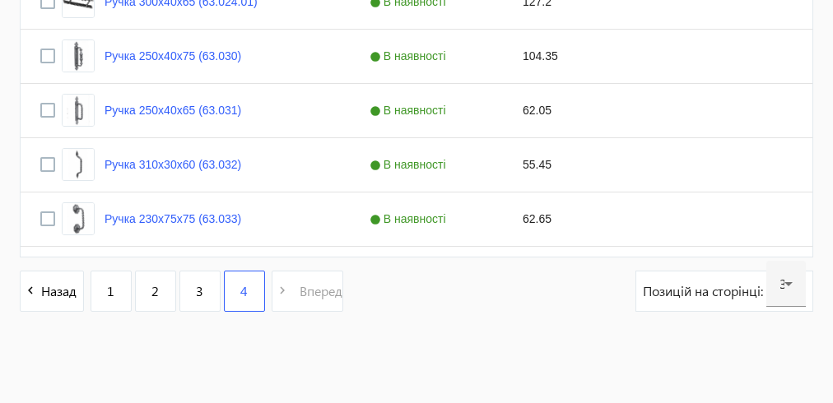
click at [301, 293] on pagination-template "navigate_before Назад 1 2 3 4 navigate_next Вперед" at bounding box center [182, 291] width 324 height 41
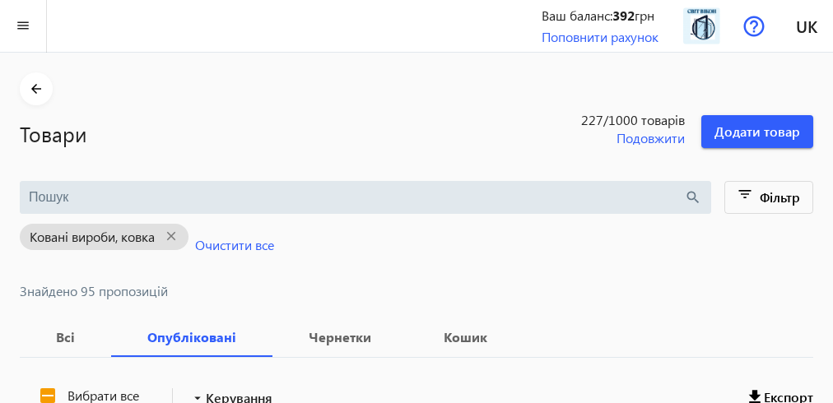
scroll to position [132, 0]
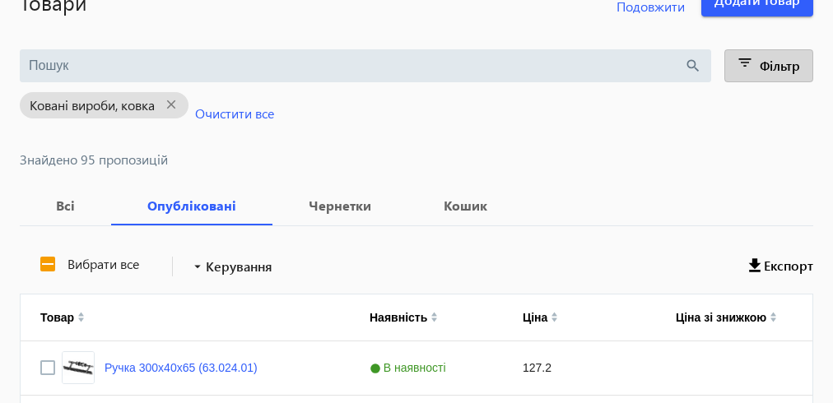
click at [734, 57] on mat-icon "filter_list" at bounding box center [745, 65] width 23 height 23
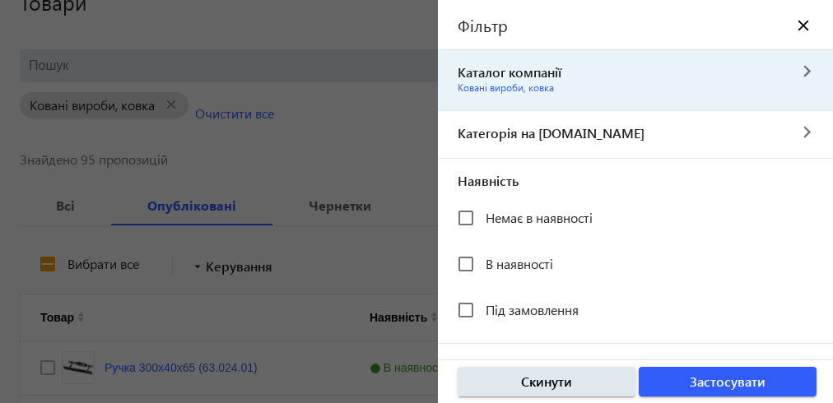
click at [501, 87] on span "Ковані вироби, ковка" at bounding box center [506, 88] width 96 height 12
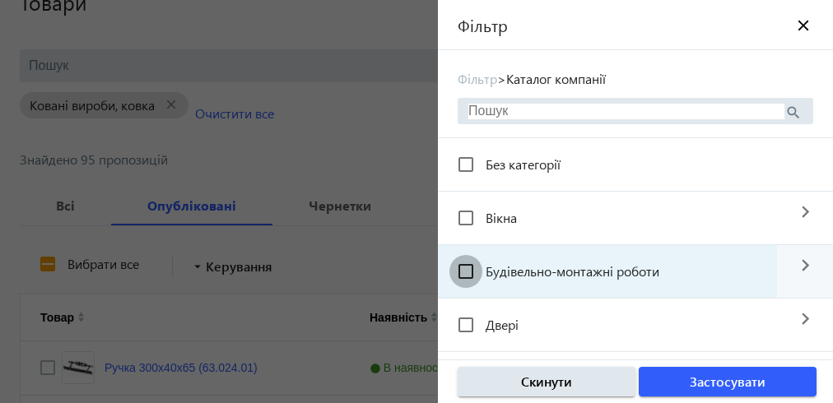
drag, startPoint x: 465, startPoint y: 273, endPoint x: 507, endPoint y: 275, distance: 42.0
click at [466, 272] on input "Будівельно-монтажні роботи" at bounding box center [466, 271] width 33 height 33
click at [556, 268] on span "Будівельно-монтажні роботи" at bounding box center [573, 271] width 174 height 17
click at [483, 268] on input "Будівельно-монтажні роботи" at bounding box center [466, 271] width 33 height 33
checkbox input "false"
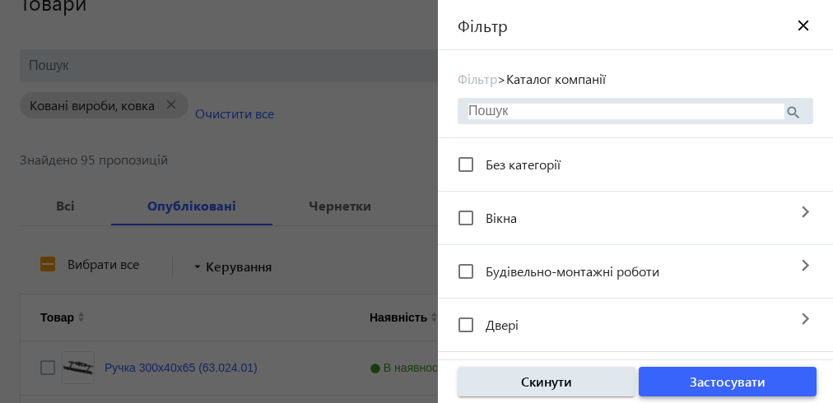
click at [705, 385] on span "Застосувати" at bounding box center [728, 382] width 76 height 18
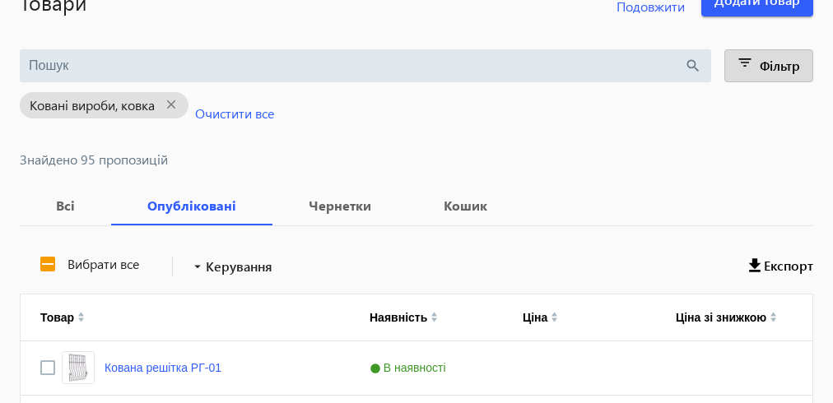
scroll to position [66, 0]
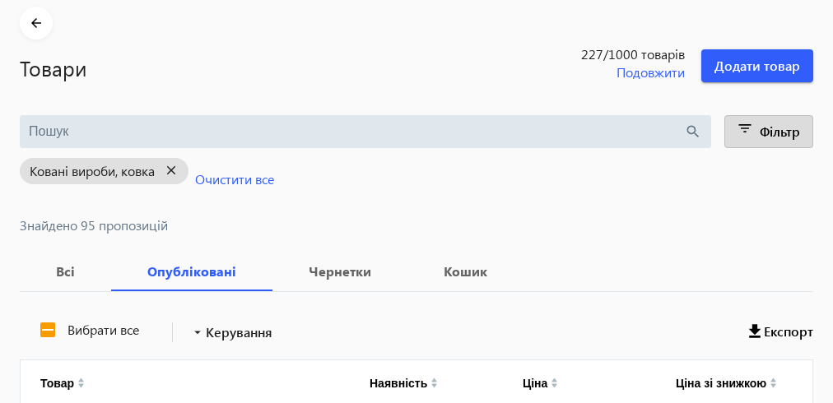
drag, startPoint x: 178, startPoint y: 163, endPoint x: 173, endPoint y: 171, distance: 9.6
click at [180, 164] on mat-icon "close" at bounding box center [172, 171] width 34 height 21
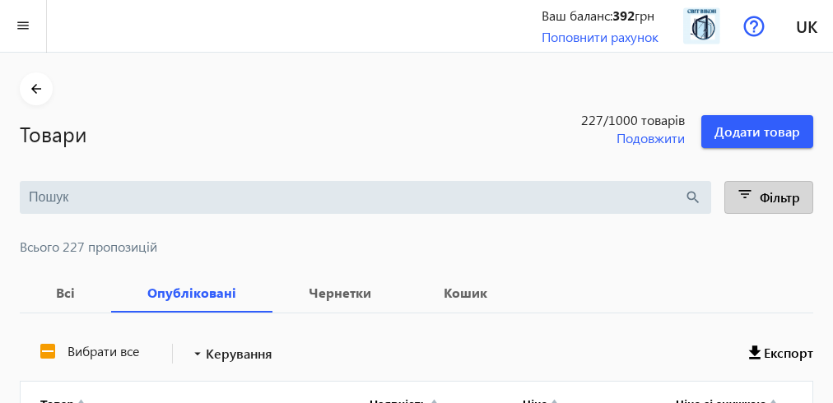
click at [738, 187] on mat-icon "filter_list" at bounding box center [745, 197] width 23 height 23
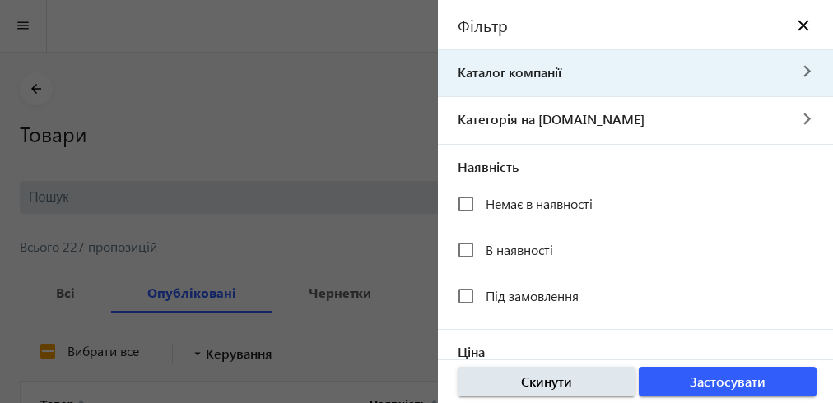
click at [507, 76] on span "Каталог компанії" at bounding box center [612, 72] width 349 height 18
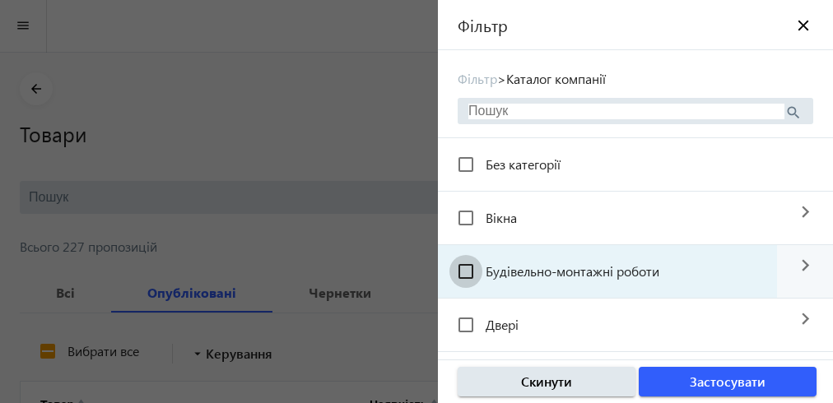
click at [459, 270] on input "Будівельно-монтажні роботи" at bounding box center [466, 271] width 33 height 33
checkbox input "true"
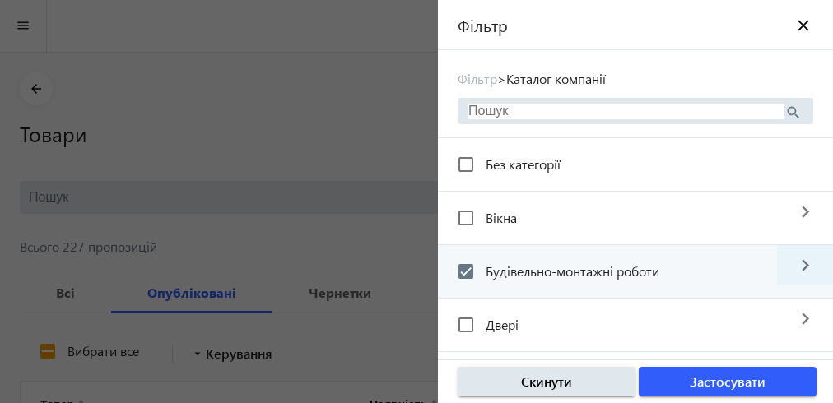
click at [793, 266] on mat-icon "navigate_next" at bounding box center [805, 265] width 56 height 40
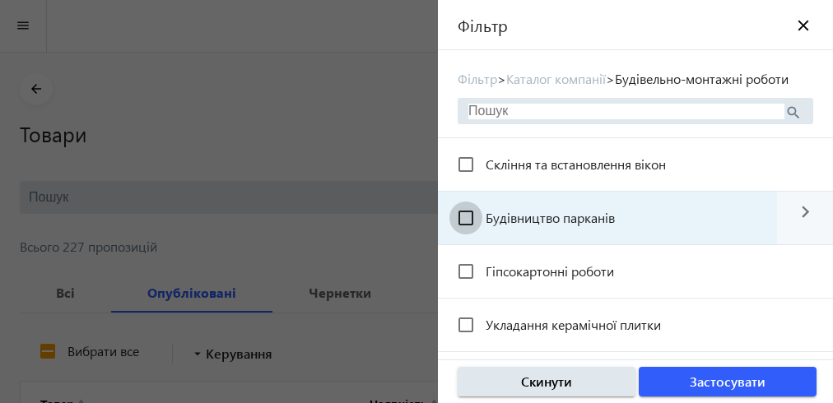
click at [458, 229] on input "Будівництво парканів" at bounding box center [466, 218] width 33 height 33
checkbox input "true"
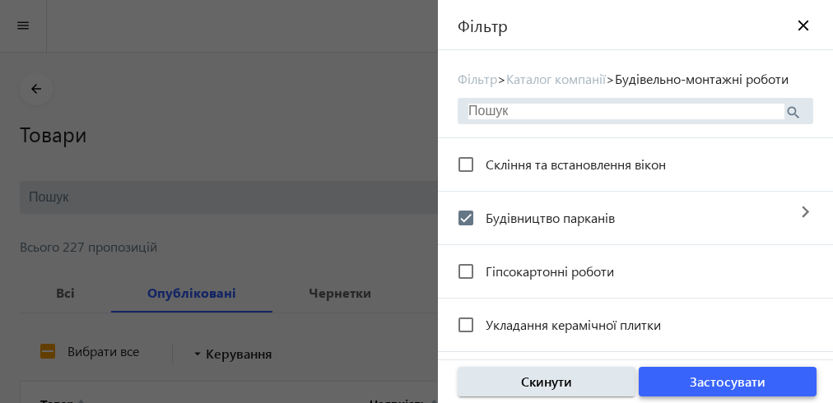
click at [739, 385] on span "Застосувати" at bounding box center [728, 382] width 76 height 18
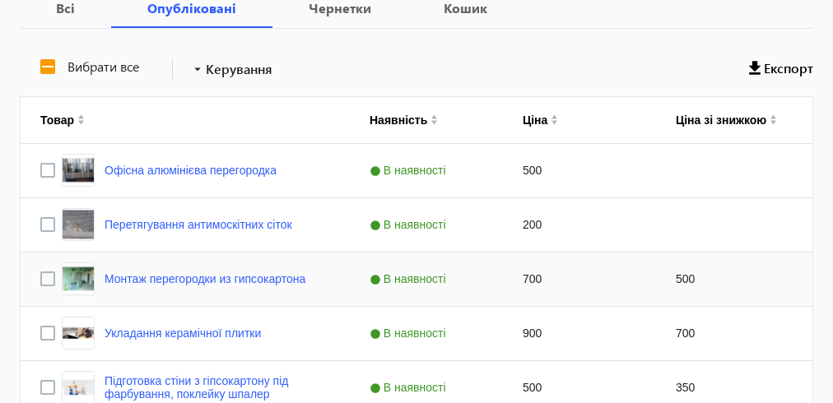
scroll to position [527, 0]
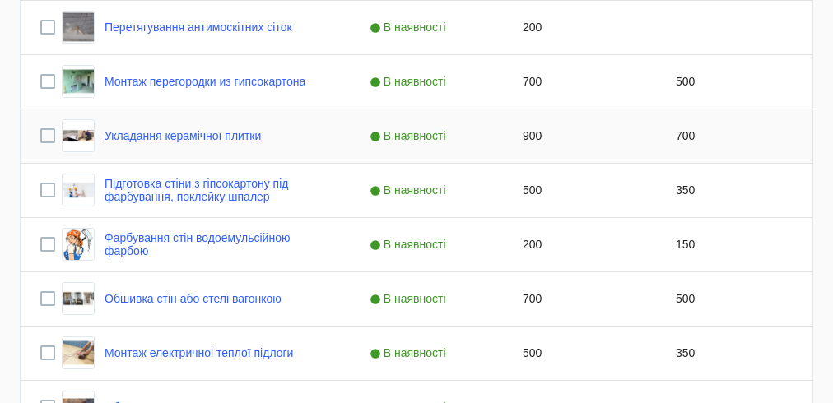
click at [194, 137] on link "Укладання керамічної плитки" at bounding box center [183, 135] width 156 height 13
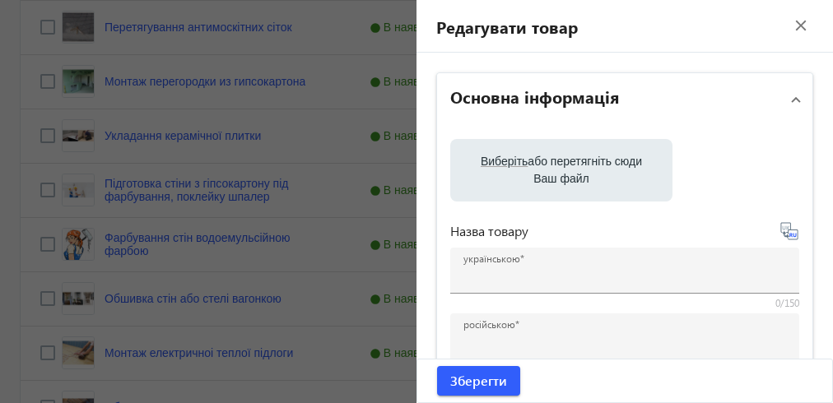
type input "Укладання керамічної плитки"
type input "Укладка керамической плитки"
checkbox input "true"
type input "900"
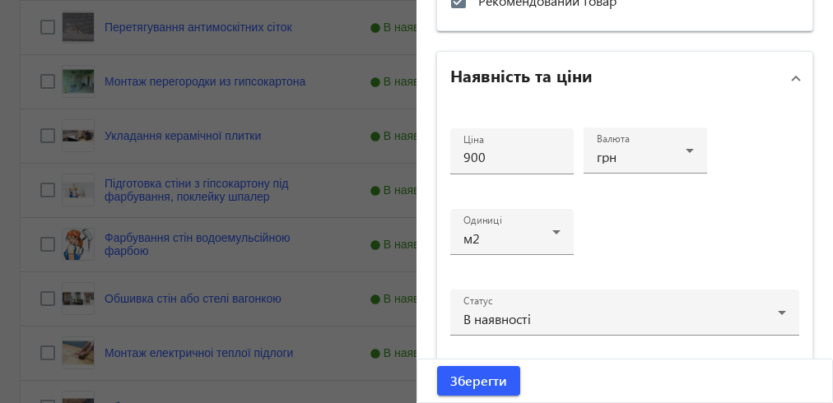
scroll to position [540, 0]
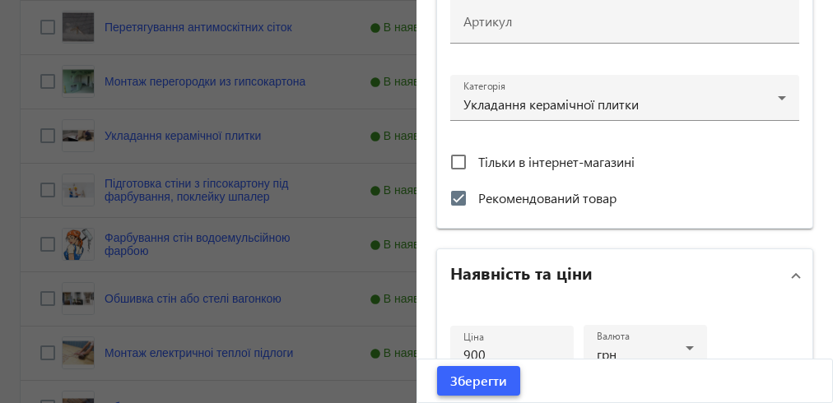
click at [473, 376] on span "Зберегти" at bounding box center [478, 381] width 57 height 18
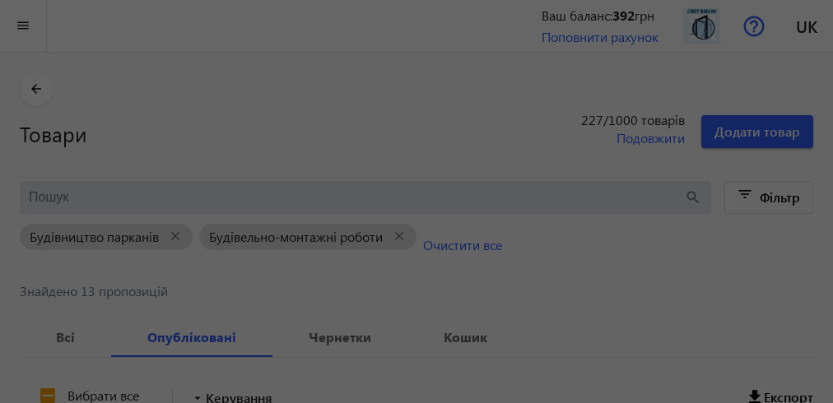
scroll to position [0, 0]
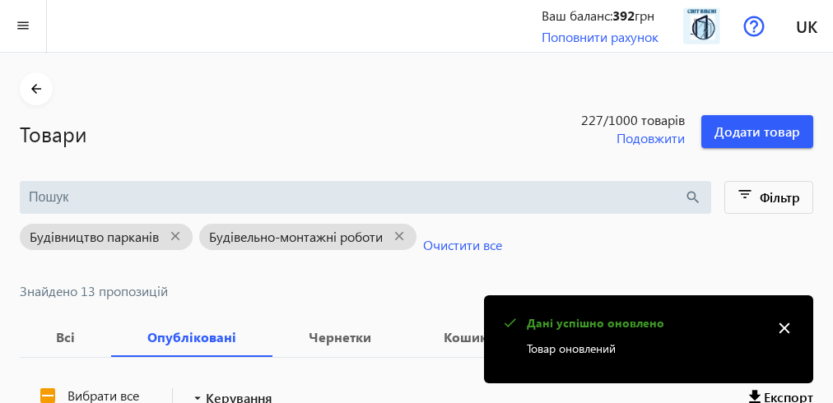
click at [788, 323] on mat-icon "close" at bounding box center [784, 328] width 25 height 25
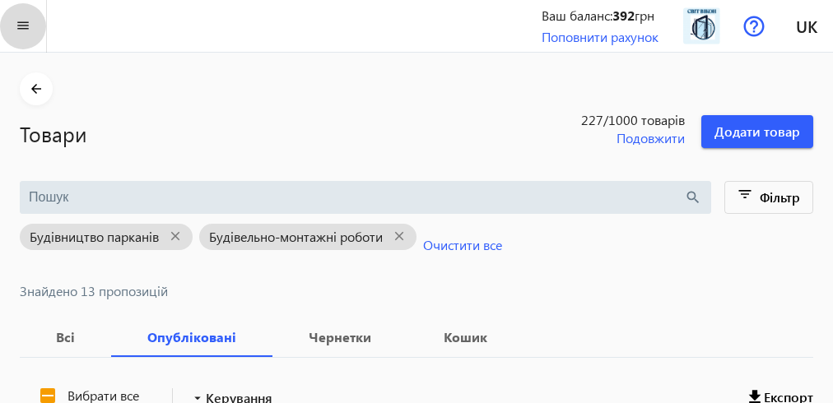
click at [22, 23] on mat-icon "menu" at bounding box center [23, 26] width 21 height 21
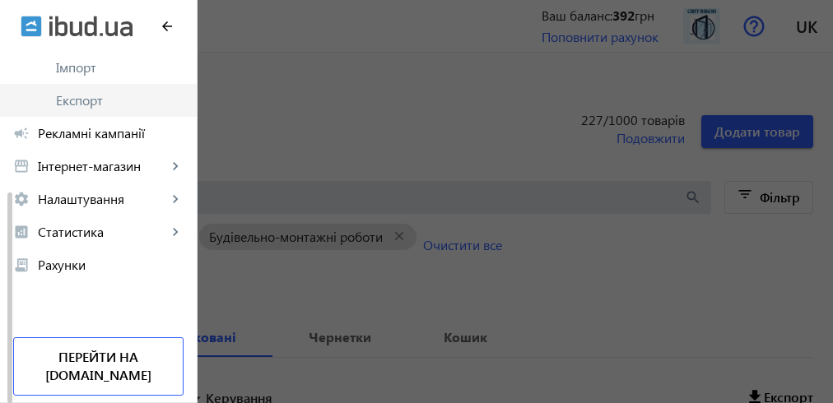
scroll to position [66, 0]
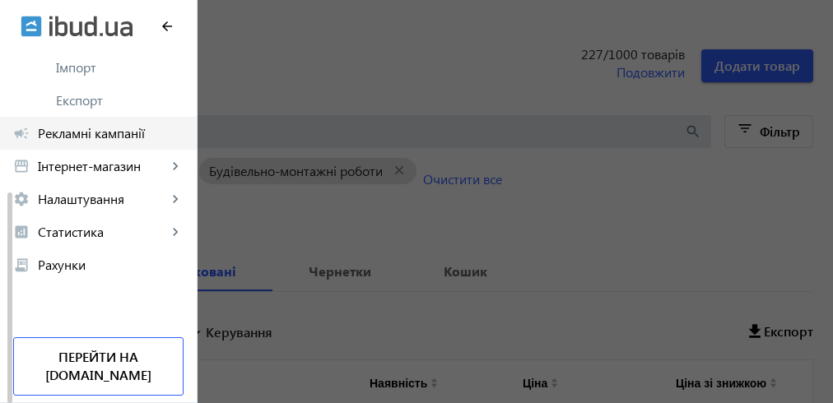
click at [135, 134] on span "Рекламні кампанії" at bounding box center [111, 133] width 146 height 16
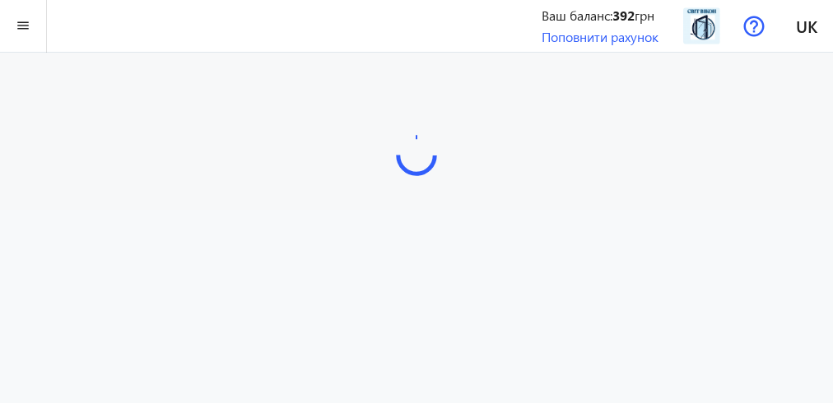
scroll to position [68, 0]
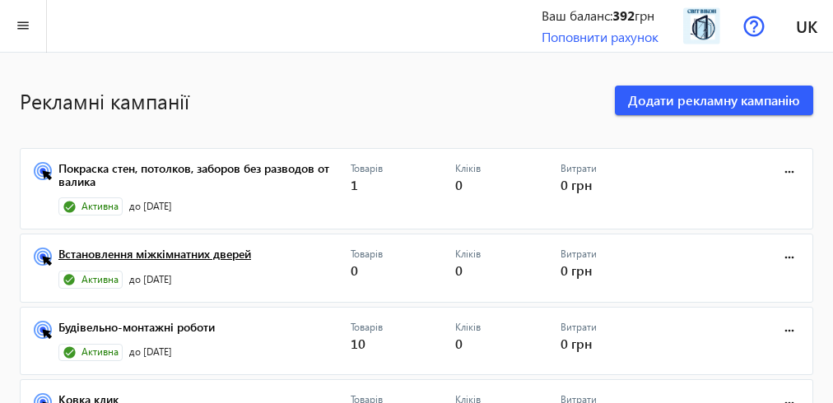
click at [244, 254] on link "Встановлення міжкімнатних дверей" at bounding box center [204, 259] width 292 height 23
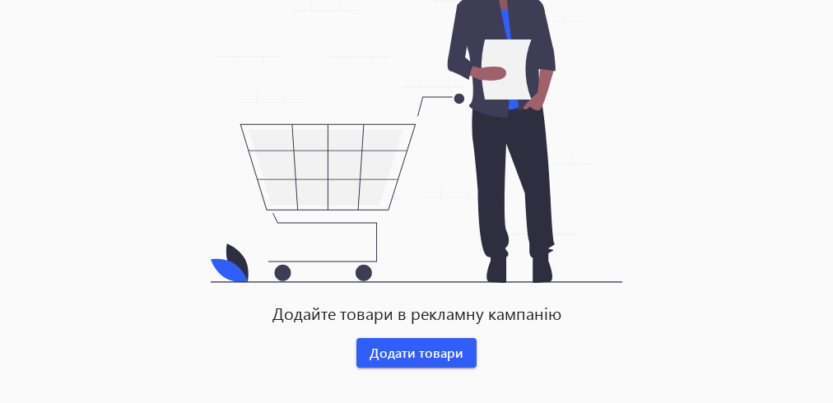
scroll to position [273, 0]
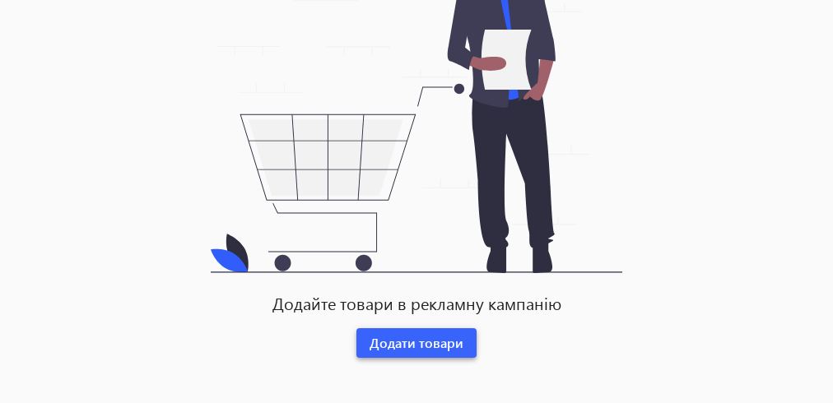
click at [400, 340] on span "Додати товари" at bounding box center [417, 343] width 94 height 18
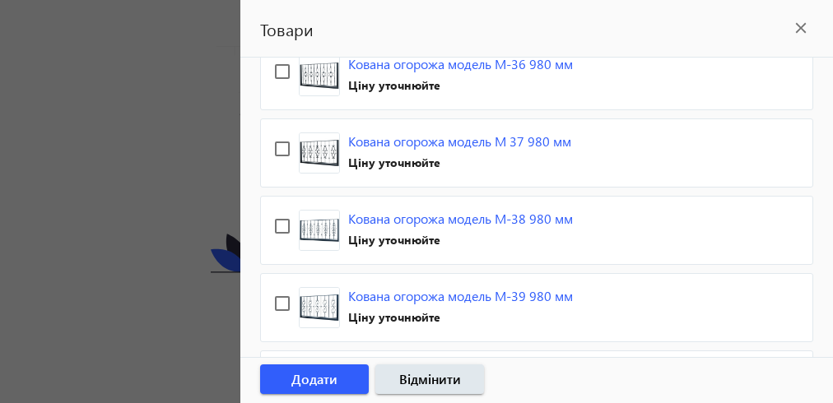
scroll to position [4602, 0]
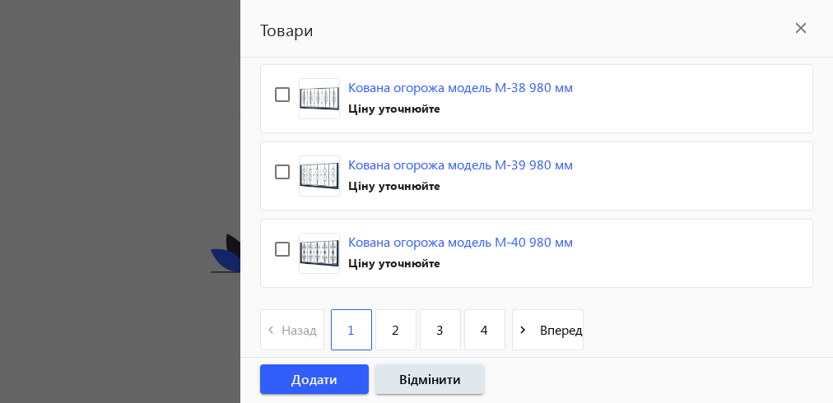
click at [379, 310] on link "2" at bounding box center [395, 330] width 41 height 41
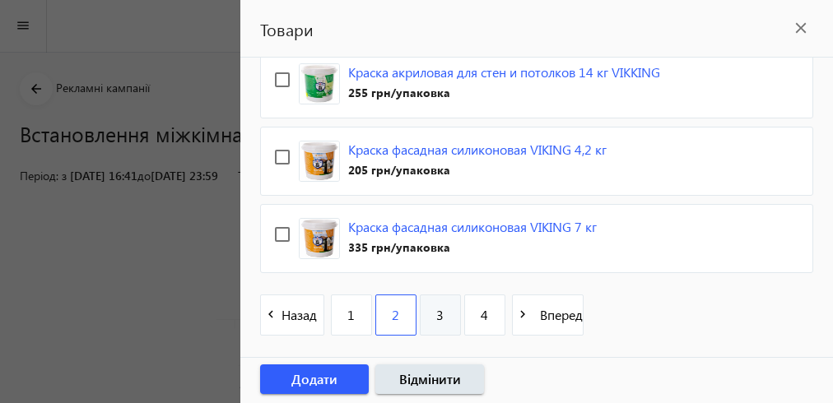
click at [431, 316] on link "3" at bounding box center [440, 315] width 41 height 41
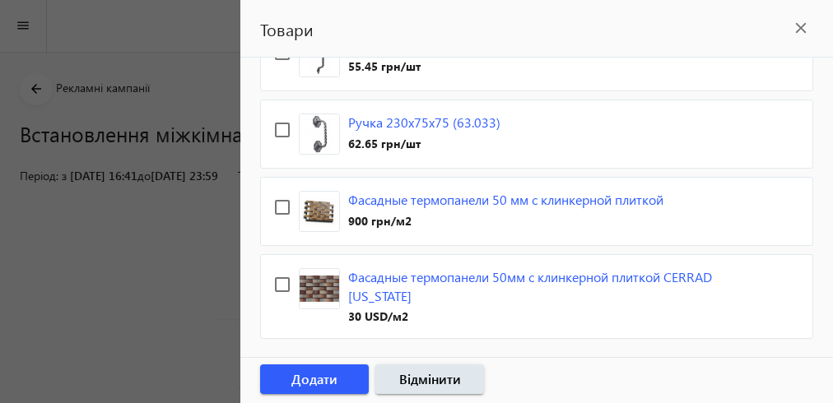
scroll to position [4684, 0]
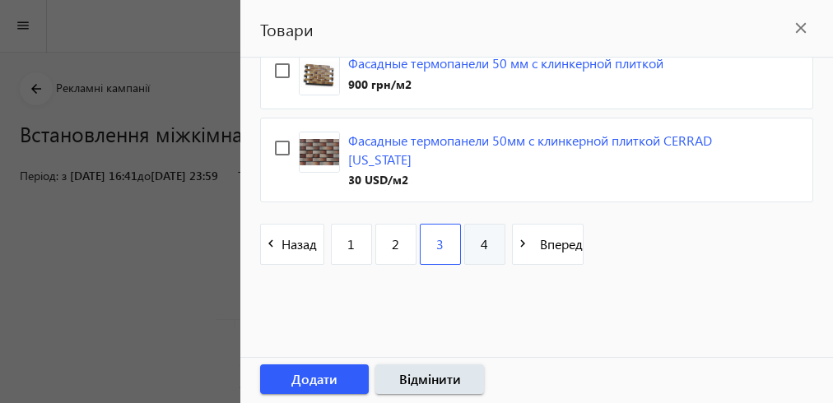
click at [485, 237] on span "4" at bounding box center [484, 245] width 7 height 18
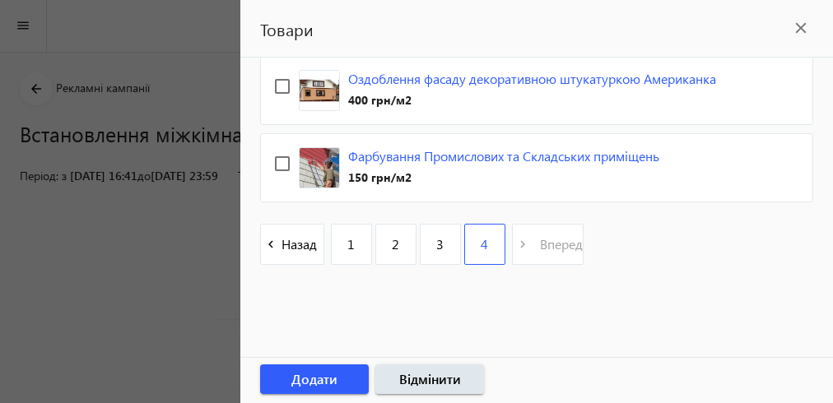
scroll to position [3028, 0]
click at [530, 245] on pagination-template "navigate_before Назад 1 2 3 4 navigate_next Вперед" at bounding box center [422, 244] width 324 height 41
click at [529, 244] on pagination-template "navigate_before Назад 1 2 3 4 navigate_next Вперед" at bounding box center [422, 244] width 324 height 41
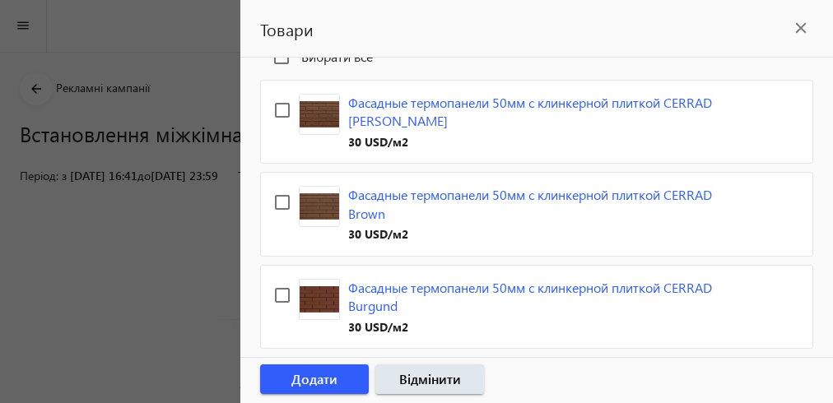
scroll to position [0, 0]
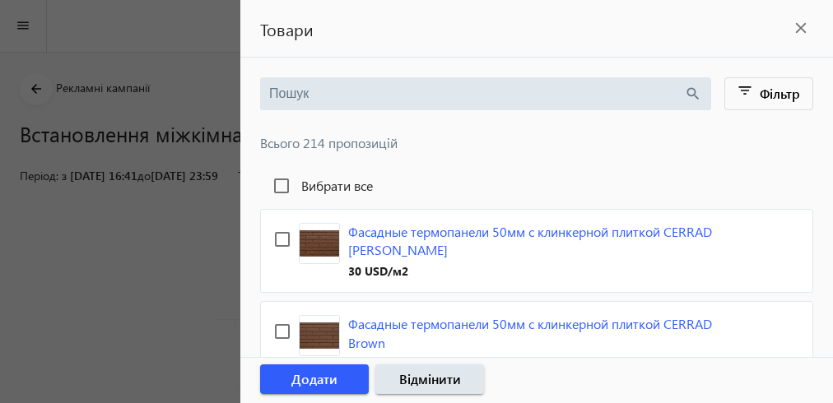
click at [798, 16] on mat-icon "close" at bounding box center [801, 28] width 25 height 25
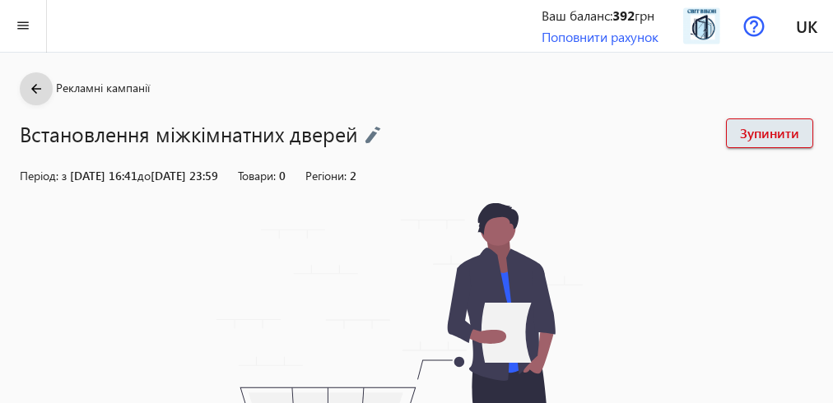
click at [28, 91] on mat-icon "arrow_back" at bounding box center [36, 89] width 21 height 21
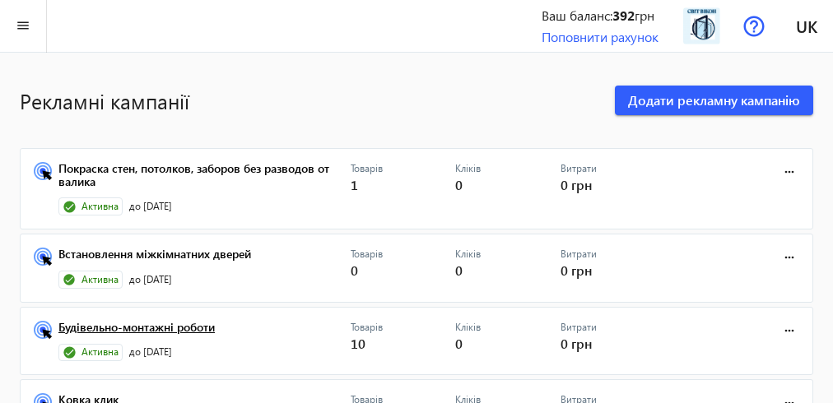
click at [188, 328] on link "Будівельно-монтажні роботи" at bounding box center [204, 332] width 292 height 23
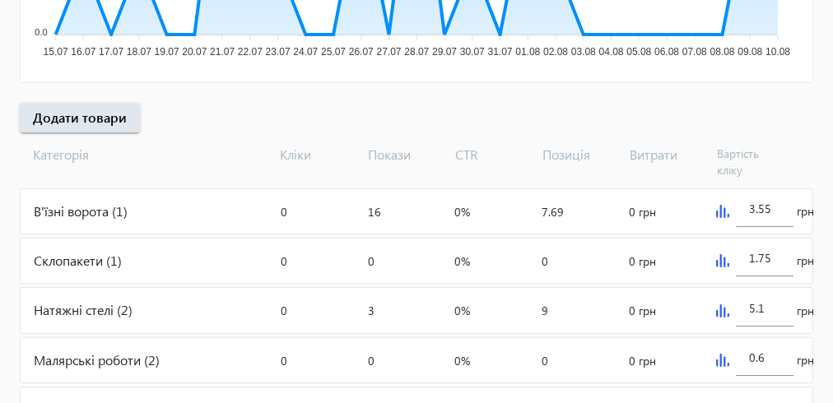
scroll to position [659, 0]
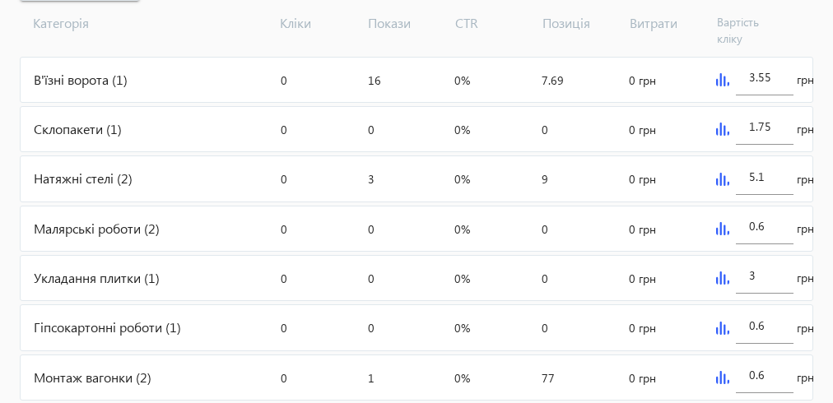
click at [125, 320] on div "Гіпсокартонні роботи (1)" at bounding box center [148, 327] width 254 height 44
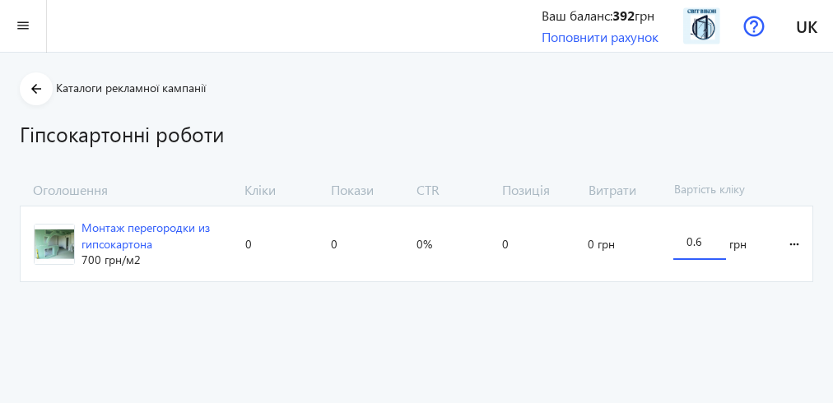
drag, startPoint x: 708, startPoint y: 241, endPoint x: 661, endPoint y: 248, distance: 47.4
click at [661, 248] on section "Монтаж перегородки из гипсокартона 700 грн /м2 Кліки: 0 Покази: 0 CTR: 0% Позиц…" at bounding box center [417, 244] width 794 height 77
type input "3"
type input "1"
type input "3"
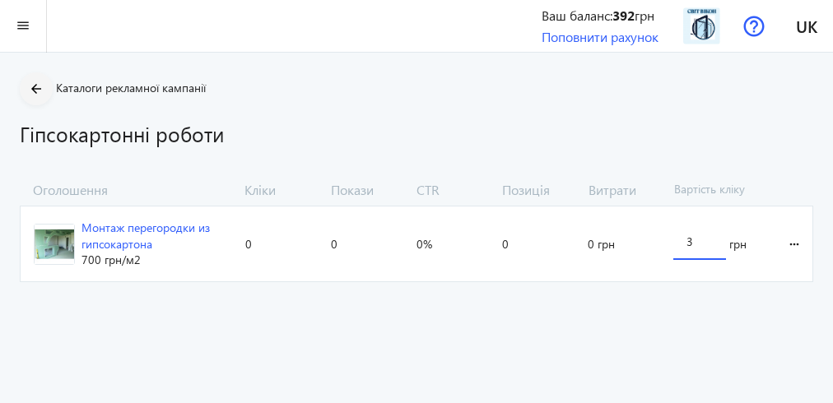
click at [27, 89] on div "arrow_back Каталоги рекламної кампанії Гіпсокартонні роботи Оголошення Кліки По…" at bounding box center [416, 180] width 833 height 217
click at [36, 89] on mat-icon "arrow_back" at bounding box center [36, 89] width 21 height 21
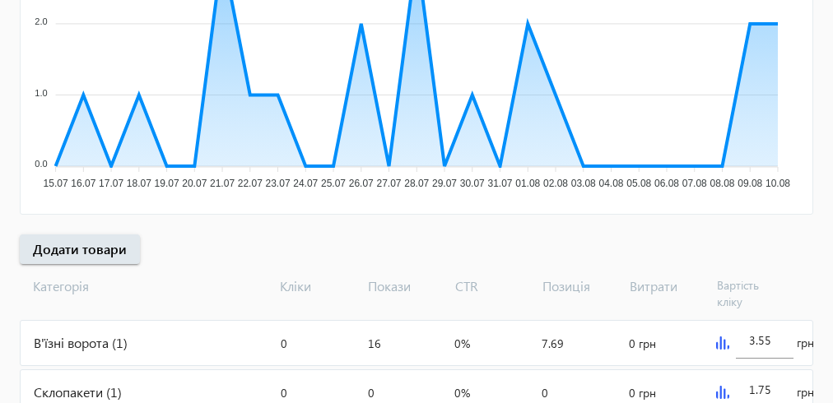
scroll to position [593, 0]
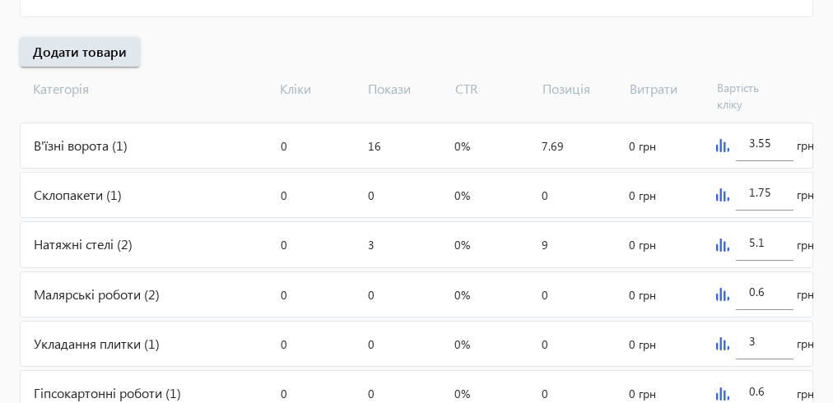
click at [126, 290] on div "Малярські роботи (2)" at bounding box center [148, 295] width 254 height 44
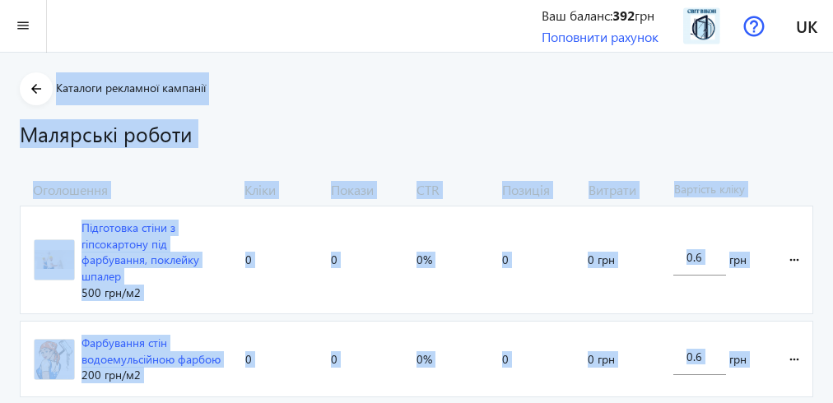
click at [356, 126] on h1 "Малярські роботи" at bounding box center [417, 133] width 794 height 29
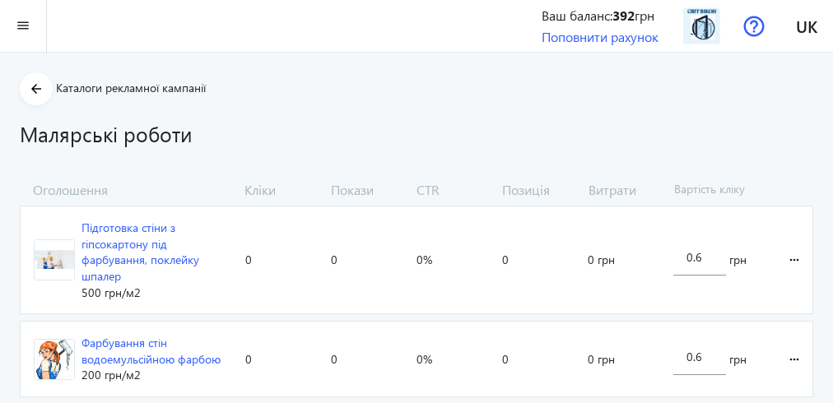
scroll to position [46, 0]
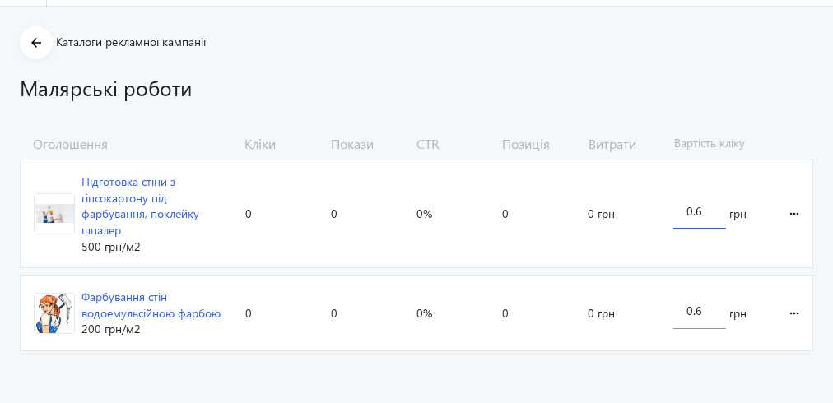
drag, startPoint x: 705, startPoint y: 217, endPoint x: 674, endPoint y: 212, distance: 30.9
click at [674, 212] on div "0.6" at bounding box center [700, 207] width 53 height 46
type input "1"
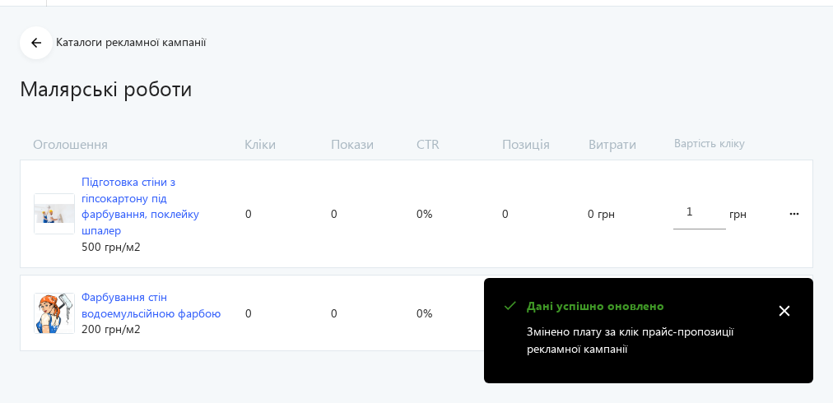
drag, startPoint x: 703, startPoint y: 310, endPoint x: 642, endPoint y: 319, distance: 61.5
click at [642, 319] on body "arrow_back home Домашня сторінка shopping_cart Замовлення keyboard_arrow_right …" at bounding box center [416, 179] width 833 height 450
type input "3"
click at [788, 310] on mat-icon "close" at bounding box center [784, 311] width 25 height 25
click at [779, 242] on span "more_horiz" at bounding box center [783, 214] width 31 height 107
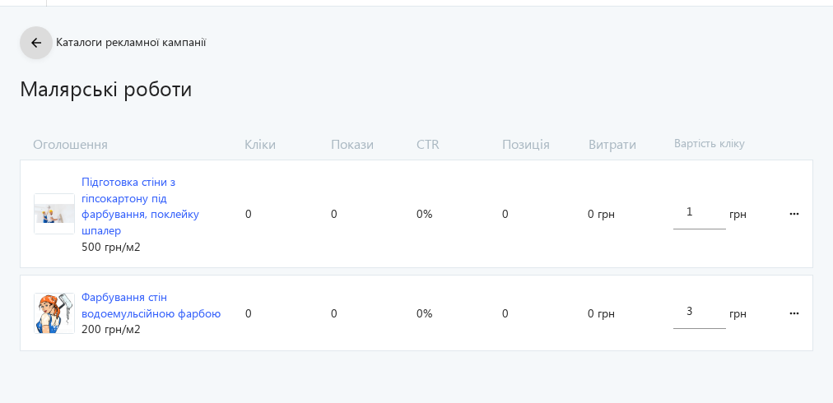
click at [33, 40] on mat-icon "arrow_back" at bounding box center [36, 43] width 21 height 21
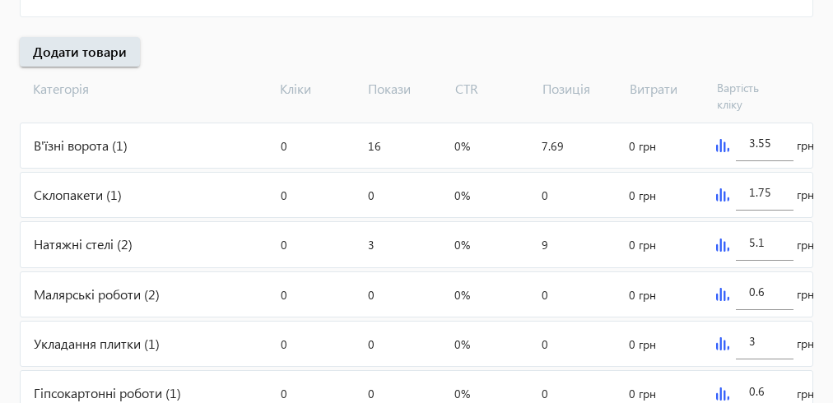
scroll to position [702, 0]
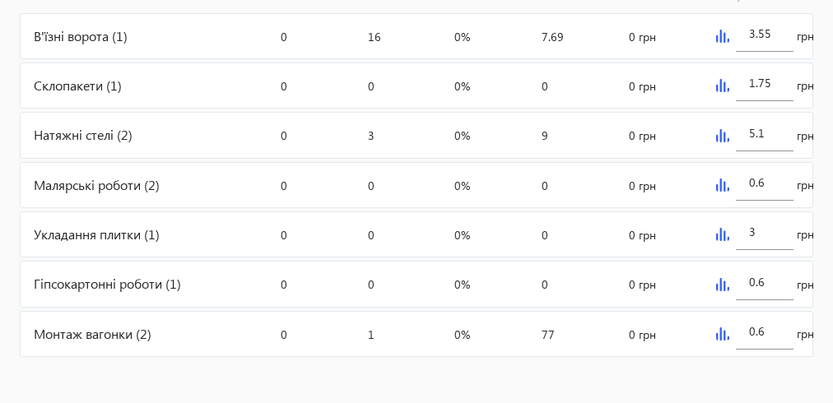
click at [142, 225] on div "Укладання плитки (1)" at bounding box center [148, 234] width 254 height 44
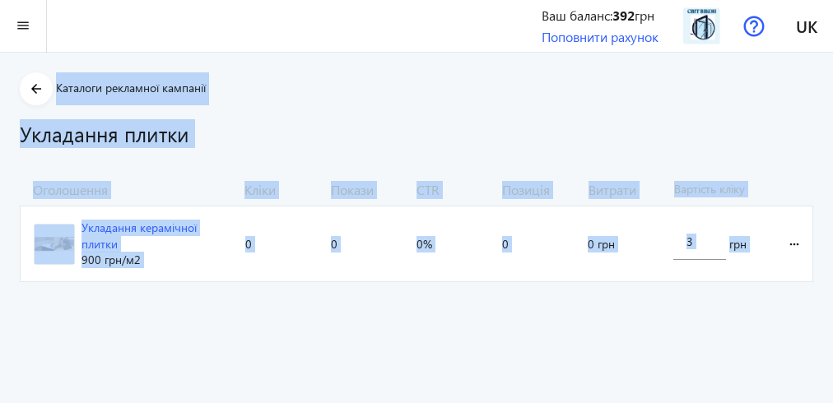
click at [754, 133] on h1 "Укладання плитки" at bounding box center [417, 133] width 794 height 29
click at [686, 118] on div "Укладання плитки" at bounding box center [417, 126] width 794 height 43
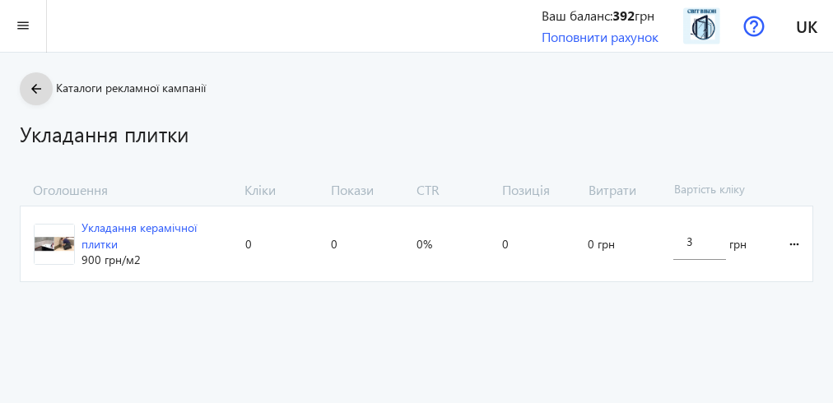
click at [37, 92] on mat-icon "arrow_back" at bounding box center [36, 89] width 21 height 21
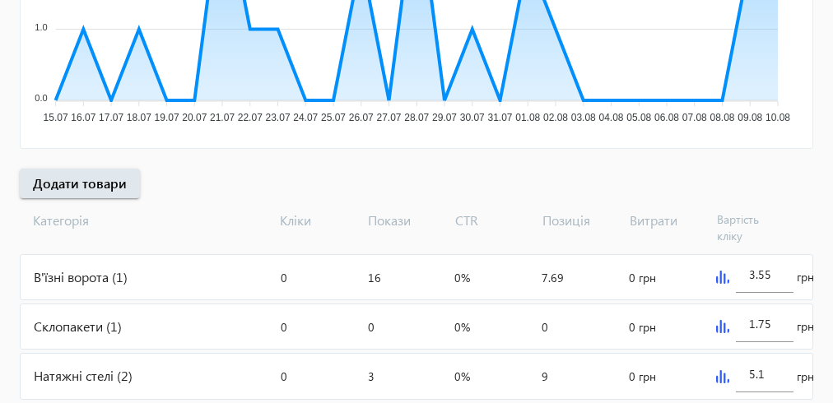
scroll to position [702, 0]
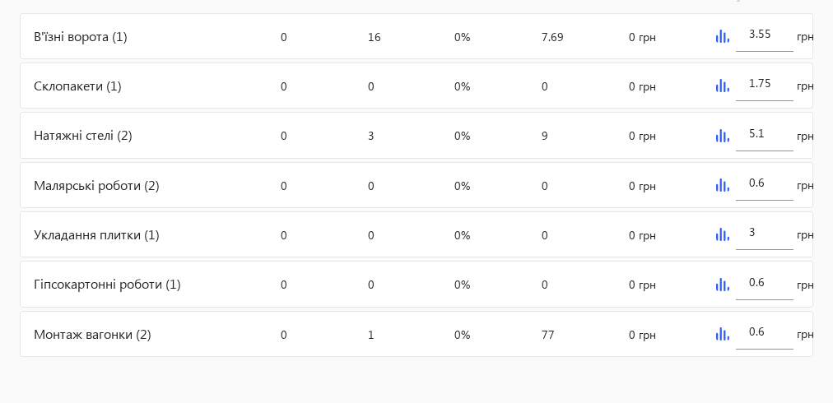
click at [76, 332] on div "Монтаж вагонки (2)" at bounding box center [148, 334] width 254 height 44
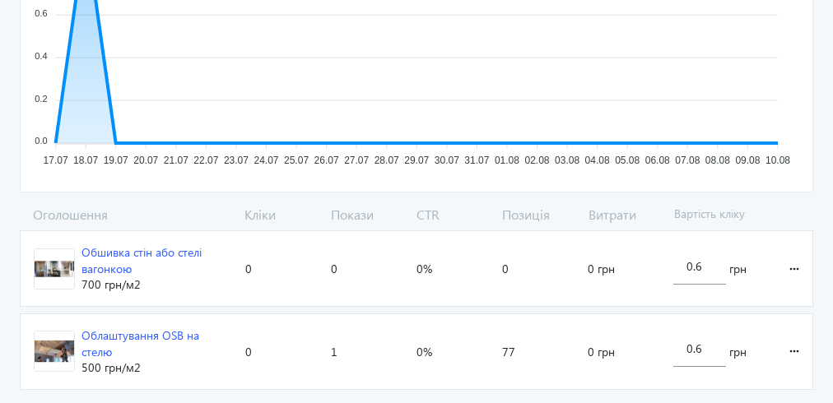
scroll to position [432, 0]
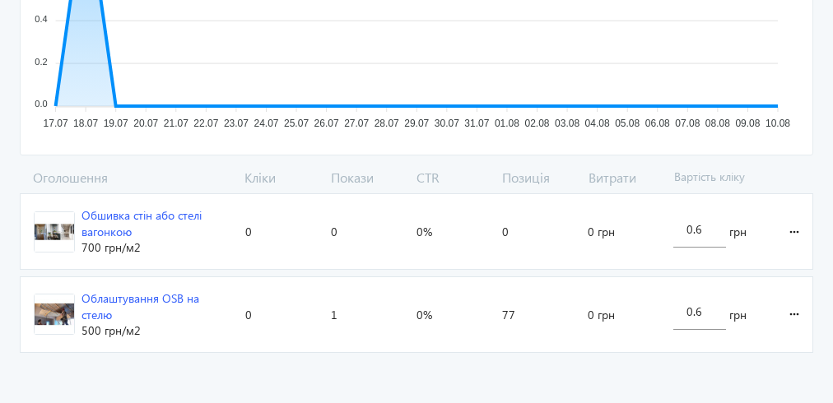
click at [809, 204] on section "Обшивка стін або стелі вагонкою 700 грн /м2 Кліки: 0 Покази: 0 CTR: 0% Позиція:…" at bounding box center [417, 232] width 794 height 77
drag, startPoint x: 713, startPoint y: 307, endPoint x: 653, endPoint y: 306, distance: 60.1
click at [653, 306] on section "Облаштування OSB на стелю 500 грн /м2 Кліки: 0 Покази: 1 CTR: 0% Позиція: 77 Ви…" at bounding box center [417, 315] width 794 height 77
type input "3"
drag, startPoint x: 708, startPoint y: 231, endPoint x: 680, endPoint y: 236, distance: 28.3
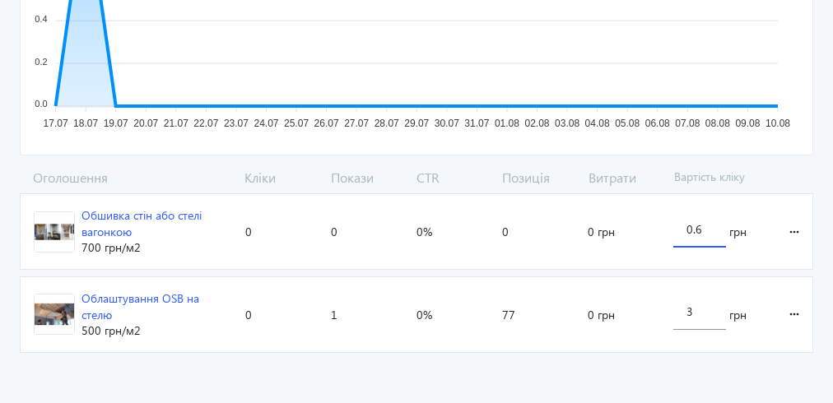
click at [680, 236] on div "0.6" at bounding box center [700, 225] width 53 height 46
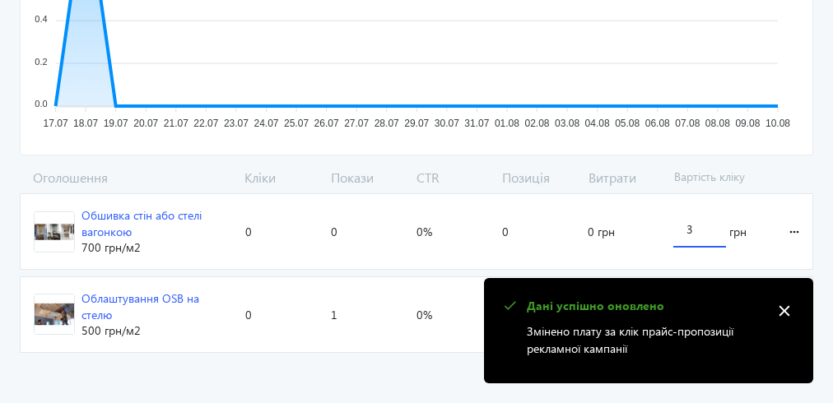
type input "3"
click at [757, 259] on loading-spinner "Оголошення Кліки Покази CTR Позиція Витрати Вартість кліку Обшивка стін або сте…" at bounding box center [417, 264] width 794 height 191
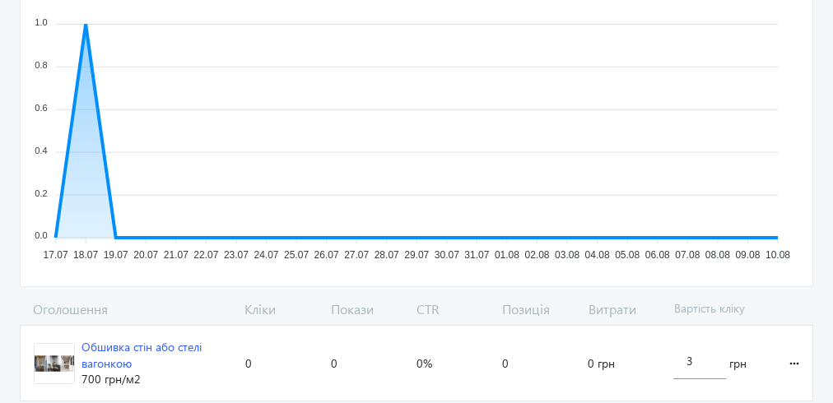
scroll to position [0, 0]
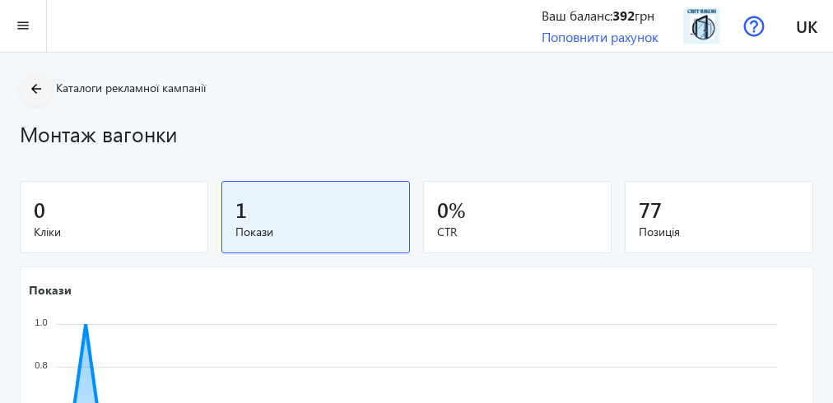
click at [38, 96] on mat-icon "arrow_back" at bounding box center [36, 89] width 21 height 21
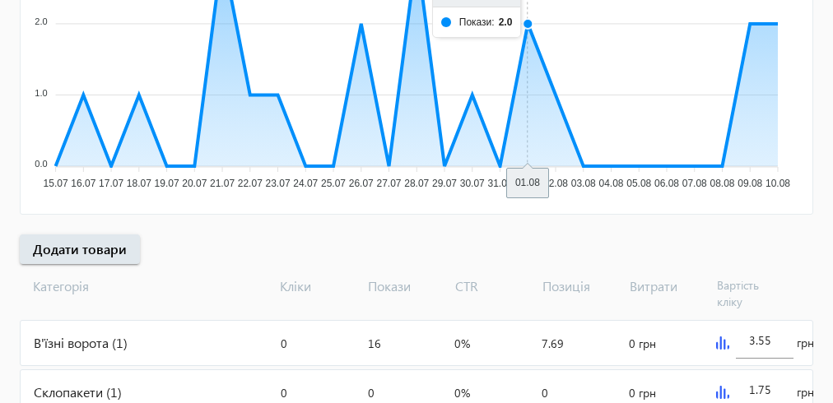
scroll to position [593, 0]
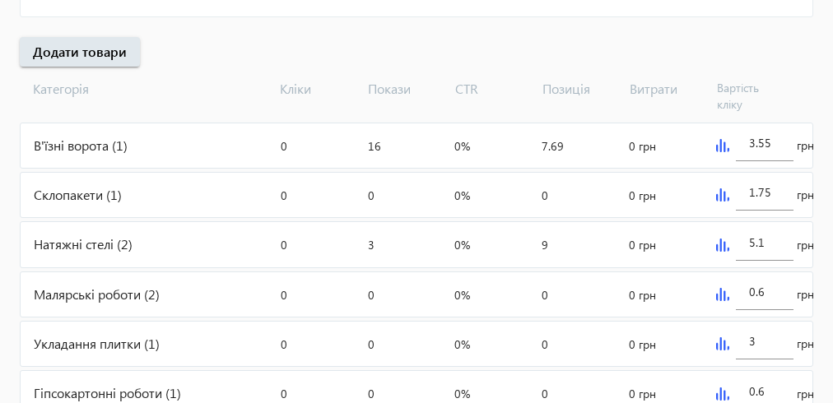
click at [104, 152] on div "В'їзні ворота (1)" at bounding box center [148, 146] width 254 height 44
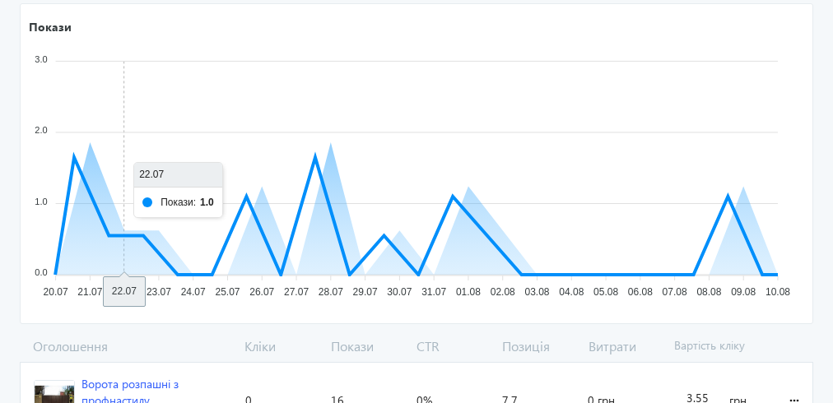
scroll to position [350, 0]
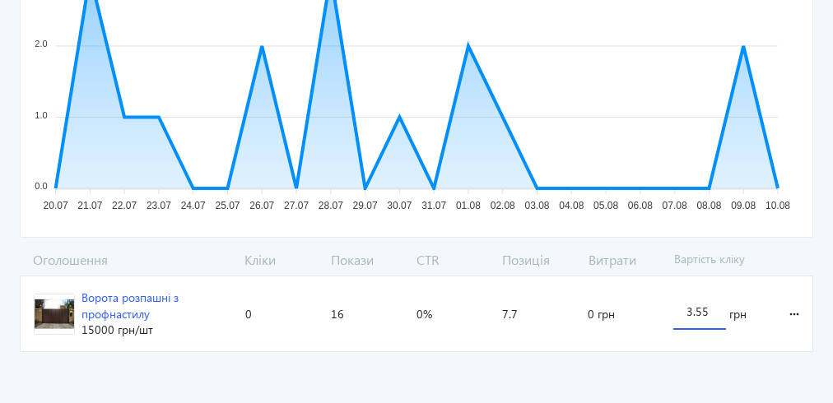
drag, startPoint x: 711, startPoint y: 307, endPoint x: 669, endPoint y: 310, distance: 42.1
click at [669, 310] on div "3.55 грн" at bounding box center [717, 314] width 101 height 75
type input "5"
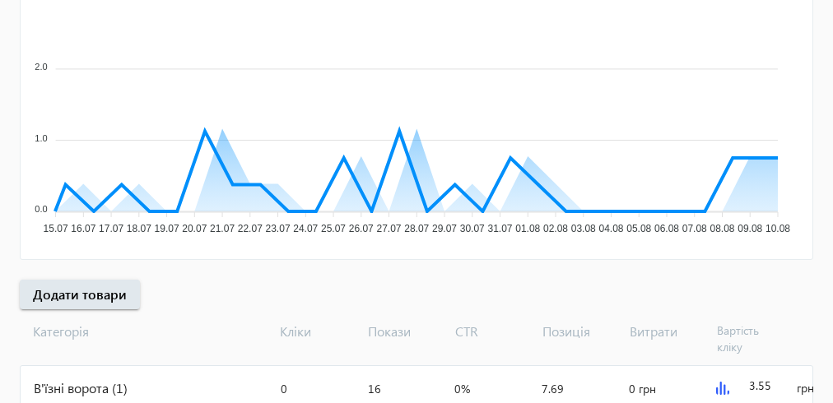
scroll to position [593, 0]
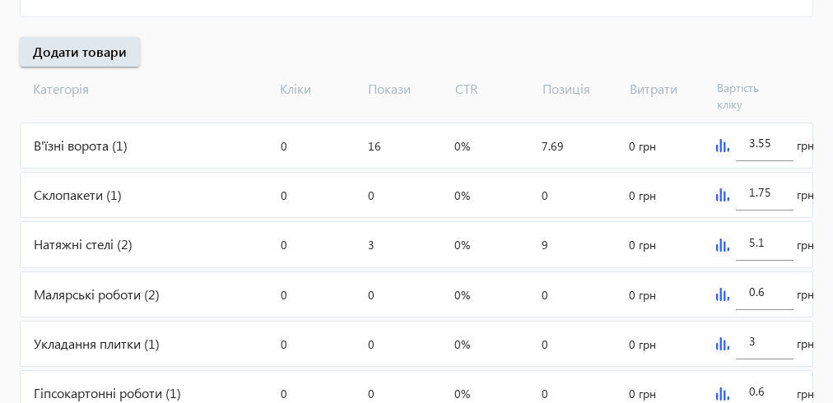
click at [79, 185] on div "Склопакети (1)" at bounding box center [148, 195] width 254 height 44
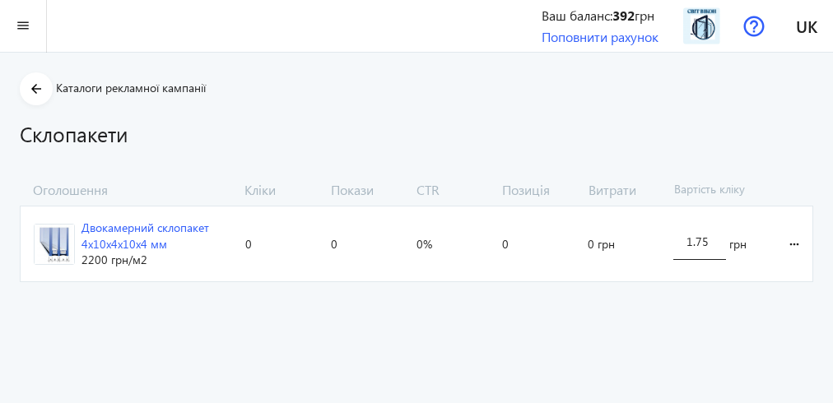
click at [711, 242] on div "1.75" at bounding box center [700, 237] width 53 height 46
drag, startPoint x: 710, startPoint y: 242, endPoint x: 655, endPoint y: 242, distance: 54.3
click at [655, 242] on section "Двокамерний склопакет 4x10x4x10x4 мм 2200 грн /м2 Кліки: 0 Покази: 0 CTR: 0% По…" at bounding box center [417, 244] width 794 height 77
type input "3"
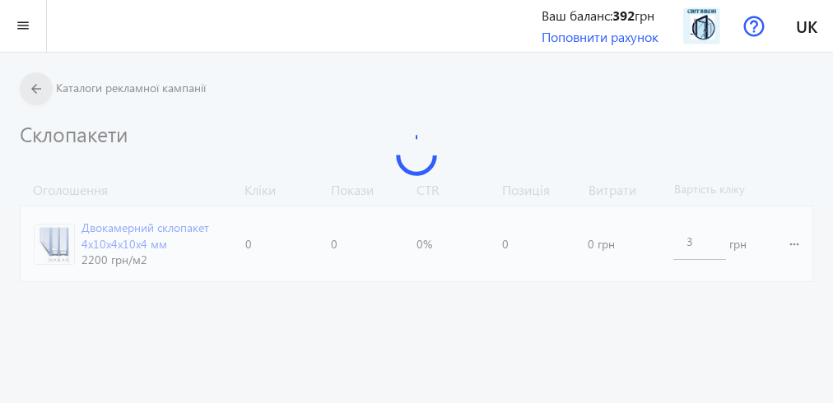
click at [33, 86] on div "arrow_back Каталоги рекламної кампанії Склопакети Оголошення Кліки Покази CTR П…" at bounding box center [416, 180] width 833 height 217
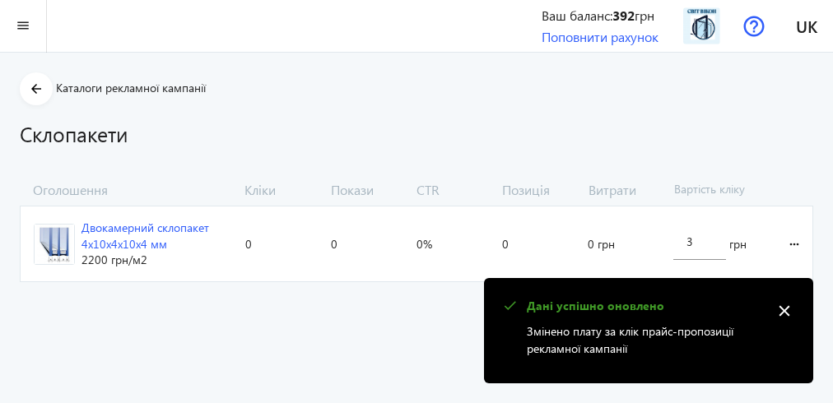
click at [777, 310] on mat-icon "close" at bounding box center [784, 311] width 25 height 25
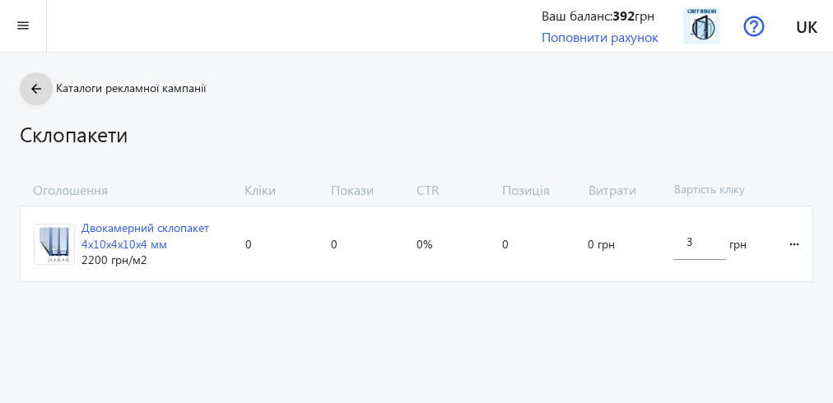
click at [32, 80] on mat-icon "arrow_back" at bounding box center [36, 89] width 21 height 21
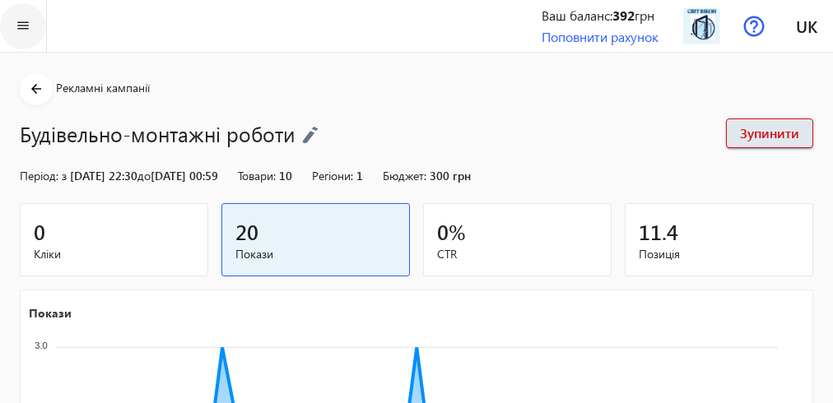
click at [19, 24] on mat-icon "menu" at bounding box center [23, 26] width 21 height 21
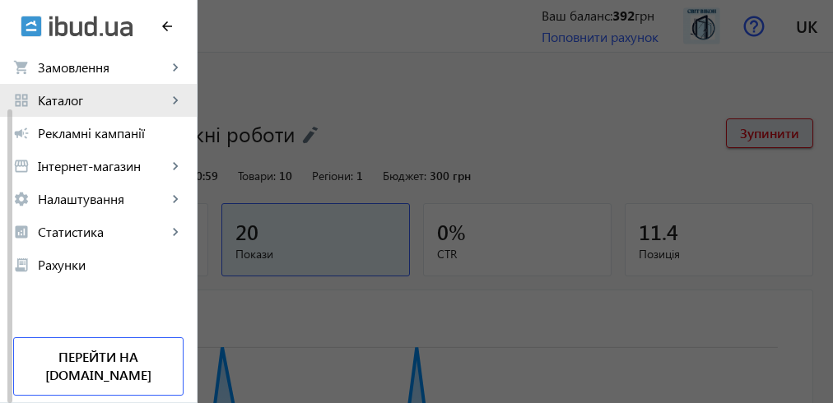
click at [86, 100] on span "Каталог" at bounding box center [102, 100] width 129 height 16
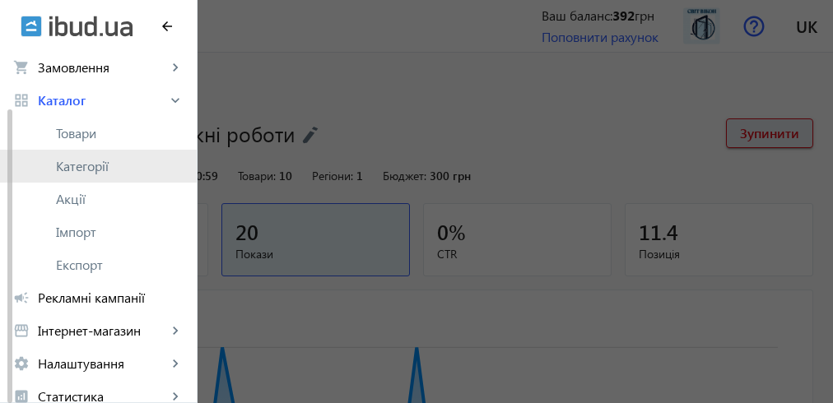
click at [95, 162] on span "Категорії" at bounding box center [120, 166] width 128 height 16
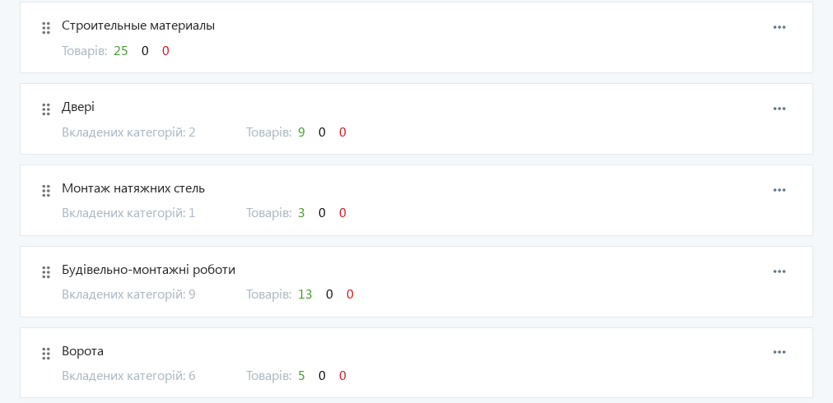
scroll to position [561, 0]
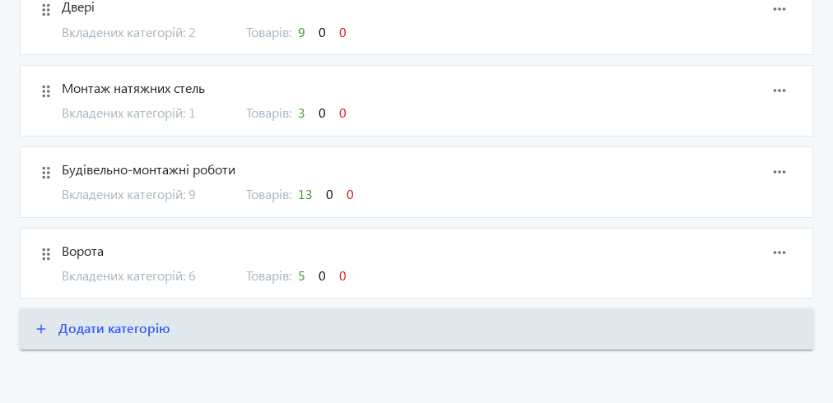
click at [194, 169] on span "Будівельно-монтажні роботи" at bounding box center [366, 170] width 609 height 18
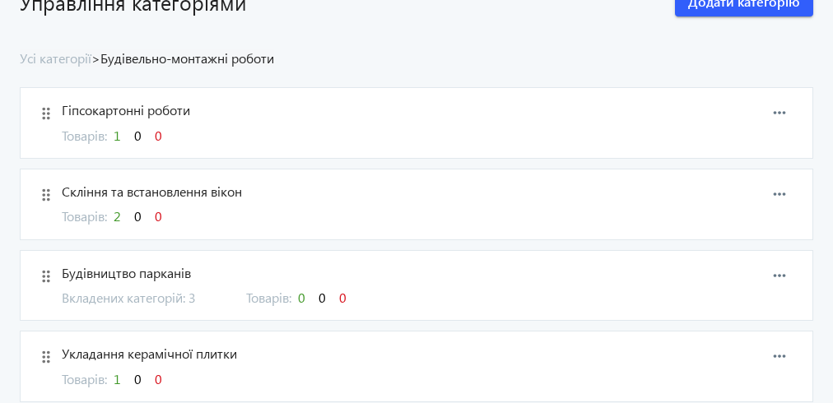
scroll to position [263, 0]
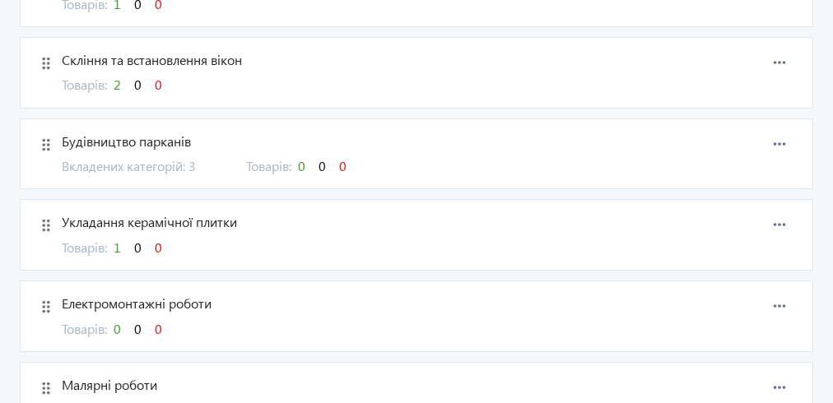
click at [161, 148] on span "Будівництво парканів" at bounding box center [366, 142] width 609 height 18
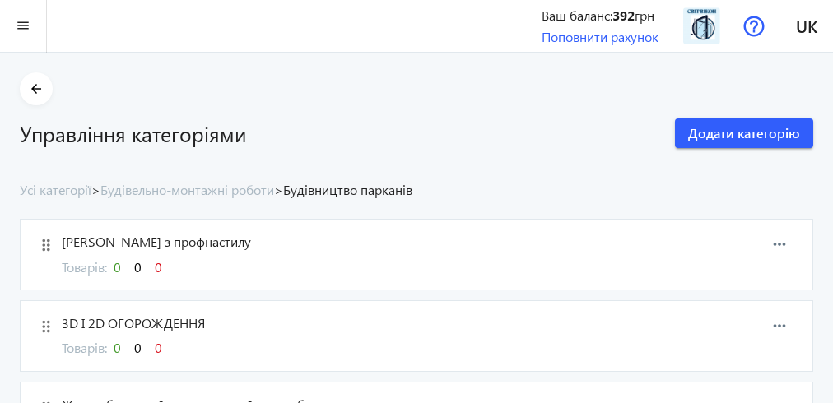
scroll to position [66, 0]
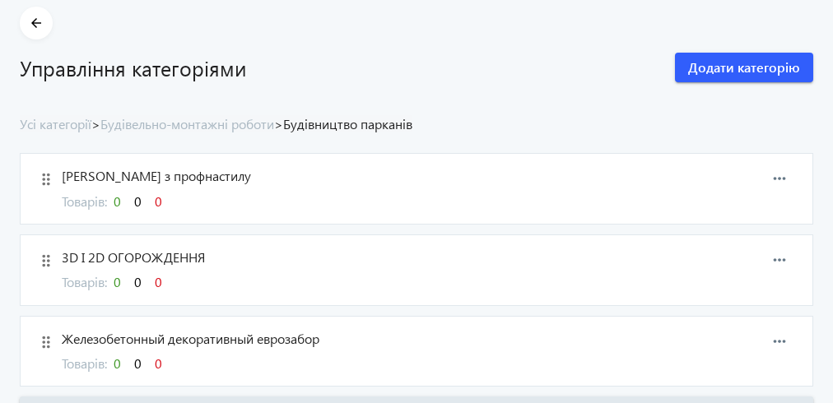
click at [79, 181] on span "Паркани з профнастилу" at bounding box center [366, 176] width 609 height 18
click at [175, 181] on span "Паркани з профнастилу" at bounding box center [366, 176] width 609 height 18
click at [774, 178] on mat-icon "more_horiz" at bounding box center [779, 178] width 25 height 25
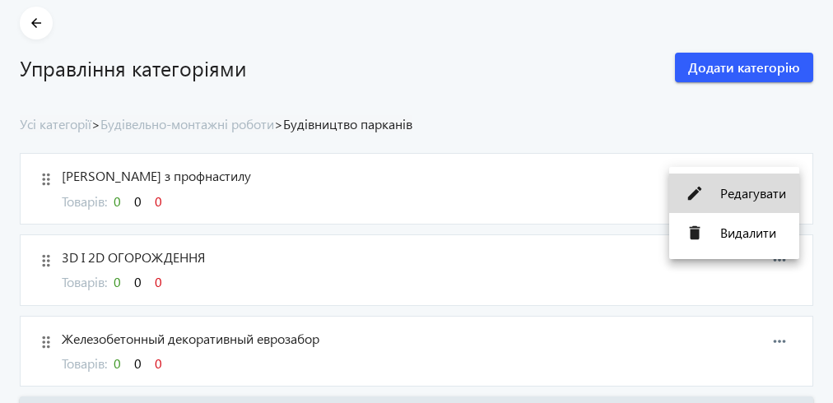
click at [745, 196] on span "Редагувати" at bounding box center [754, 193] width 66 height 13
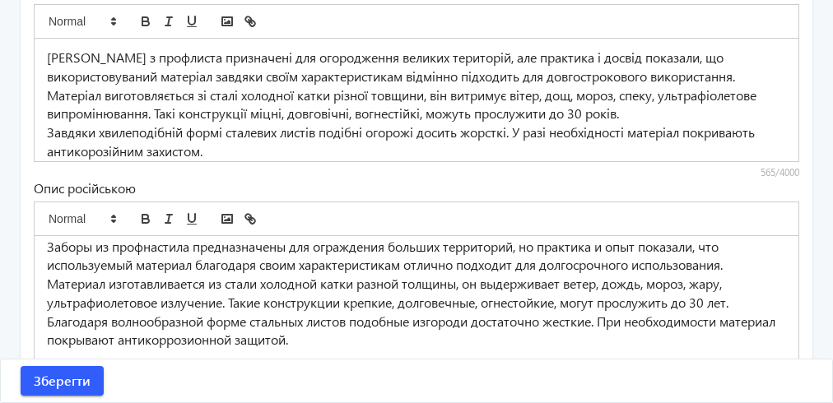
scroll to position [711, 0]
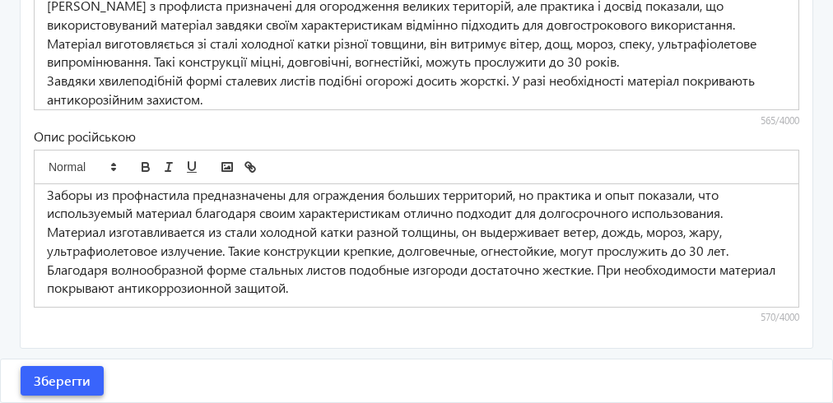
click at [59, 379] on span "Зберегти" at bounding box center [62, 381] width 57 height 18
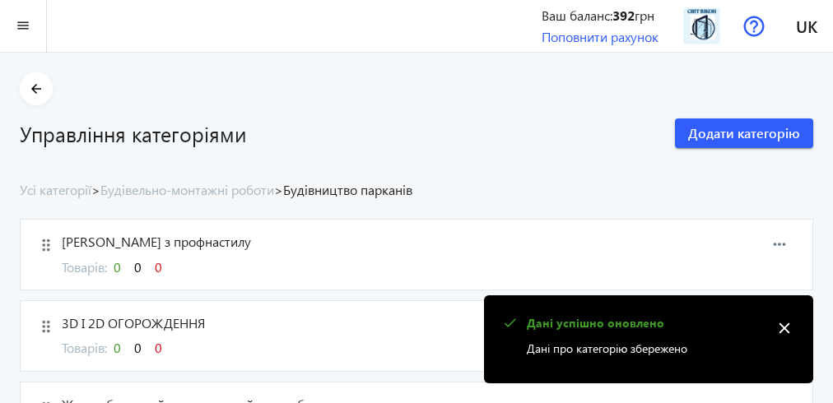
scroll to position [66, 0]
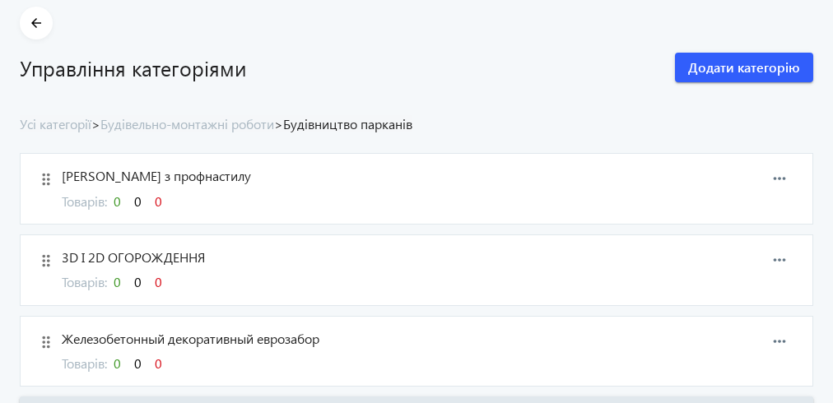
click at [147, 177] on span "Паркани з профнастилу" at bounding box center [366, 176] width 609 height 18
click at [102, 259] on span "3D І 2D ОГОРОЖДЕННЯ" at bounding box center [366, 258] width 609 height 18
click at [781, 257] on mat-icon "more_horiz" at bounding box center [779, 260] width 25 height 25
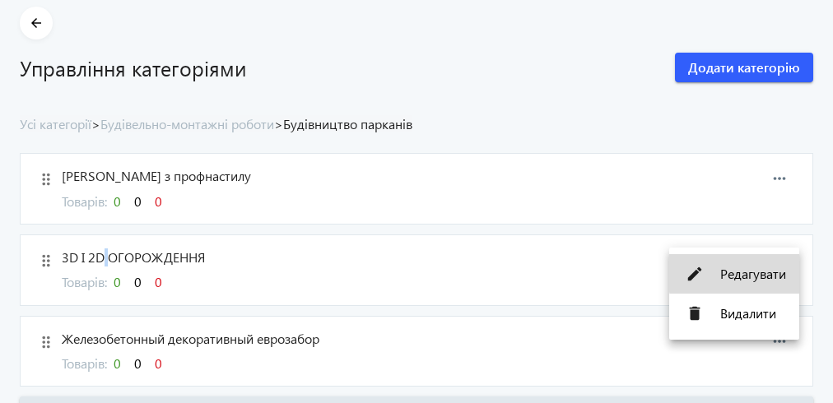
click at [758, 272] on span "Редагувати" at bounding box center [754, 274] width 66 height 13
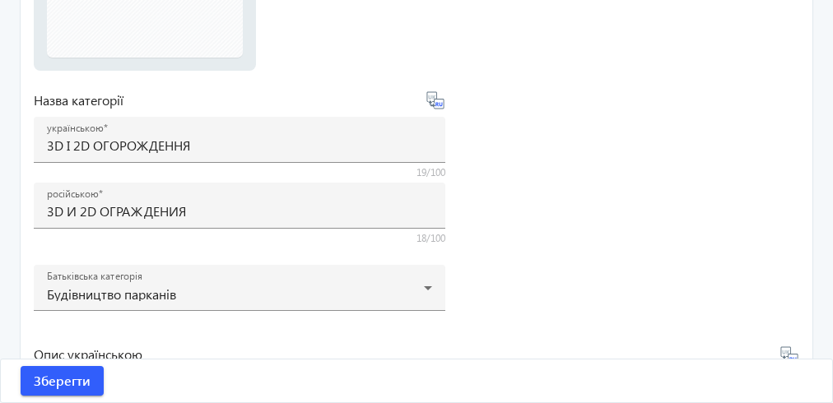
scroll to position [198, 0]
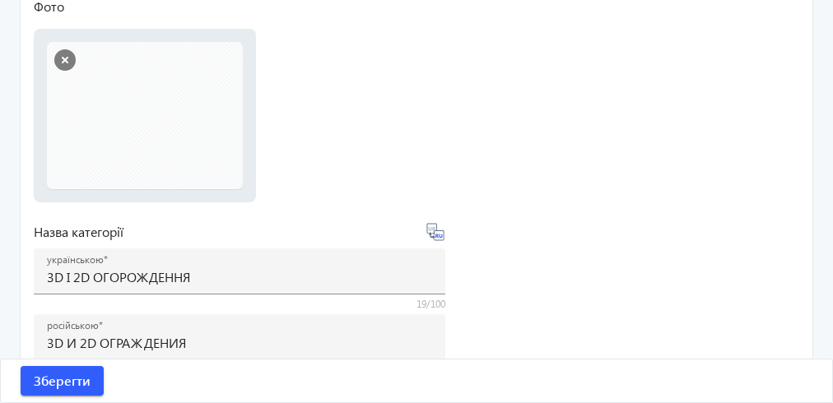
click at [179, 146] on li "5cc72f81bc01f1715-15565576979-zabor-3d-svarnoj-setki-gitter.jpg 5cc72f81bc01f17…" at bounding box center [145, 115] width 196 height 147
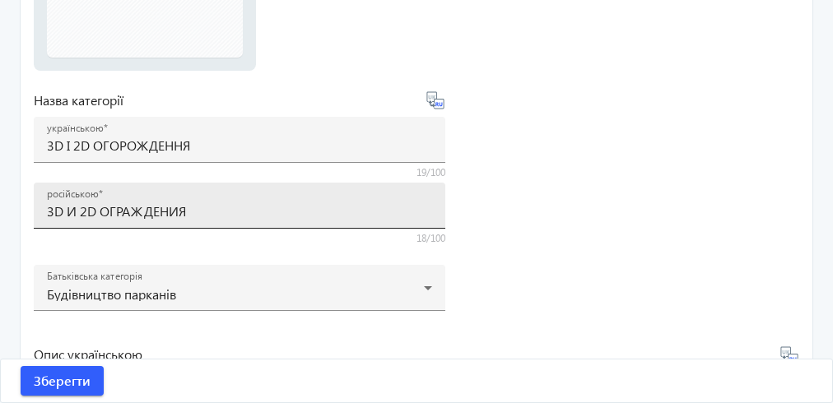
scroll to position [0, 0]
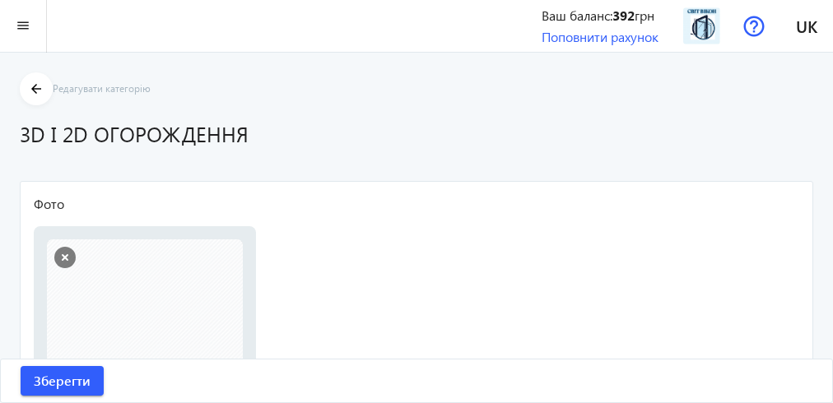
click at [138, 300] on li "5cc72f81bc01f1715-15565576979-zabor-3d-svarnoj-setki-gitter.jpg 5cc72f81bc01f17…" at bounding box center [145, 313] width 196 height 147
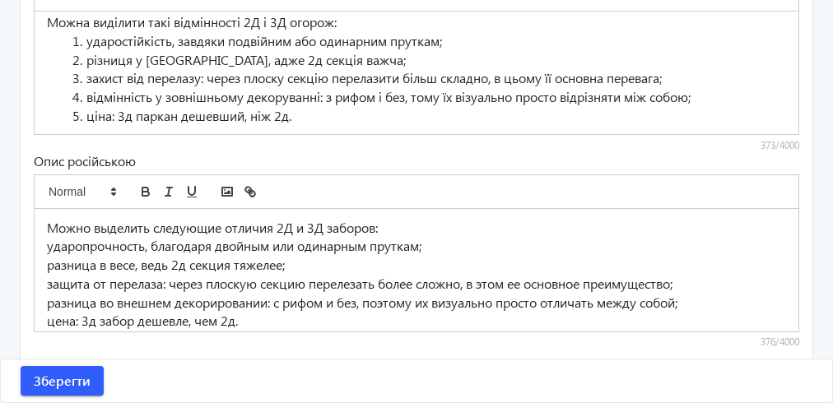
scroll to position [749, 0]
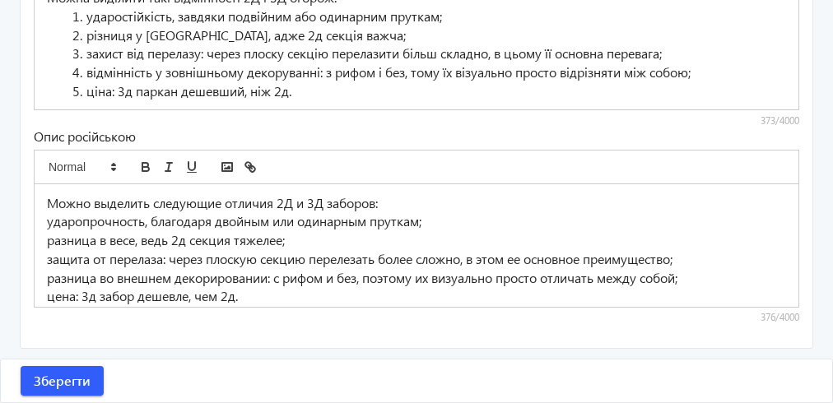
click at [143, 301] on p "цена: 3д забор дешевле, чем 2д." at bounding box center [416, 296] width 739 height 19
click at [144, 300] on p "цена: 3д забор дешевле, чем 2д." at bounding box center [416, 296] width 739 height 19
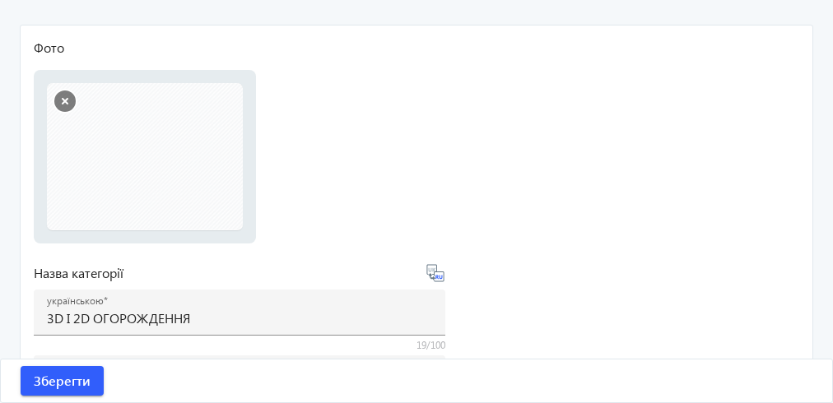
scroll to position [0, 0]
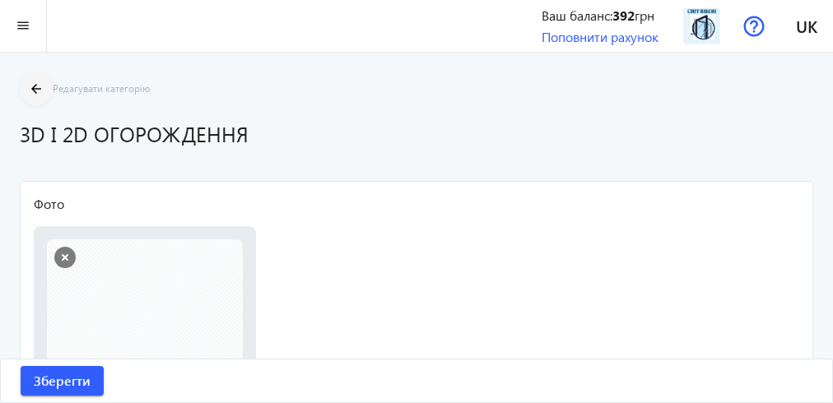
click at [33, 86] on mat-icon "arrow_back" at bounding box center [36, 89] width 21 height 21
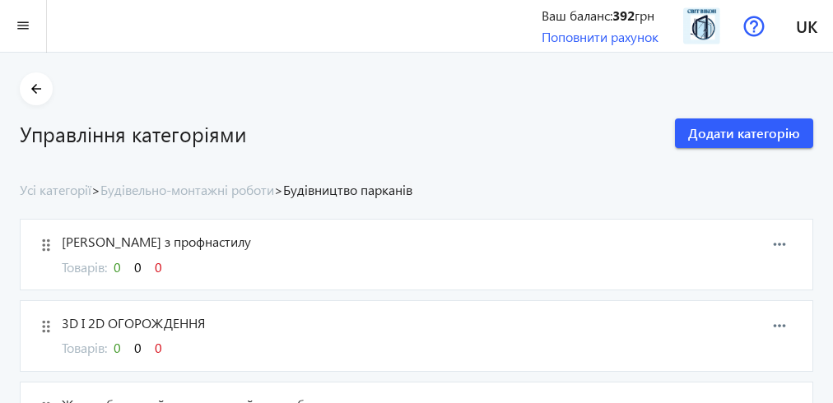
scroll to position [132, 0]
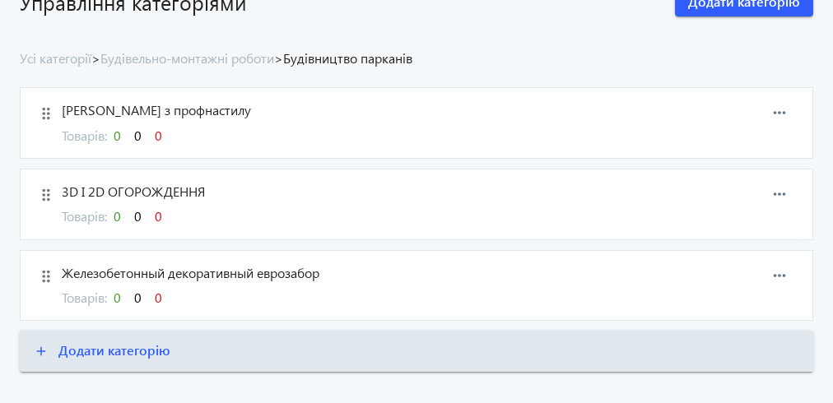
click at [178, 276] on span "Железобетонный декоративный еврозабор" at bounding box center [366, 273] width 609 height 18
click at [777, 276] on mat-icon "more_horiz" at bounding box center [779, 275] width 25 height 25
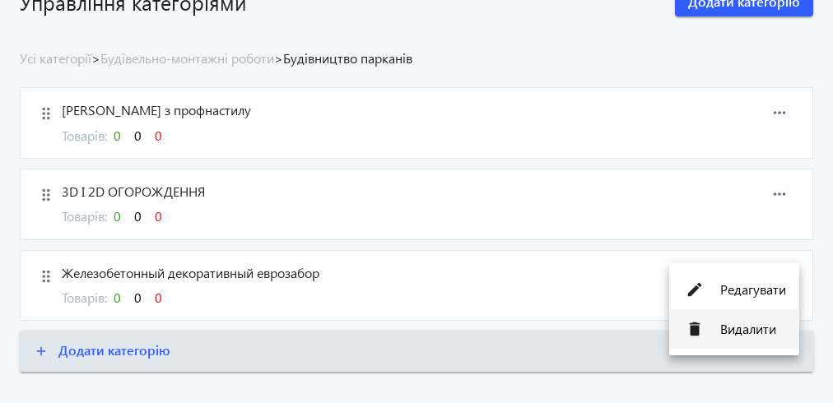
click at [728, 331] on span "Видалити" at bounding box center [754, 329] width 66 height 13
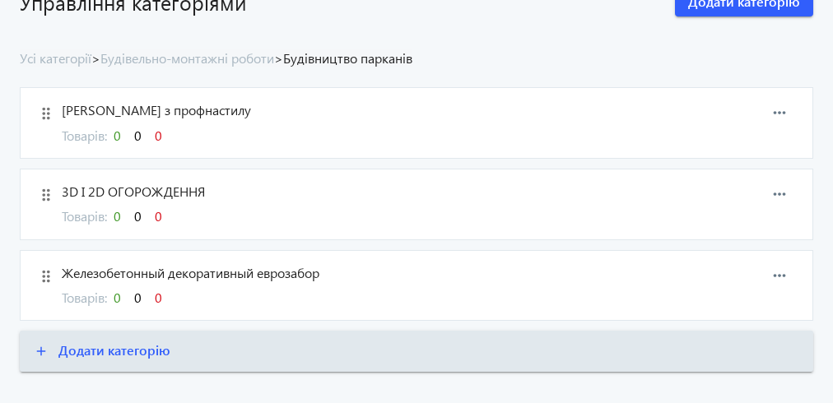
scroll to position [75, 0]
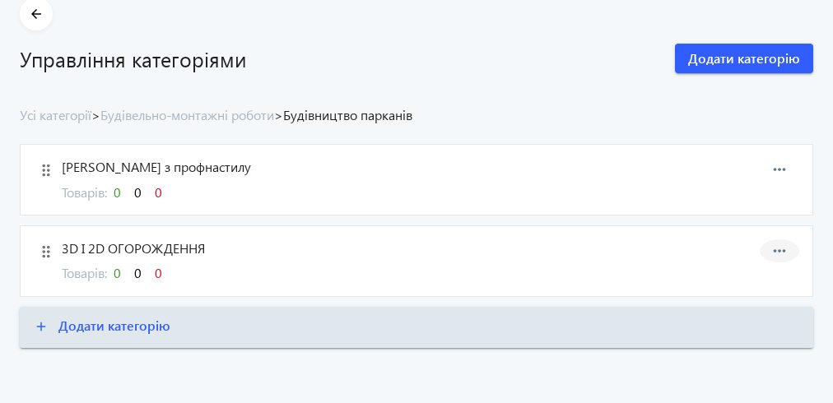
click at [781, 244] on mat-icon "more_horiz" at bounding box center [779, 251] width 25 height 25
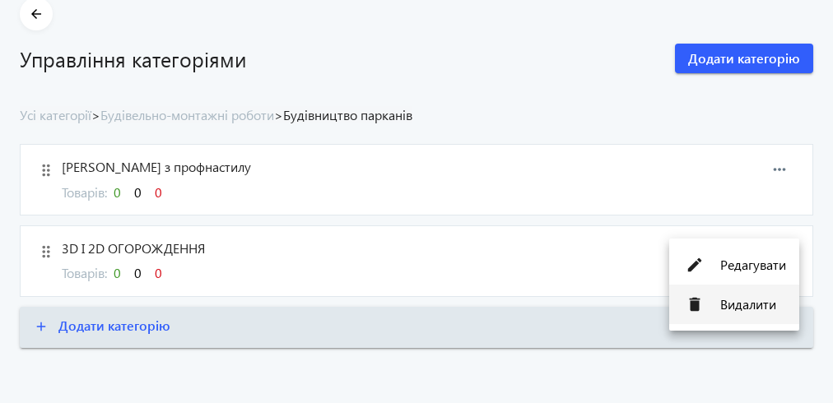
click at [718, 305] on button "delete Видалити" at bounding box center [734, 305] width 130 height 40
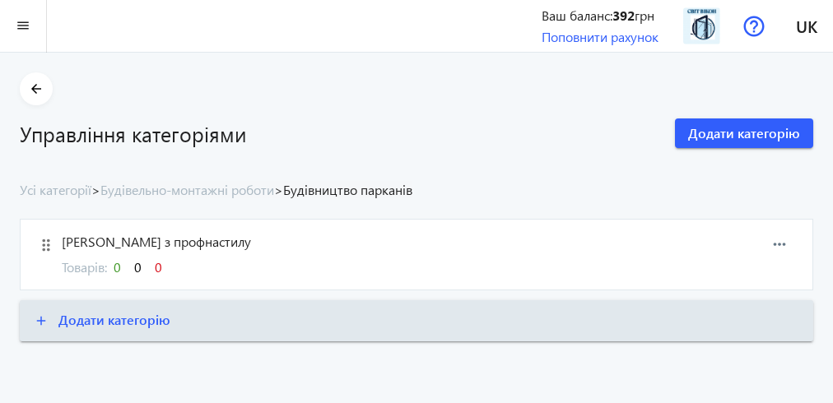
scroll to position [0, 0]
click at [138, 254] on div "Паркани з профнастилу Товарів: 0 0 0" at bounding box center [364, 255] width 613 height 44
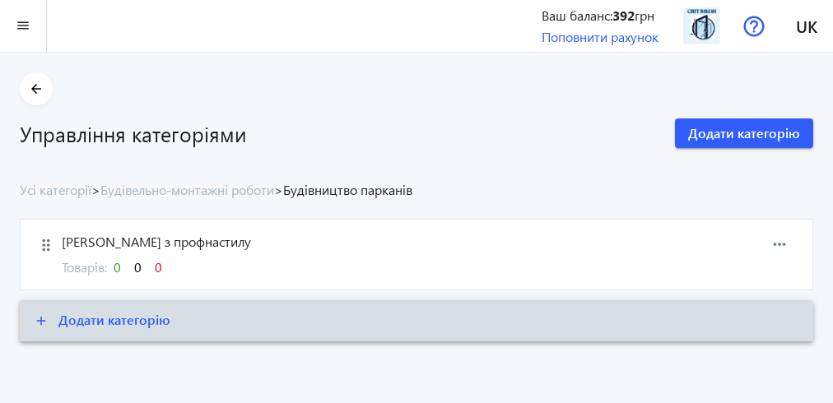
drag, startPoint x: 151, startPoint y: 243, endPoint x: 702, endPoint y: 315, distance: 555.5
click at [155, 241] on span "Паркани з профнастилу" at bounding box center [366, 242] width 609 height 18
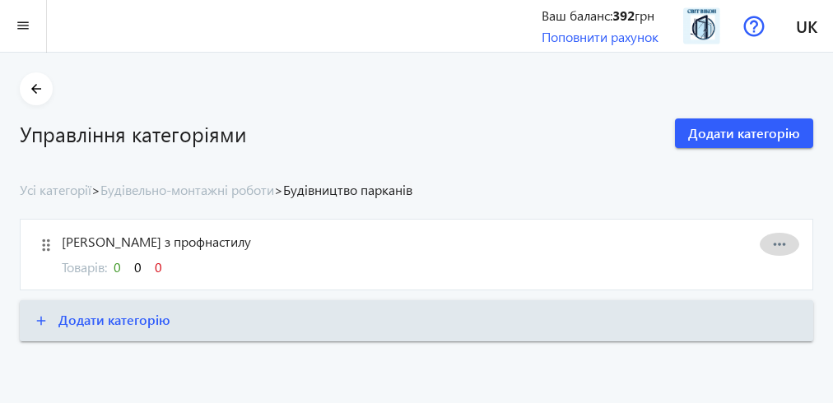
click at [781, 240] on mat-icon "more_horiz" at bounding box center [779, 244] width 25 height 25
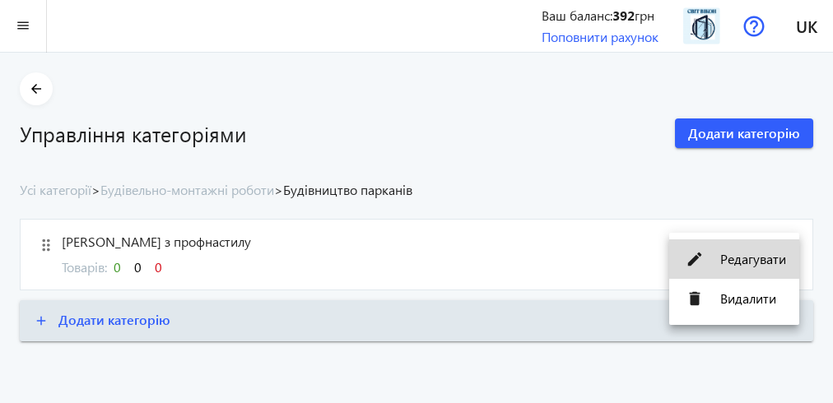
click at [731, 268] on button "edit Редагувати" at bounding box center [734, 260] width 130 height 40
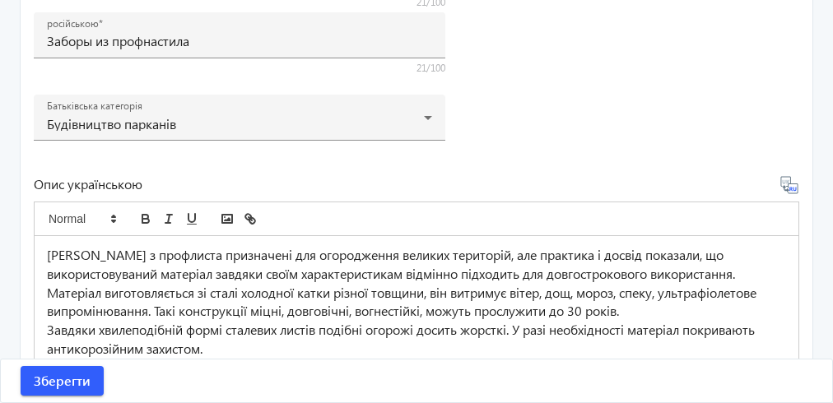
scroll to position [8, 0]
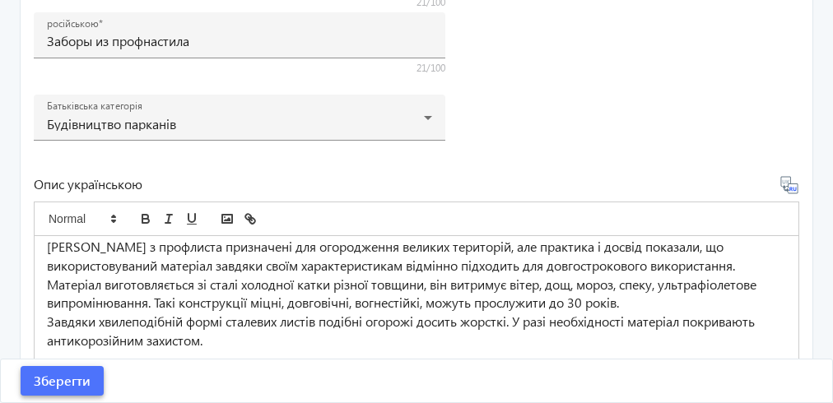
click at [69, 375] on span "Зберегти" at bounding box center [62, 381] width 57 height 18
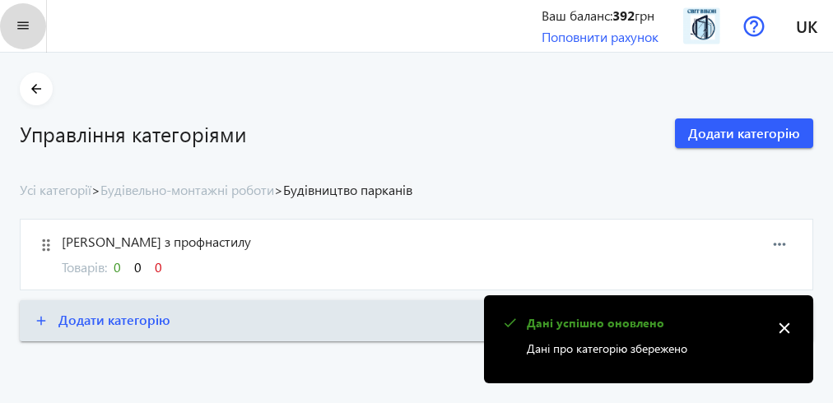
click at [33, 18] on mat-icon "menu" at bounding box center [23, 26] width 21 height 21
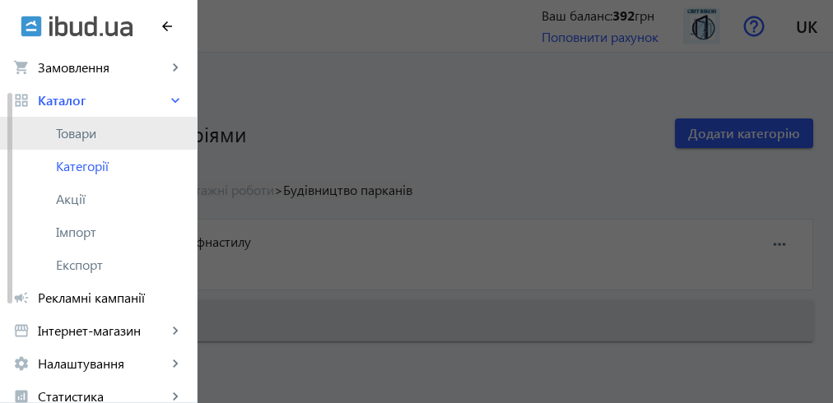
click at [82, 138] on span "Товари" at bounding box center [120, 133] width 128 height 16
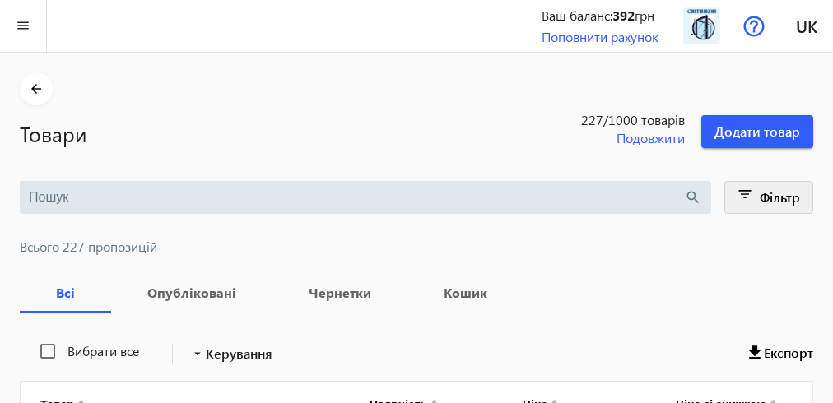
click at [739, 192] on mat-icon "filter_list" at bounding box center [745, 197] width 23 height 23
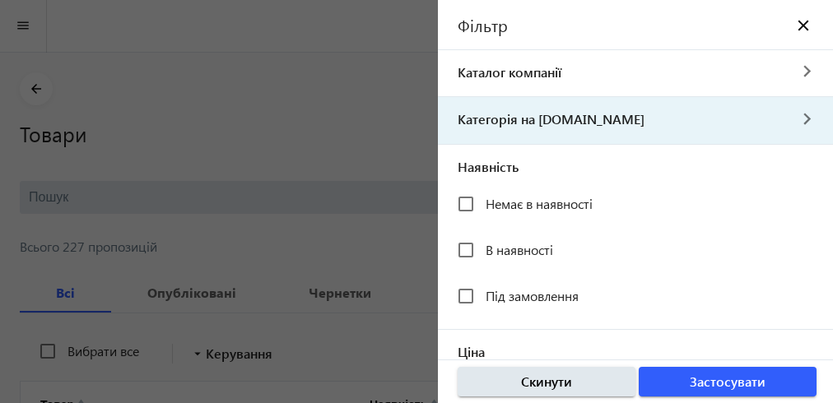
click at [500, 123] on span "Категорія на [DOMAIN_NAME]" at bounding box center [612, 119] width 349 height 18
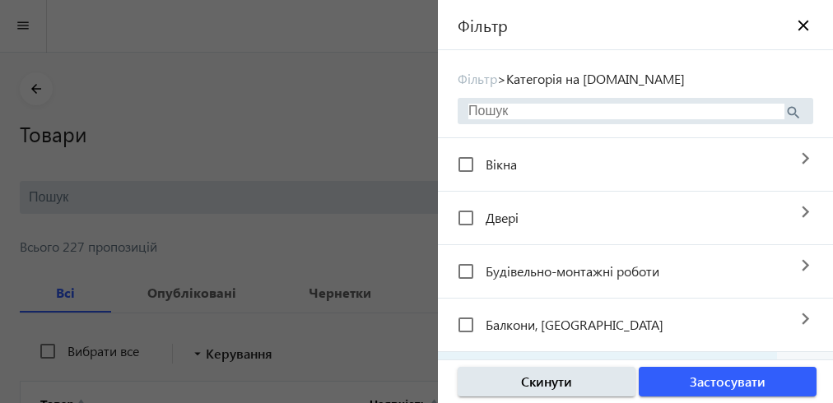
scroll to position [66, 0]
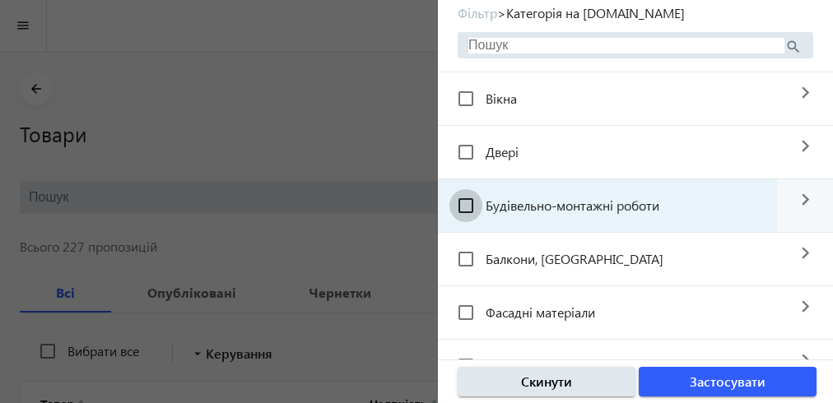
click at [460, 205] on input "Будівельно-монтажні роботи" at bounding box center [466, 205] width 33 height 33
checkbox input "true"
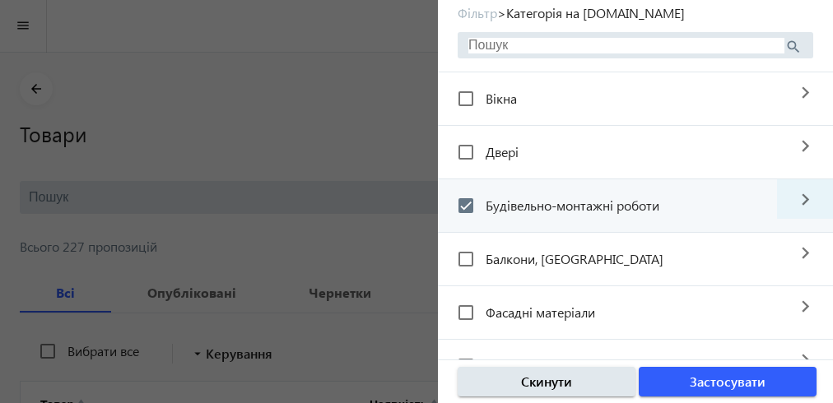
click at [790, 199] on mat-icon "navigate_next" at bounding box center [805, 200] width 56 height 40
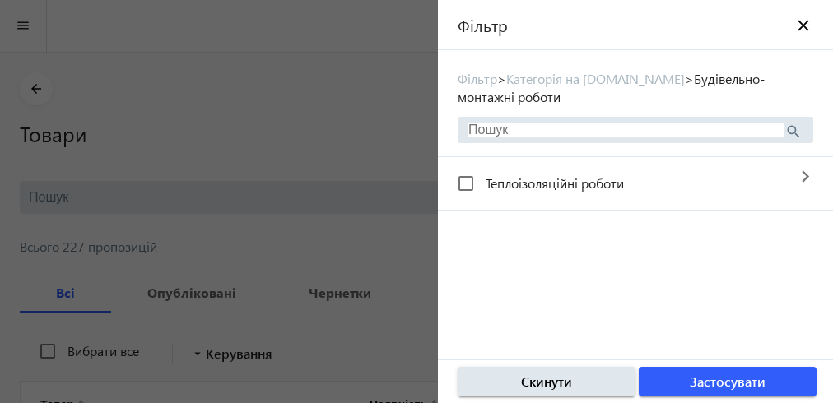
scroll to position [0, 0]
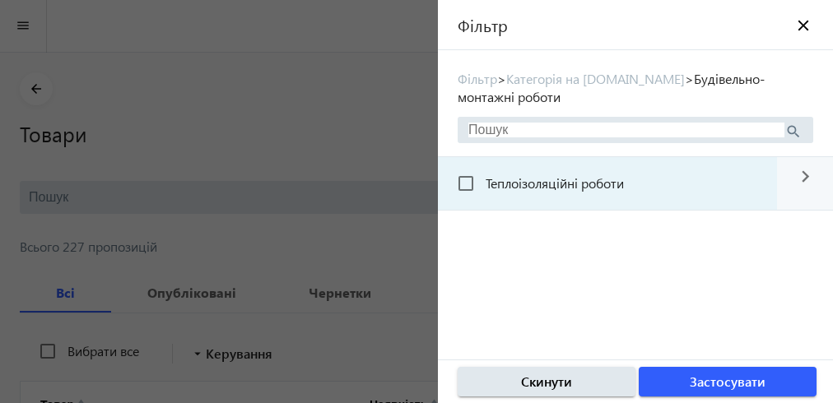
click at [596, 184] on span "Теплоізоляційні роботи" at bounding box center [555, 183] width 138 height 17
click at [483, 184] on input "Теплоізоляційні роботи" at bounding box center [466, 183] width 33 height 33
checkbox input "true"
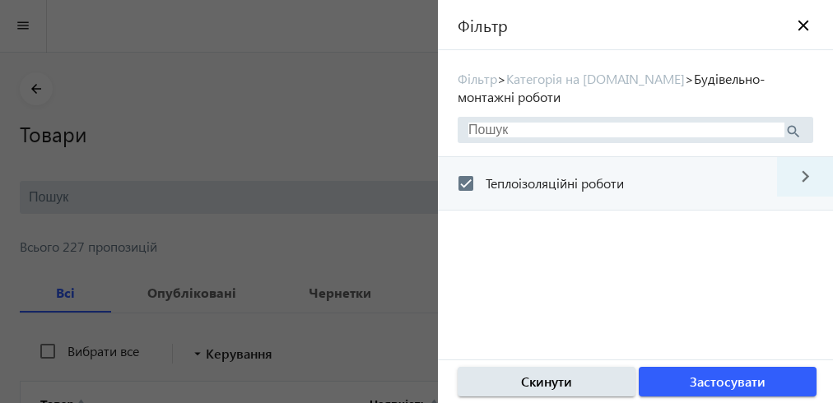
click at [790, 178] on mat-icon "navigate_next" at bounding box center [805, 177] width 56 height 40
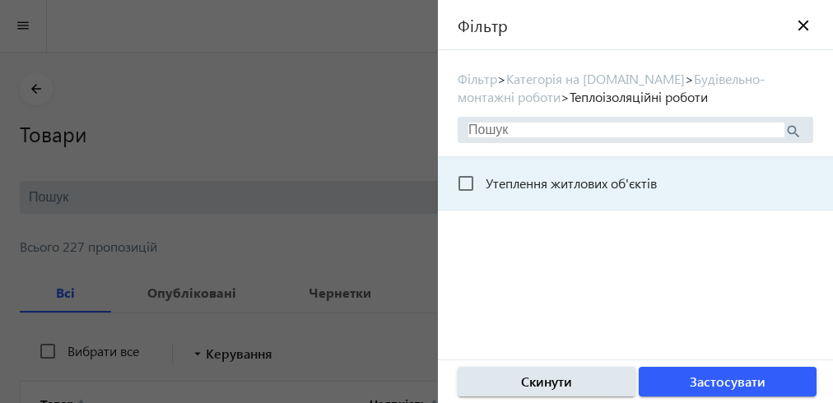
click at [597, 187] on span "Утеплення житлових об'єктів" at bounding box center [571, 183] width 171 height 17
click at [483, 187] on input "Утеплення житлових об'єктів" at bounding box center [466, 183] width 33 height 33
checkbox input "true"
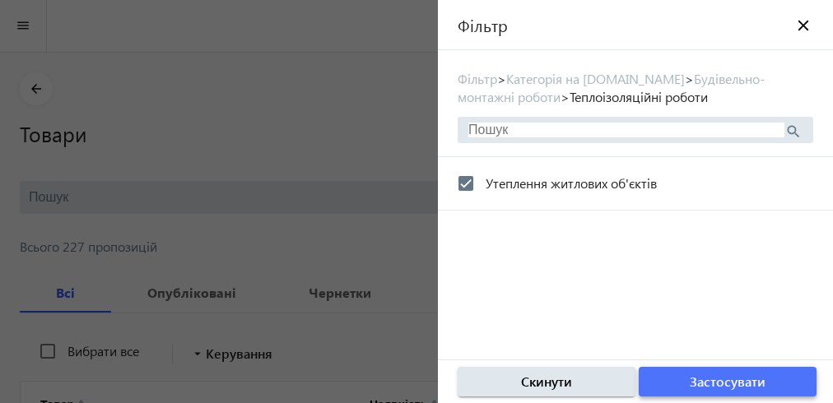
click at [716, 378] on span "Застосувати" at bounding box center [728, 382] width 76 height 18
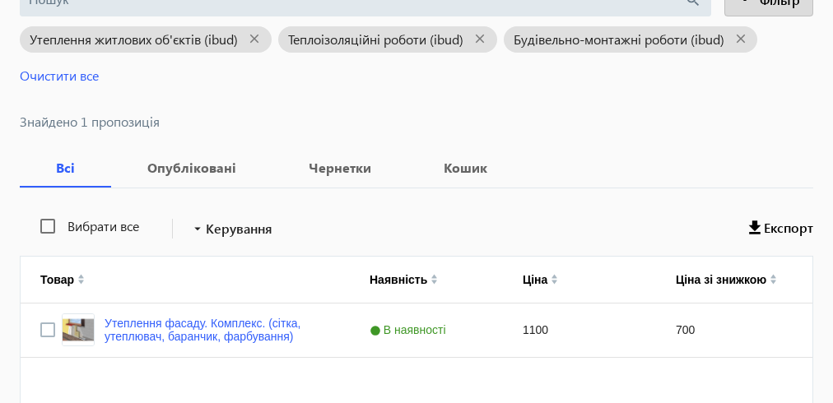
scroll to position [307, 0]
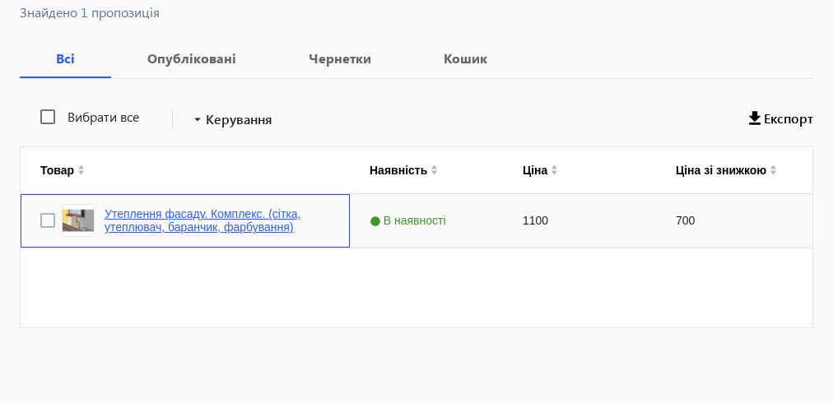
click at [282, 223] on link "Утеплення фасаду. Комплекс. (сітка, утеплювач, баранчик, фарбування)" at bounding box center [218, 221] width 226 height 26
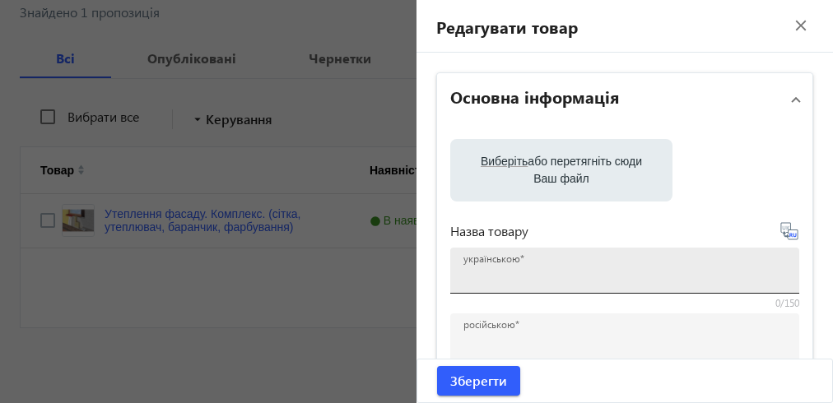
type input "Утеплення фасаду. Комплекс. (сітка, утеплювач, баранчик, фарбування)"
type input "Утепление фасада. Комплекс. (сетка, утеплитель, баранчик, покраска)"
checkbox input "true"
type input "1100"
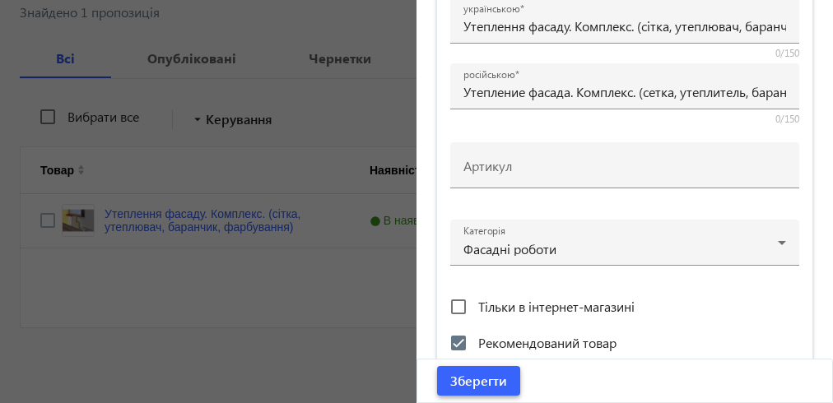
scroll to position [540, 0]
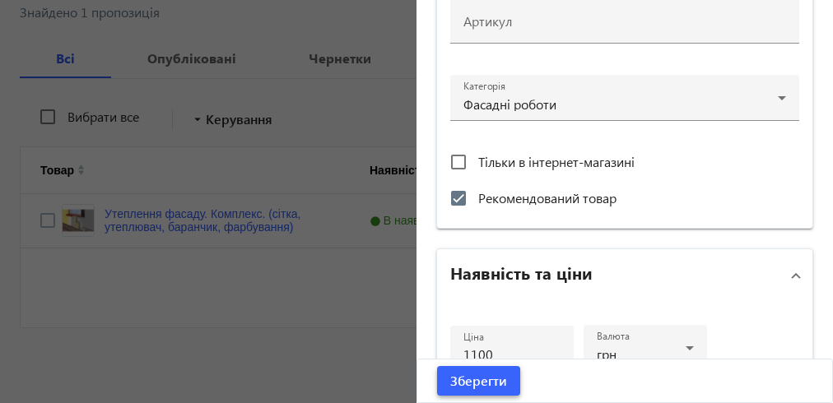
click at [463, 385] on span "Зберегти" at bounding box center [478, 381] width 57 height 18
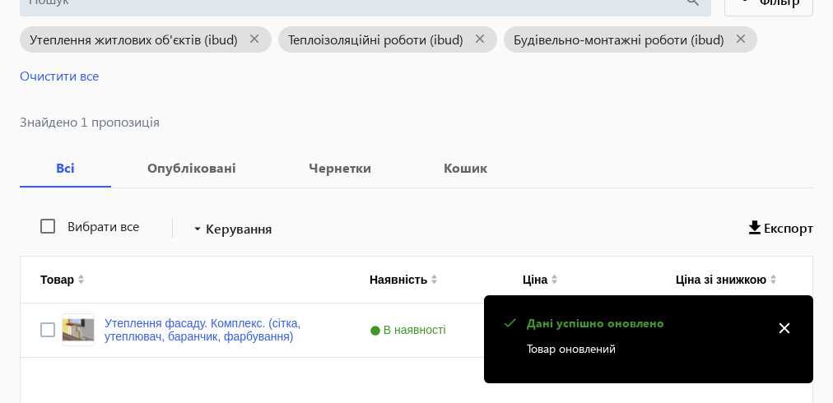
scroll to position [66, 0]
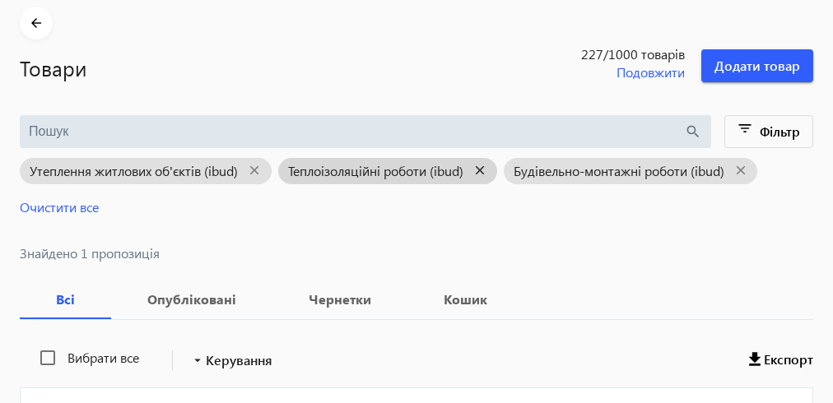
click at [490, 171] on mat-icon "close" at bounding box center [481, 171] width 34 height 21
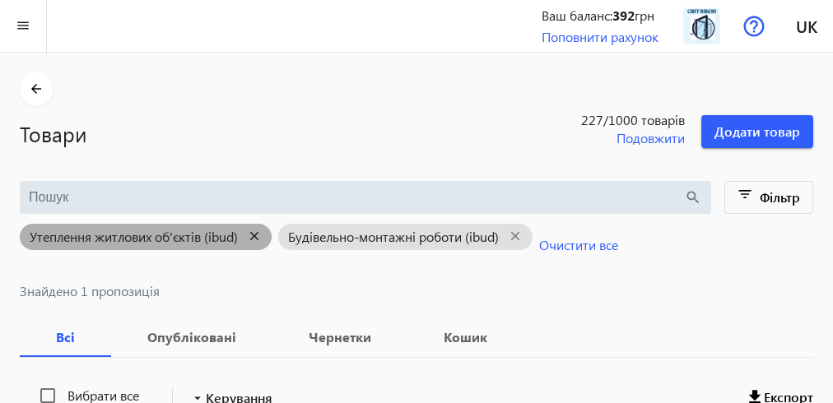
click at [259, 237] on mat-icon "close" at bounding box center [255, 236] width 34 height 21
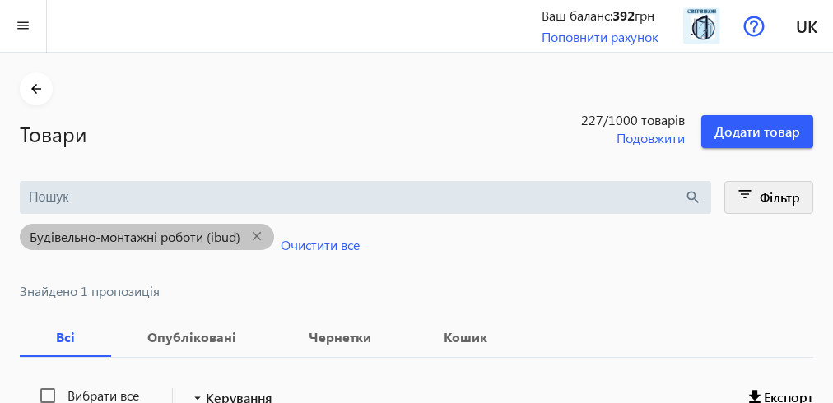
click at [745, 199] on mat-icon "filter_list" at bounding box center [745, 197] width 23 height 23
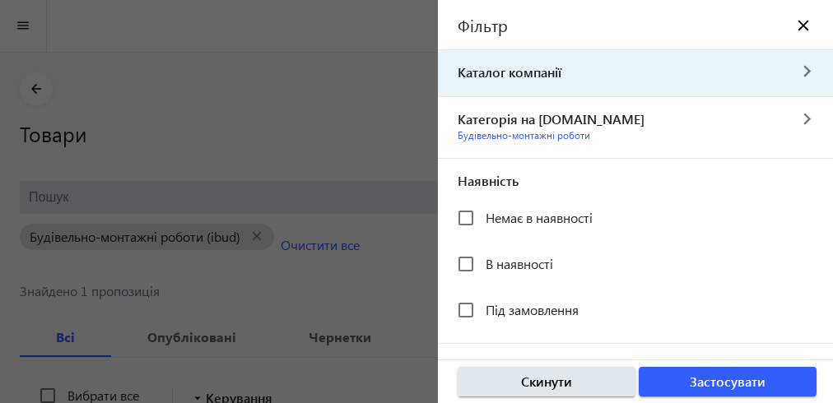
click at [526, 74] on span "Каталог компанії" at bounding box center [612, 72] width 349 height 18
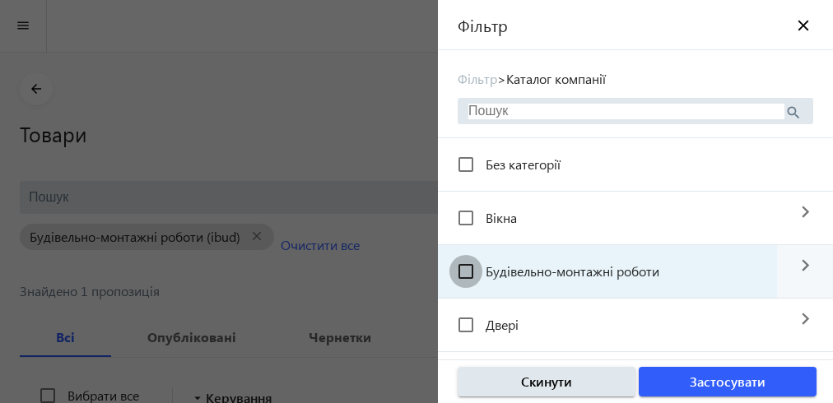
click at [468, 270] on input "Будівельно-монтажні роботи" at bounding box center [466, 271] width 33 height 33
checkbox input "true"
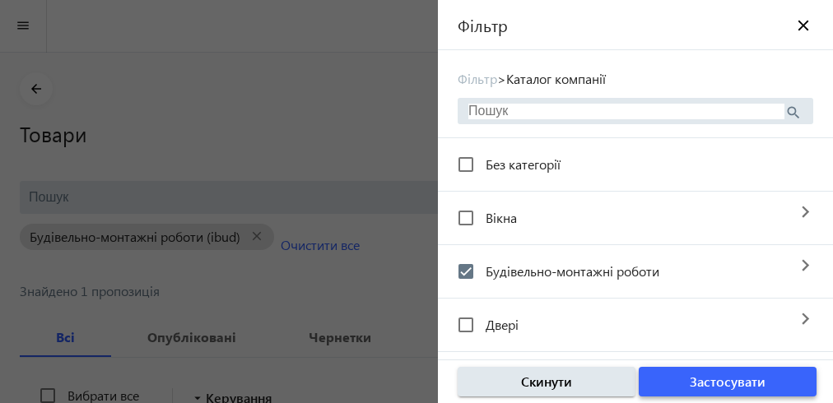
click at [751, 385] on span "Застосувати" at bounding box center [728, 382] width 76 height 18
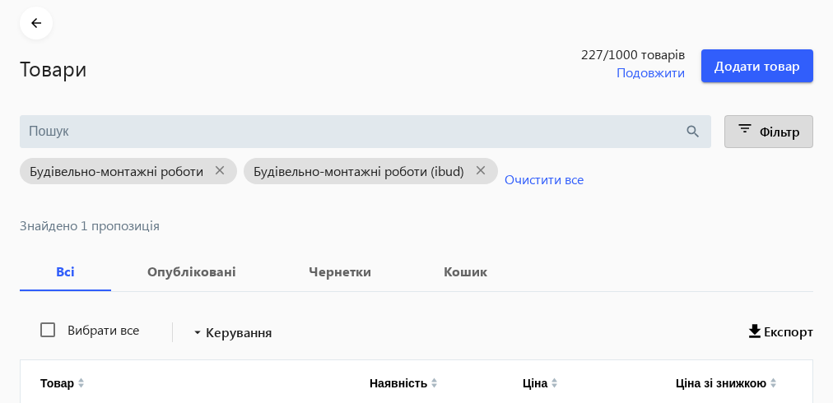
scroll to position [198, 0]
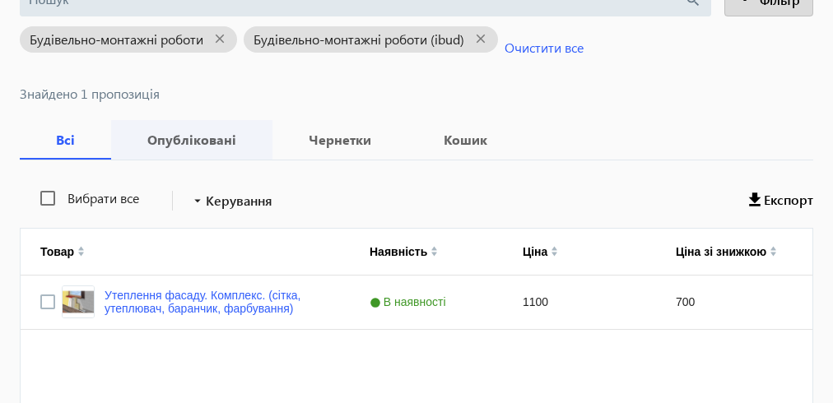
click at [206, 142] on b "Опубліковані" at bounding box center [192, 139] width 122 height 13
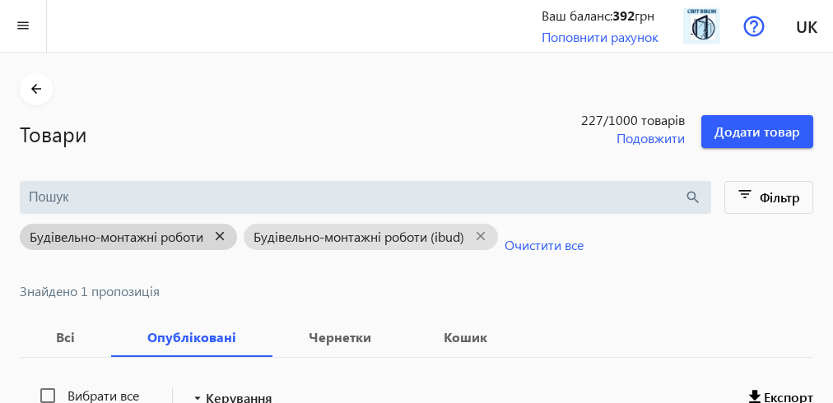
click at [217, 237] on mat-icon "close" at bounding box center [220, 236] width 34 height 21
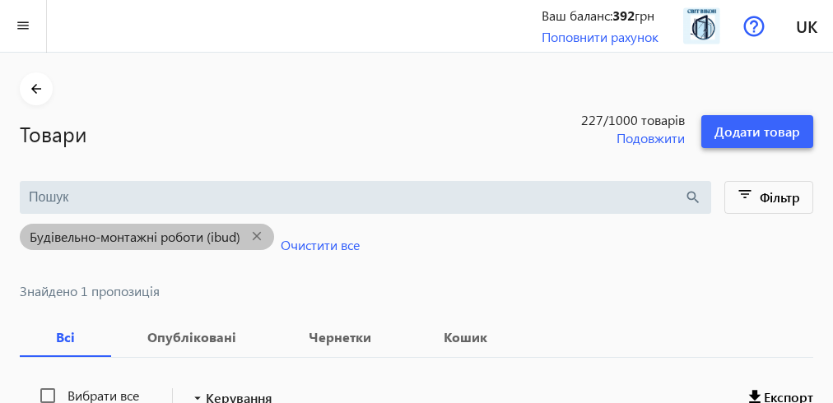
click at [729, 133] on span "Додати товар" at bounding box center [758, 132] width 86 height 18
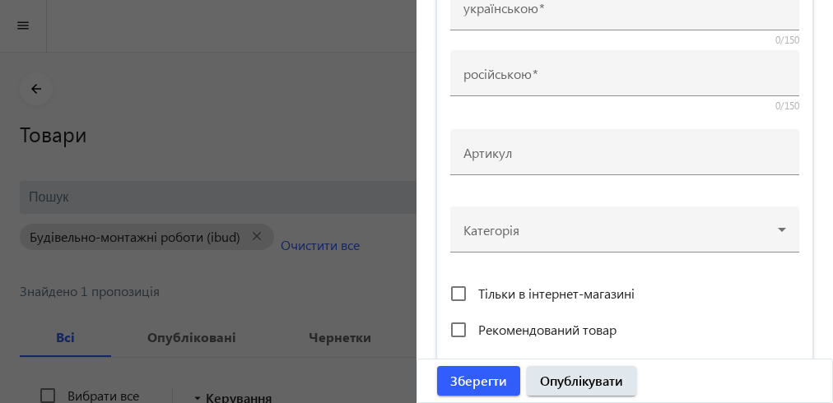
scroll to position [395, 0]
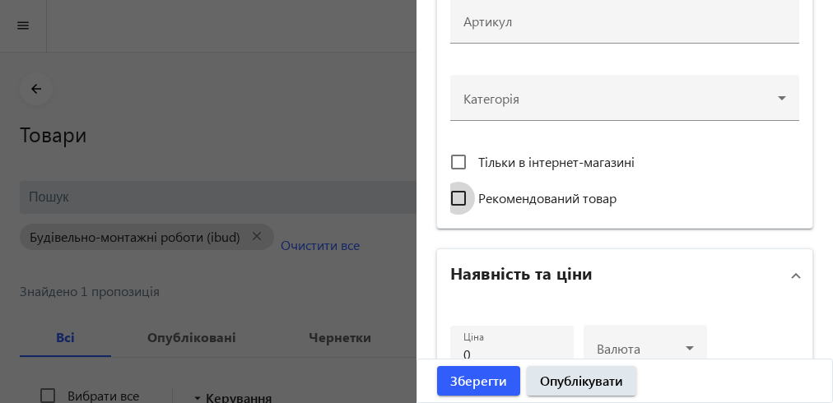
click at [447, 198] on input "Рекомендований товар" at bounding box center [458, 198] width 33 height 33
checkbox input "true"
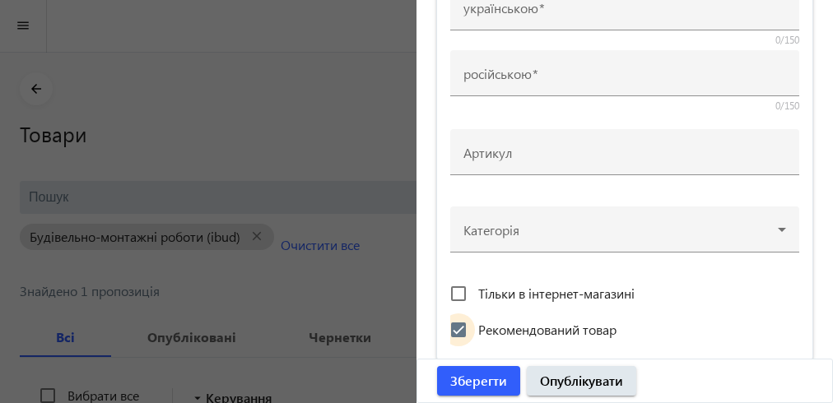
scroll to position [0, 0]
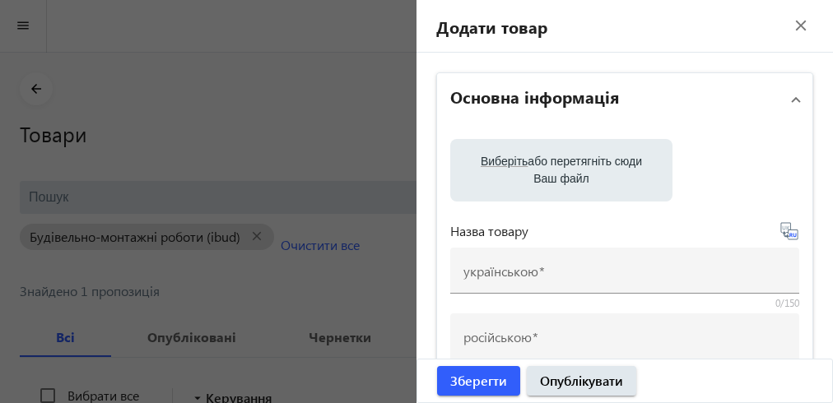
click at [789, 20] on mat-icon "close" at bounding box center [801, 25] width 25 height 25
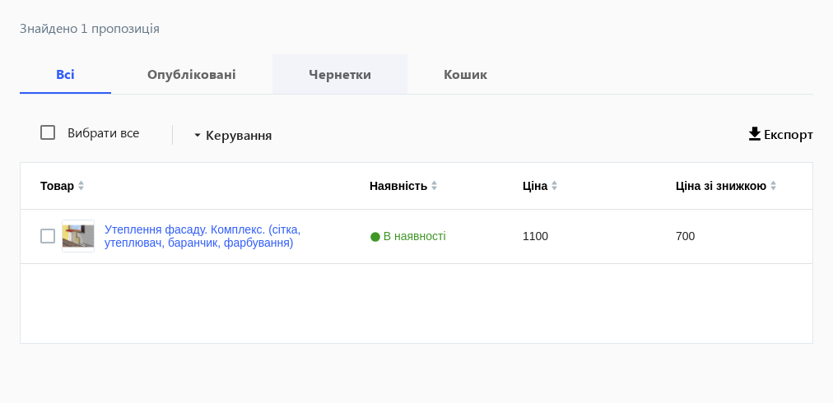
scroll to position [66, 0]
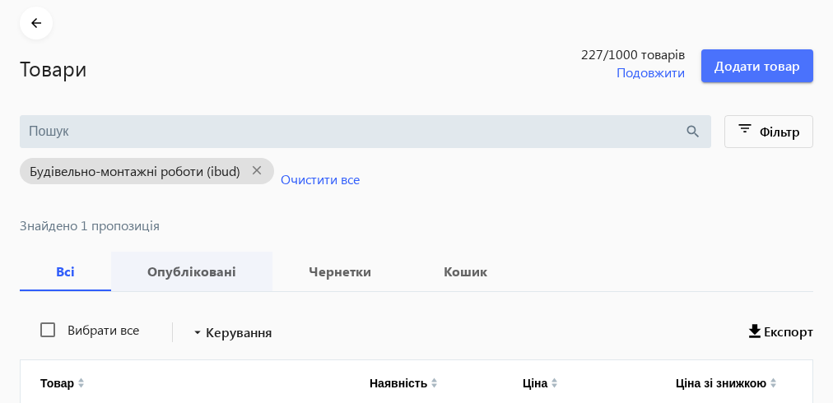
click at [200, 272] on b "Опубліковані" at bounding box center [192, 271] width 122 height 13
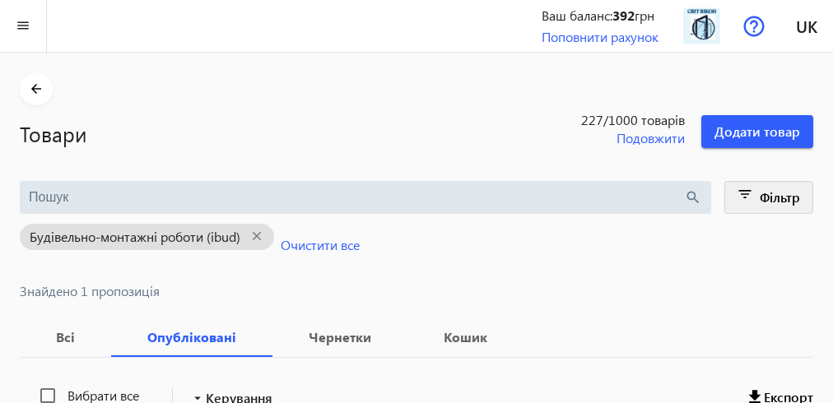
click at [745, 189] on mat-icon "filter_list" at bounding box center [745, 197] width 23 height 23
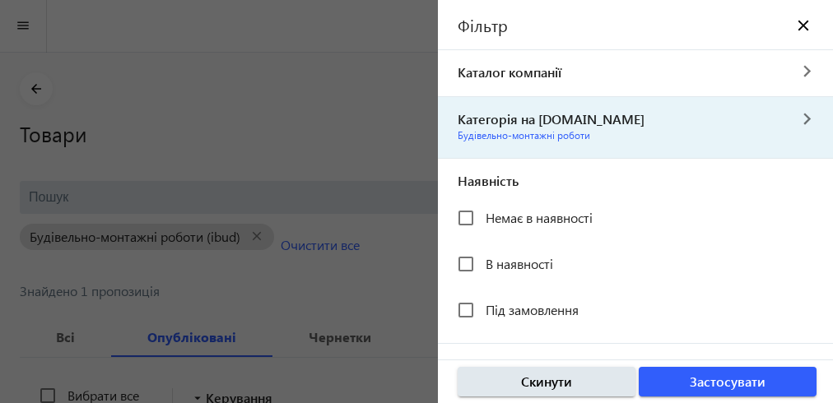
click at [525, 133] on span "Будівельно-монтажні роботи" at bounding box center [524, 135] width 133 height 12
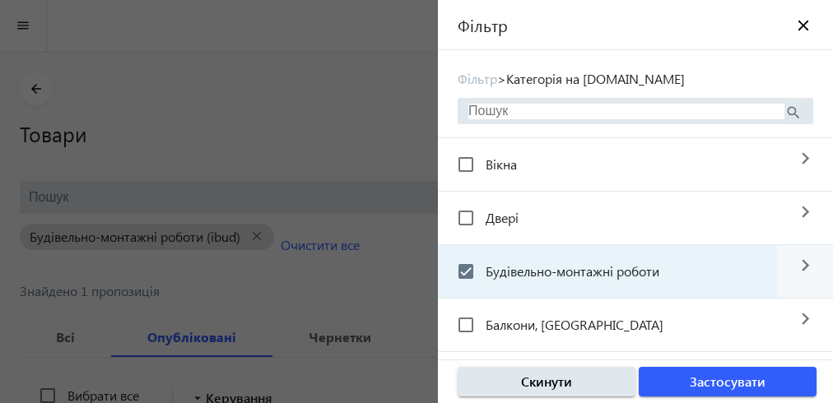
scroll to position [132, 0]
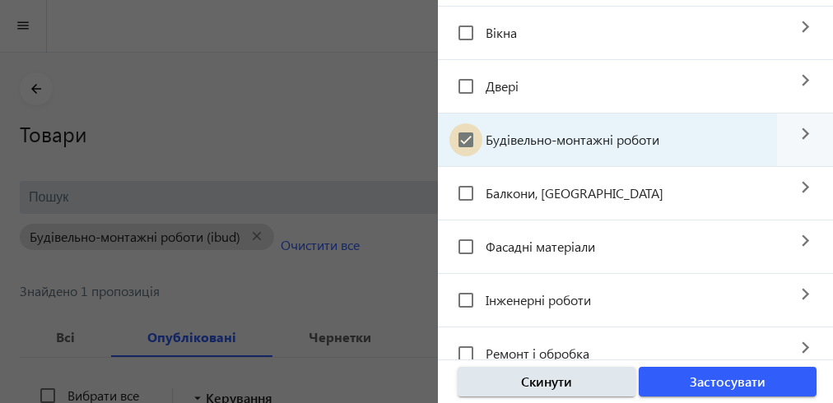
click at [469, 136] on input "Будівельно-монтажні роботи" at bounding box center [466, 140] width 33 height 33
checkbox input "false"
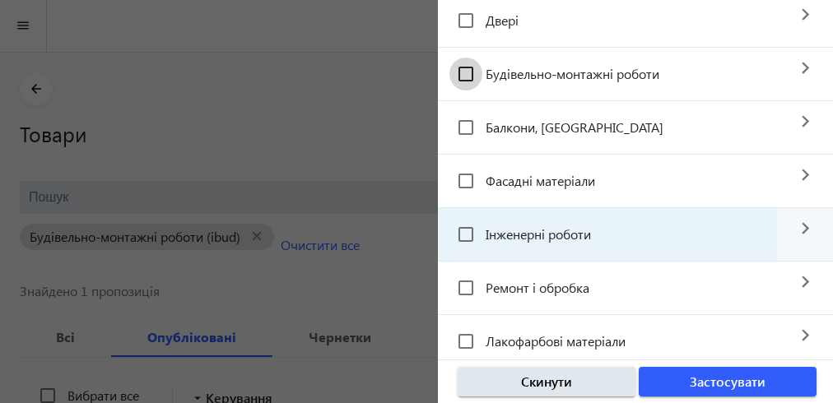
scroll to position [263, 0]
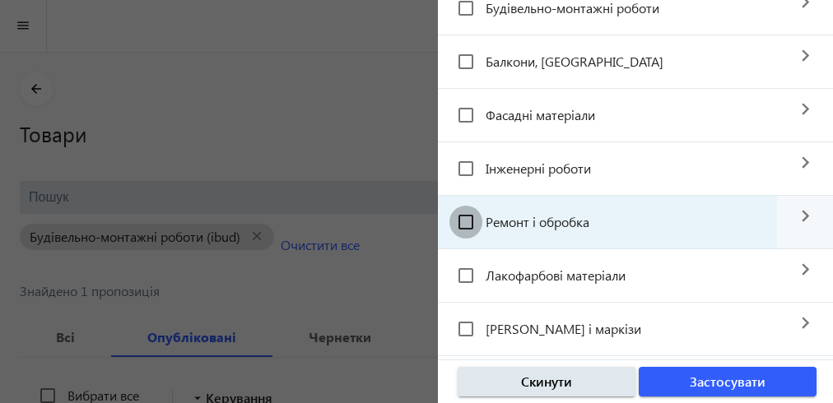
click at [469, 218] on input "Ремонт і обробка" at bounding box center [466, 222] width 33 height 33
checkbox input "true"
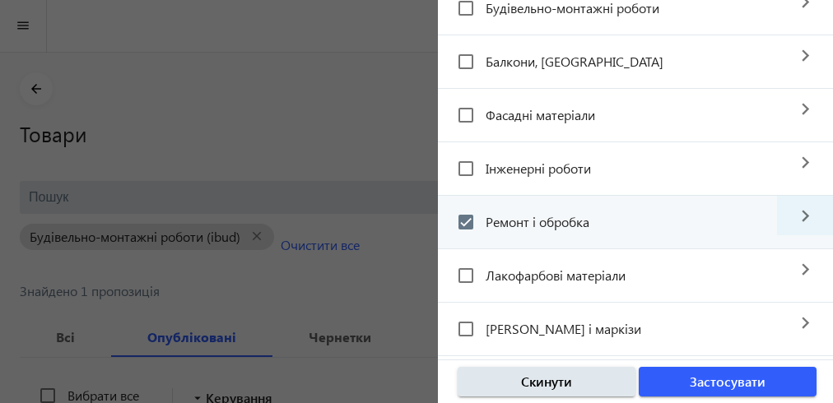
click at [790, 215] on mat-icon "navigate_next" at bounding box center [805, 216] width 56 height 40
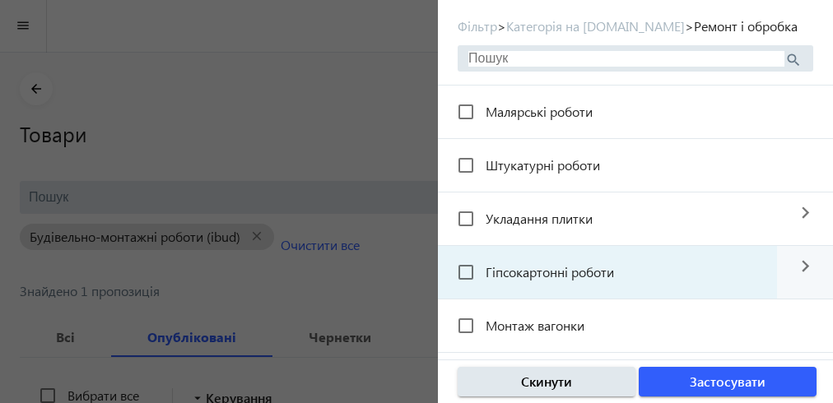
scroll to position [0, 0]
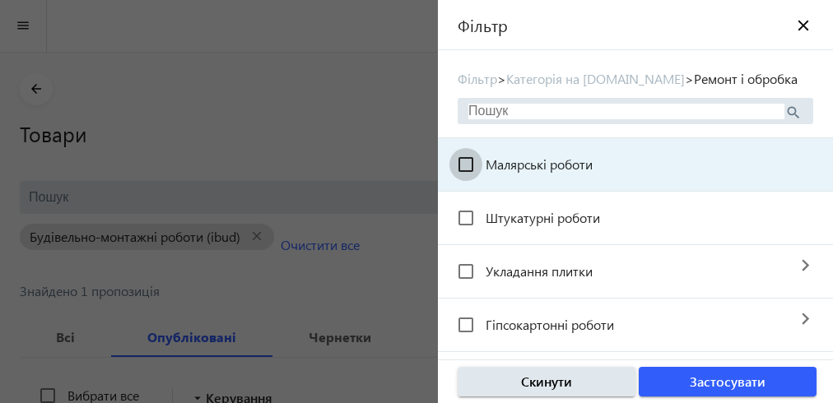
click at [465, 164] on input "Малярські роботи" at bounding box center [466, 164] width 33 height 33
checkbox input "true"
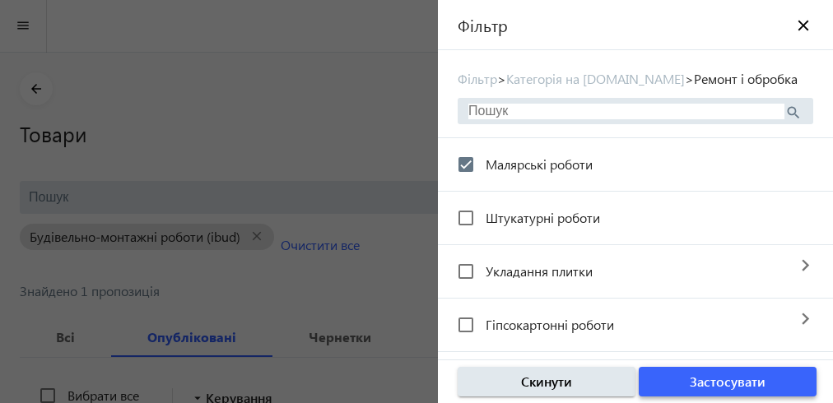
click at [723, 386] on span "Застосувати" at bounding box center [728, 382] width 76 height 18
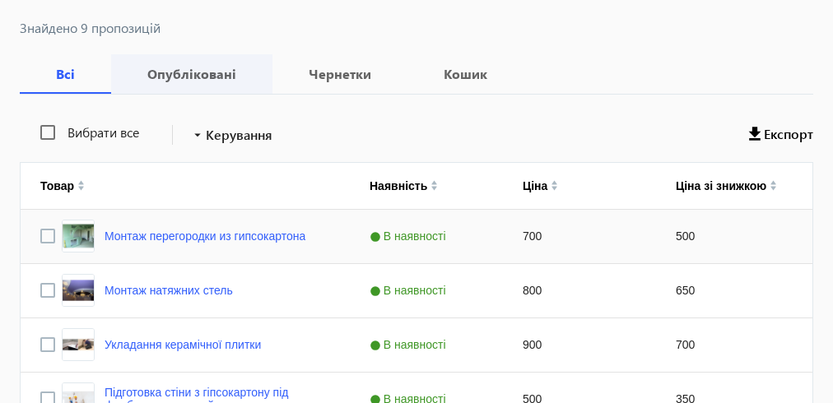
scroll to position [66, 0]
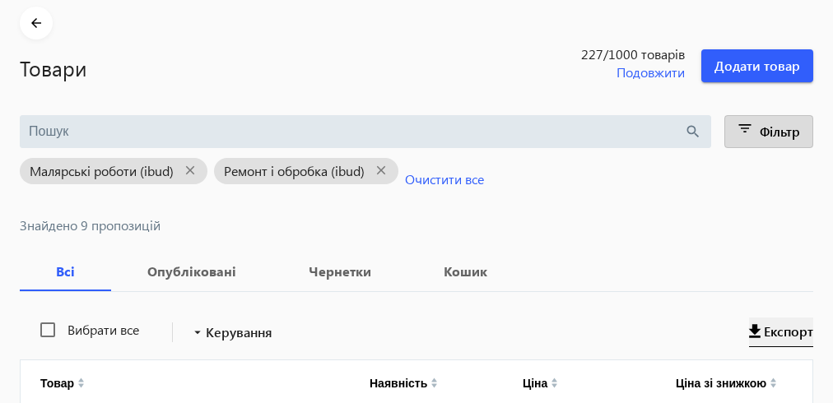
click at [759, 333] on span at bounding box center [781, 332] width 64 height 40
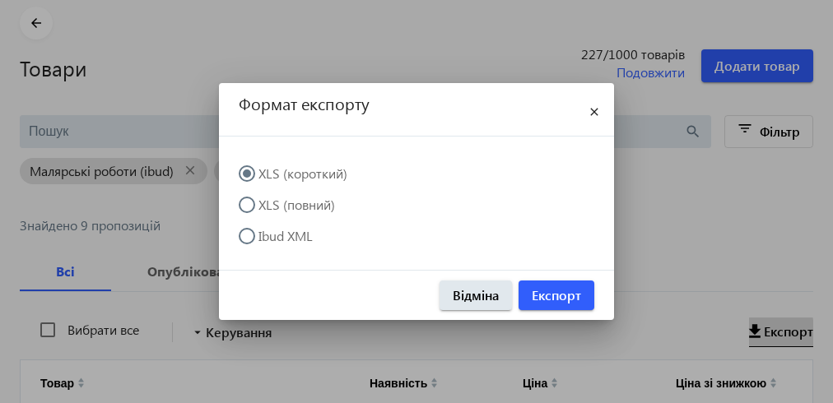
scroll to position [0, 0]
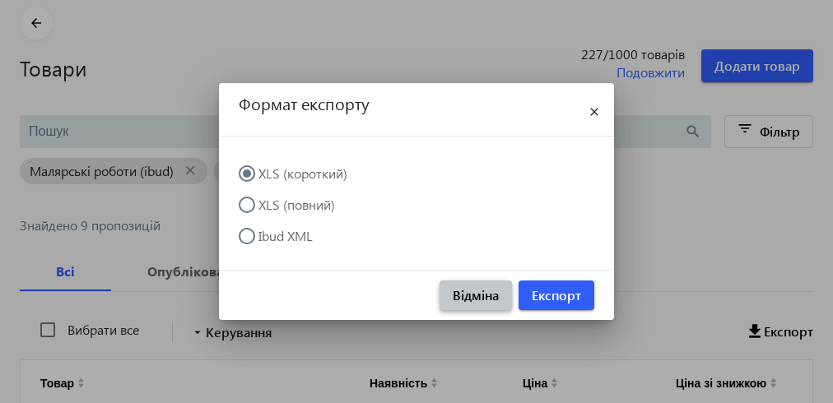
click at [464, 300] on span "Відміна" at bounding box center [476, 296] width 46 height 18
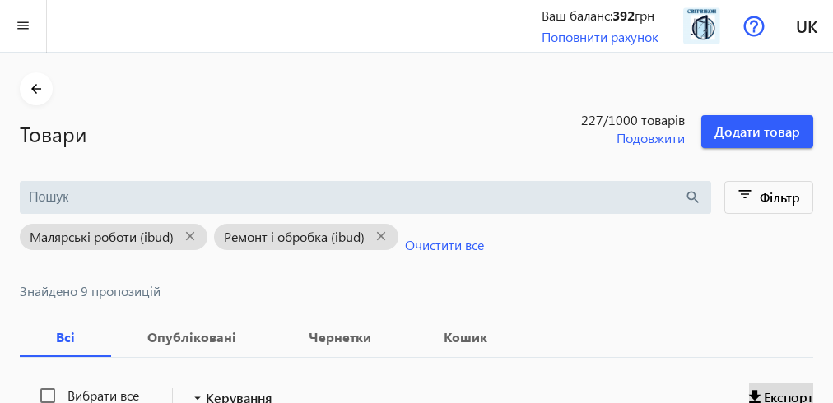
scroll to position [66, 0]
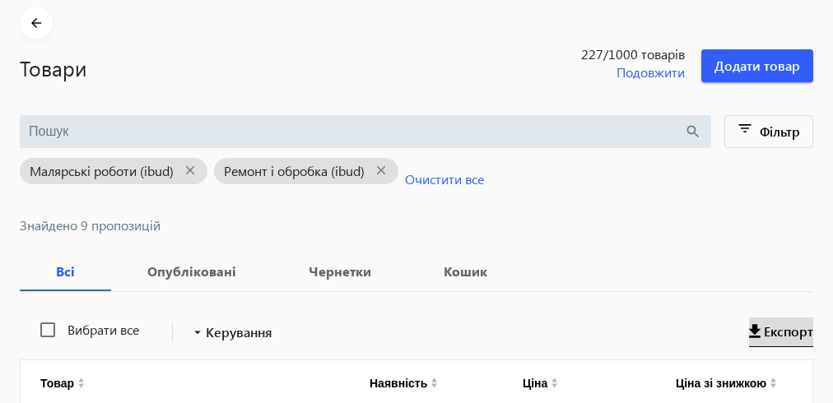
click at [762, 335] on span at bounding box center [781, 332] width 64 height 40
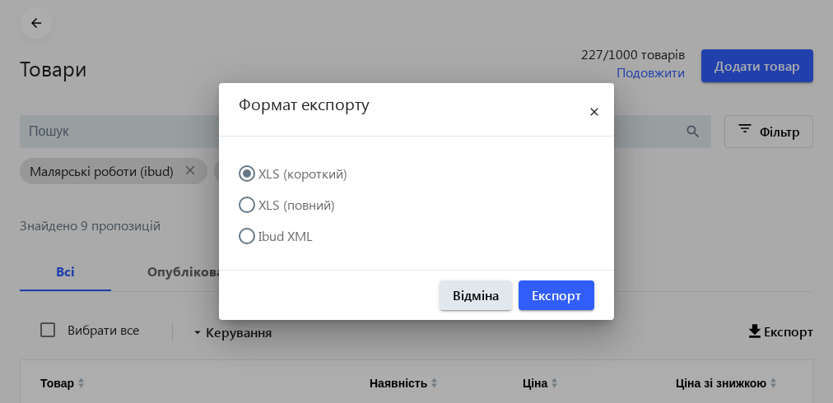
scroll to position [0, 0]
click at [243, 240] on input "Ibud XML" at bounding box center [255, 244] width 33 height 33
radio input "true"
click at [547, 303] on span "Експорт" at bounding box center [556, 296] width 49 height 18
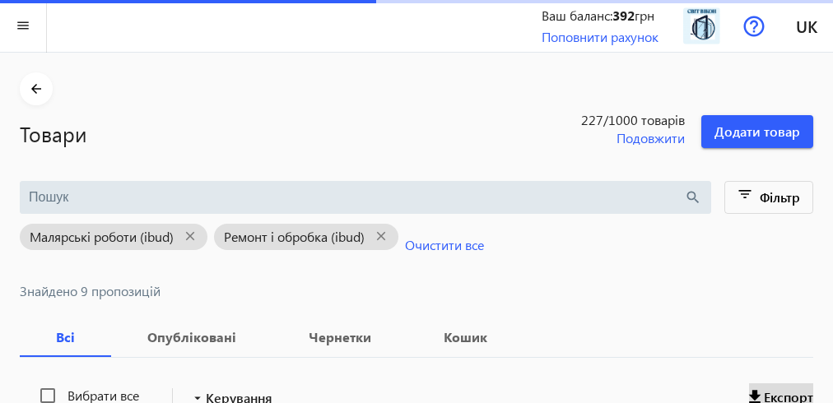
scroll to position [66, 0]
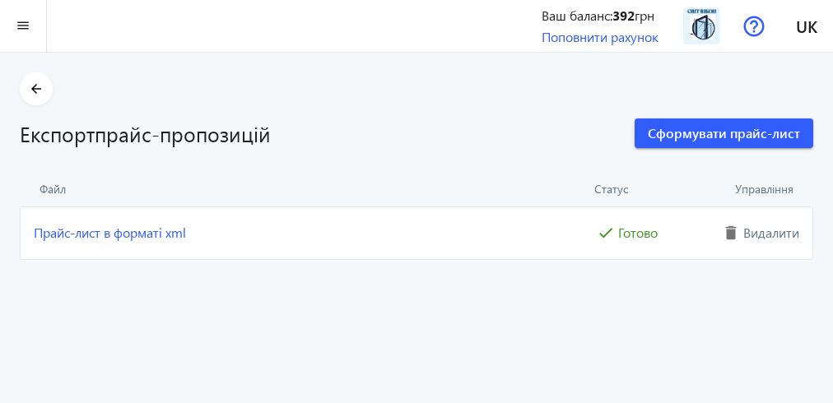
click at [756, 233] on div "delete Видалити" at bounding box center [758, 233] width 82 height 25
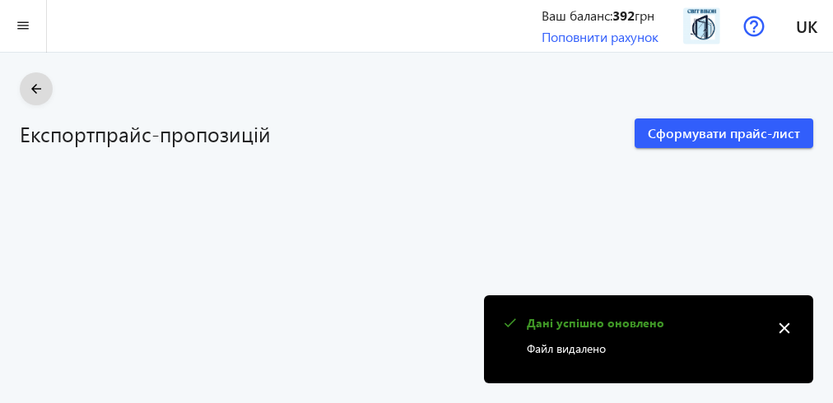
click at [36, 87] on mat-icon "arrow_back" at bounding box center [36, 89] width 21 height 21
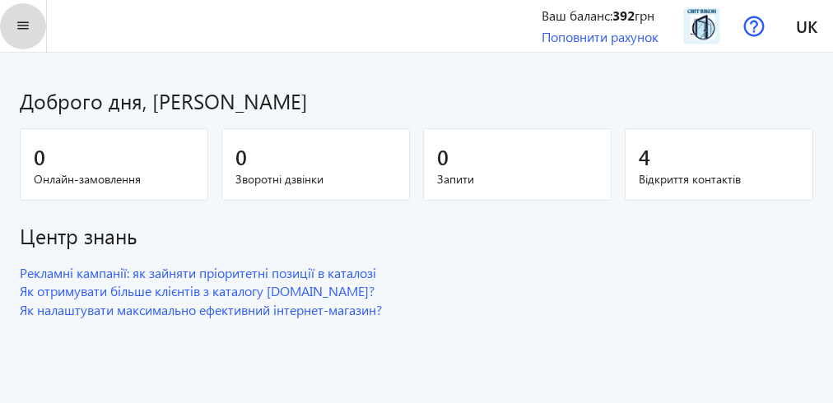
click at [27, 26] on mat-icon "menu" at bounding box center [23, 26] width 21 height 21
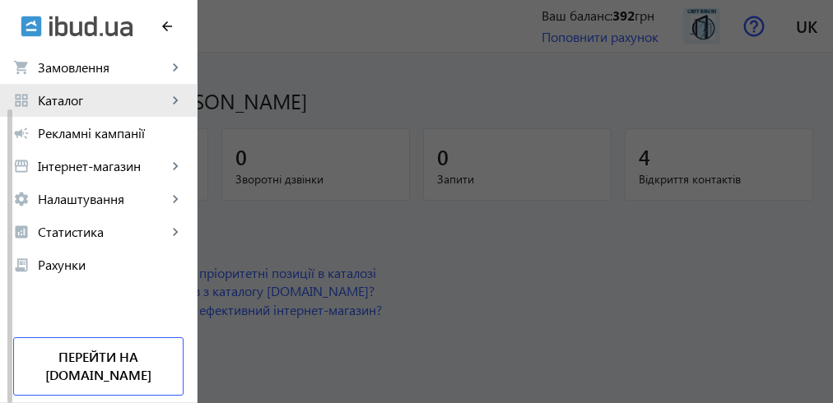
click at [82, 112] on link "grid_view Каталог keyboard_arrow_right" at bounding box center [98, 100] width 197 height 33
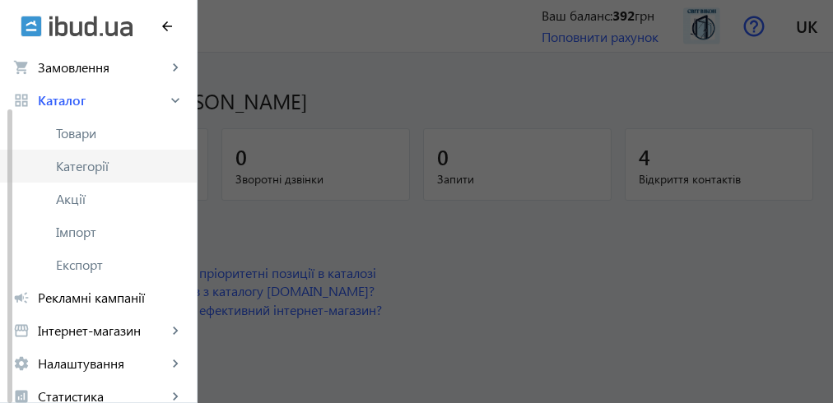
click at [70, 166] on span "Категорії" at bounding box center [120, 166] width 128 height 16
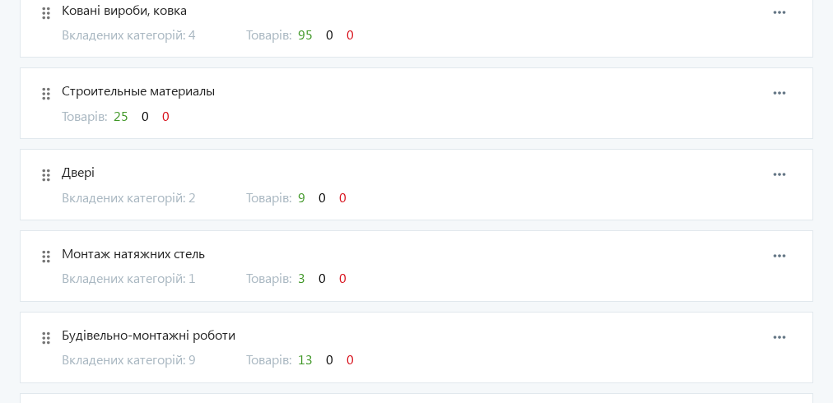
scroll to position [527, 0]
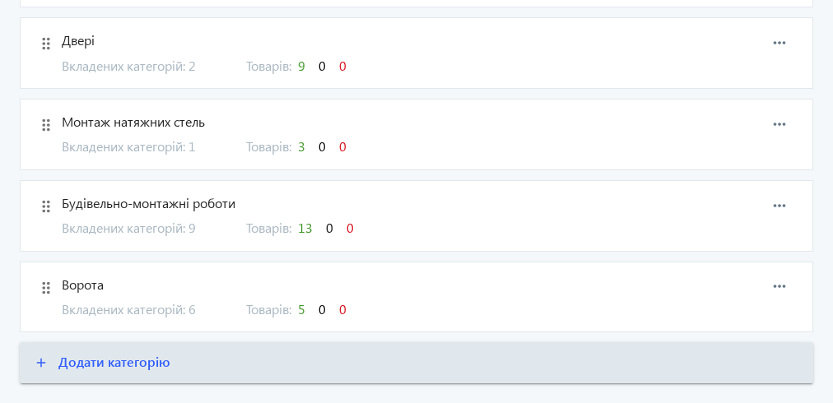
click at [206, 210] on span "Будівельно-монтажні роботи" at bounding box center [366, 203] width 609 height 18
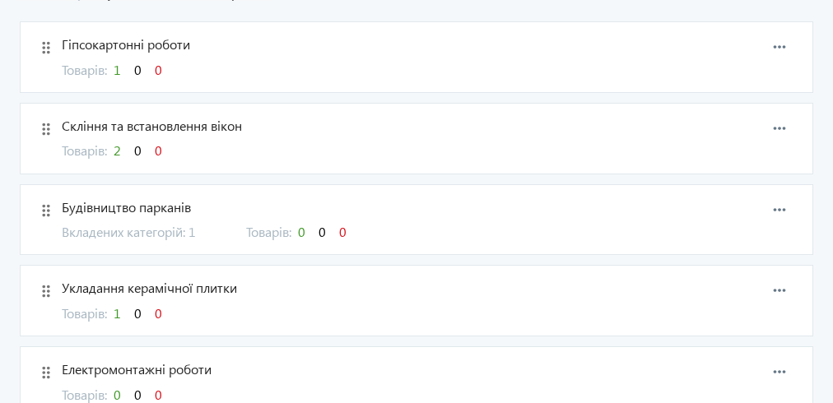
scroll to position [329, 0]
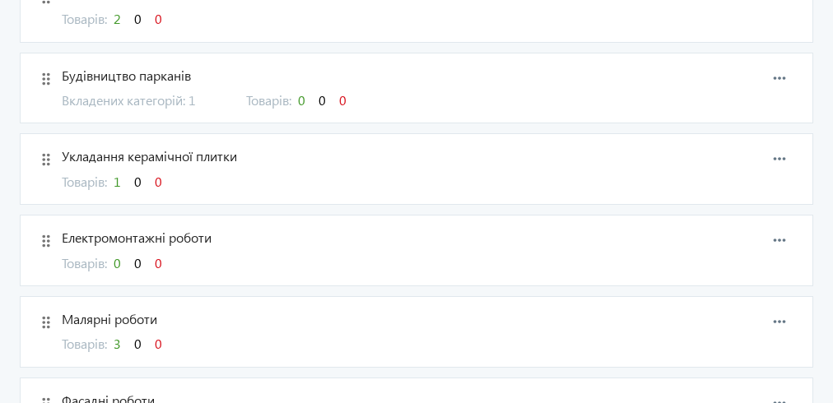
click at [157, 324] on span "Малярні роботи" at bounding box center [366, 319] width 609 height 18
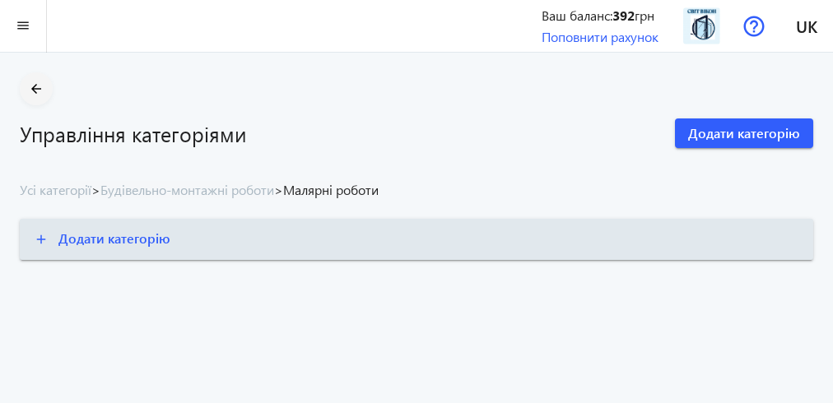
drag, startPoint x: 54, startPoint y: 86, endPoint x: 29, endPoint y: 89, distance: 25.7
click at [53, 86] on section "arrow_back Управління категоріями Додати категорію" at bounding box center [417, 110] width 794 height 76
click at [30, 90] on mat-icon "arrow_back" at bounding box center [36, 89] width 21 height 21
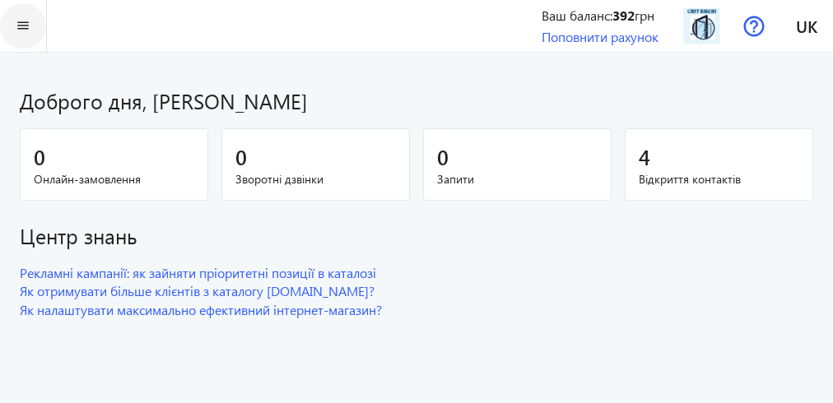
click at [13, 16] on mat-icon "menu" at bounding box center [23, 26] width 21 height 21
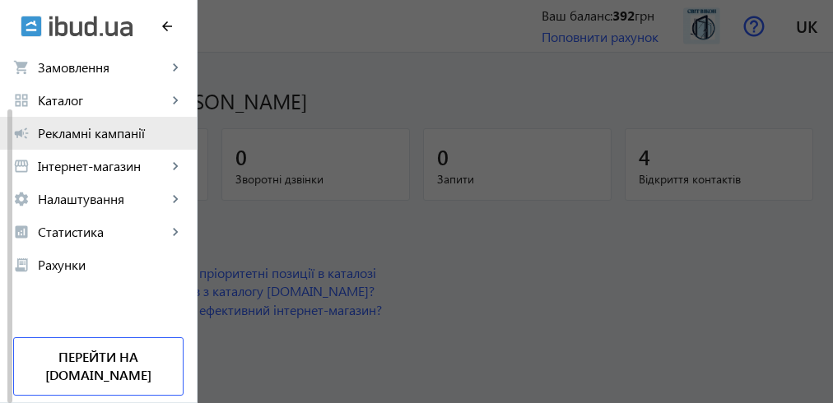
click at [122, 132] on span "Рекламні кампанії" at bounding box center [111, 133] width 146 height 16
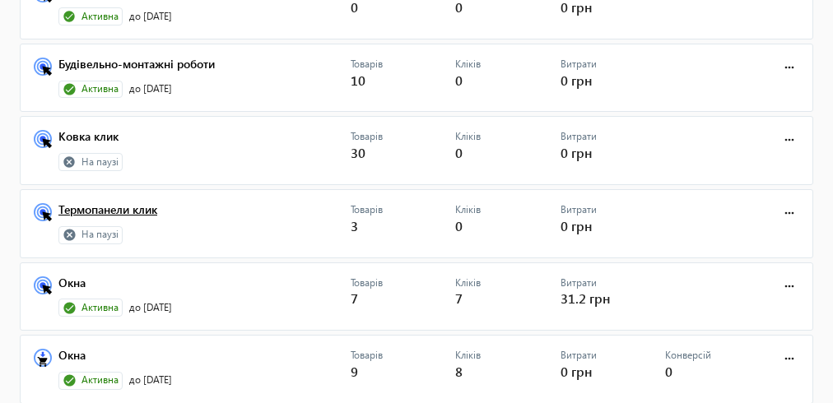
scroll to position [198, 0]
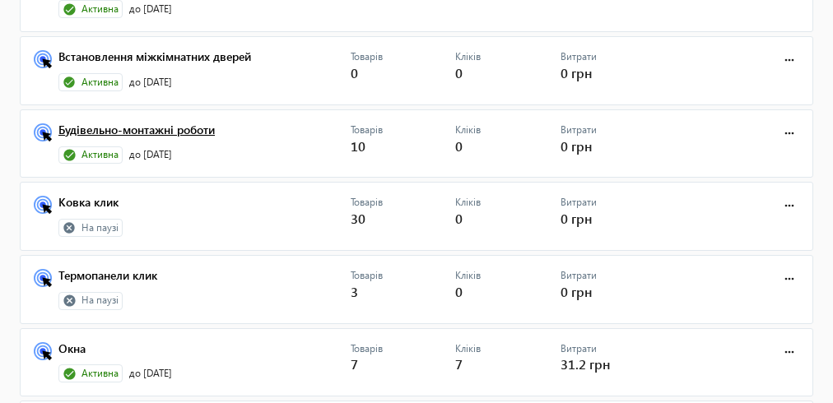
click at [186, 133] on link "Будівельно-монтажні роботи" at bounding box center [204, 135] width 292 height 23
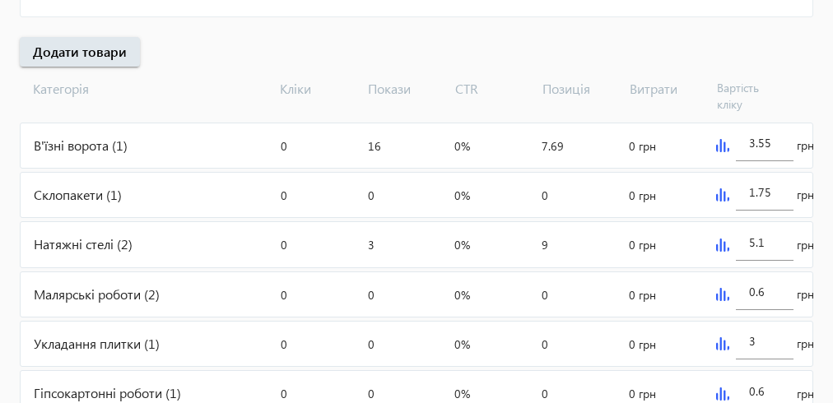
scroll to position [659, 0]
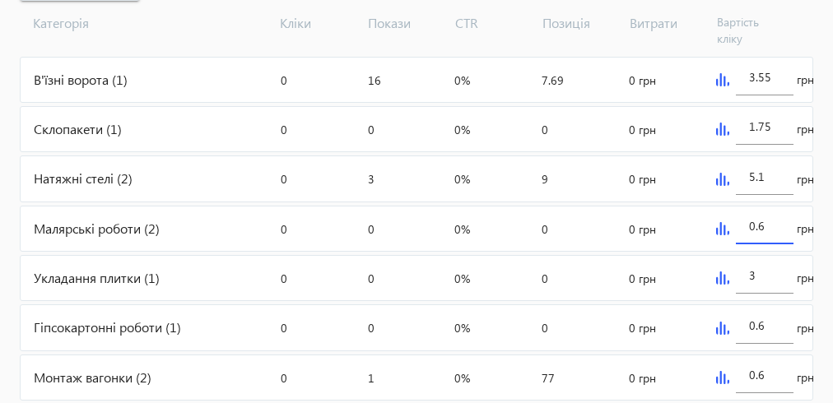
drag, startPoint x: 769, startPoint y: 222, endPoint x: 718, endPoint y: 222, distance: 51.1
click at [718, 222] on div "0.6 грн" at bounding box center [761, 229] width 103 height 44
type input "3"
drag, startPoint x: 765, startPoint y: 321, endPoint x: 727, endPoint y: 313, distance: 38.8
click at [728, 313] on div "0.6 грн" at bounding box center [761, 327] width 103 height 44
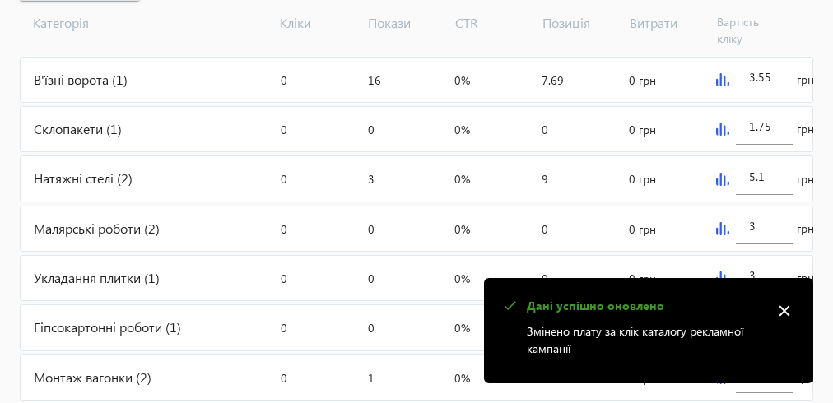
type input "7"
click at [800, 305] on span at bounding box center [782, 309] width 40 height 40
click at [669, 259] on div "Витрати: 0 грн" at bounding box center [666, 278] width 87 height 44
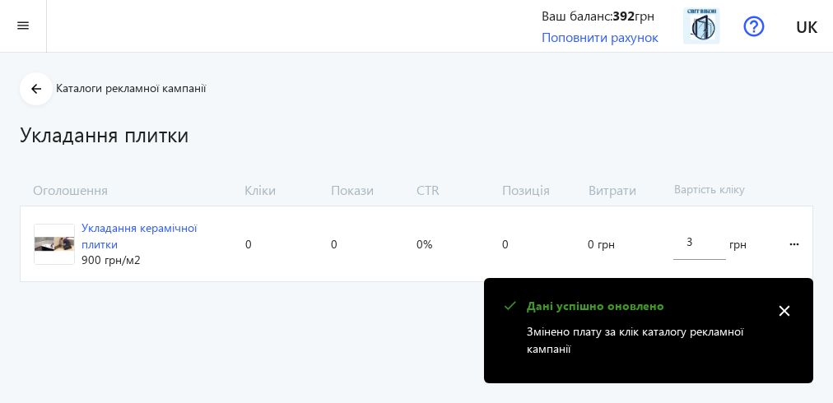
click at [790, 310] on mat-icon "close" at bounding box center [784, 311] width 25 height 25
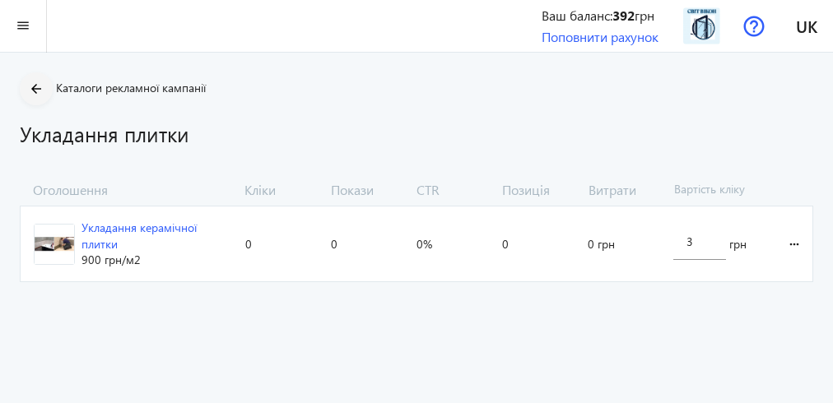
click at [44, 82] on mat-icon "arrow_back" at bounding box center [36, 89] width 21 height 21
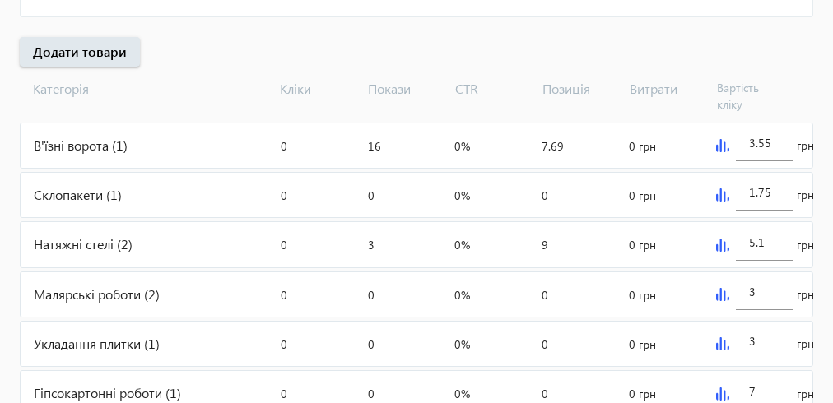
scroll to position [702, 0]
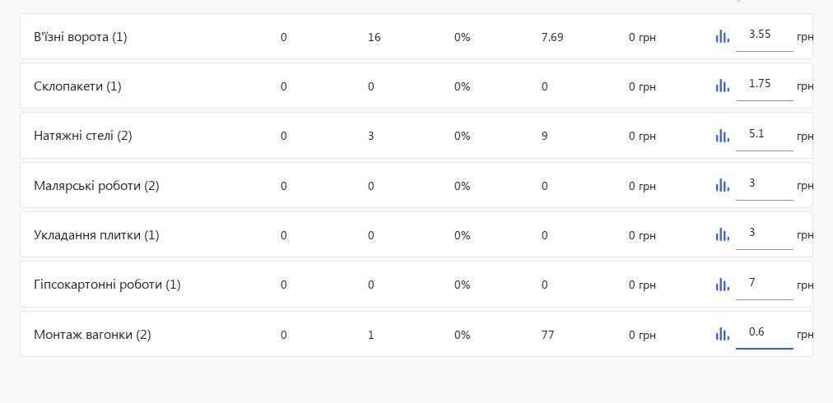
drag, startPoint x: 775, startPoint y: 331, endPoint x: 730, endPoint y: 328, distance: 45.4
click at [730, 328] on div "0.6 грн" at bounding box center [761, 334] width 103 height 44
type input "5"
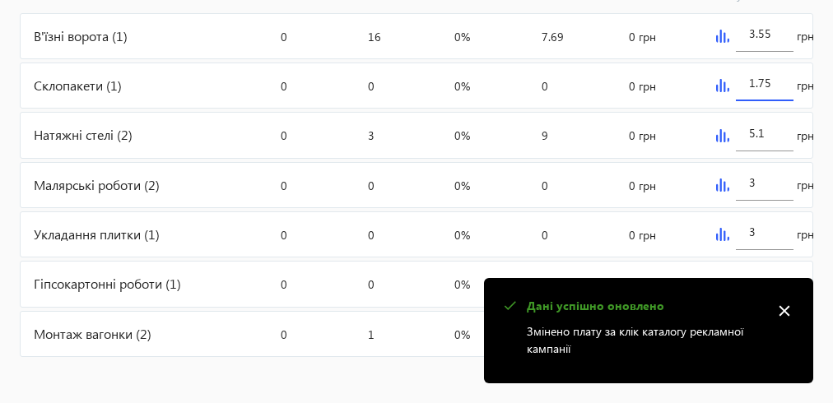
drag, startPoint x: 772, startPoint y: 79, endPoint x: 744, endPoint y: 75, distance: 28.3
click at [744, 75] on div "1.75" at bounding box center [765, 78] width 58 height 46
type input "5"
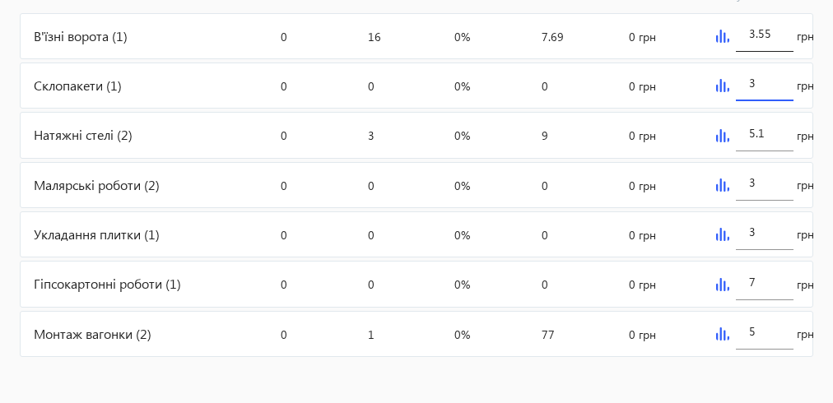
scroll to position [637, 0]
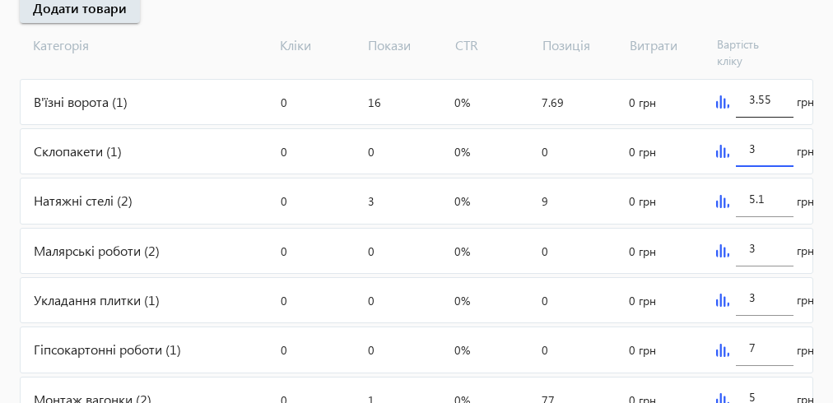
type input "3"
drag, startPoint x: 774, startPoint y: 93, endPoint x: 708, endPoint y: 95, distance: 65.9
click at [708, 95] on mat-card "В'їзні ворота (1) Кліки: 0 Покази: 16 CTR: 0% Позиція: 7.69 Витрати: 0 грн 3.55…" at bounding box center [417, 102] width 794 height 46
type input "4"
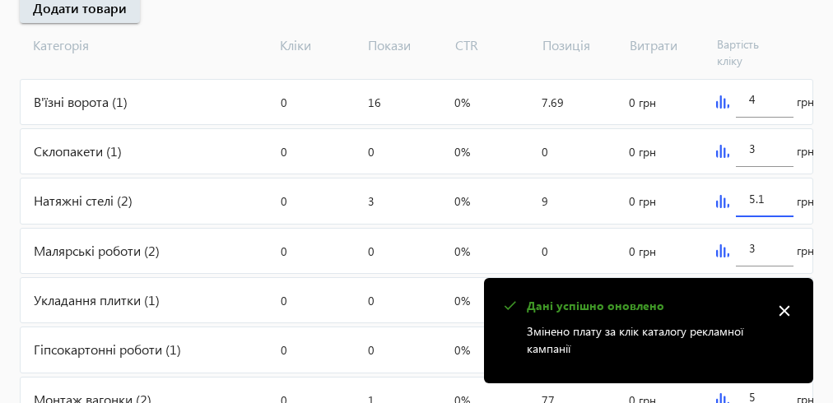
drag, startPoint x: 770, startPoint y: 191, endPoint x: 741, endPoint y: 192, distance: 28.8
click at [741, 192] on div "5.1" at bounding box center [765, 194] width 58 height 46
click at [770, 194] on input "5.1" at bounding box center [764, 199] width 31 height 16
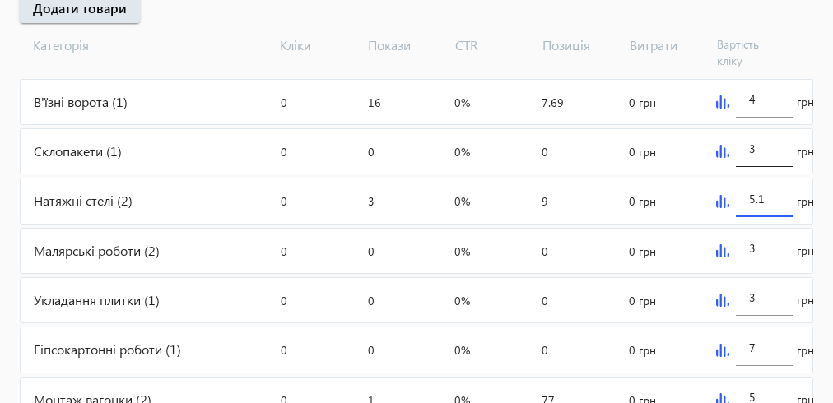
click at [758, 152] on input "3" at bounding box center [764, 149] width 31 height 16
type input "3.1"
click at [762, 244] on input "3" at bounding box center [764, 248] width 31 height 16
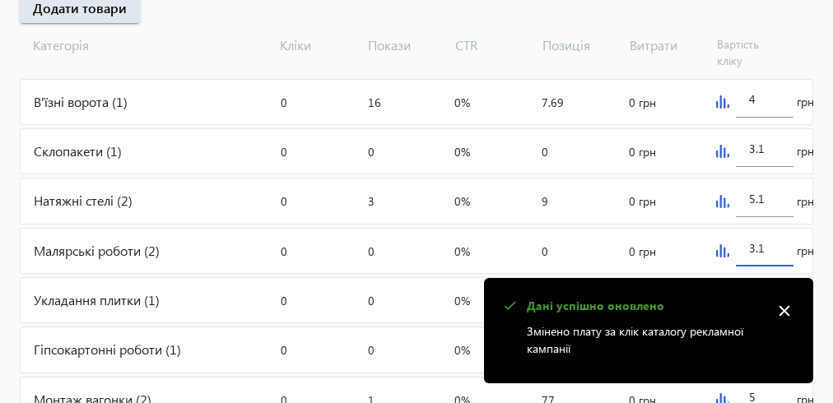
scroll to position [702, 0]
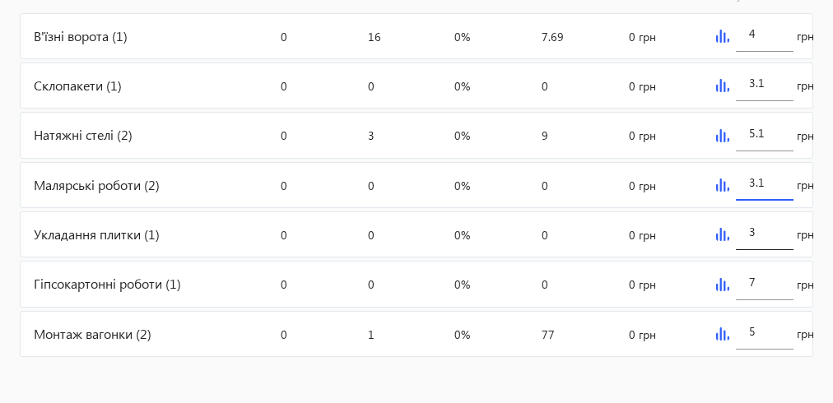
type input "3.1"
click at [764, 229] on input "3" at bounding box center [764, 232] width 31 height 16
type input "3.1"
click at [762, 282] on input "7" at bounding box center [764, 282] width 31 height 16
type input "7.1"
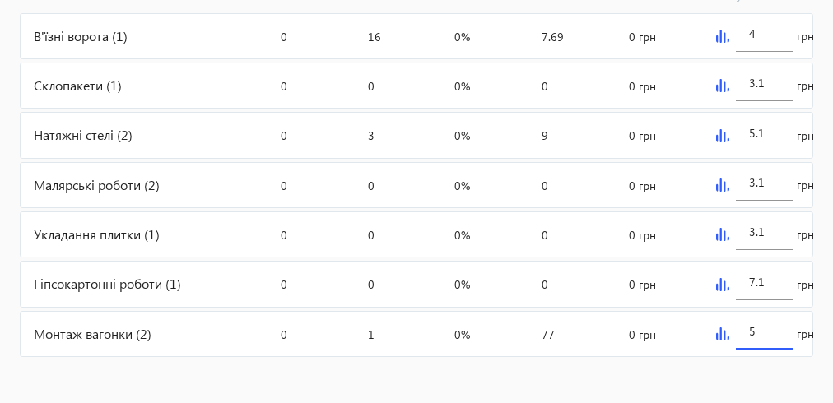
click at [758, 329] on input "5" at bounding box center [764, 332] width 31 height 16
click at [754, 330] on input "5.1" at bounding box center [764, 332] width 31 height 16
type input "10.1"
click at [753, 274] on input "7.1" at bounding box center [764, 282] width 31 height 16
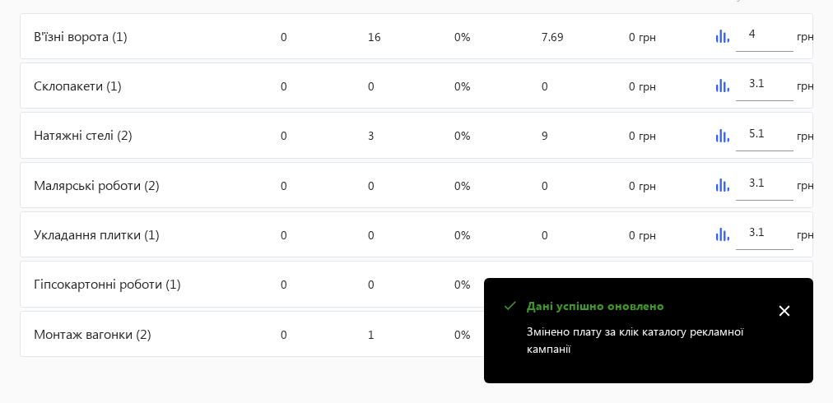
type input "10.1"
click at [807, 323] on general-toast "check Дані успішно оновлено Змінено плату за клік каталогу рекламної кампанії c…" at bounding box center [648, 330] width 329 height 105
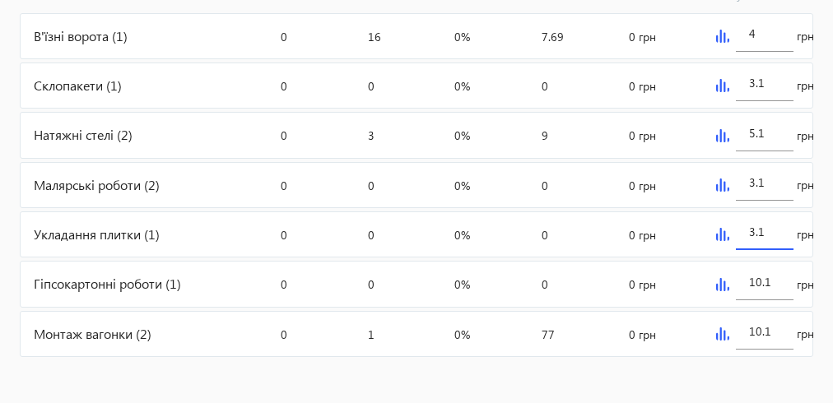
click at [752, 224] on input "3.1" at bounding box center [764, 232] width 31 height 16
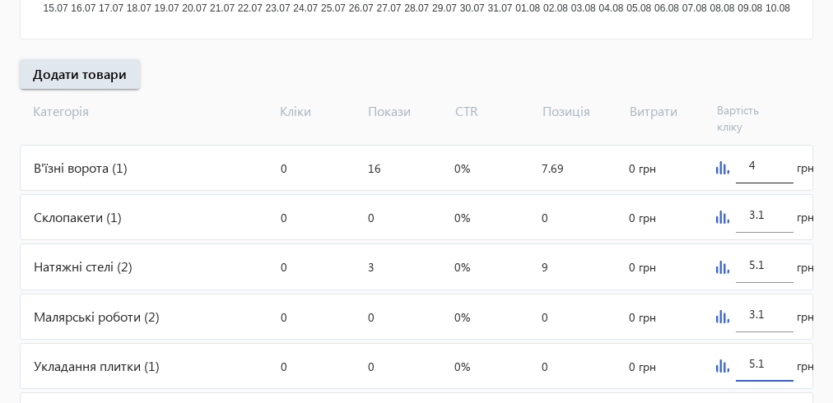
type input "5.1"
click at [756, 165] on input "4" at bounding box center [764, 165] width 31 height 16
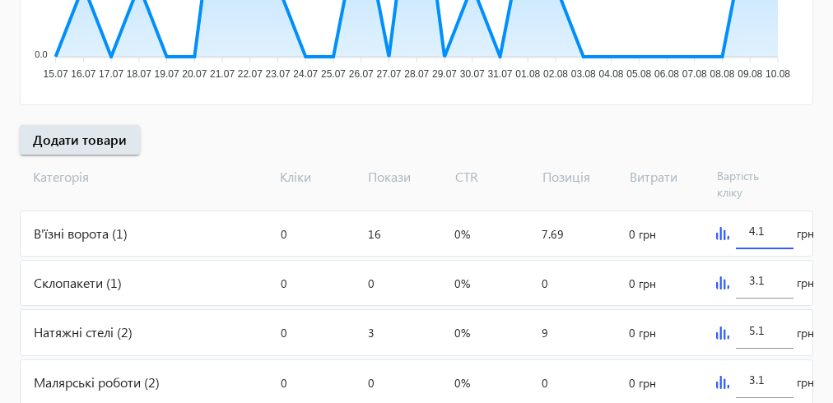
type input "4.1"
click at [95, 233] on div "В'їзні ворота (1)" at bounding box center [148, 234] width 254 height 44
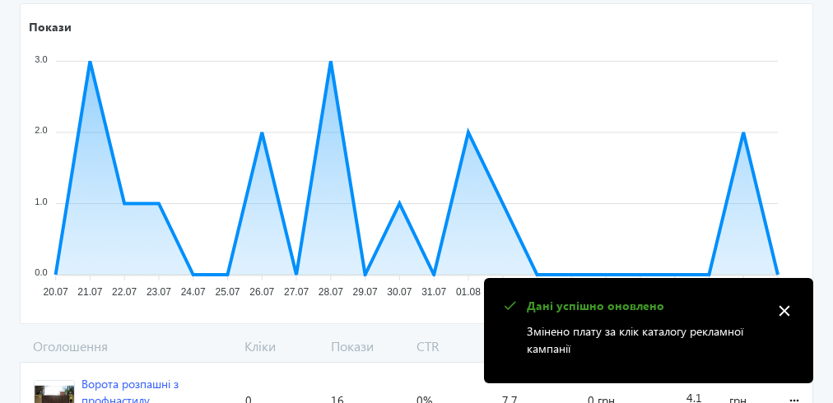
scroll to position [350, 0]
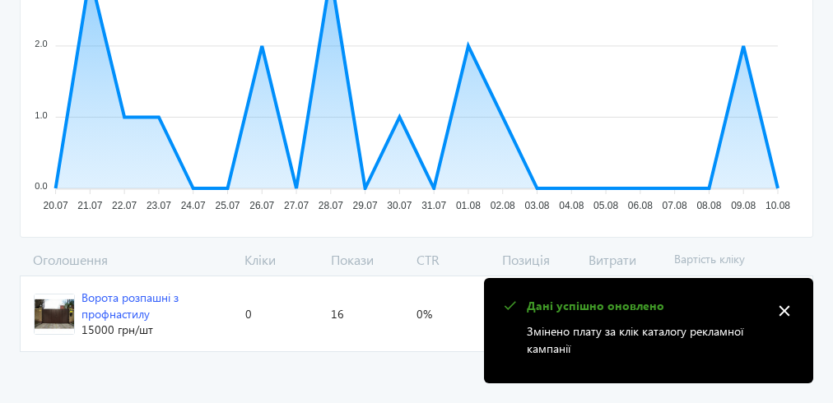
click at [96, 301] on div "Ворота розпашні з профнастилу" at bounding box center [157, 306] width 151 height 32
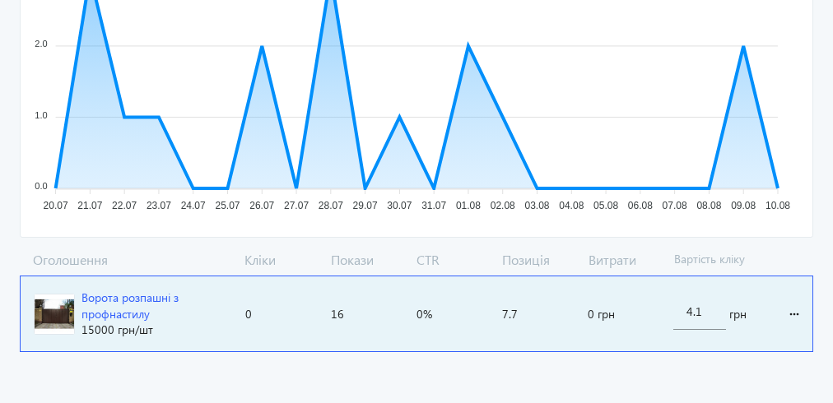
click at [97, 306] on div "Ворота розпашні з профнастилу" at bounding box center [157, 306] width 151 height 32
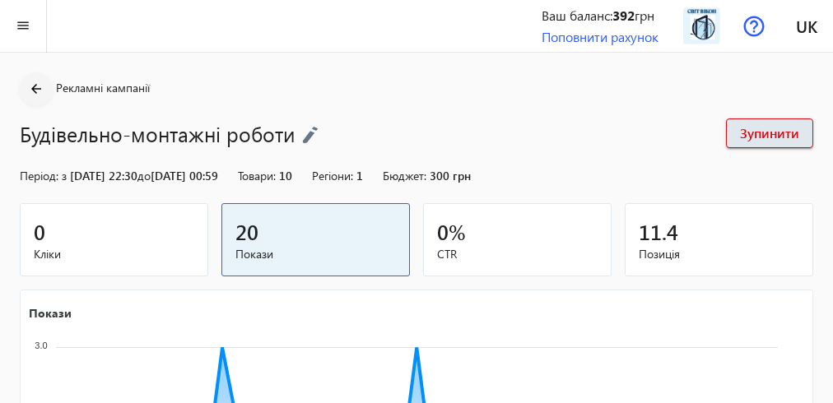
click at [33, 89] on mat-icon "arrow_back" at bounding box center [36, 89] width 21 height 21
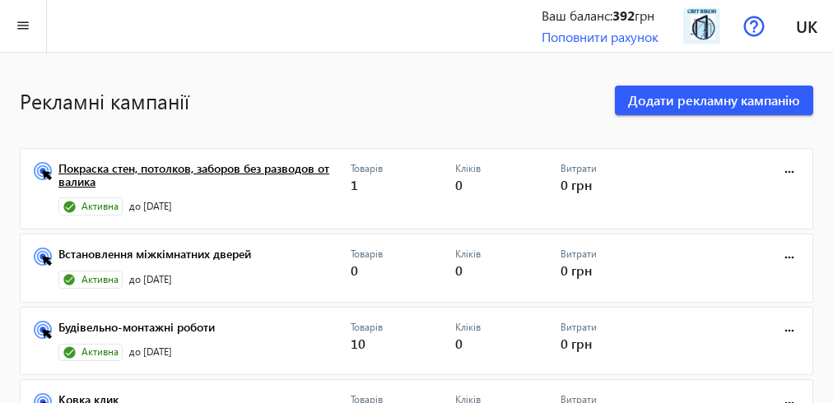
click at [208, 165] on link "Покраска стен, потолков, заборов без разводов от валика" at bounding box center [204, 180] width 292 height 36
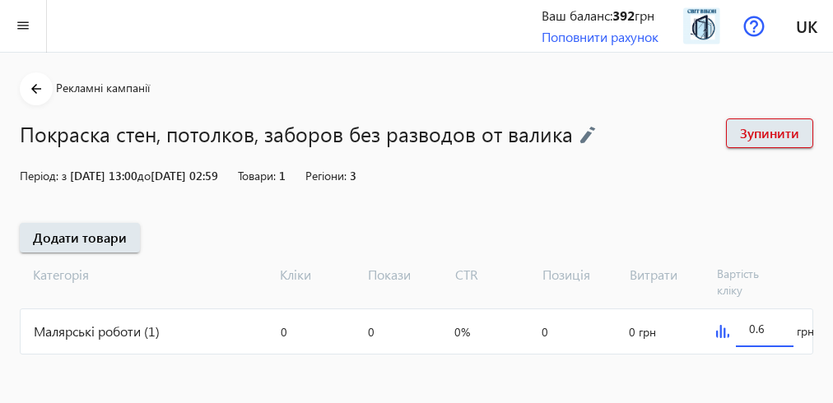
drag, startPoint x: 764, startPoint y: 327, endPoint x: 741, endPoint y: 329, distance: 23.2
click at [741, 329] on div "0.6" at bounding box center [765, 324] width 58 height 46
type input "10.1"
click at [116, 327] on div "Малярські роботи (1)" at bounding box center [148, 332] width 254 height 44
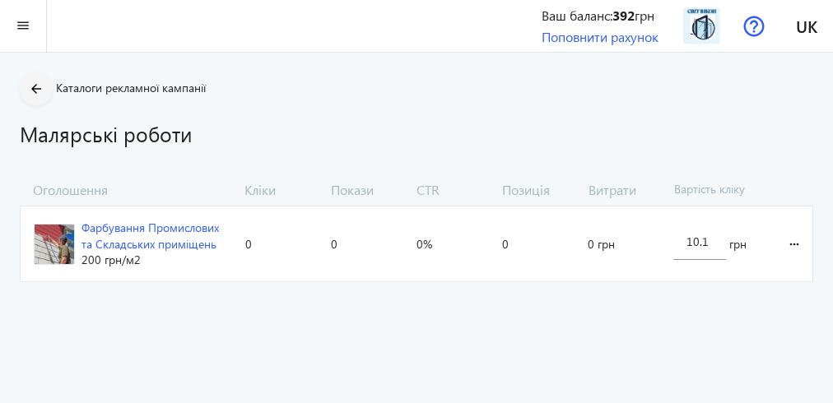
click at [28, 88] on mat-icon "arrow_back" at bounding box center [36, 89] width 21 height 21
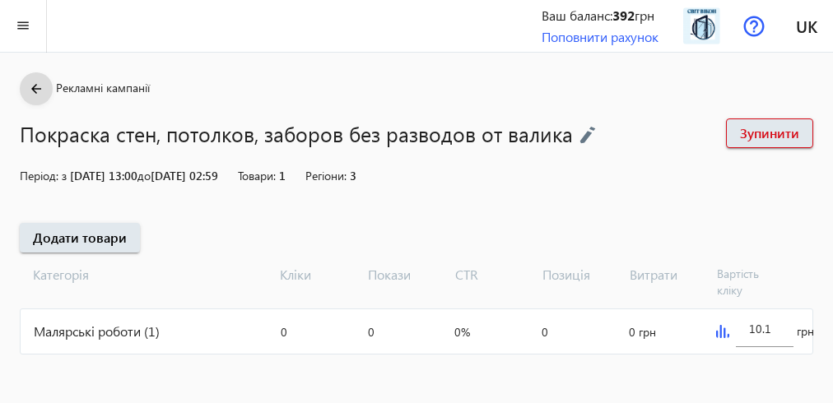
click at [38, 81] on mat-icon "arrow_back" at bounding box center [36, 89] width 21 height 21
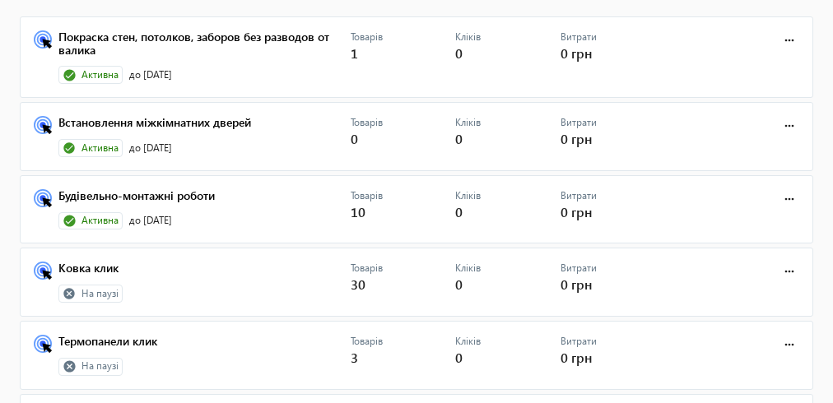
scroll to position [263, 0]
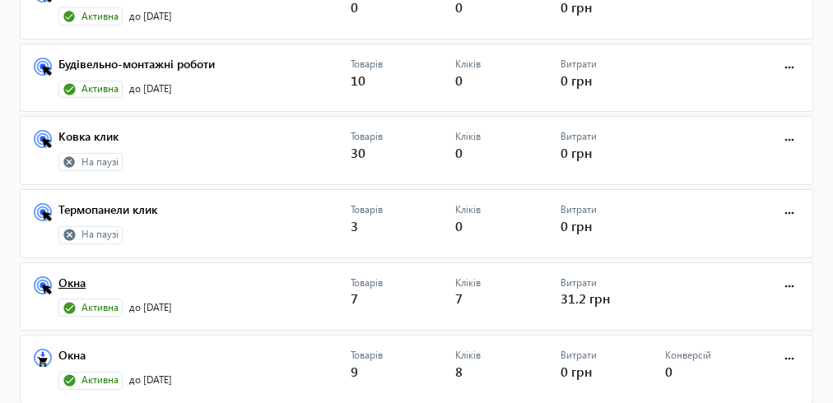
click at [75, 277] on link "Окна" at bounding box center [204, 288] width 292 height 23
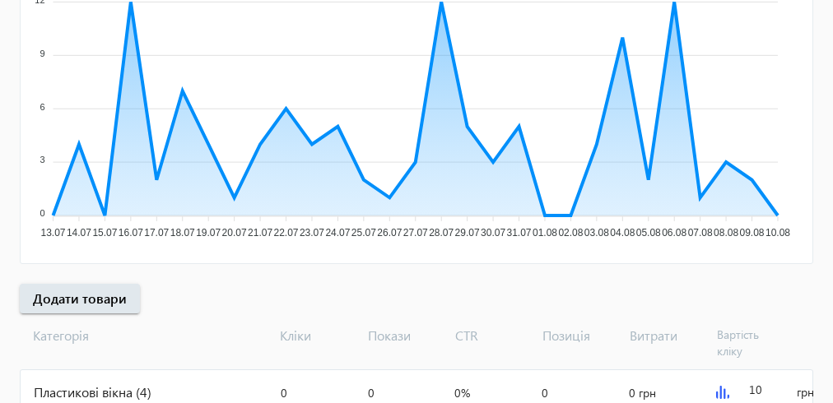
scroll to position [543, 0]
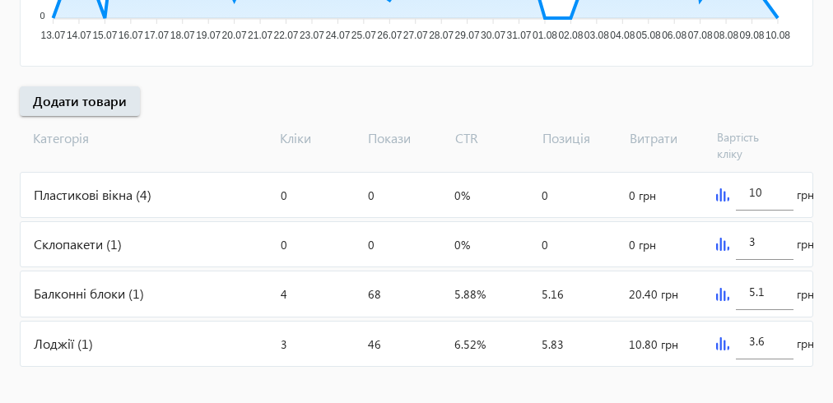
click at [96, 187] on div "Пластикові вікна (4)" at bounding box center [148, 195] width 254 height 44
